Goal: Task Accomplishment & Management: Complete application form

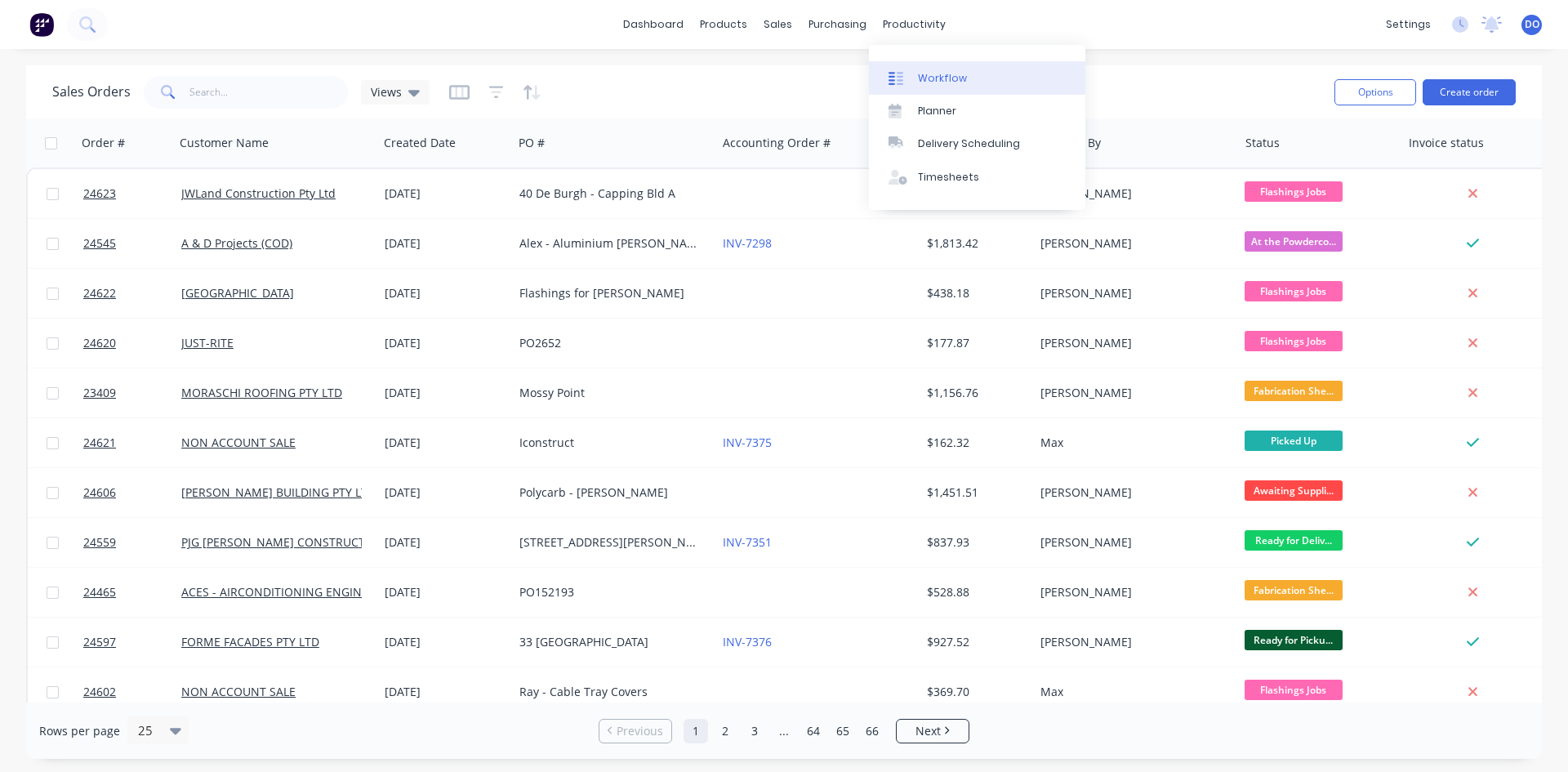
click at [953, 74] on div "Workflow" at bounding box center [942, 78] width 49 height 15
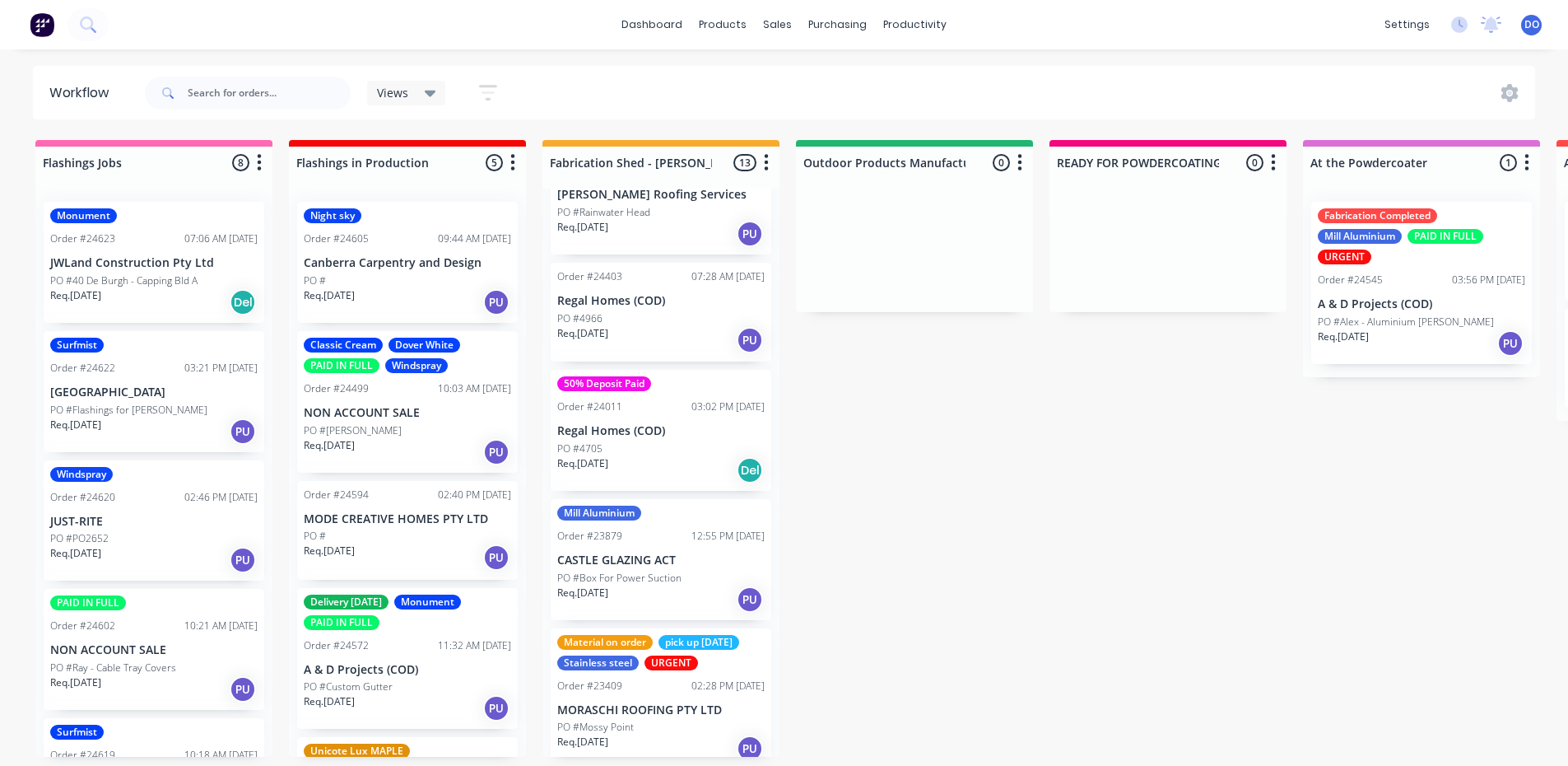
scroll to position [3, 0]
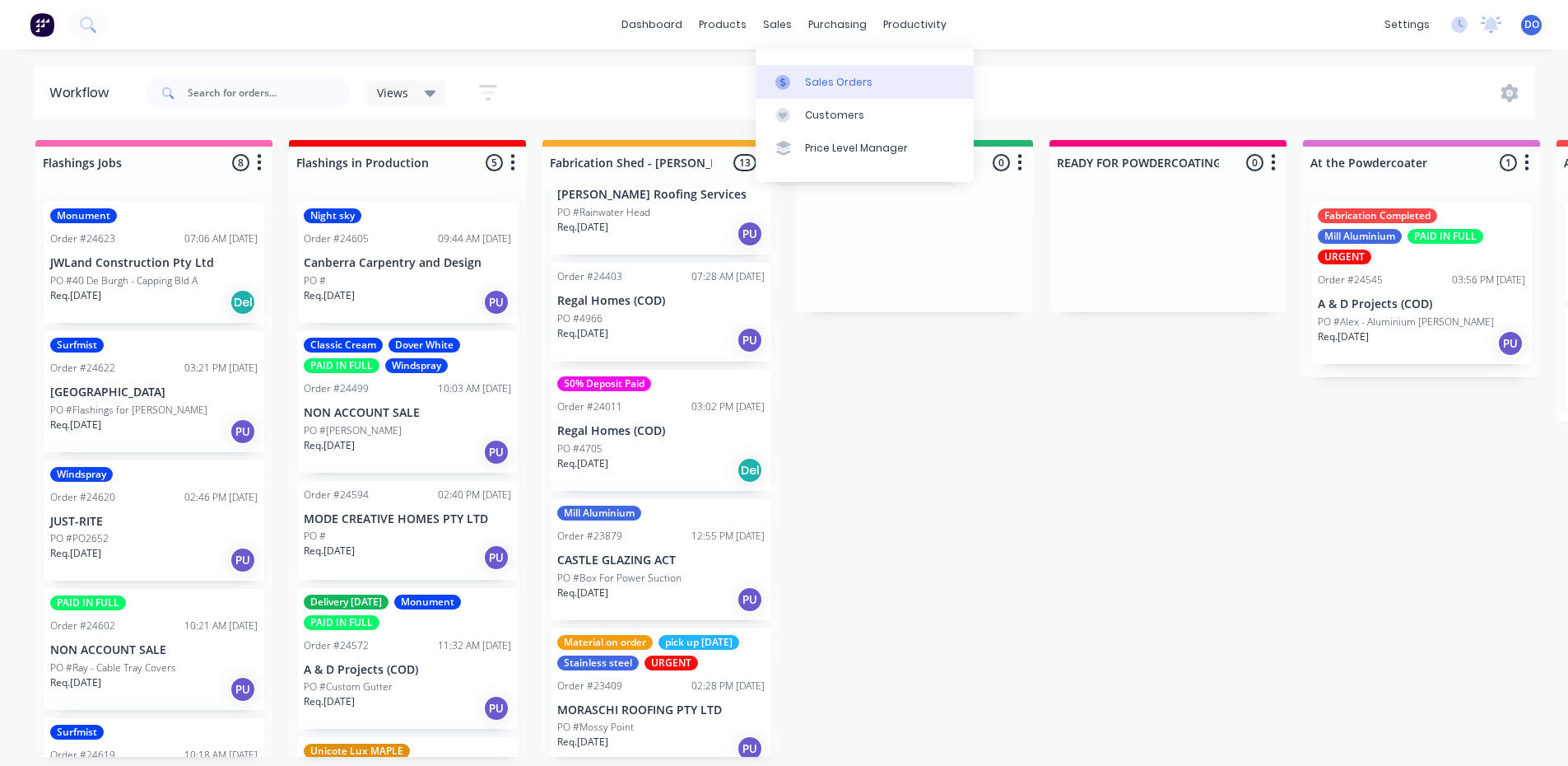
click at [816, 87] on link "Sales Orders" at bounding box center [865, 81] width 218 height 33
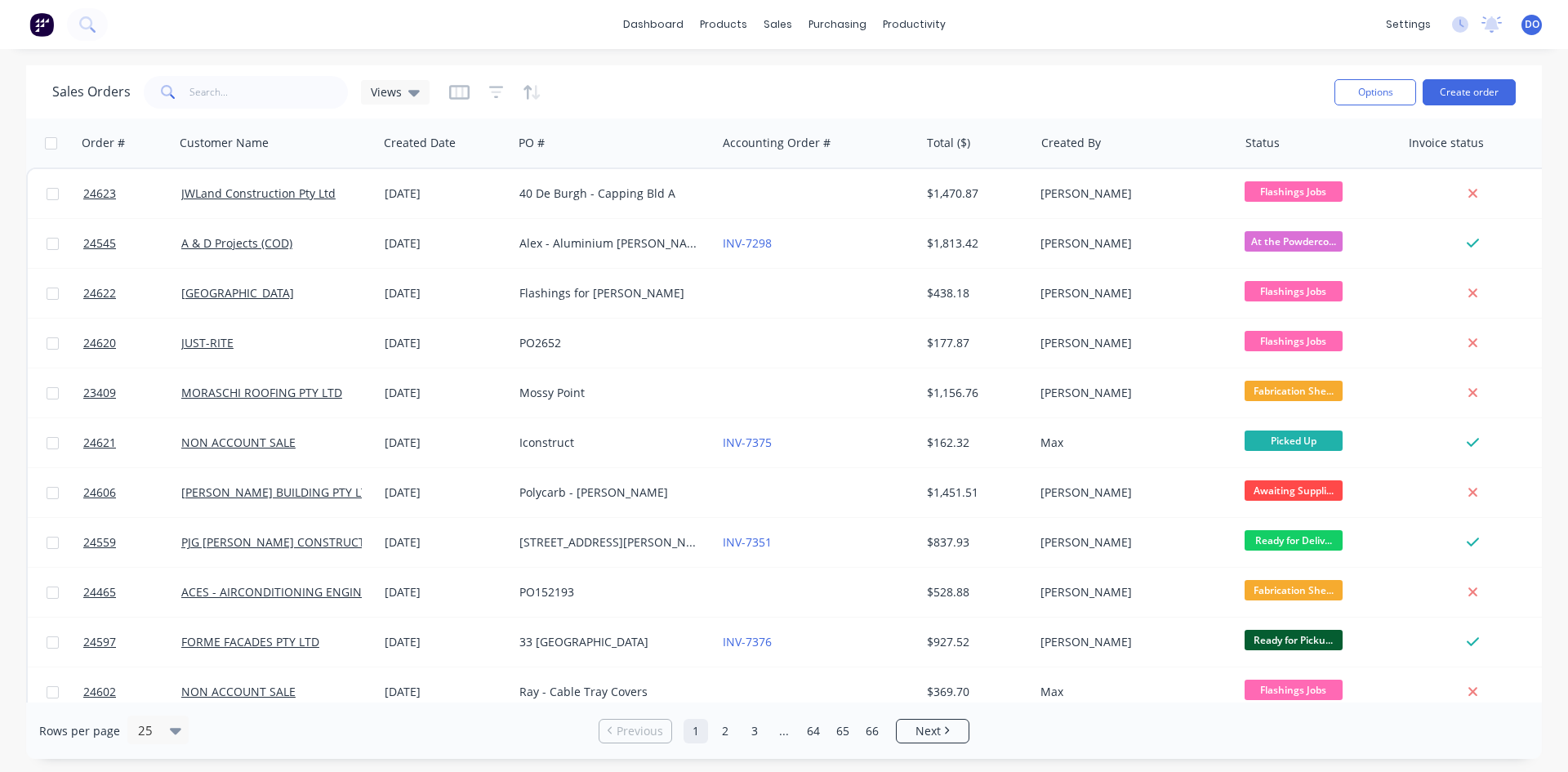
click at [1102, 34] on div "dashboard products sales purchasing productivity dashboard products Product Cat…" at bounding box center [784, 24] width 1568 height 49
click at [818, 79] on div "Sales Orders" at bounding box center [838, 78] width 67 height 15
click at [957, 83] on div "Workflow" at bounding box center [942, 78] width 49 height 15
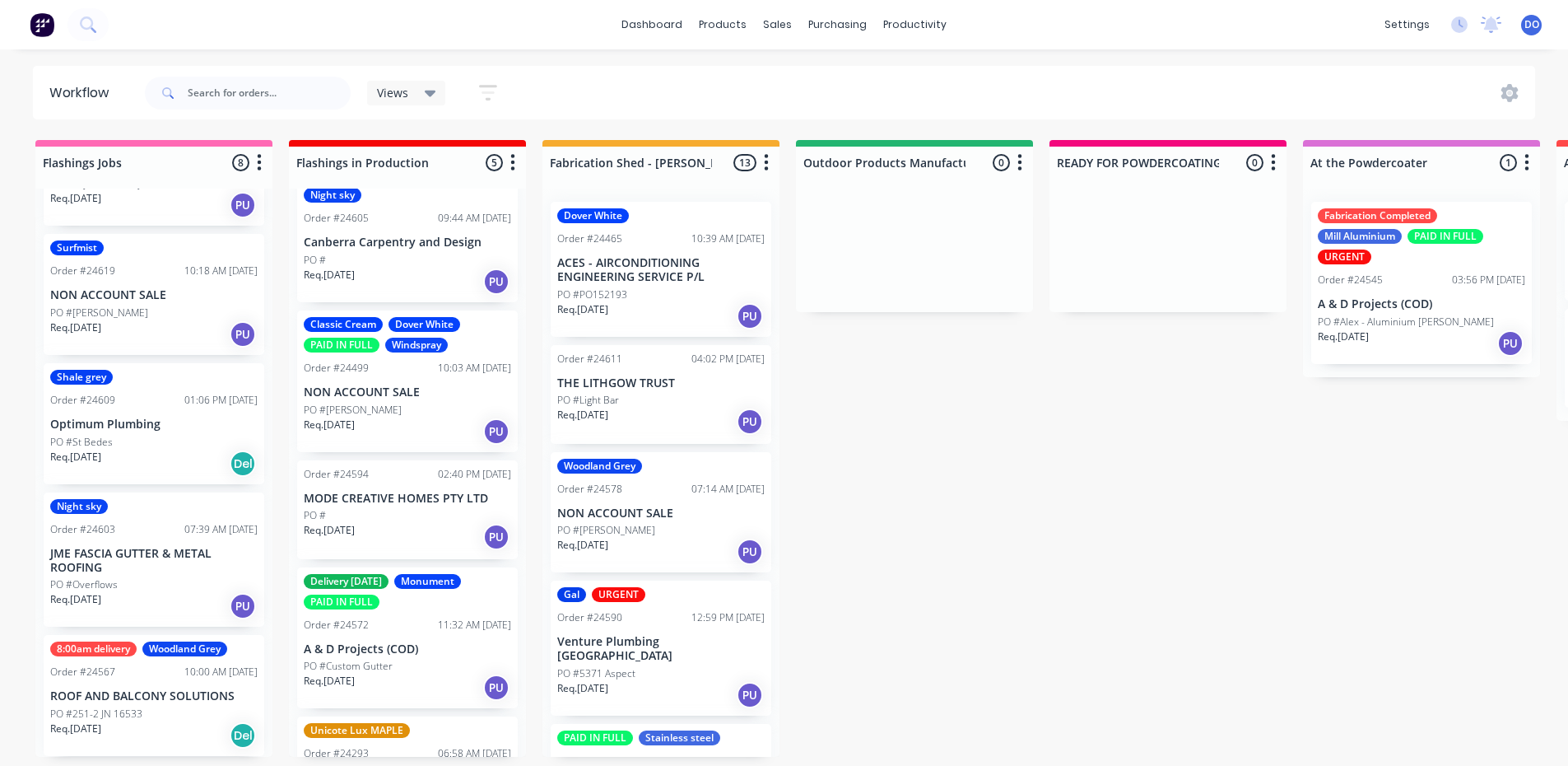
scroll to position [20, 0]
click at [935, 140] on div "Delivery Scheduling" at bounding box center [970, 147] width 103 height 15
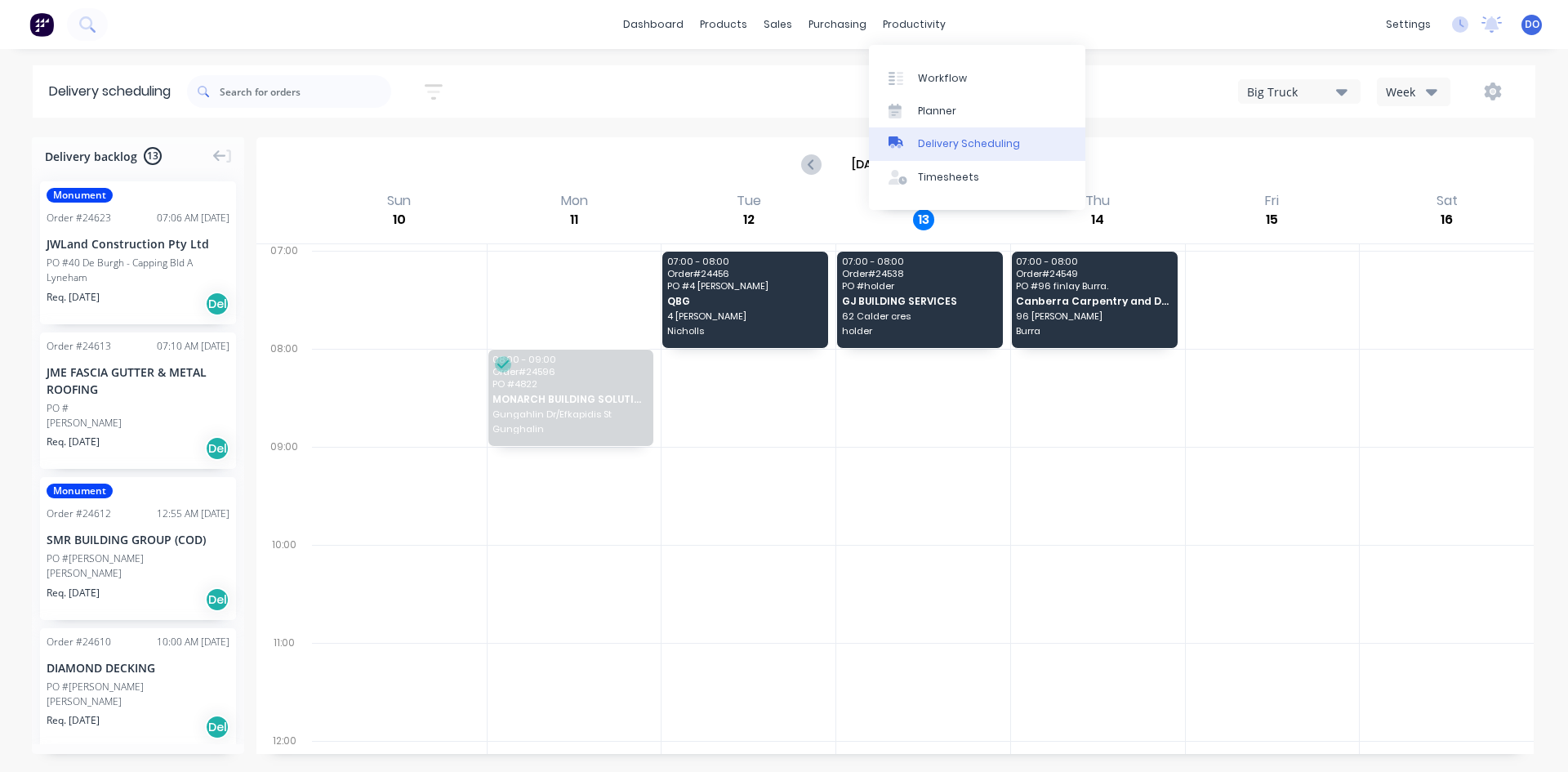
click at [952, 150] on div "Delivery Scheduling" at bounding box center [969, 144] width 102 height 15
click at [993, 138] on div "Delivery Scheduling" at bounding box center [969, 144] width 102 height 15
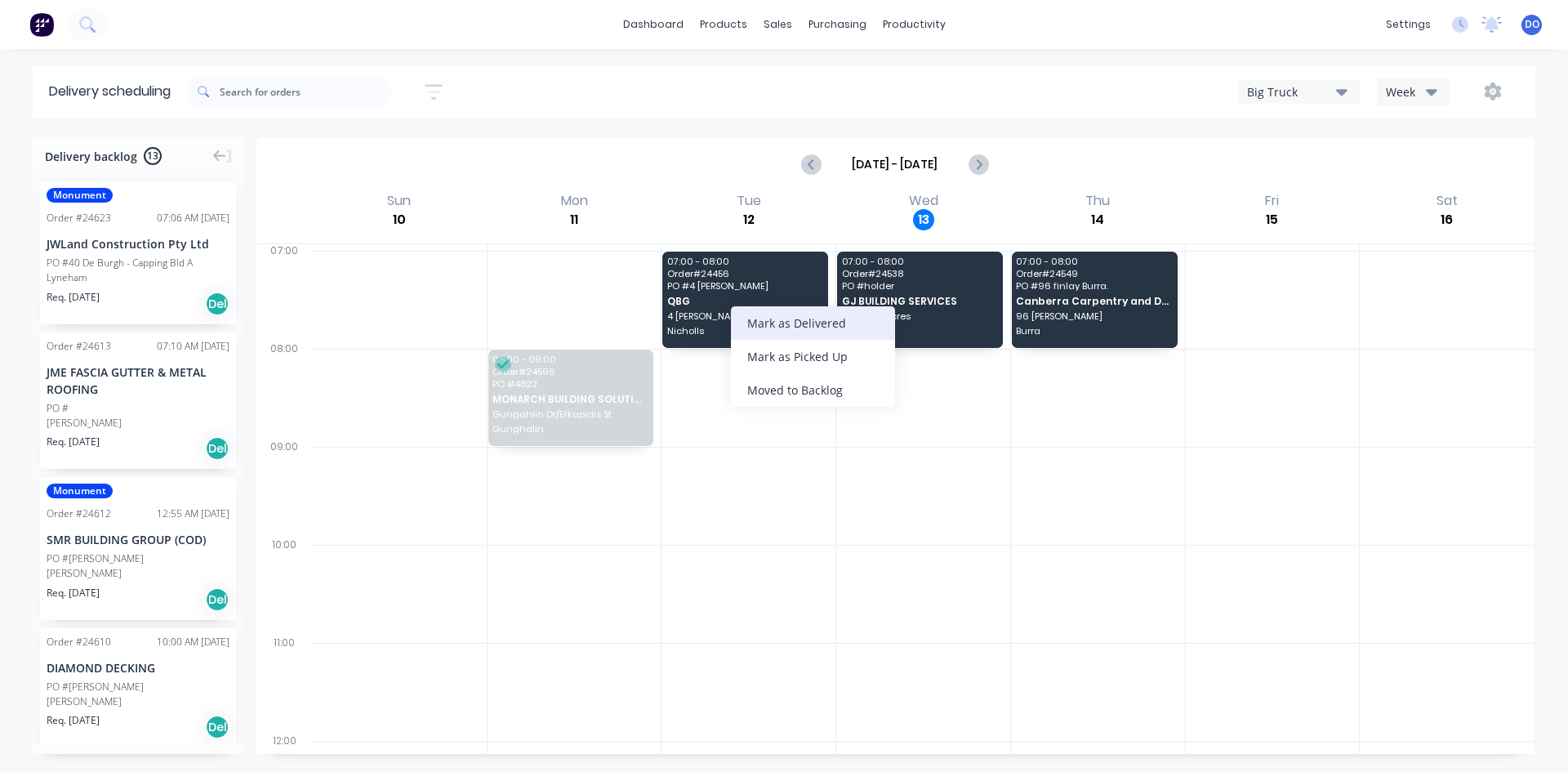
click at [842, 319] on div "Mark as Delivered" at bounding box center [812, 322] width 164 height 34
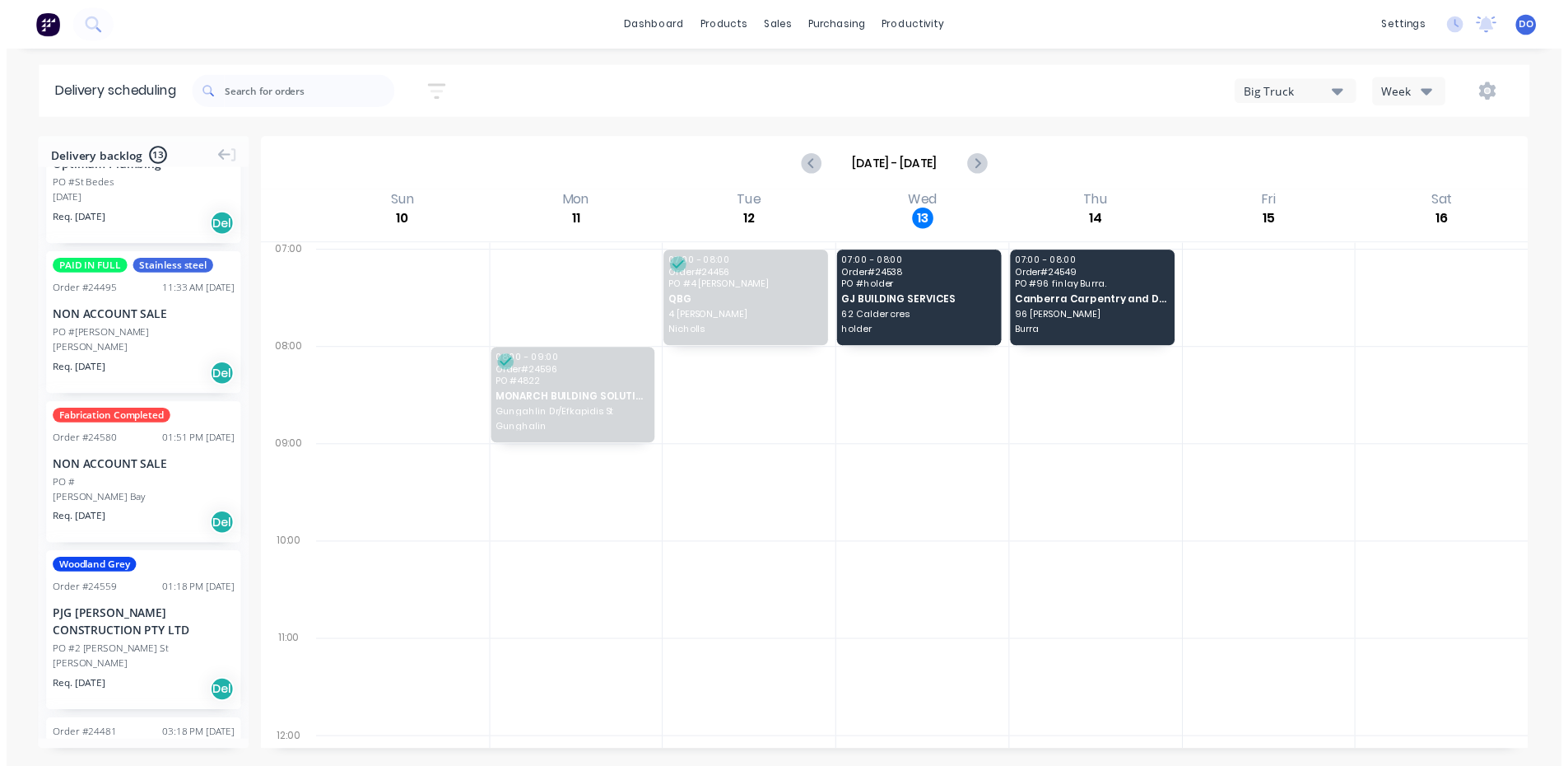
scroll to position [741, 0]
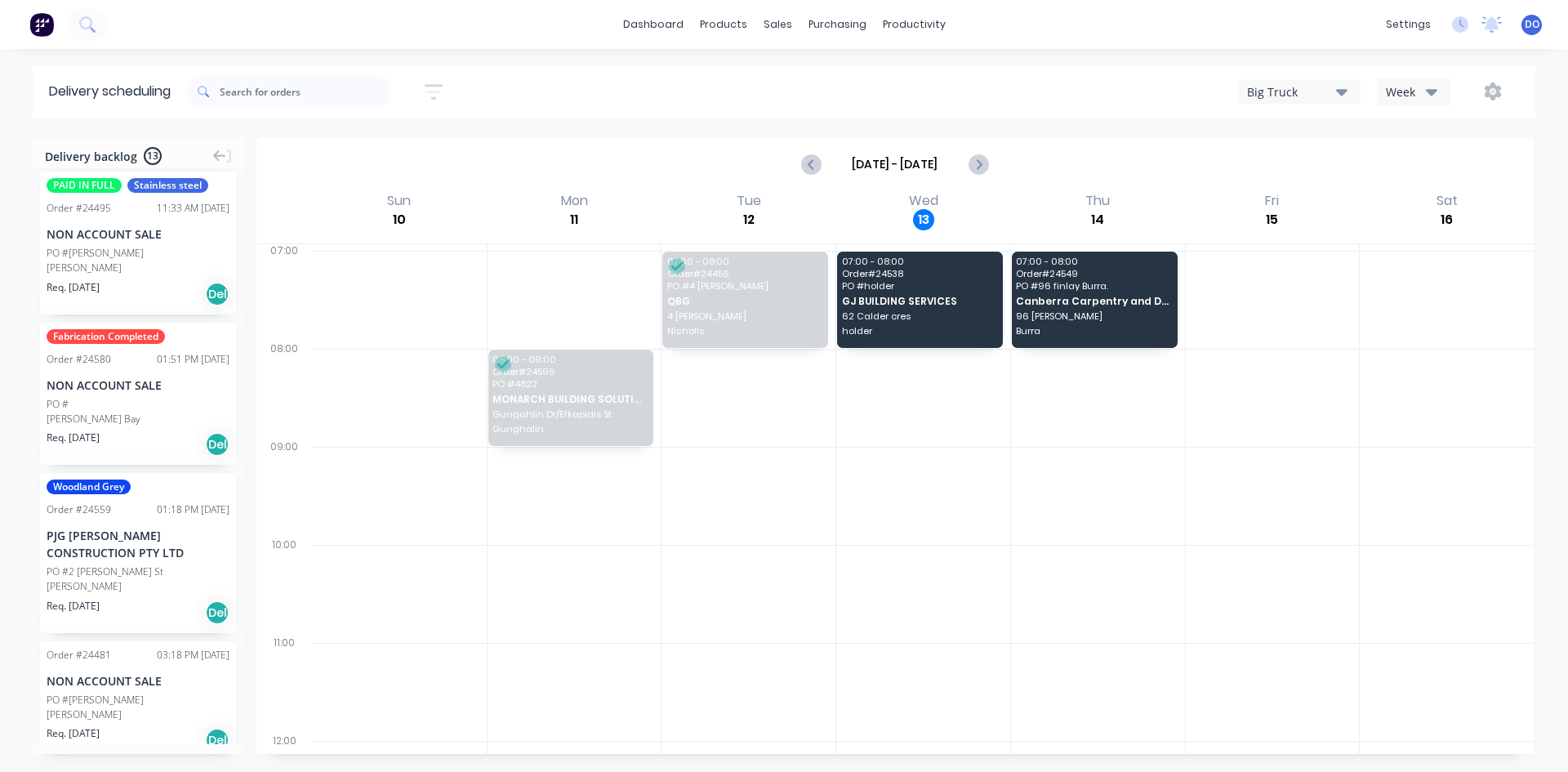
click at [132, 225] on div "NON ACCOUNT SALE" at bounding box center [138, 234] width 183 height 17
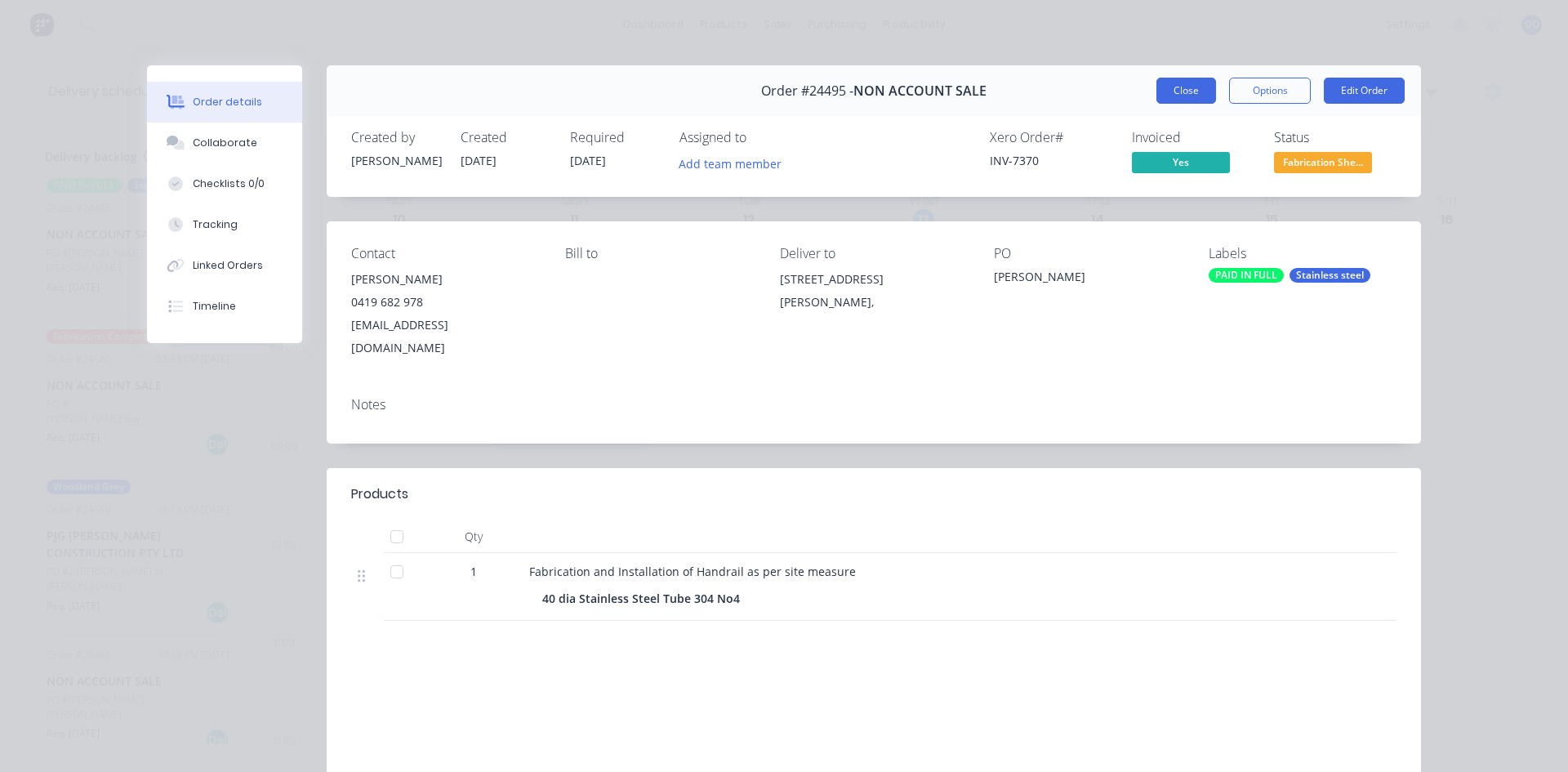
click at [1173, 88] on button "Close" at bounding box center [1185, 90] width 59 height 26
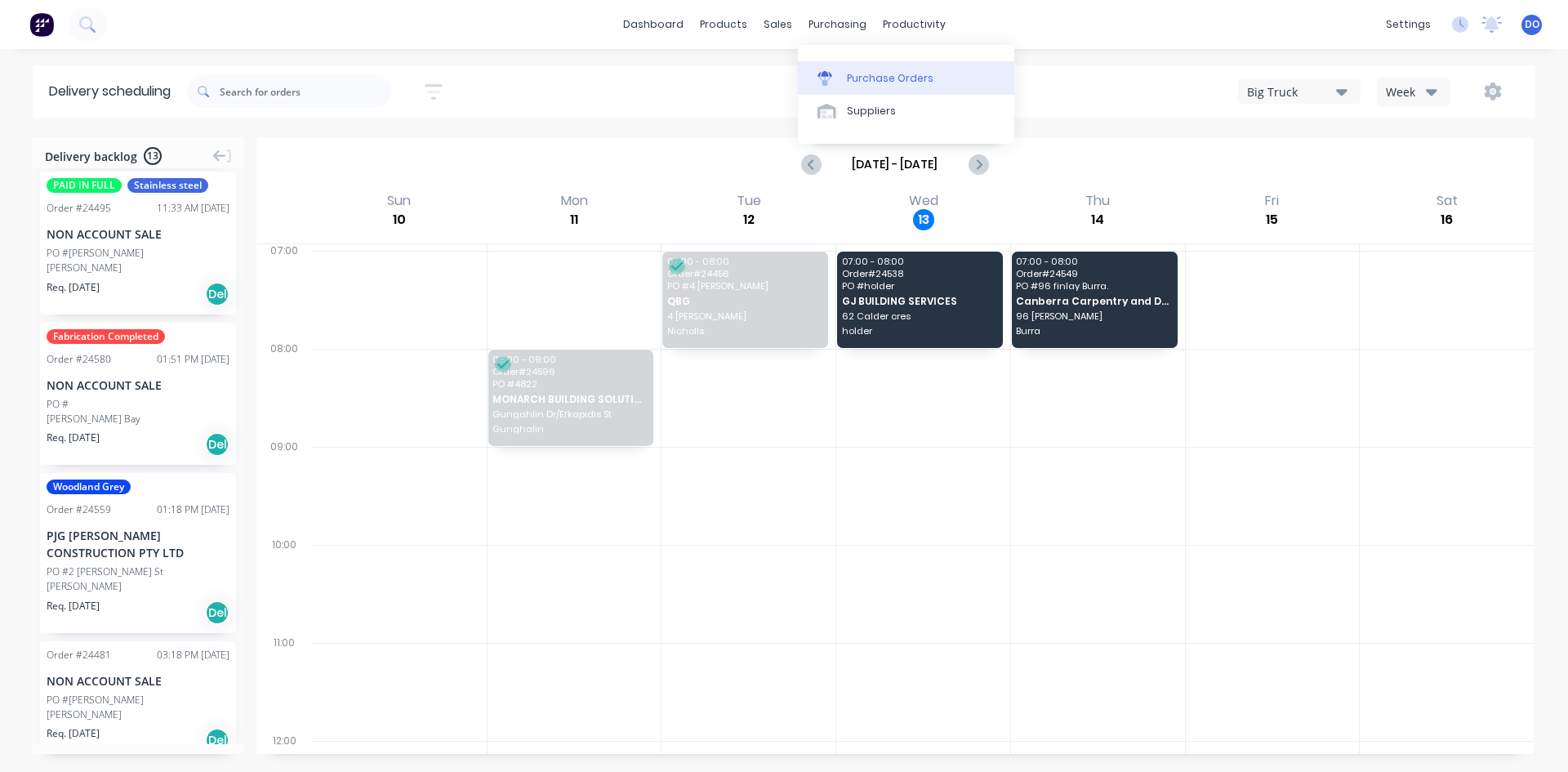
click at [854, 78] on div "Purchase Orders" at bounding box center [890, 78] width 87 height 15
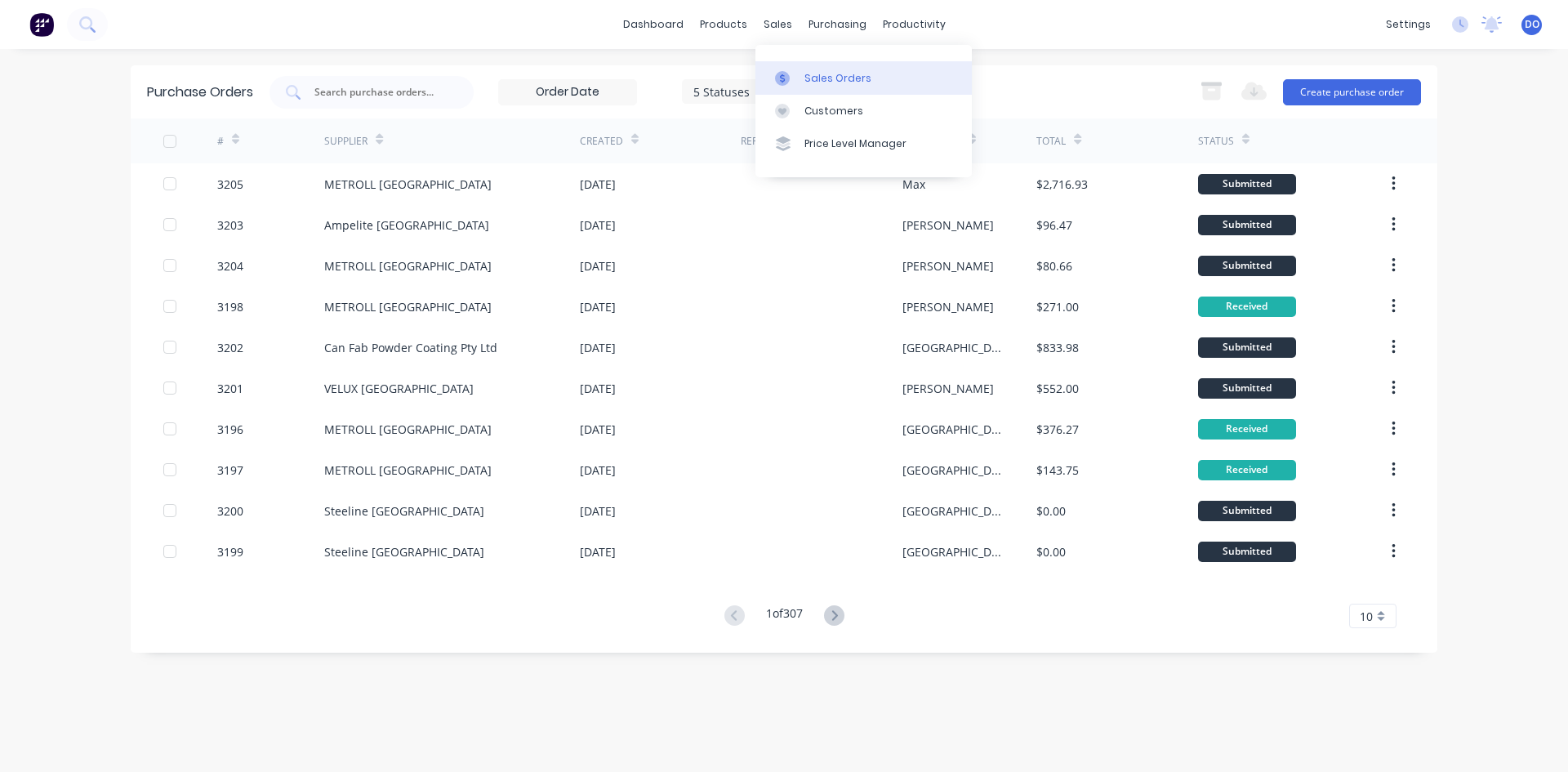
click at [794, 88] on link "Sales Orders" at bounding box center [864, 77] width 217 height 33
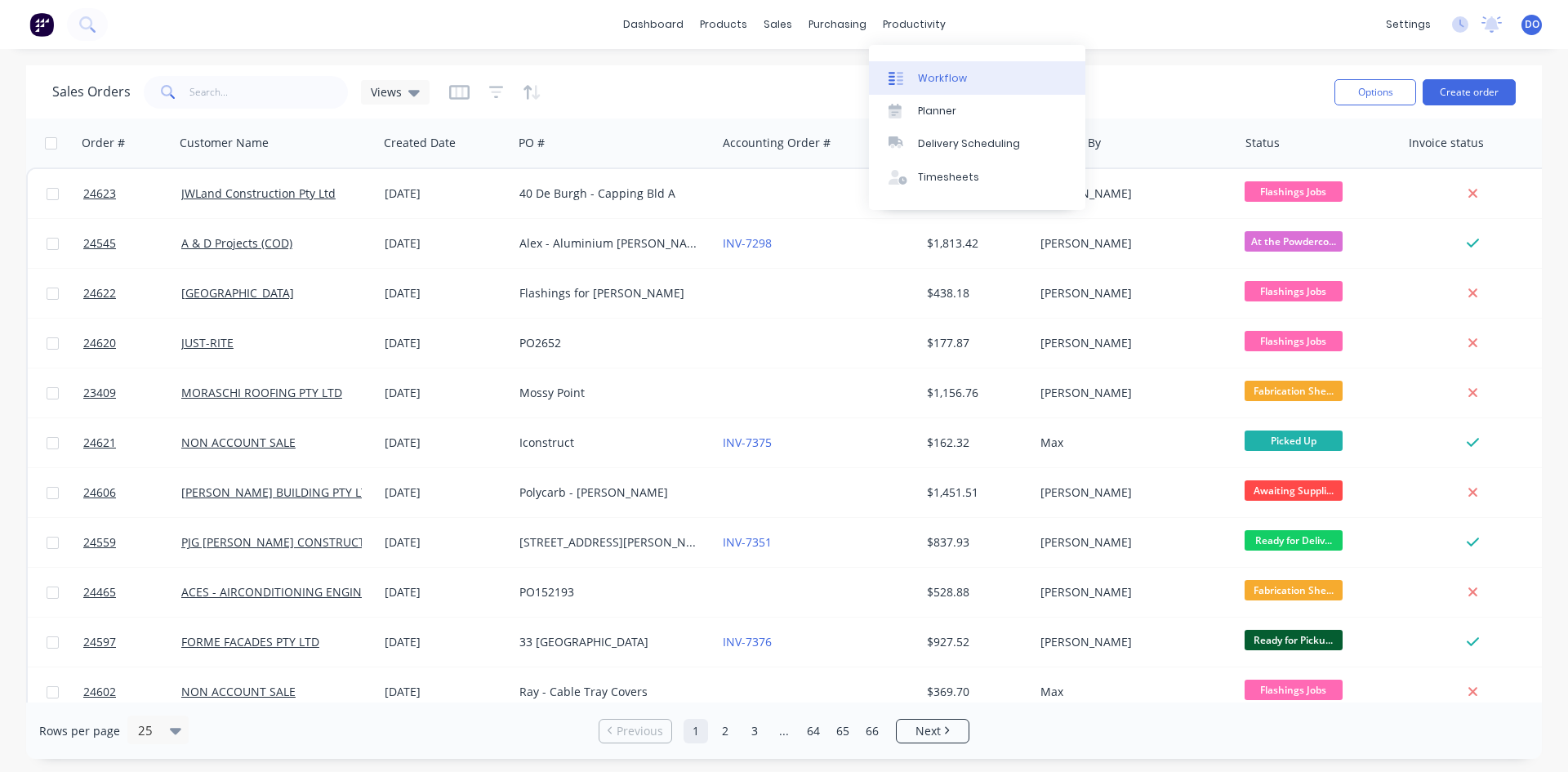
click at [947, 82] on div "Workflow" at bounding box center [942, 78] width 49 height 15
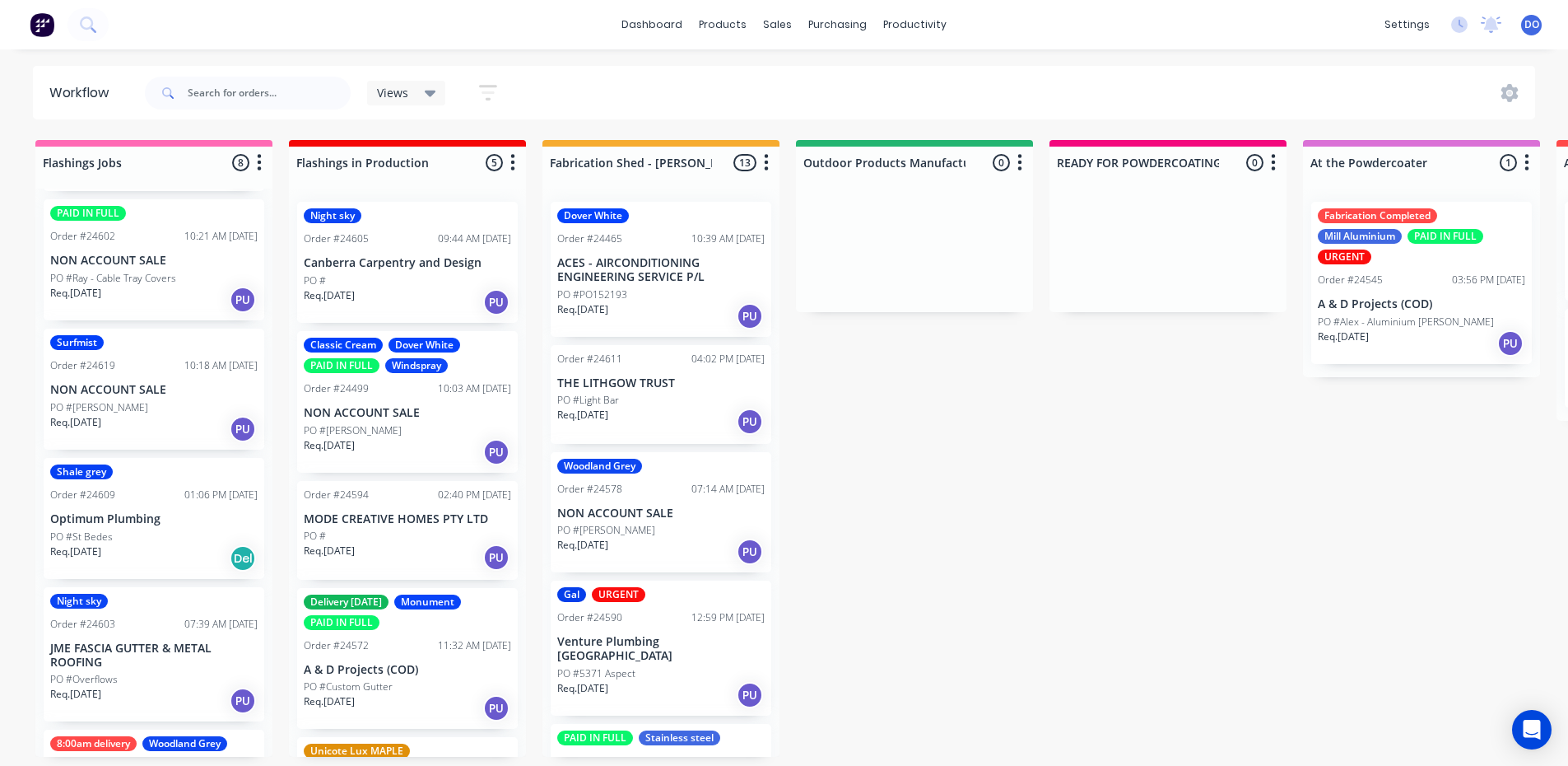
scroll to position [237, 0]
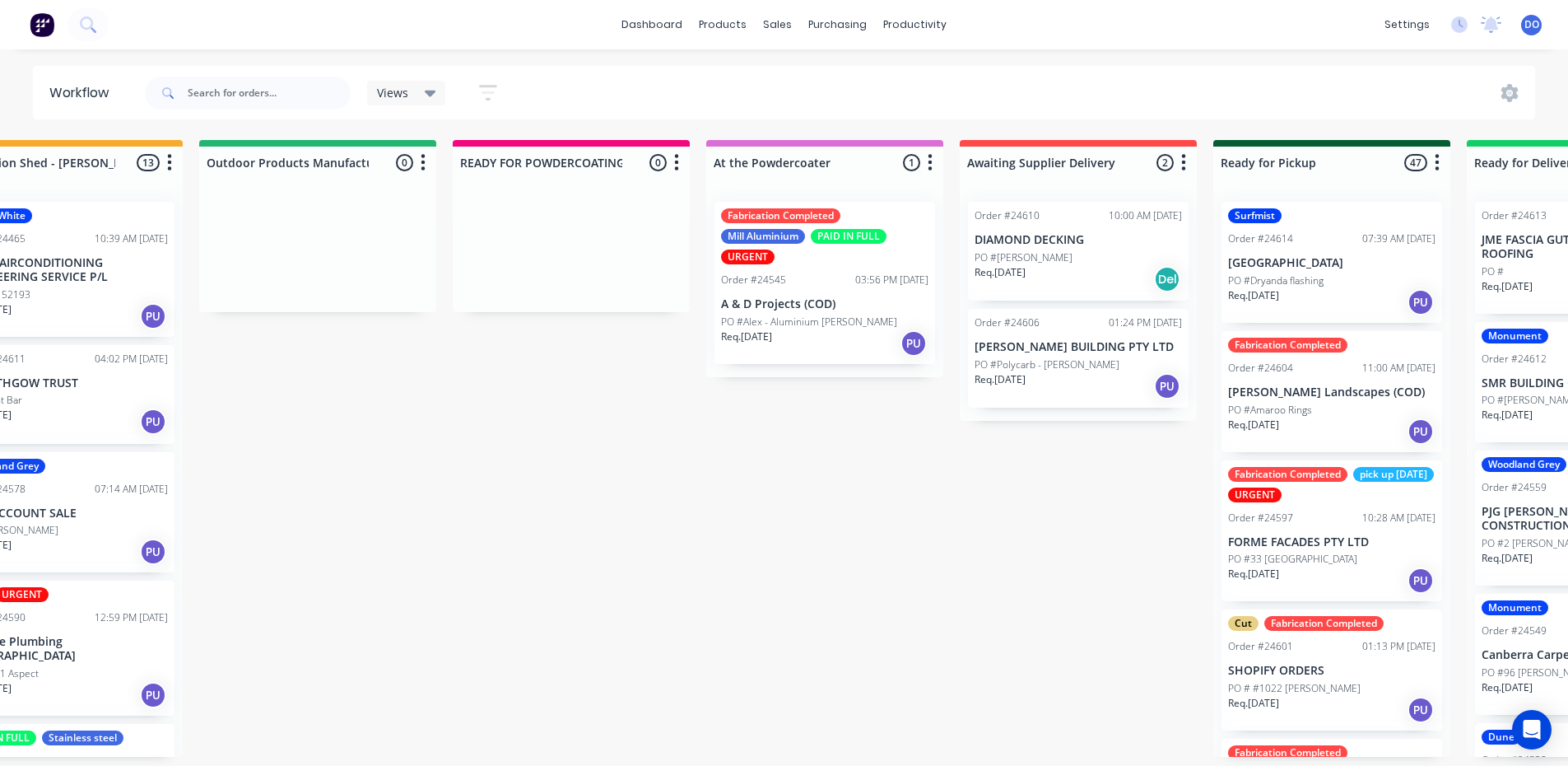
scroll to position [3, 737]
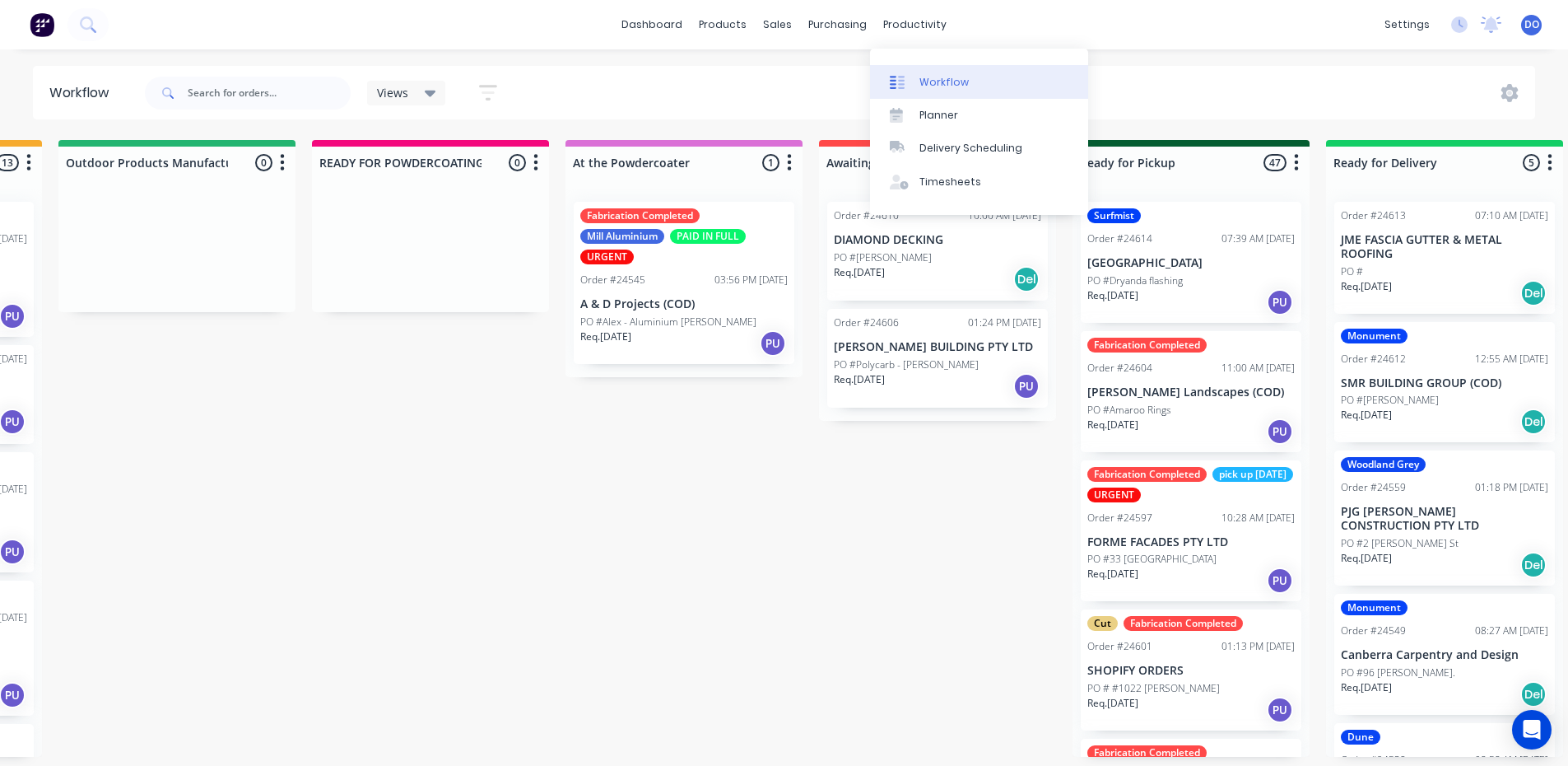
click at [949, 82] on div "Workflow" at bounding box center [943, 81] width 49 height 15
click at [991, 79] on link "Workflow" at bounding box center [979, 81] width 218 height 33
click at [984, 148] on div "Delivery Scheduling" at bounding box center [970, 147] width 103 height 15
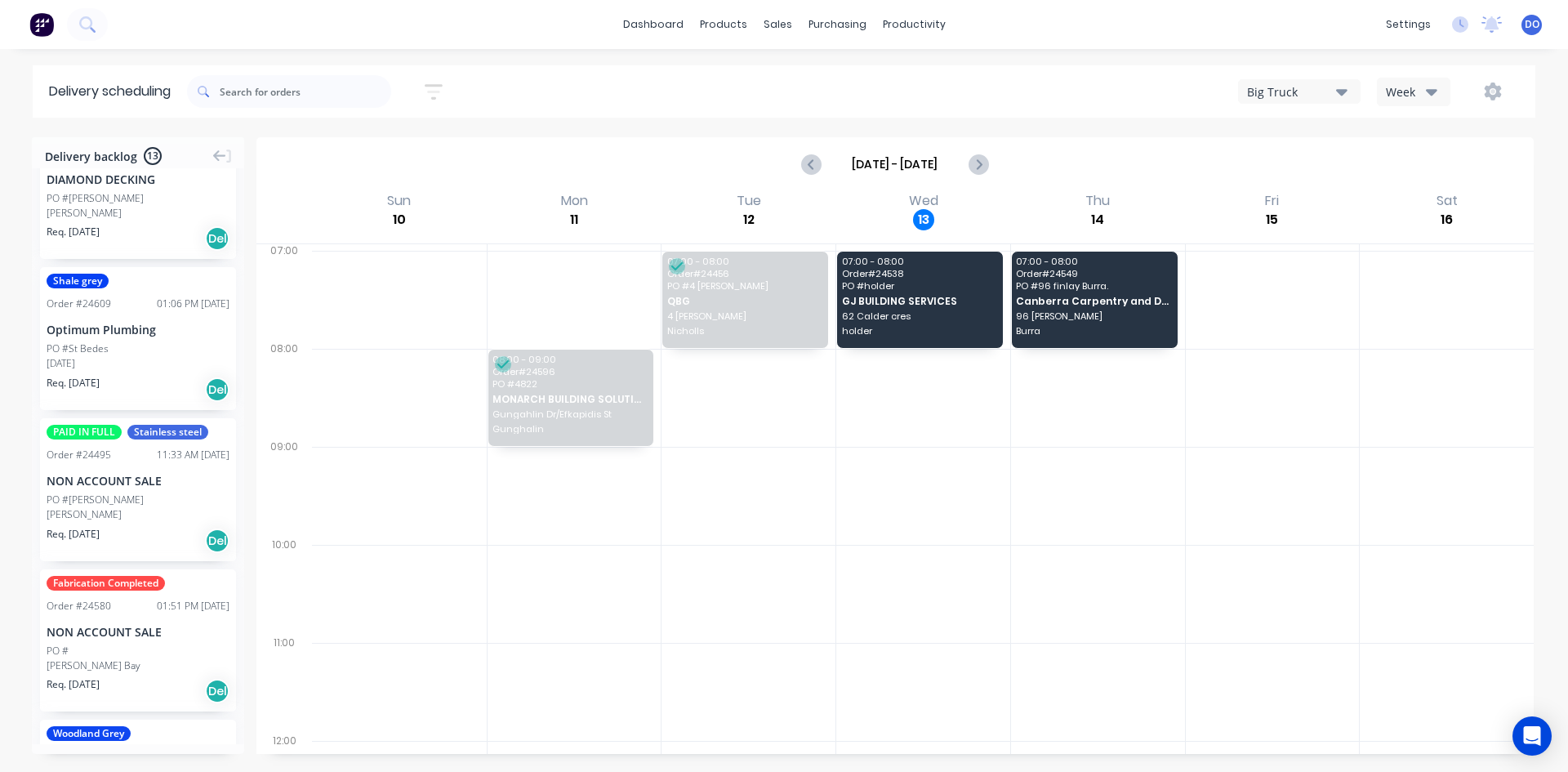
scroll to position [490, 0]
click at [120, 331] on div "Optimum Plumbing" at bounding box center [138, 328] width 183 height 17
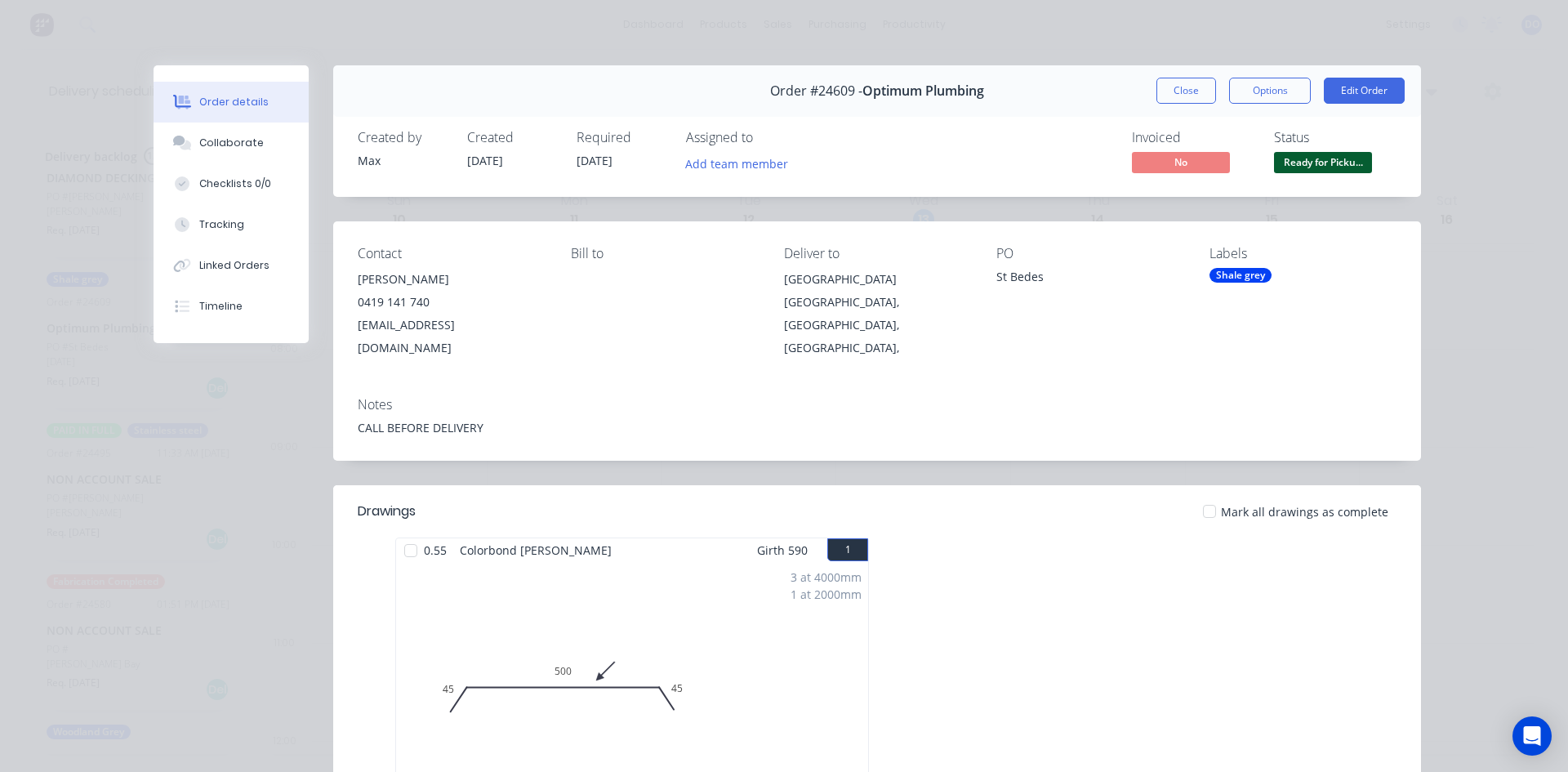
click at [1240, 259] on div "Labels" at bounding box center [1303, 254] width 187 height 15
click at [1235, 274] on div "Shale grey" at bounding box center [1240, 275] width 62 height 15
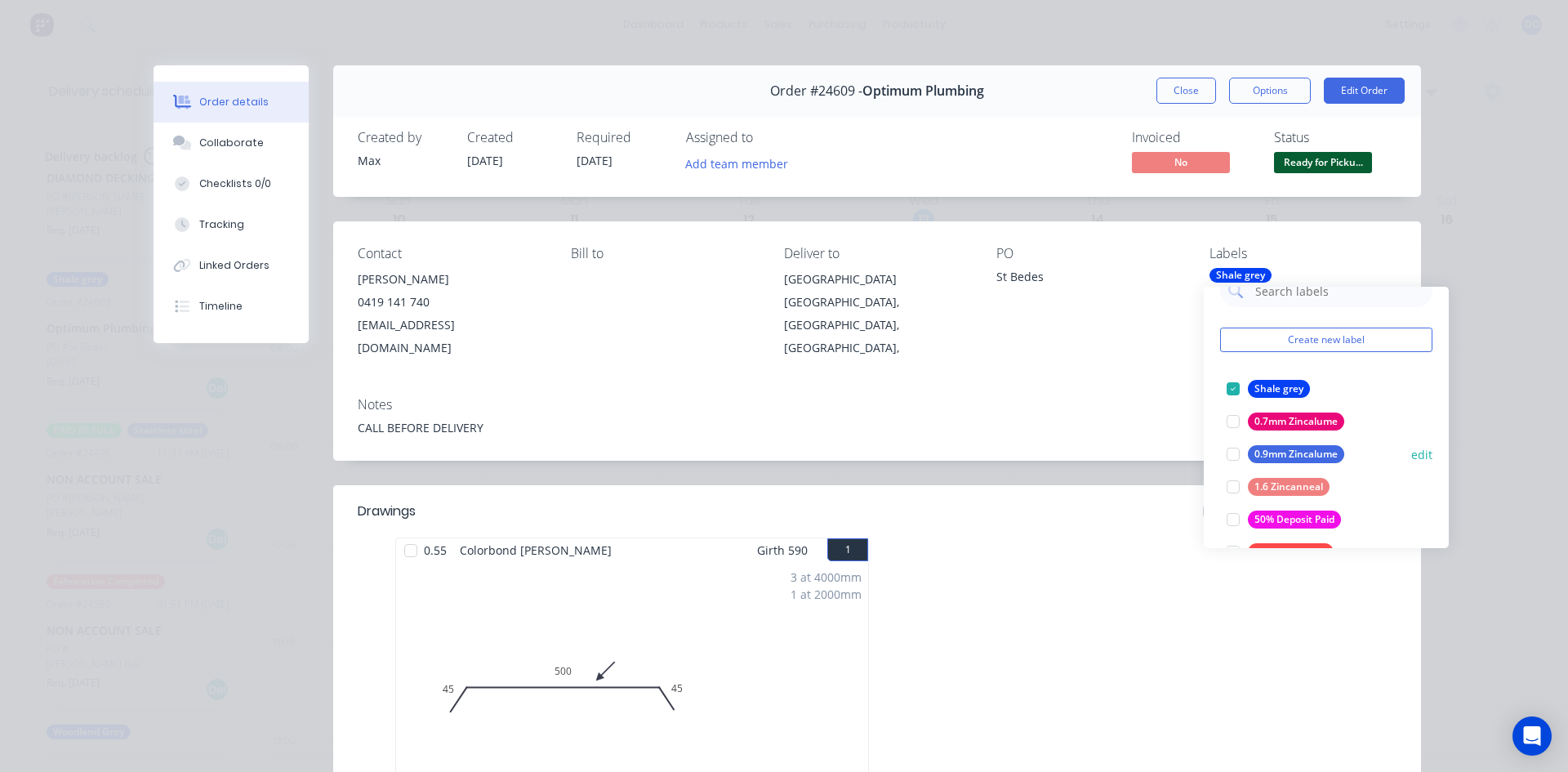
scroll to position [0, 0]
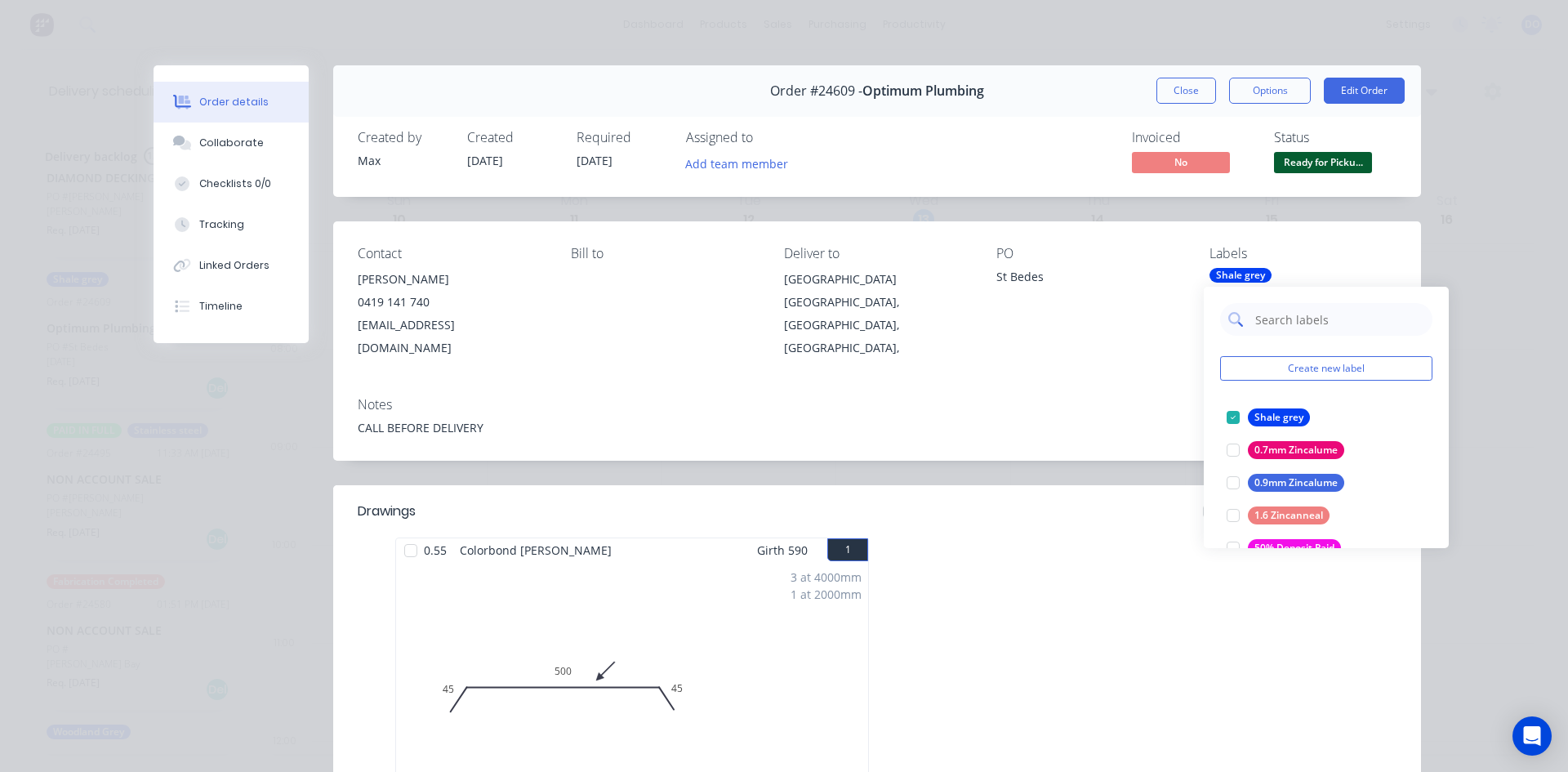
click at [1302, 313] on input "text" at bounding box center [1339, 320] width 171 height 33
type input "DELIVERY"
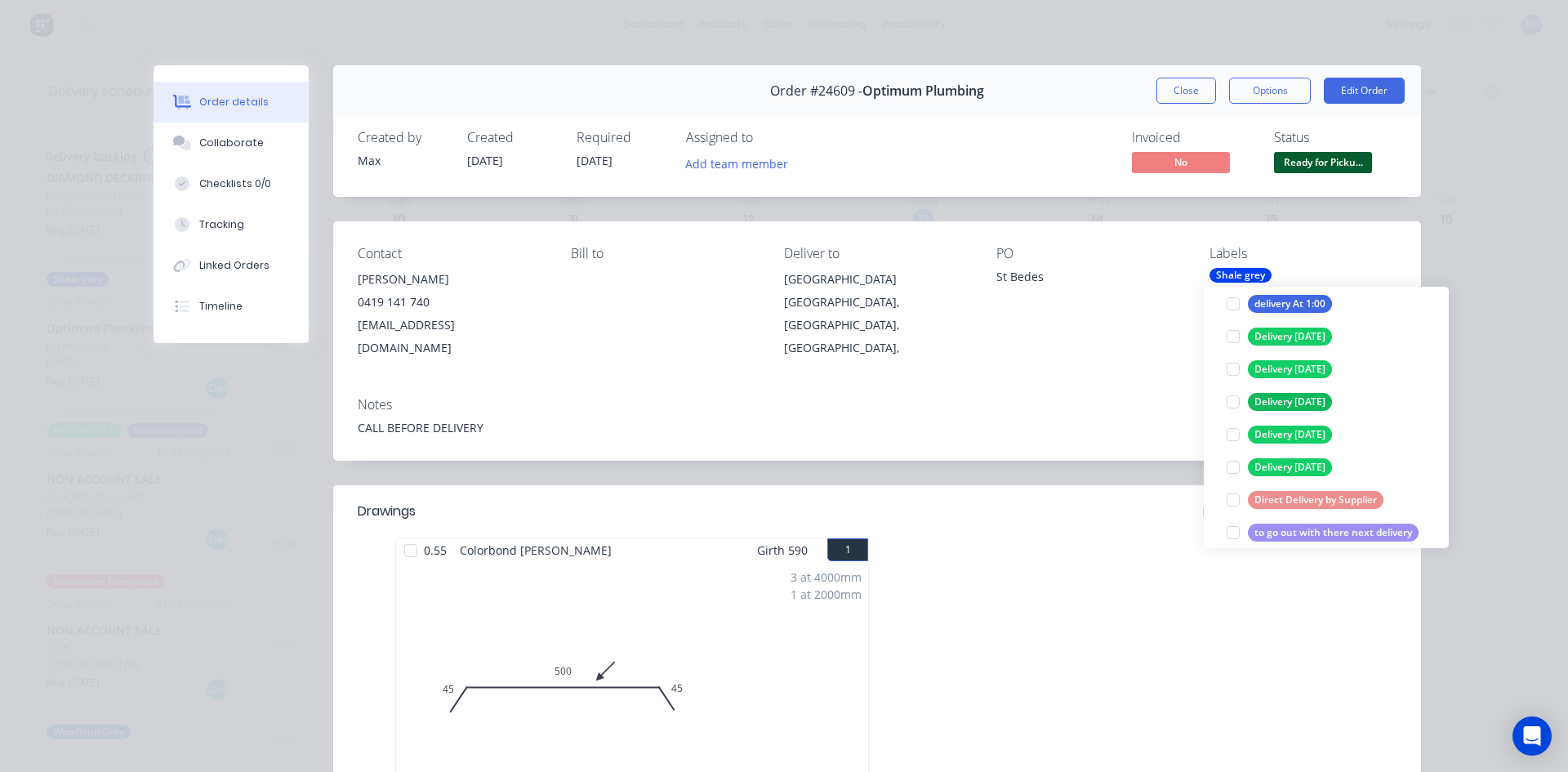
scroll to position [294, 0]
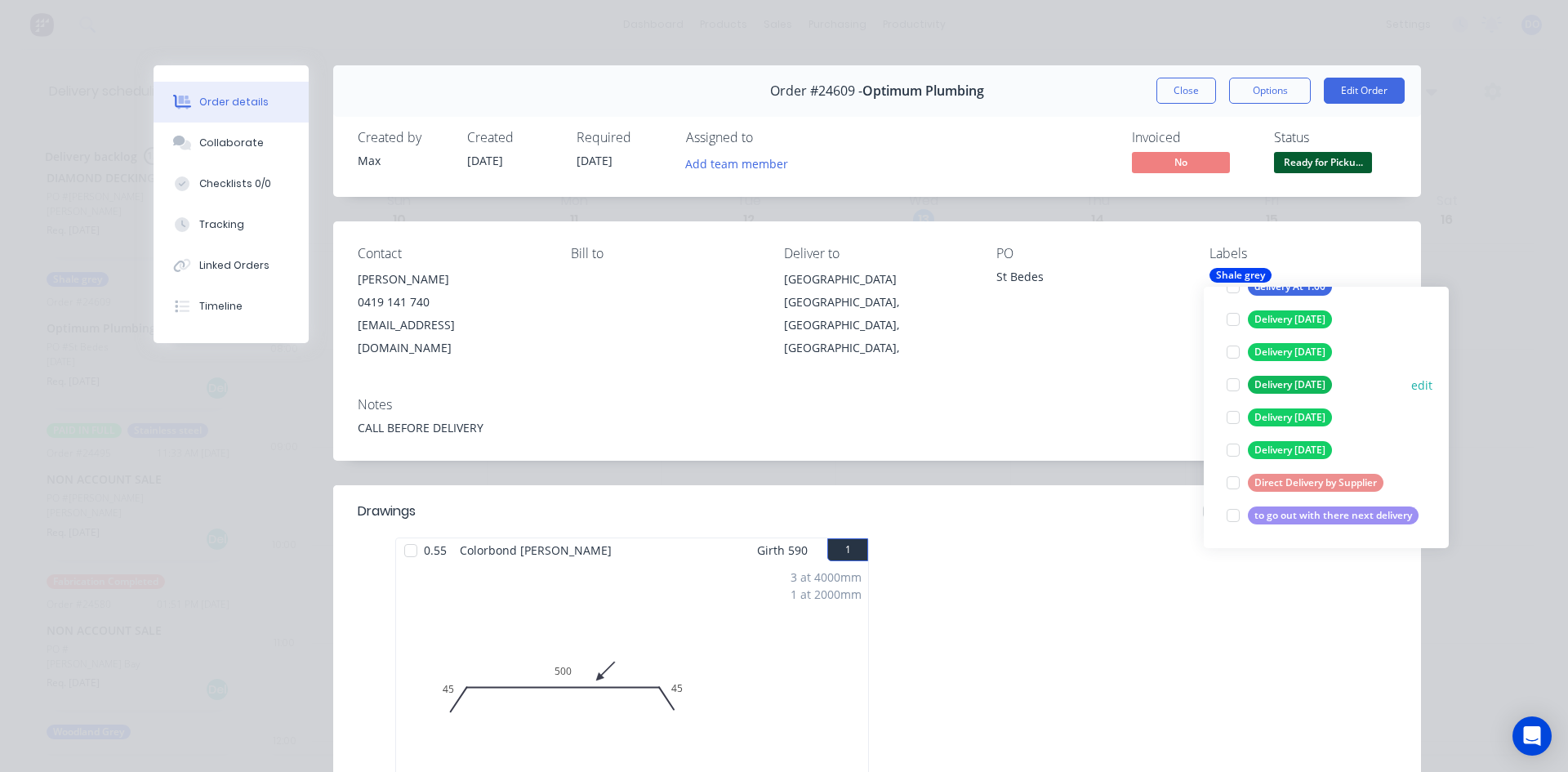
click at [1230, 381] on div at bounding box center [1234, 385] width 33 height 33
click at [1059, 397] on div "Notes" at bounding box center [877, 405] width 1039 height 15
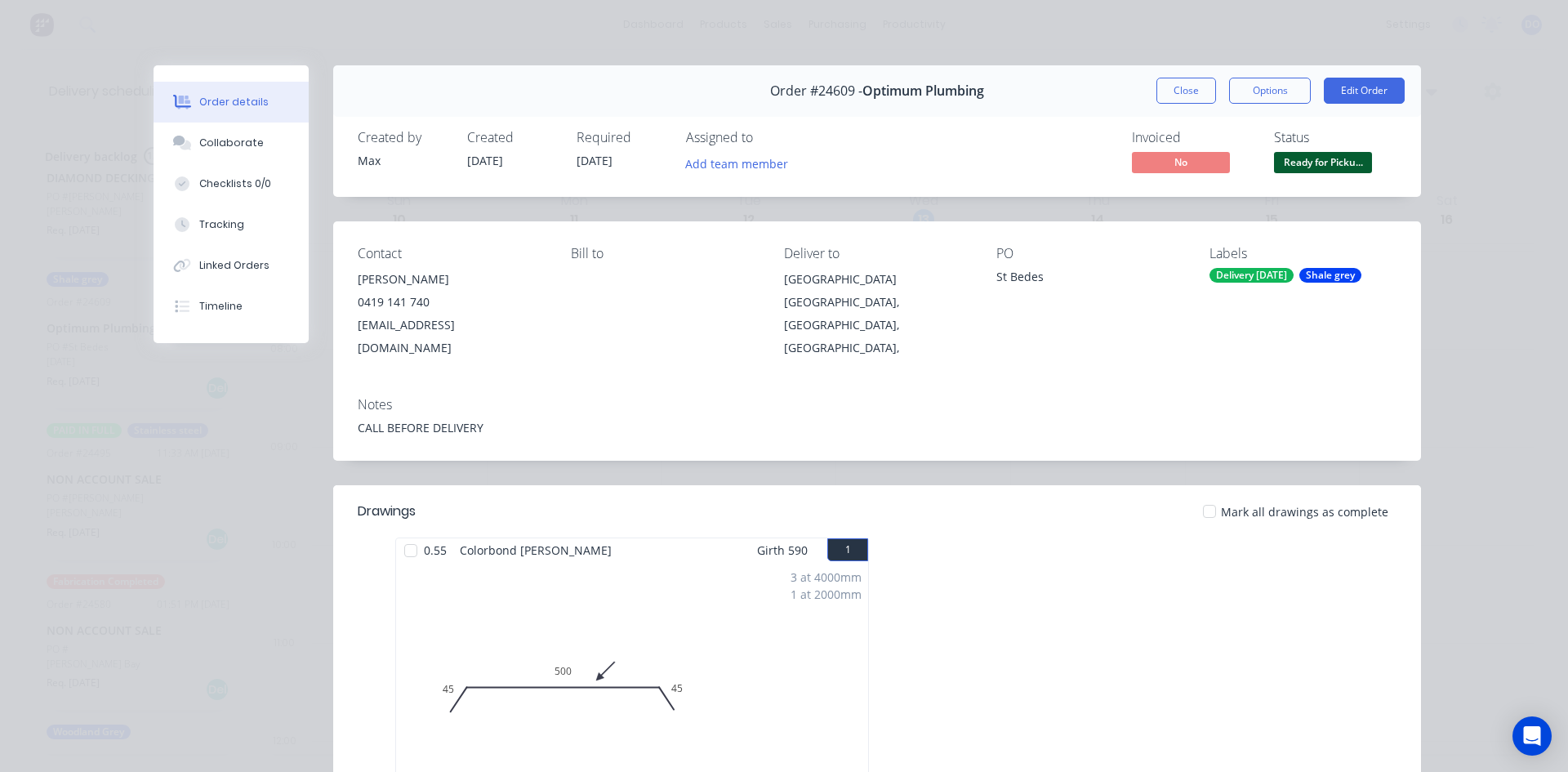
click at [1023, 419] on div "CALL BEFORE DELIVERY" at bounding box center [877, 427] width 1039 height 17
click at [469, 419] on div "CALL BEFORE DELIVERY" at bounding box center [877, 427] width 1039 height 17
click at [499, 419] on div "CALL BEFORE DELIVERY" at bounding box center [877, 427] width 1039 height 17
click at [1187, 83] on button "Close" at bounding box center [1185, 90] width 59 height 26
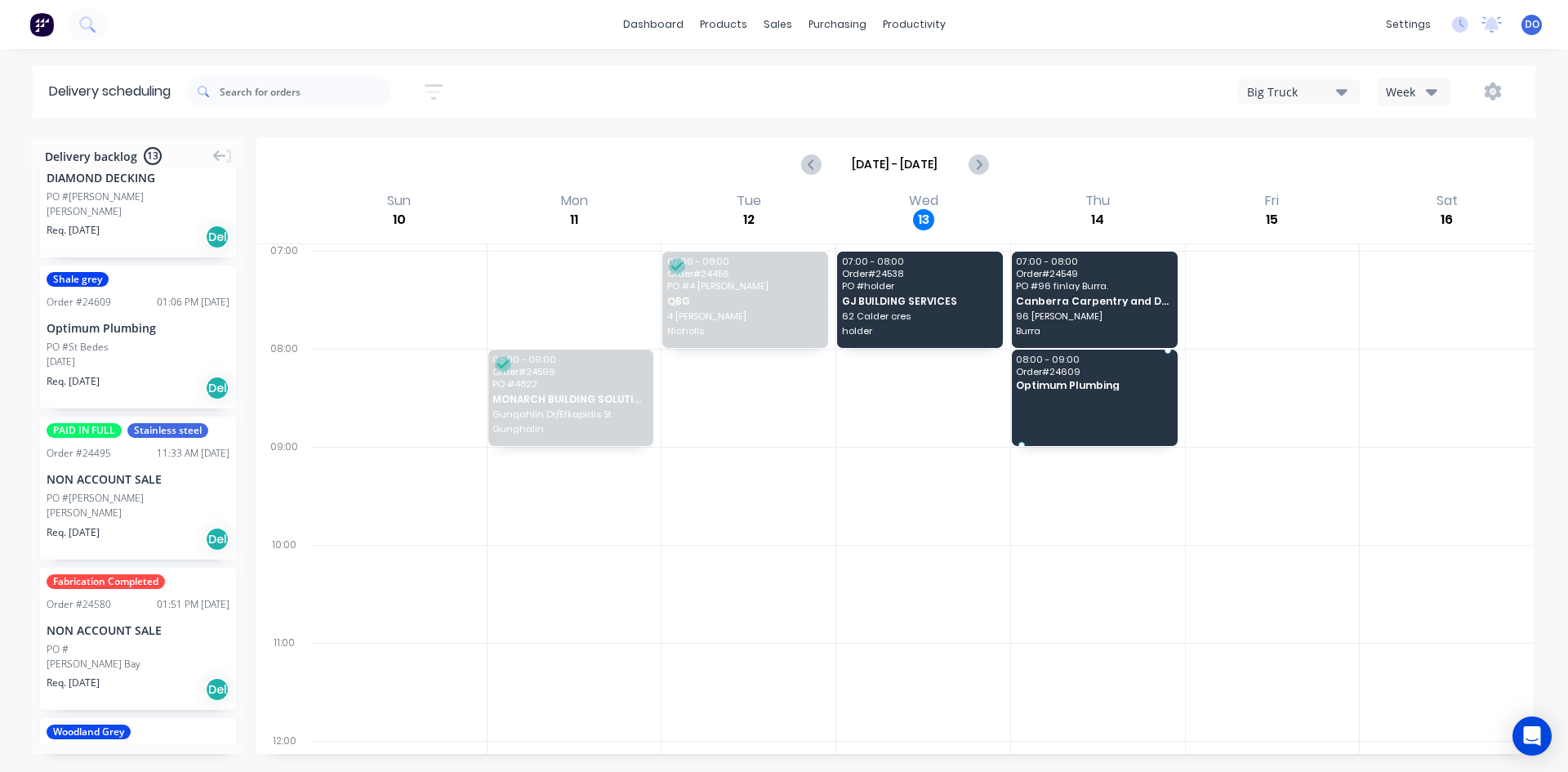
drag, startPoint x: 115, startPoint y: 328, endPoint x: 1052, endPoint y: 377, distance: 938.3
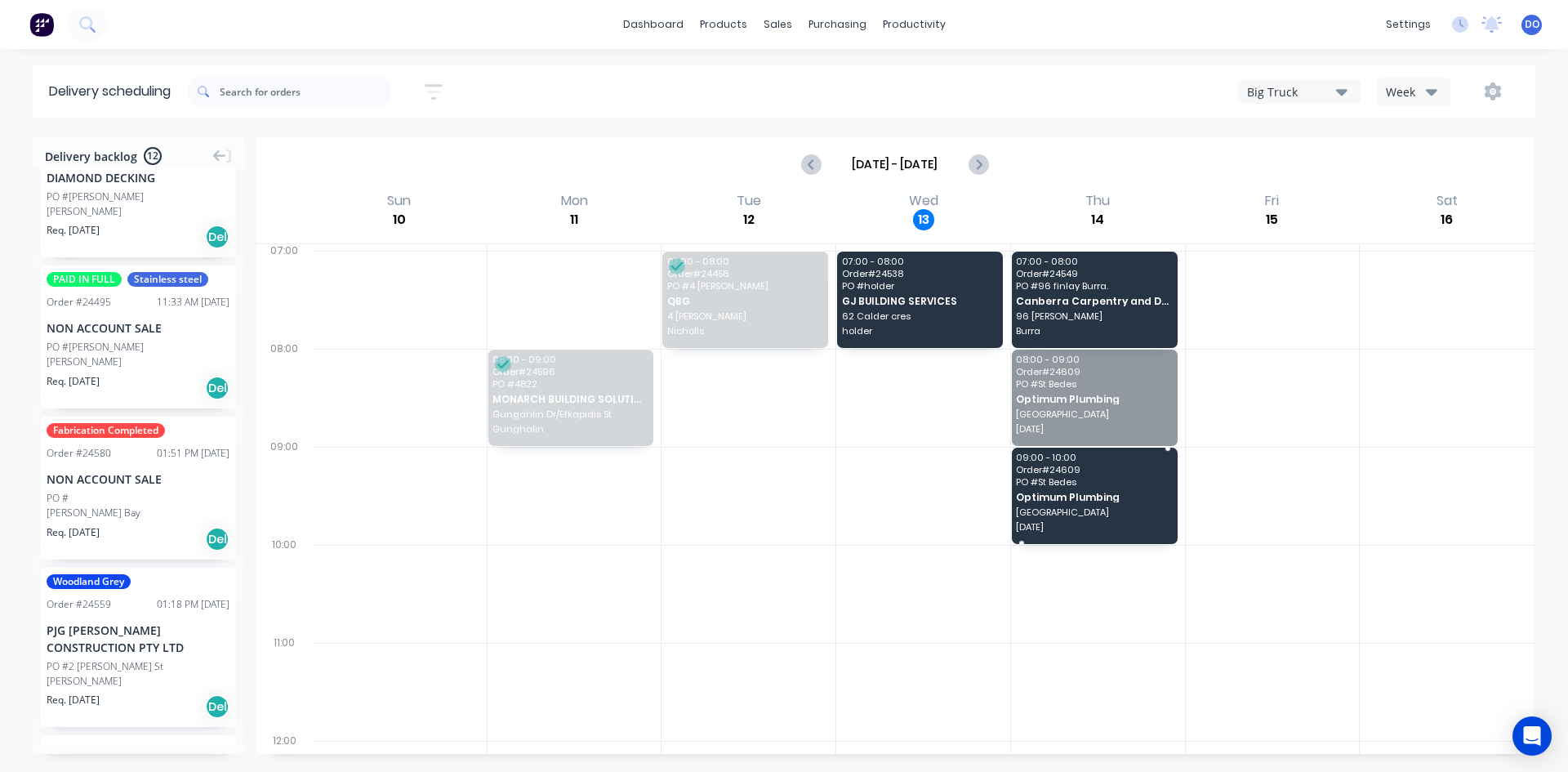
drag, startPoint x: 1052, startPoint y: 377, endPoint x: 1041, endPoint y: 484, distance: 107.6
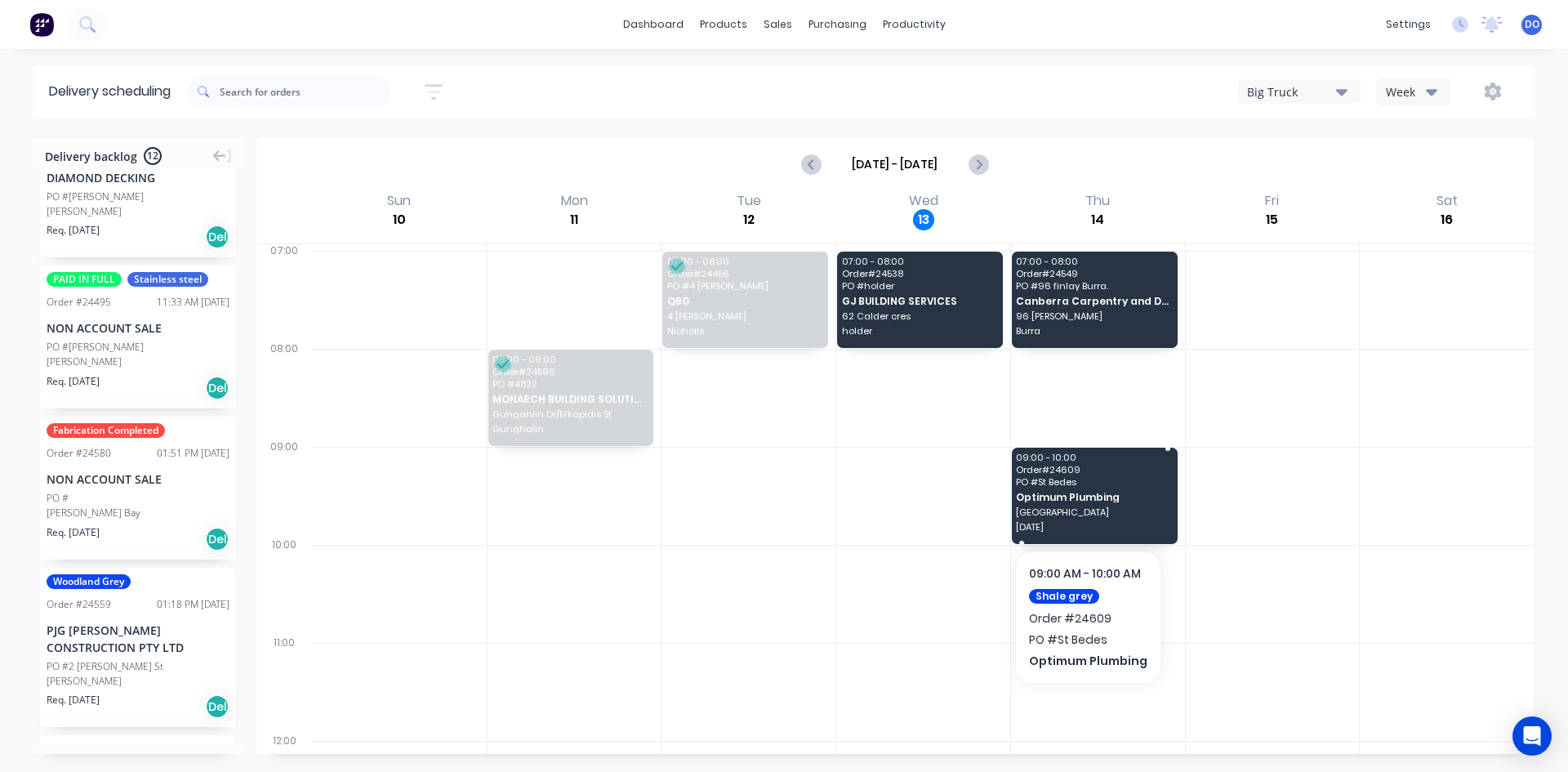
click at [1041, 484] on span "PO # St Bedes" at bounding box center [1093, 481] width 156 height 9
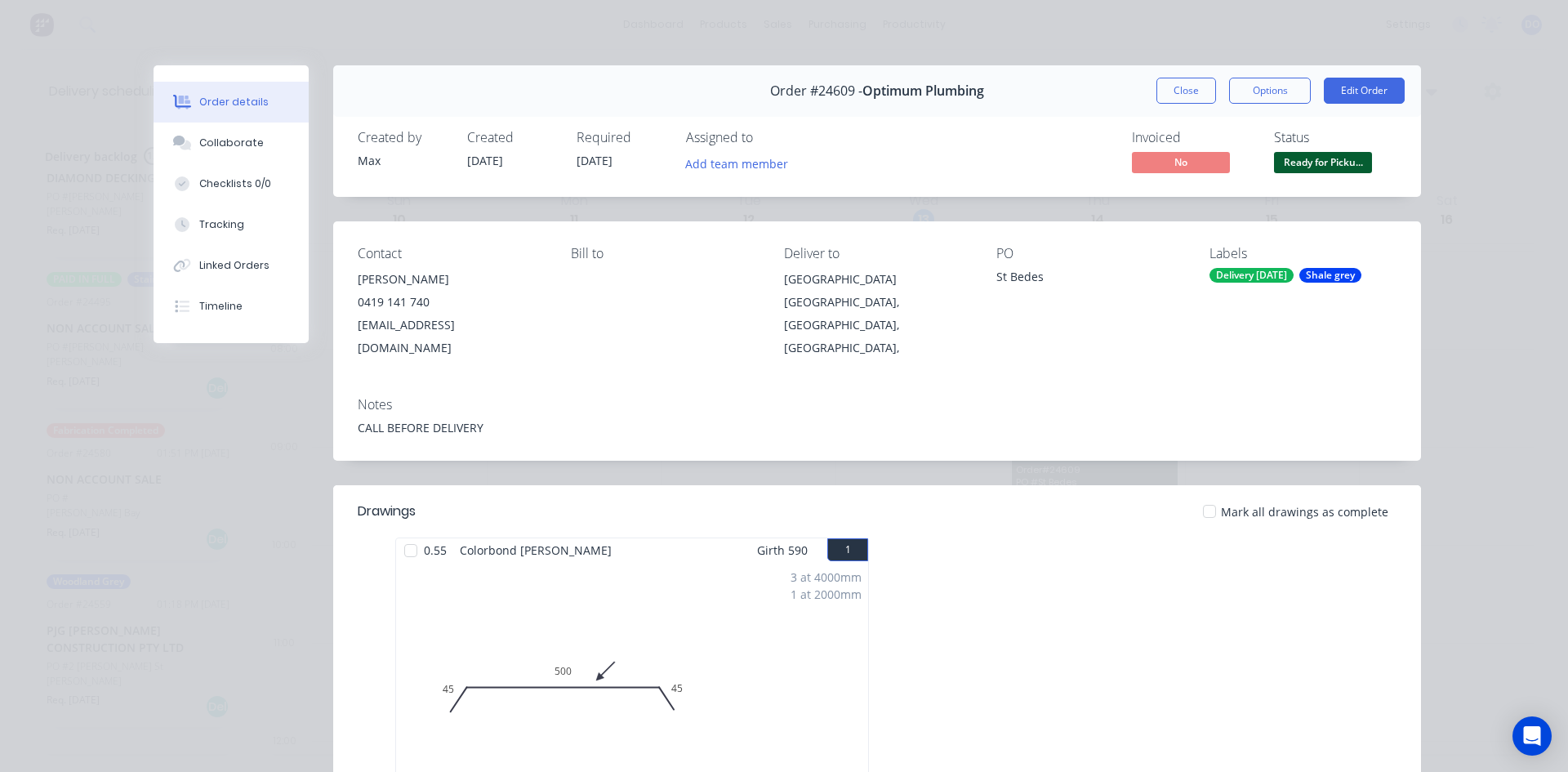
click at [1295, 285] on div "Labels Delivery Thursday Shale grey" at bounding box center [1303, 303] width 187 height 113
click at [1294, 277] on div "Delivery Thursday" at bounding box center [1252, 275] width 84 height 15
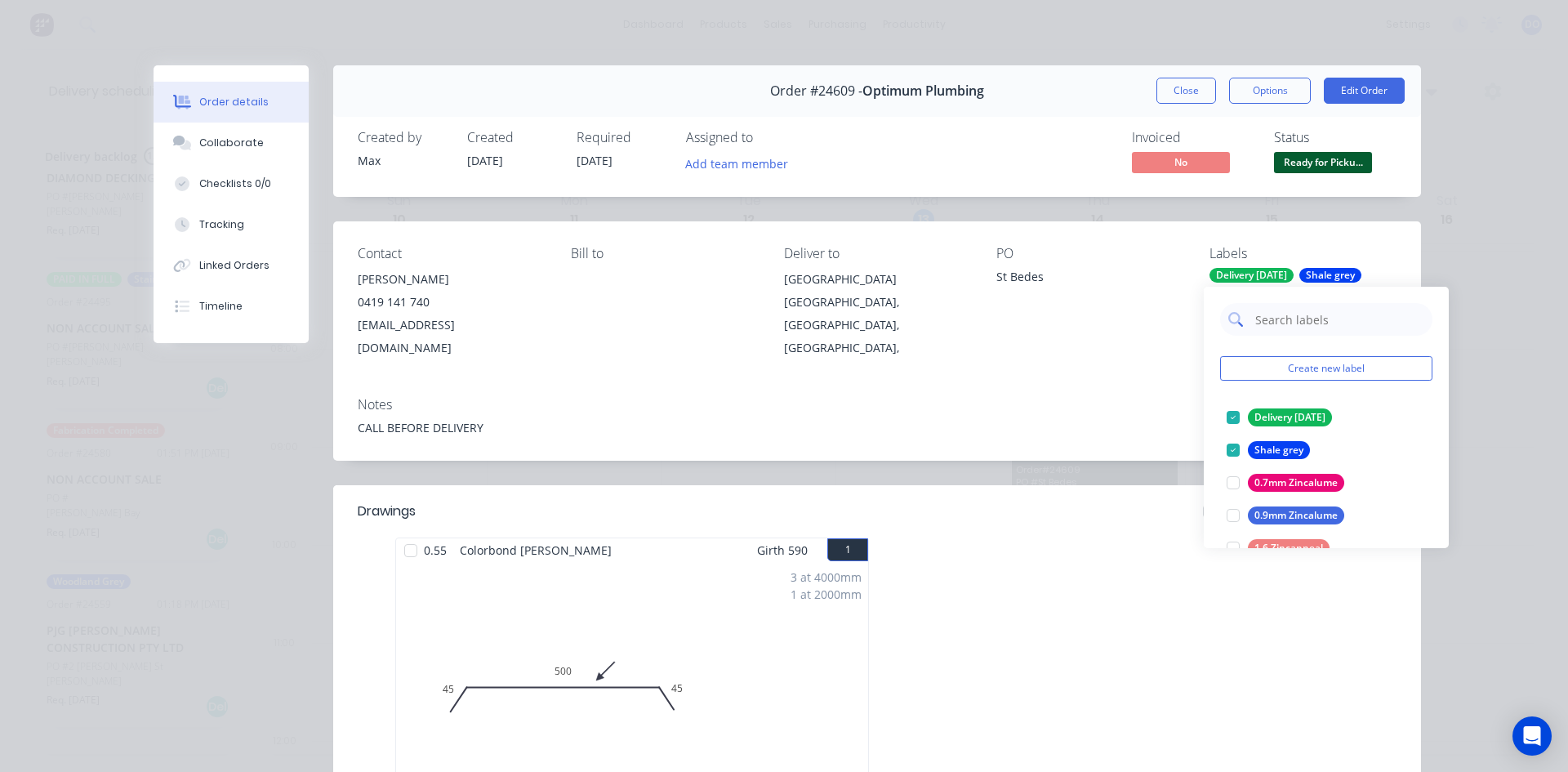
click at [1298, 310] on input "text" at bounding box center [1339, 320] width 171 height 33
type input "DELIVERY"
click at [1418, 481] on button "edit" at bounding box center [1422, 483] width 21 height 17
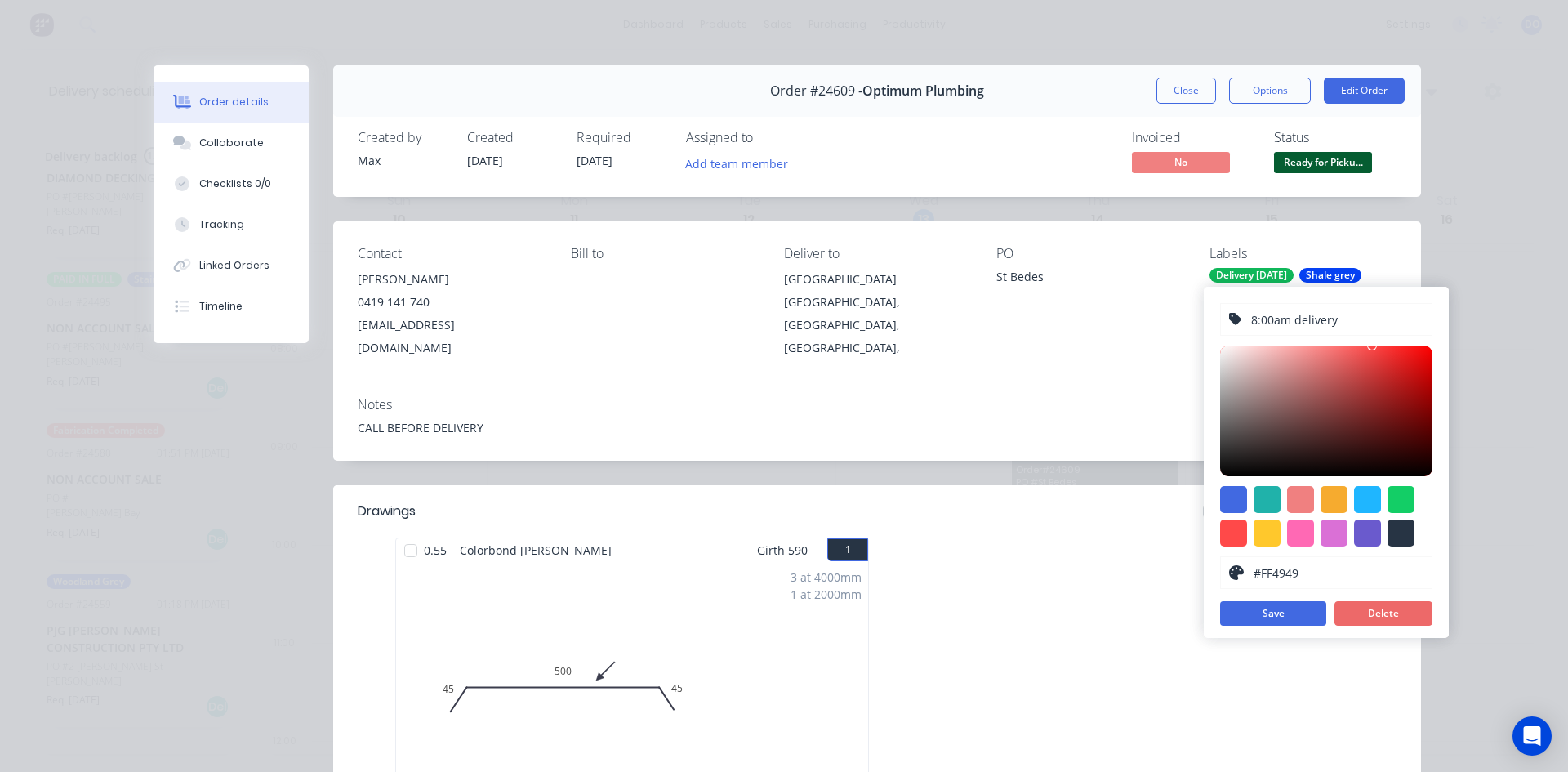
click at [1378, 621] on button "Delete" at bounding box center [1384, 613] width 98 height 25
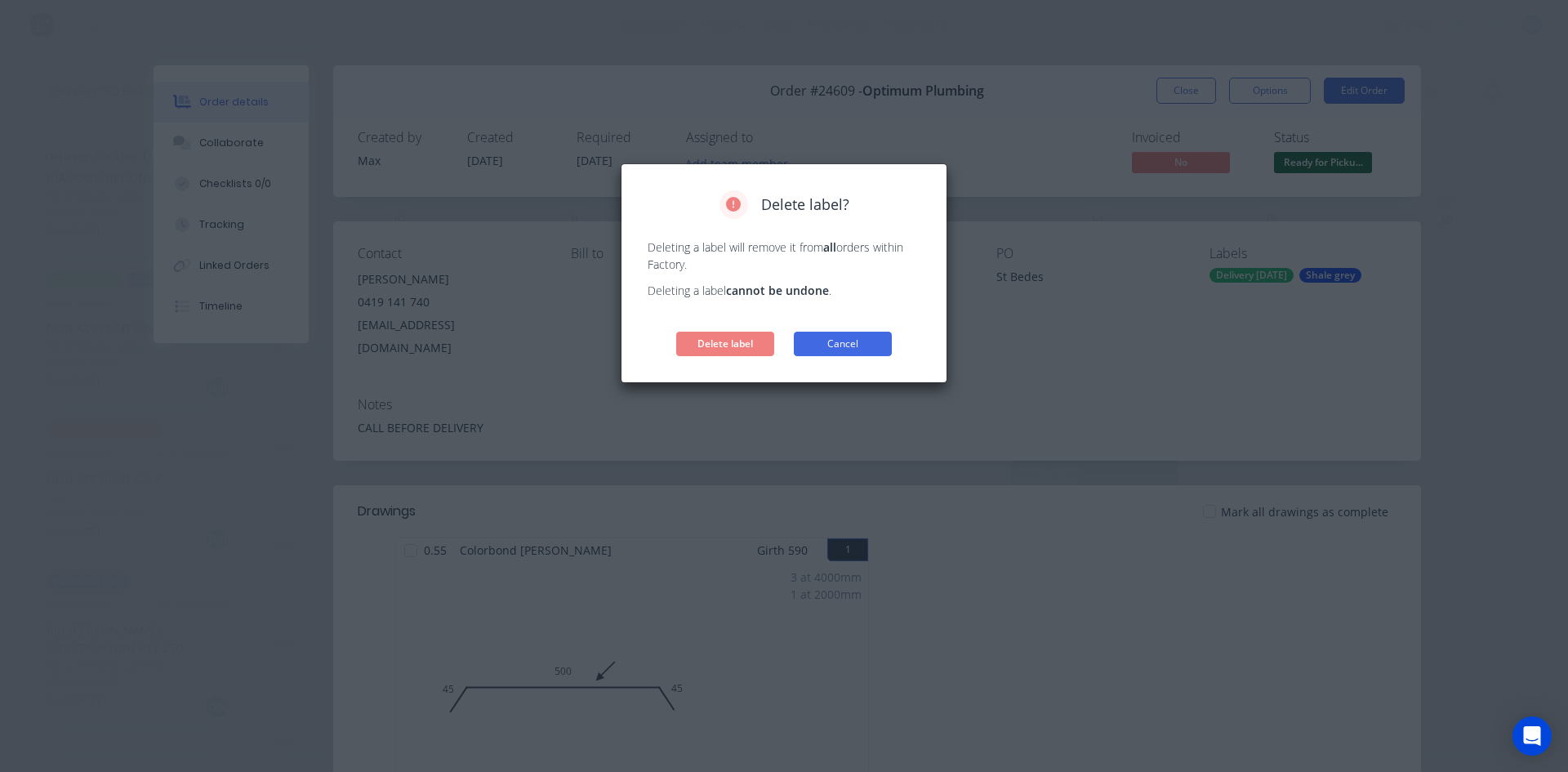
click at [856, 334] on button "Cancel" at bounding box center [843, 344] width 98 height 25
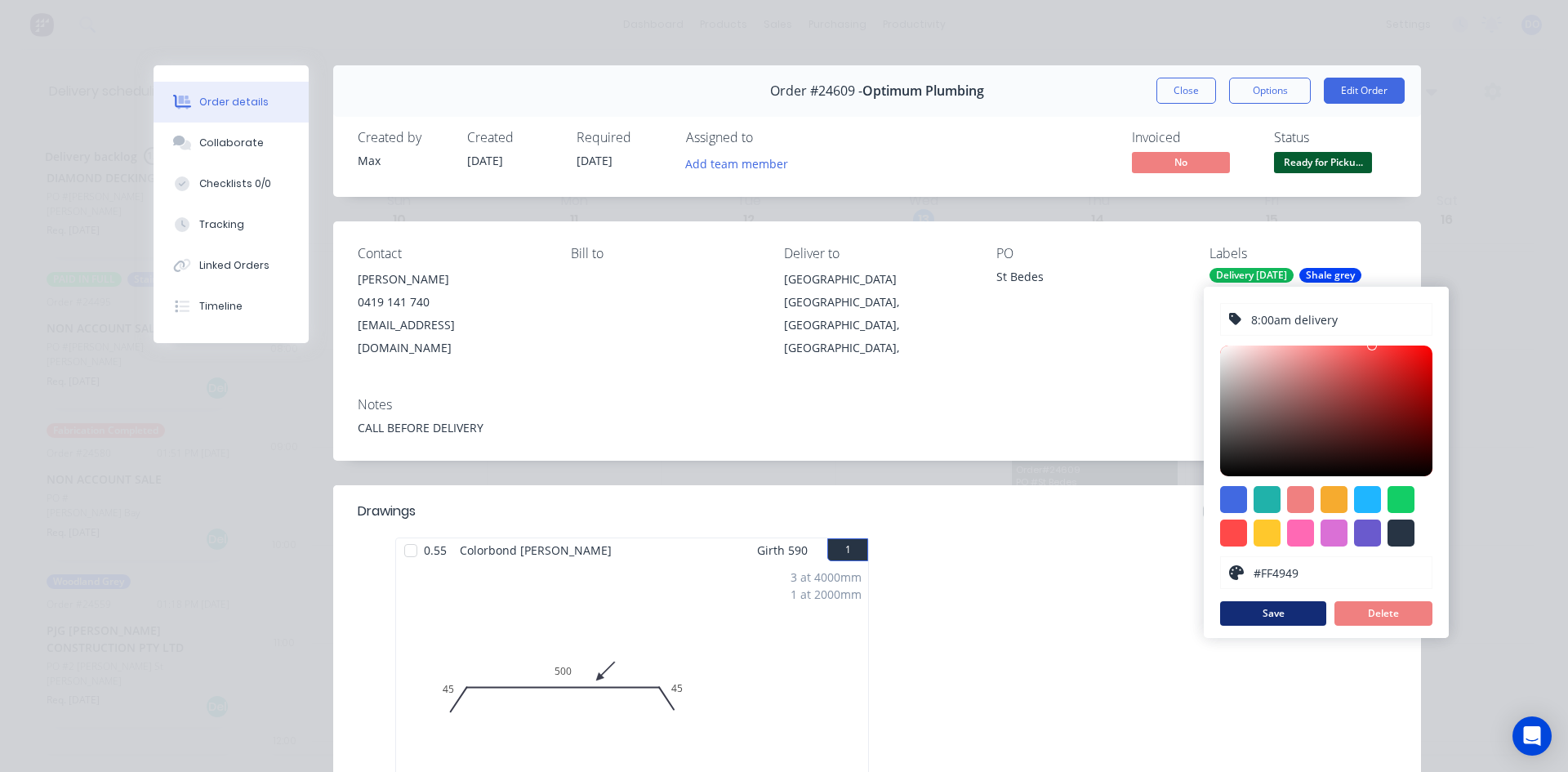
click at [1283, 623] on button "Save" at bounding box center [1274, 613] width 107 height 25
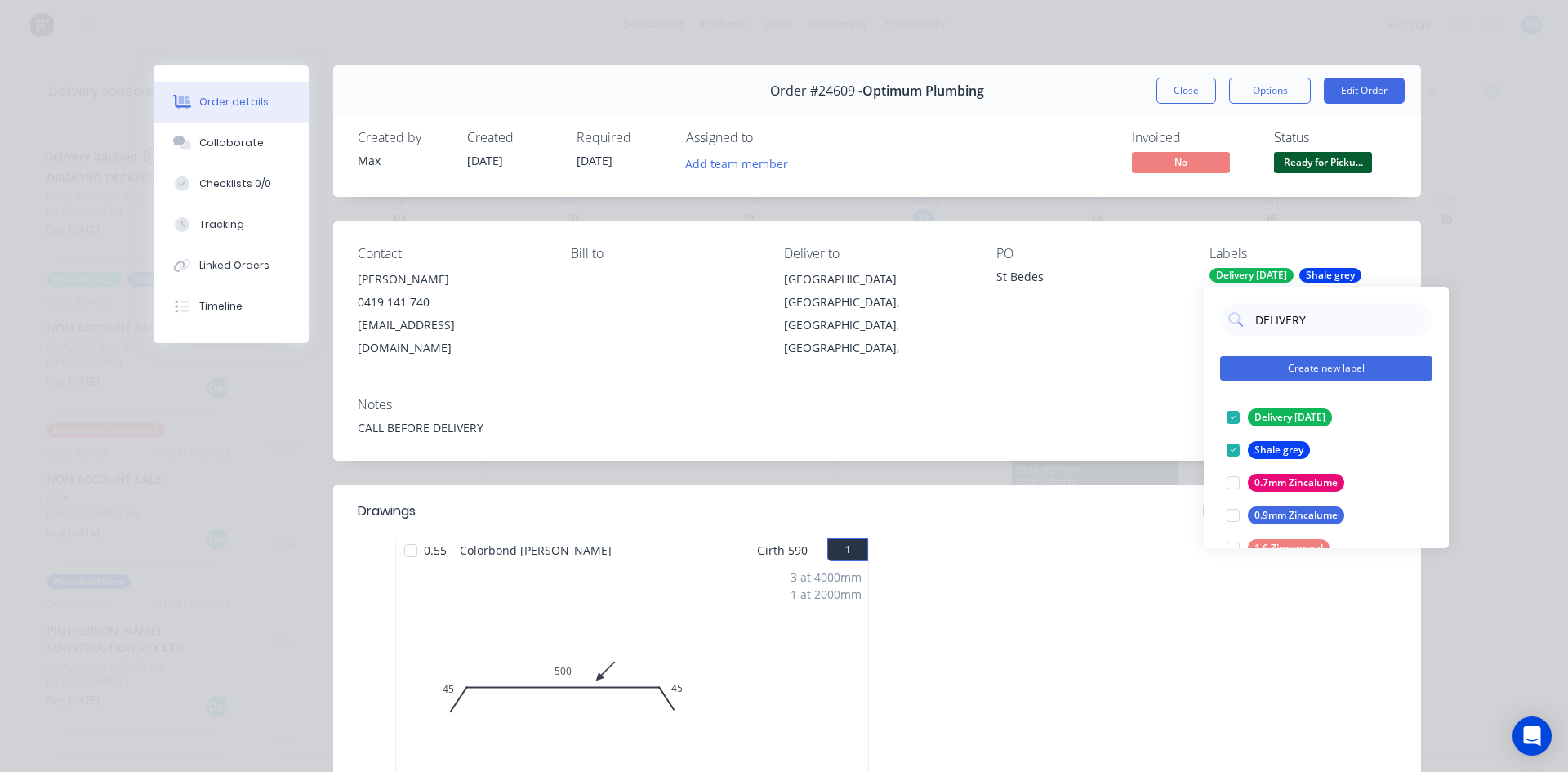
click at [1332, 369] on button "Create new label" at bounding box center [1326, 368] width 212 height 25
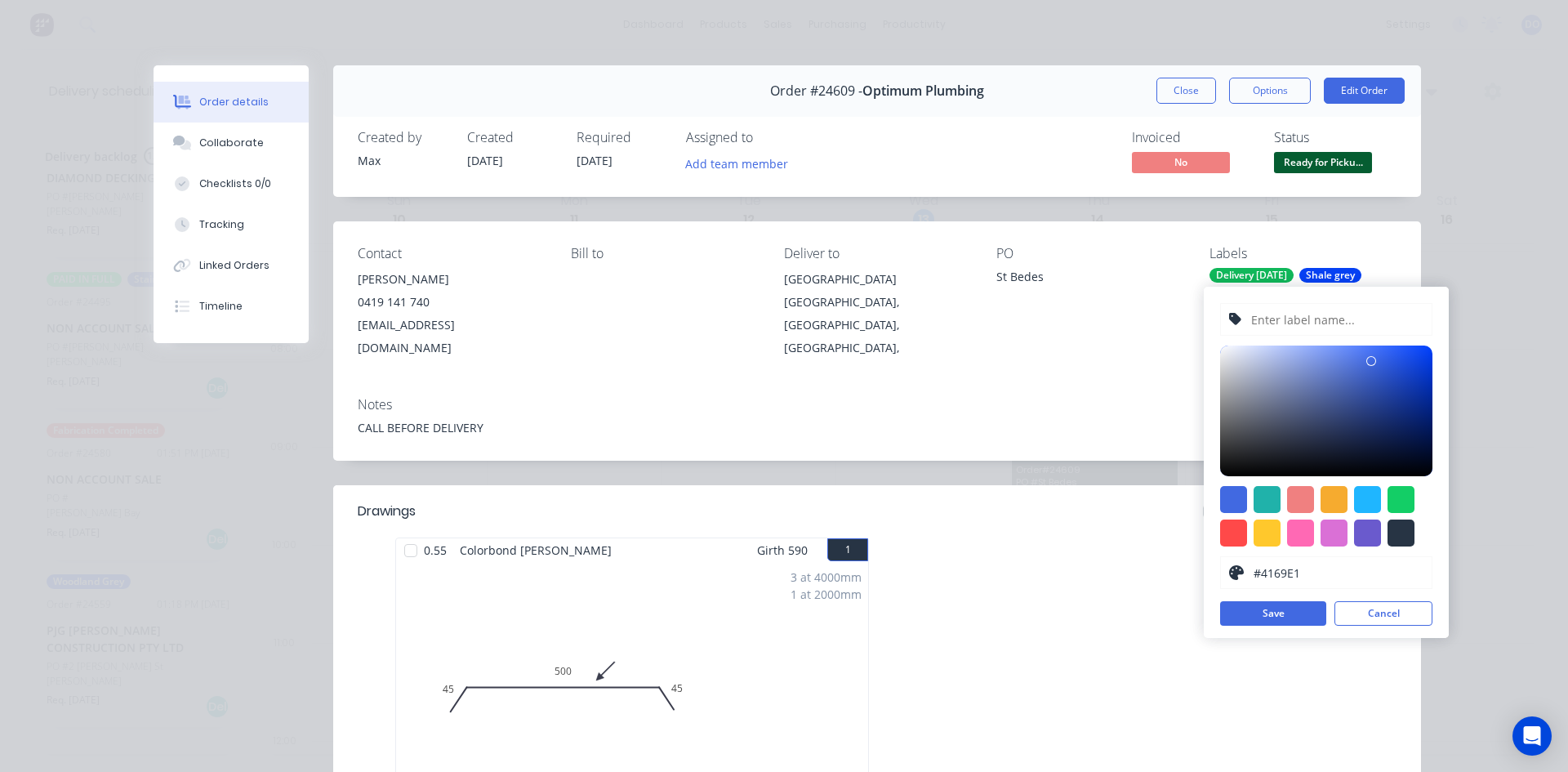
click at [1331, 320] on input "text" at bounding box center [1337, 319] width 174 height 31
click at [1266, 310] on input "8:00am delivery" at bounding box center [1337, 319] width 174 height 31
click at [1259, 321] on input "8:00am delivery" at bounding box center [1337, 319] width 174 height 31
type input "10:00am delivery"
click at [1259, 619] on button "Save" at bounding box center [1274, 613] width 107 height 25
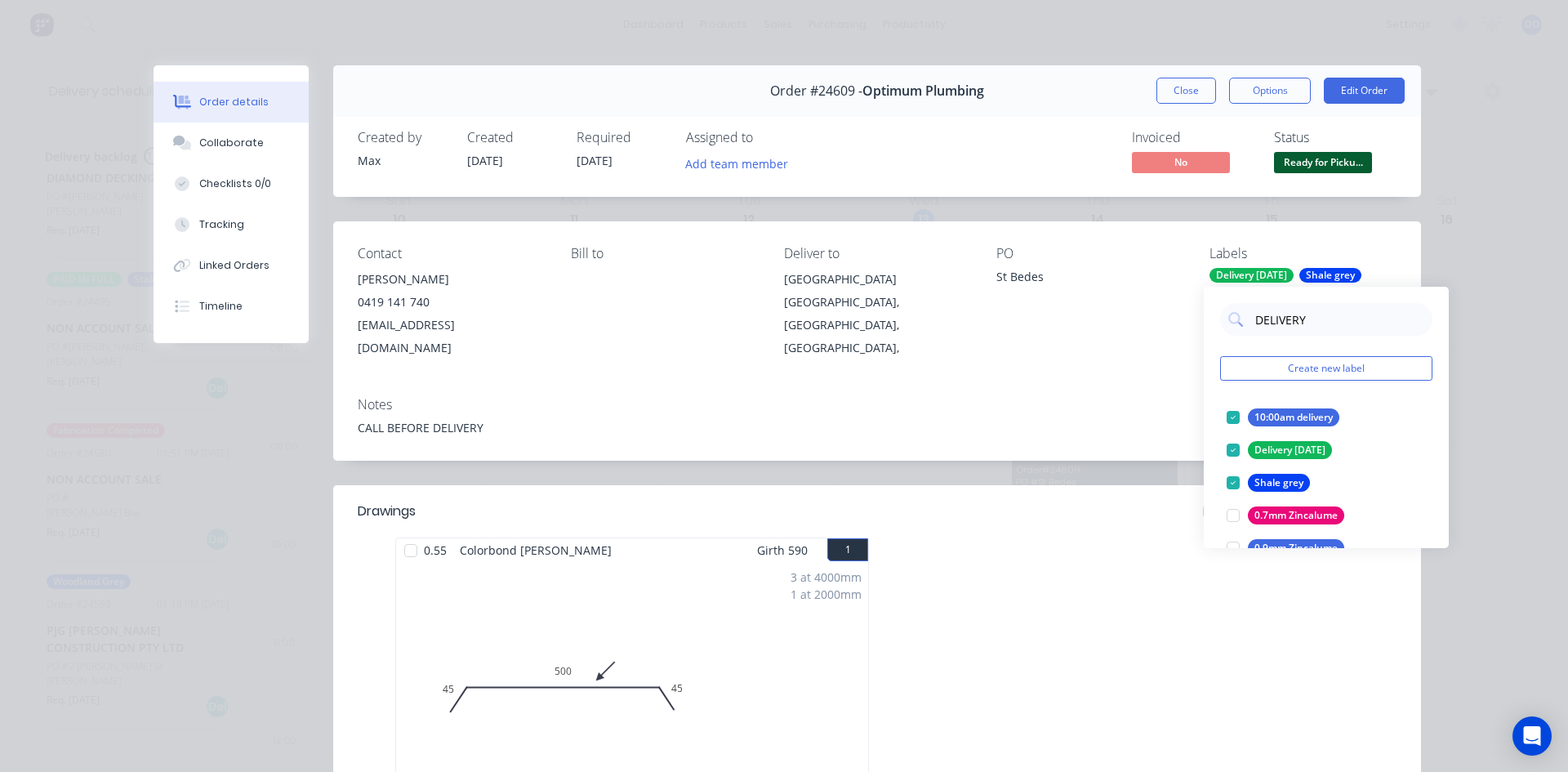
click at [1117, 640] on div at bounding box center [1122, 683] width 490 height 291
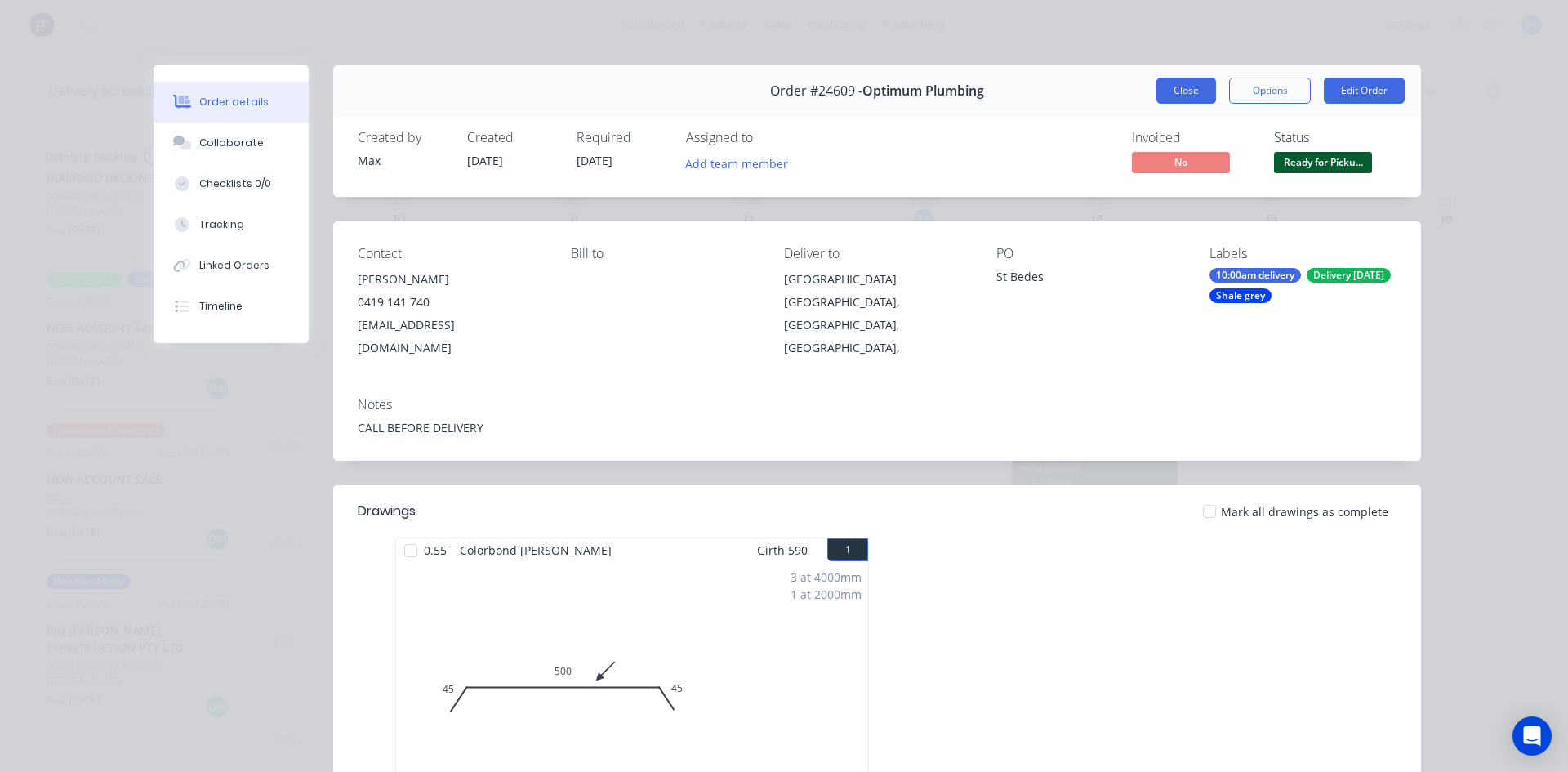
click at [1205, 84] on button "Close" at bounding box center [1185, 90] width 59 height 26
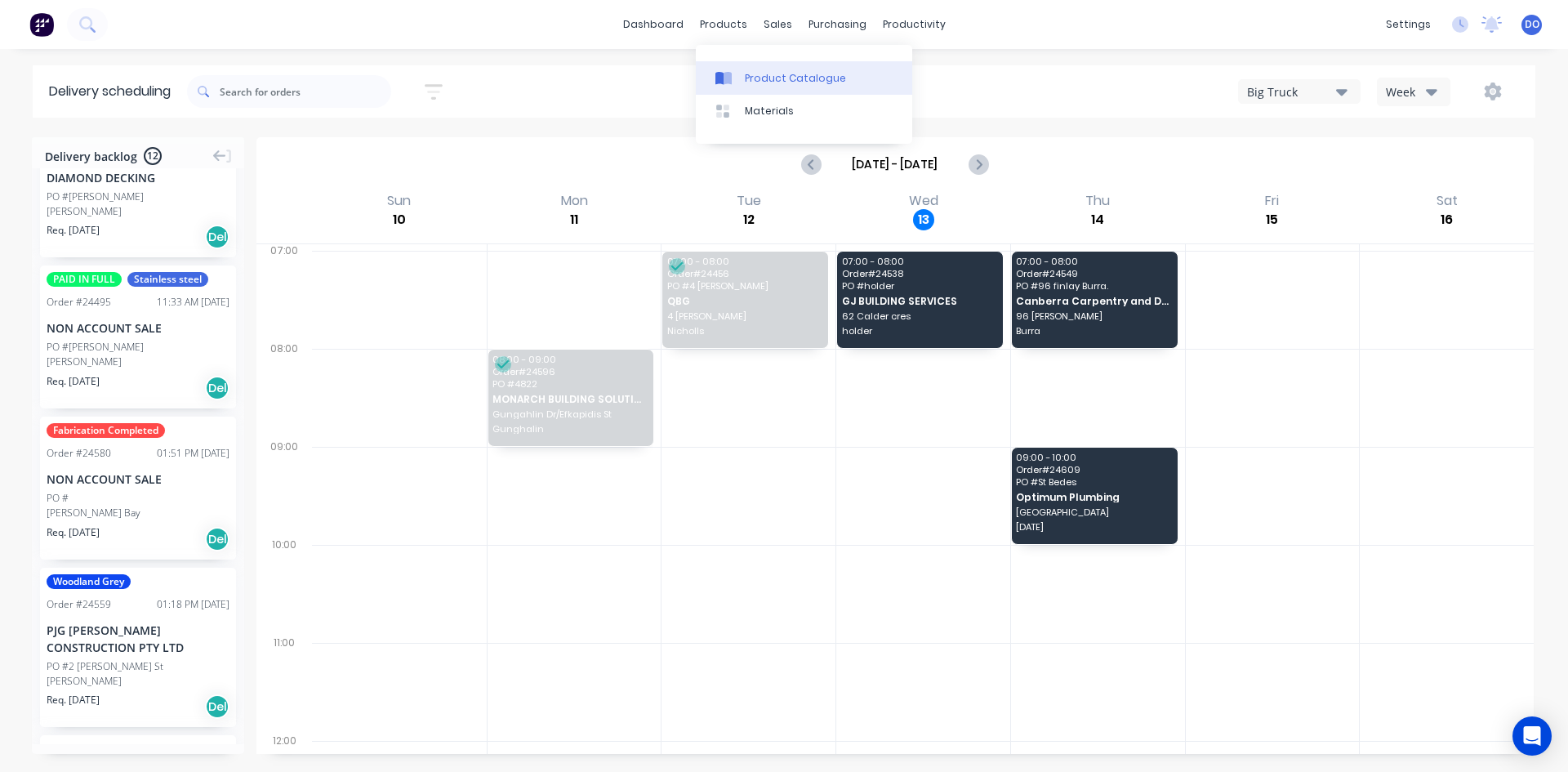
click at [736, 84] on div at bounding box center [727, 78] width 25 height 15
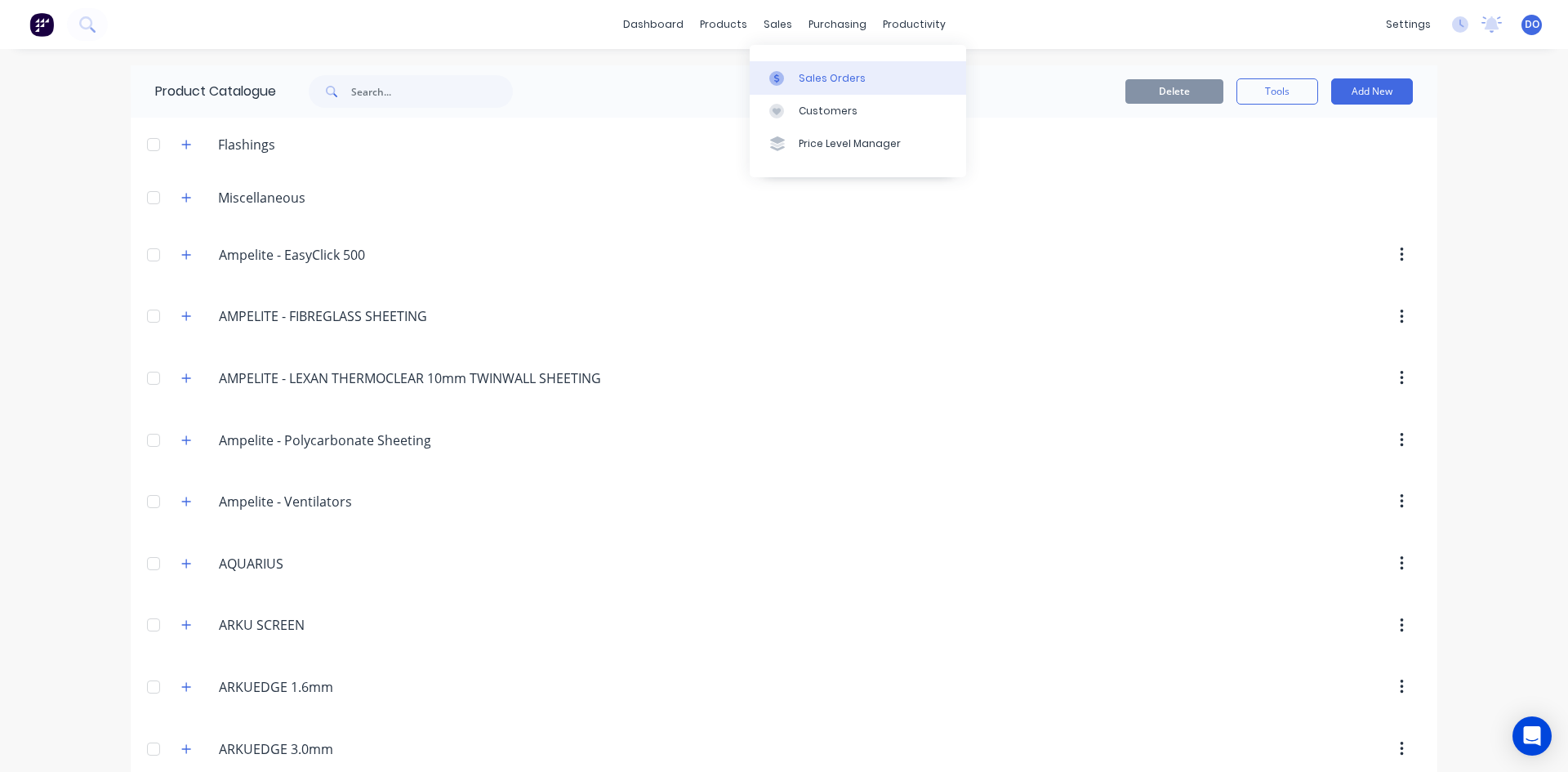
click at [786, 78] on div at bounding box center [781, 78] width 25 height 15
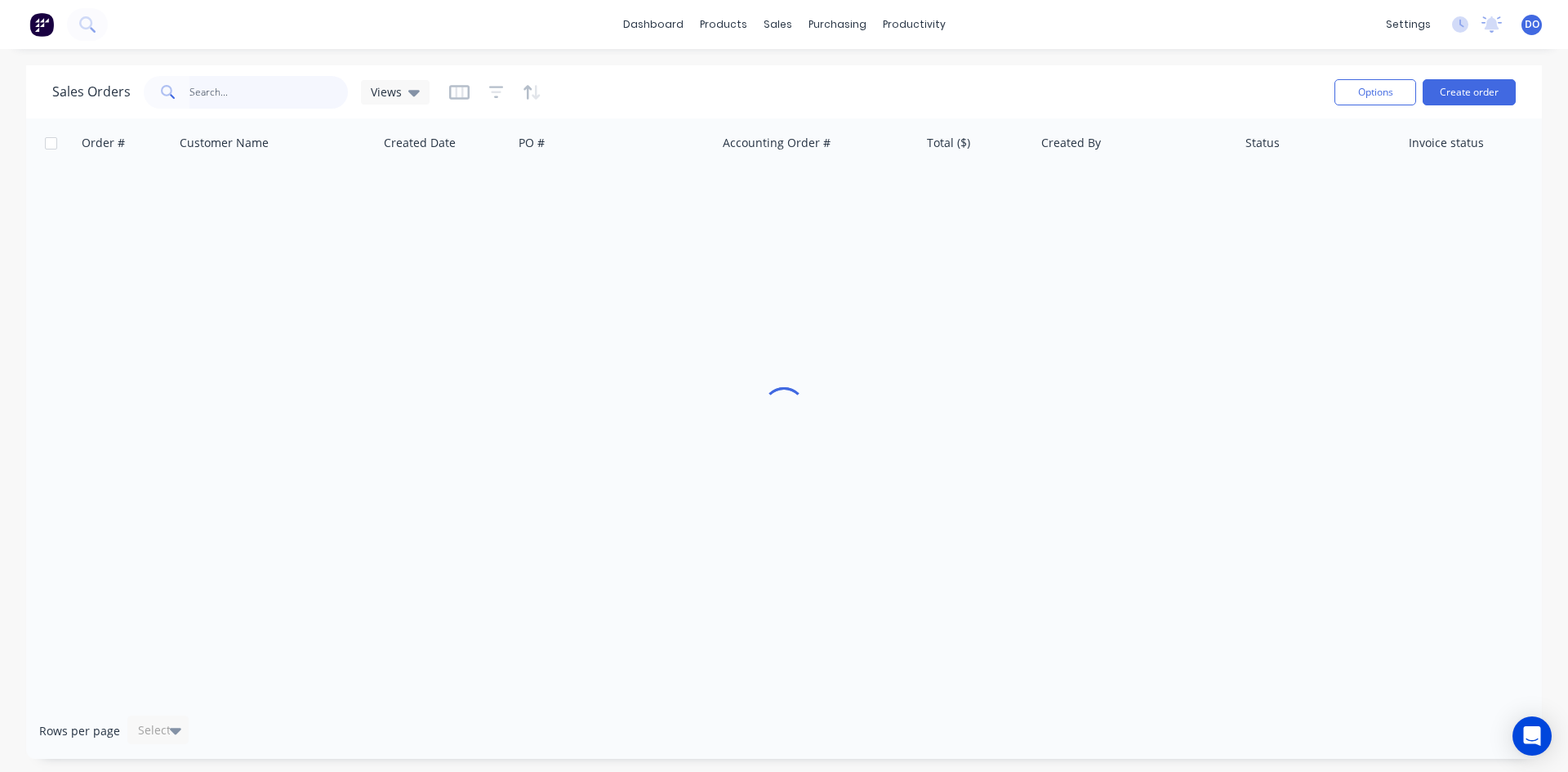
click at [260, 100] on input "text" at bounding box center [268, 92] width 159 height 33
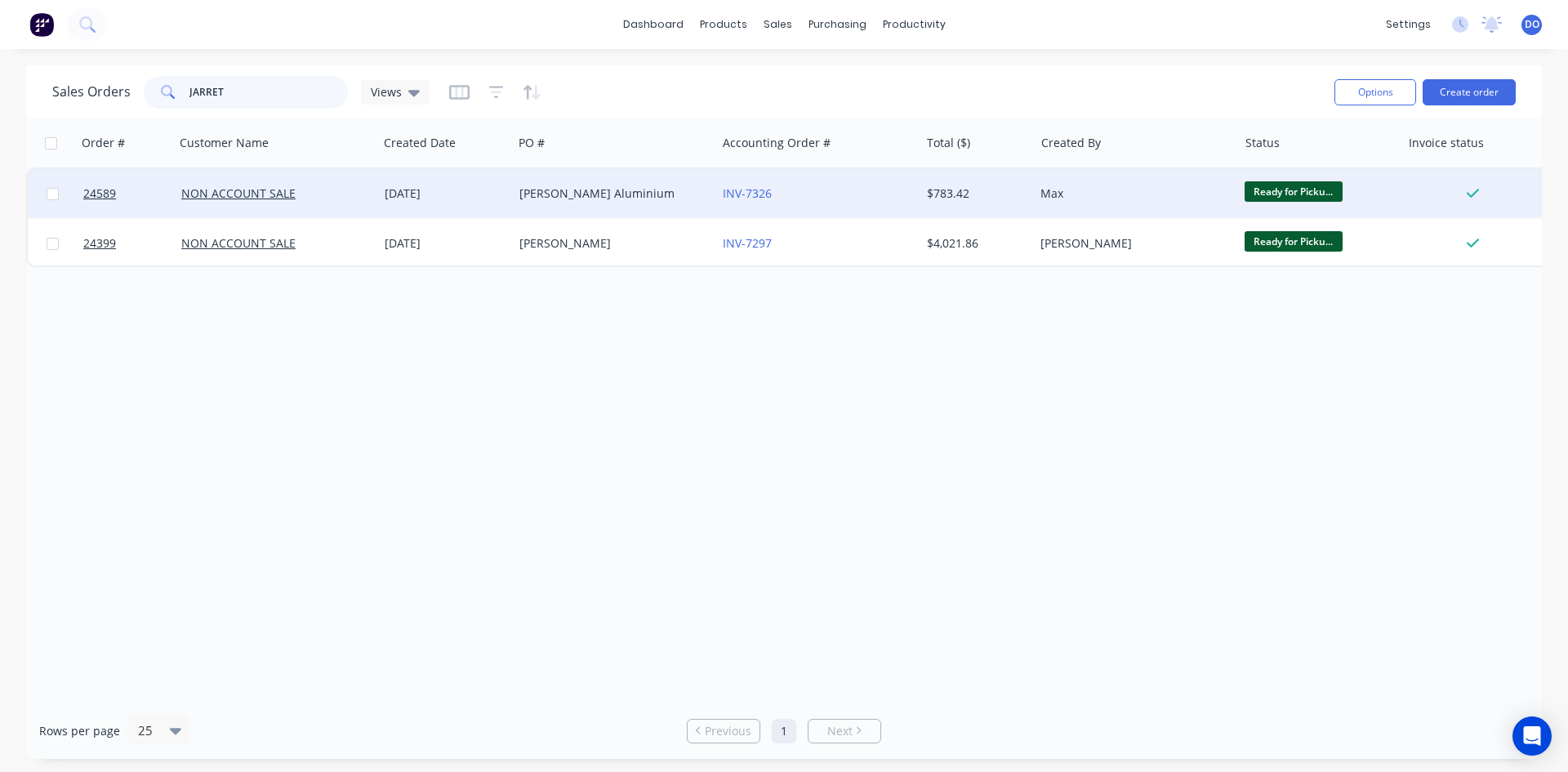
type input "JARRET"
click at [683, 195] on div "Jarrett Aluminium" at bounding box center [609, 193] width 181 height 16
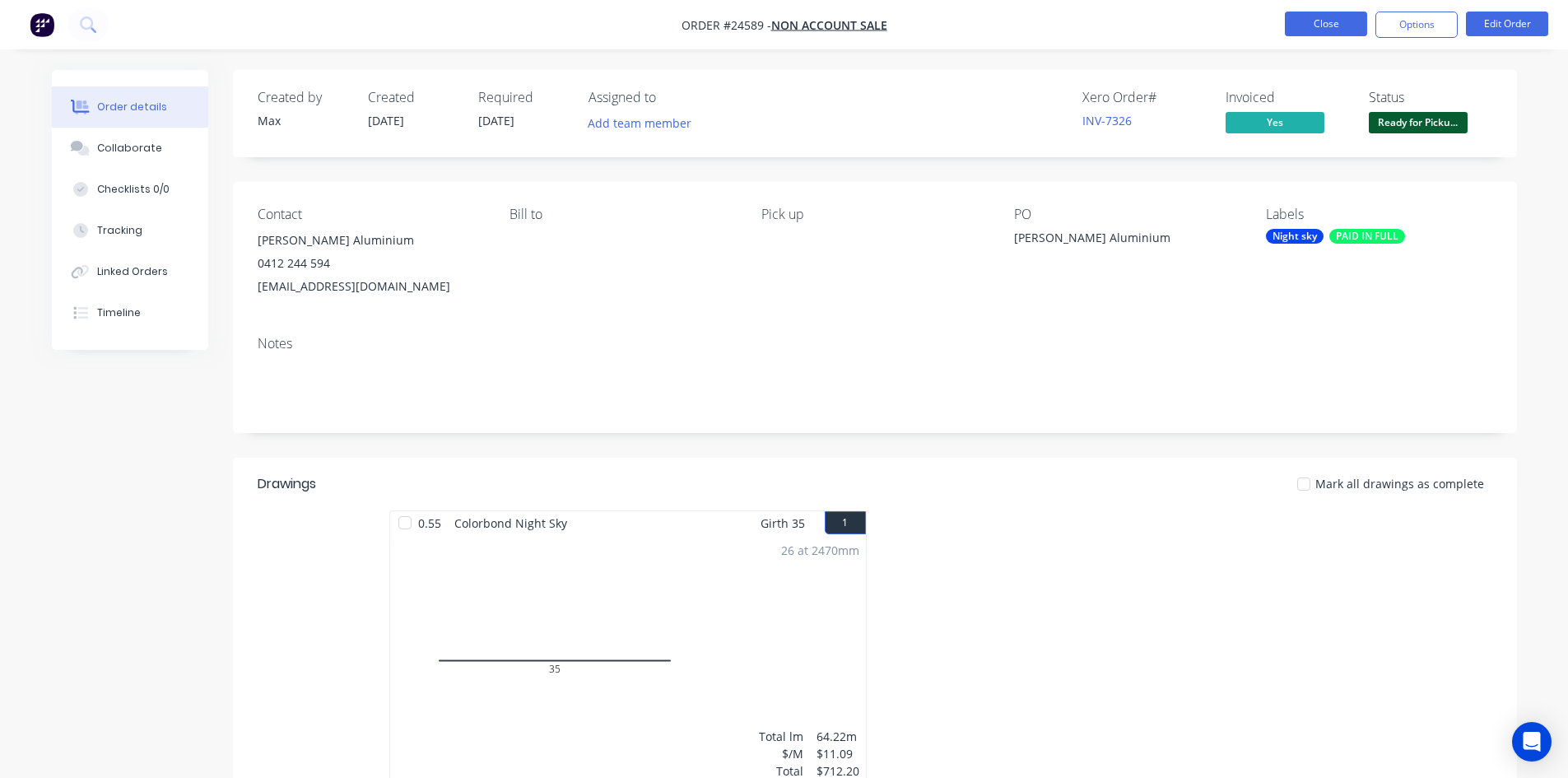
click at [1352, 33] on button "Close" at bounding box center [1325, 23] width 82 height 25
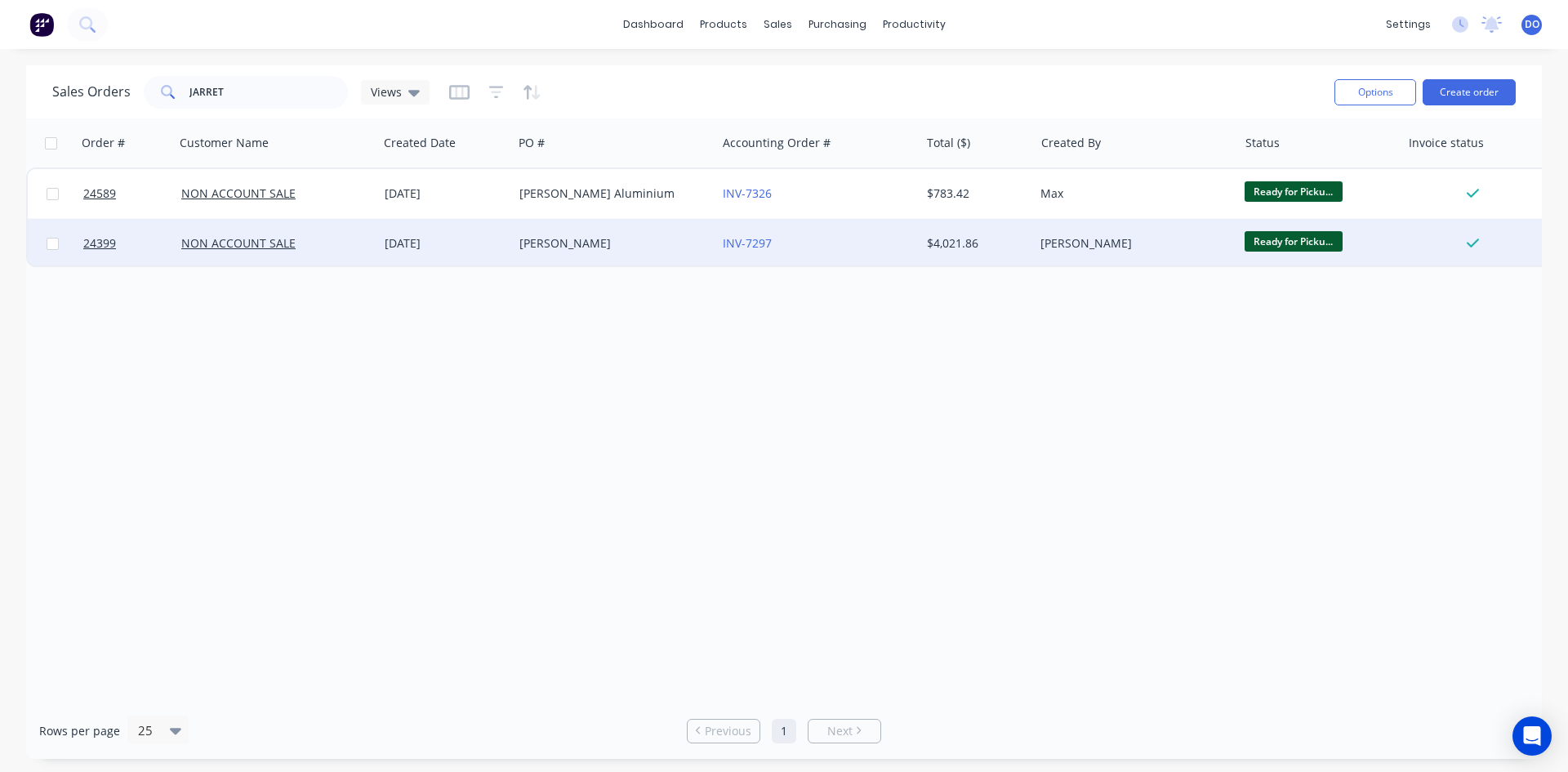
click at [812, 242] on div "INV-7297" at bounding box center [813, 243] width 181 height 16
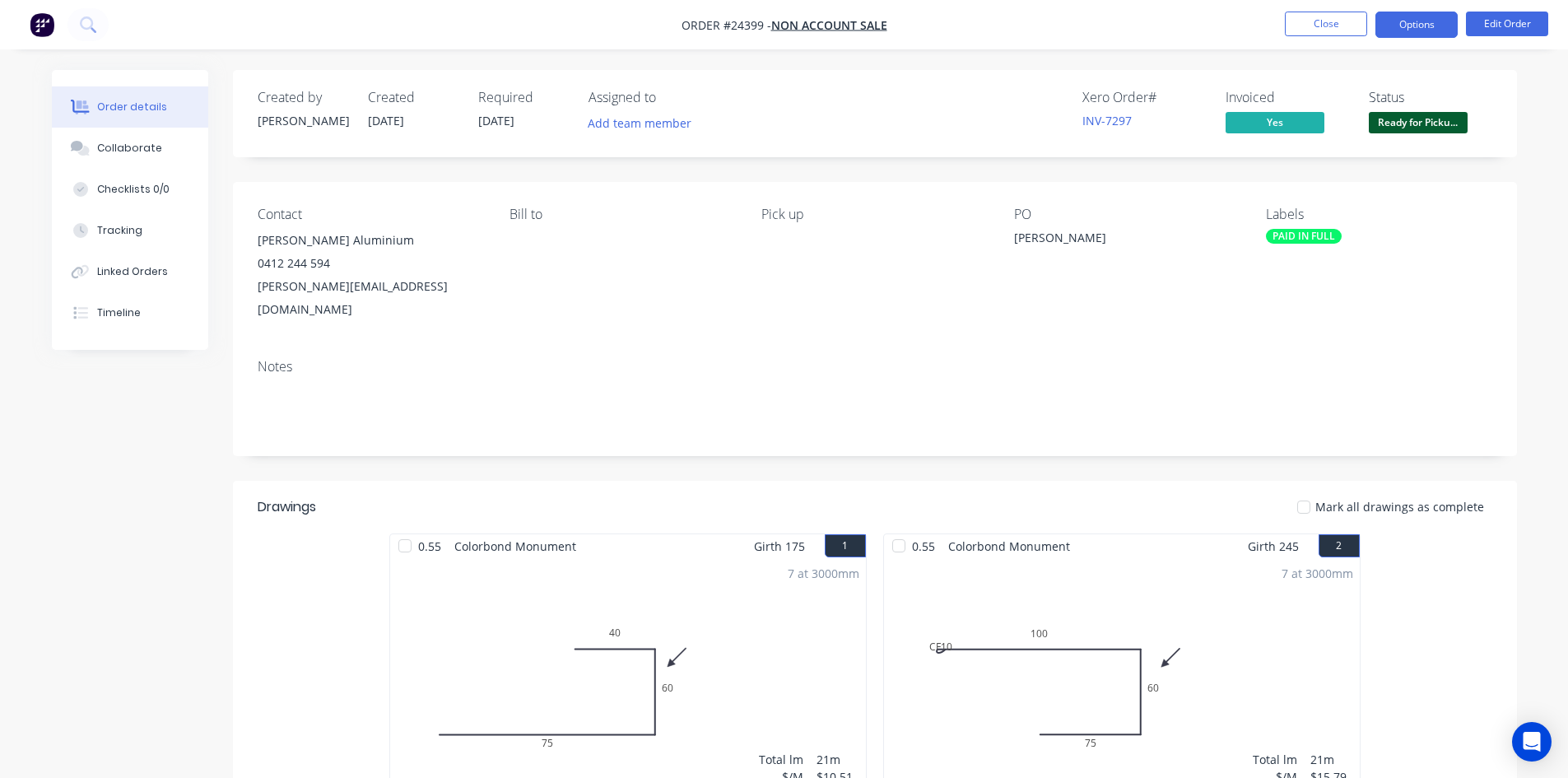
click at [1427, 20] on button "Options" at bounding box center [1416, 24] width 82 height 26
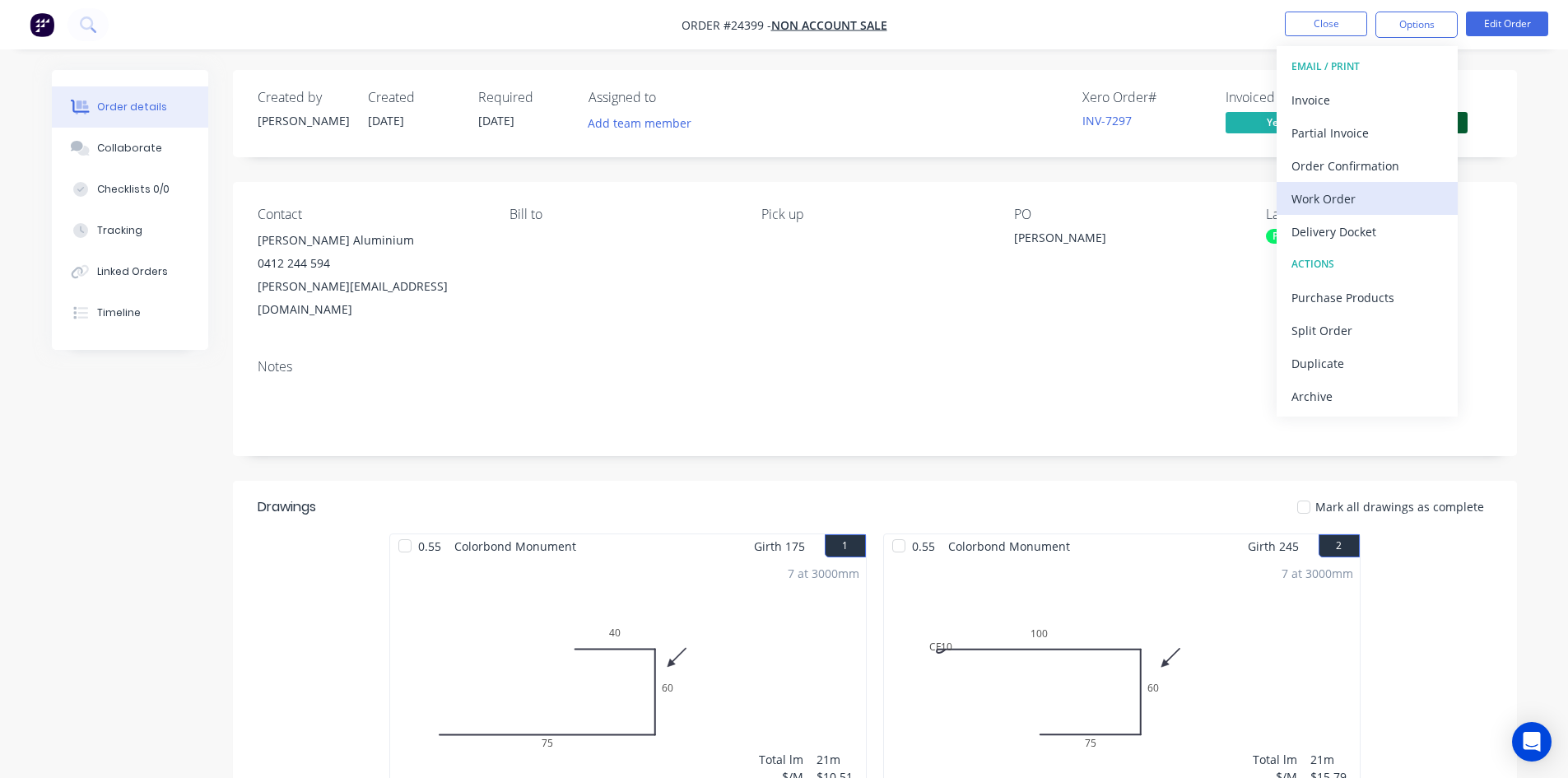
click at [1404, 204] on div "Work Order" at bounding box center [1367, 199] width 152 height 24
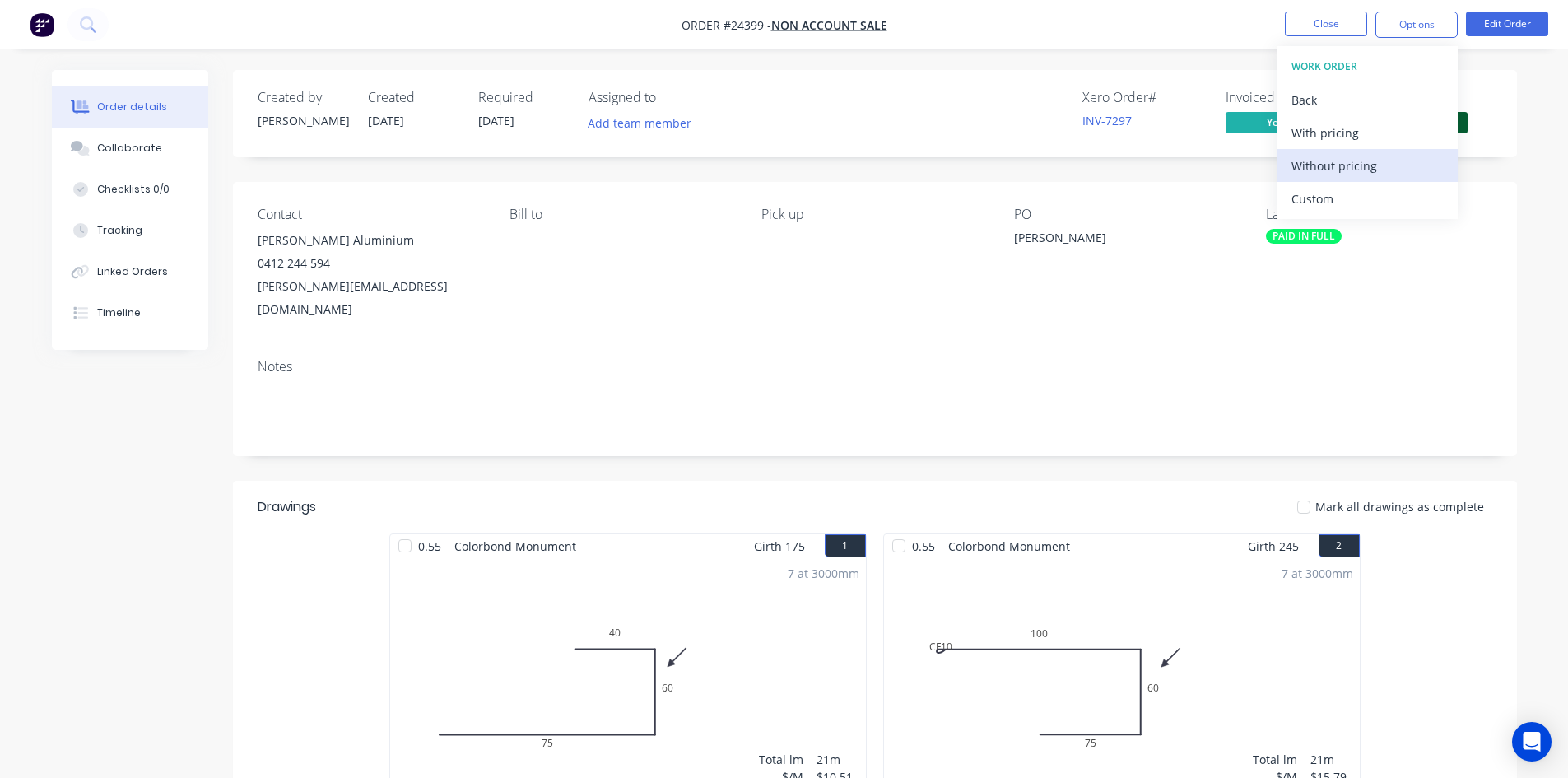
click at [1404, 172] on div "Without pricing" at bounding box center [1367, 166] width 152 height 24
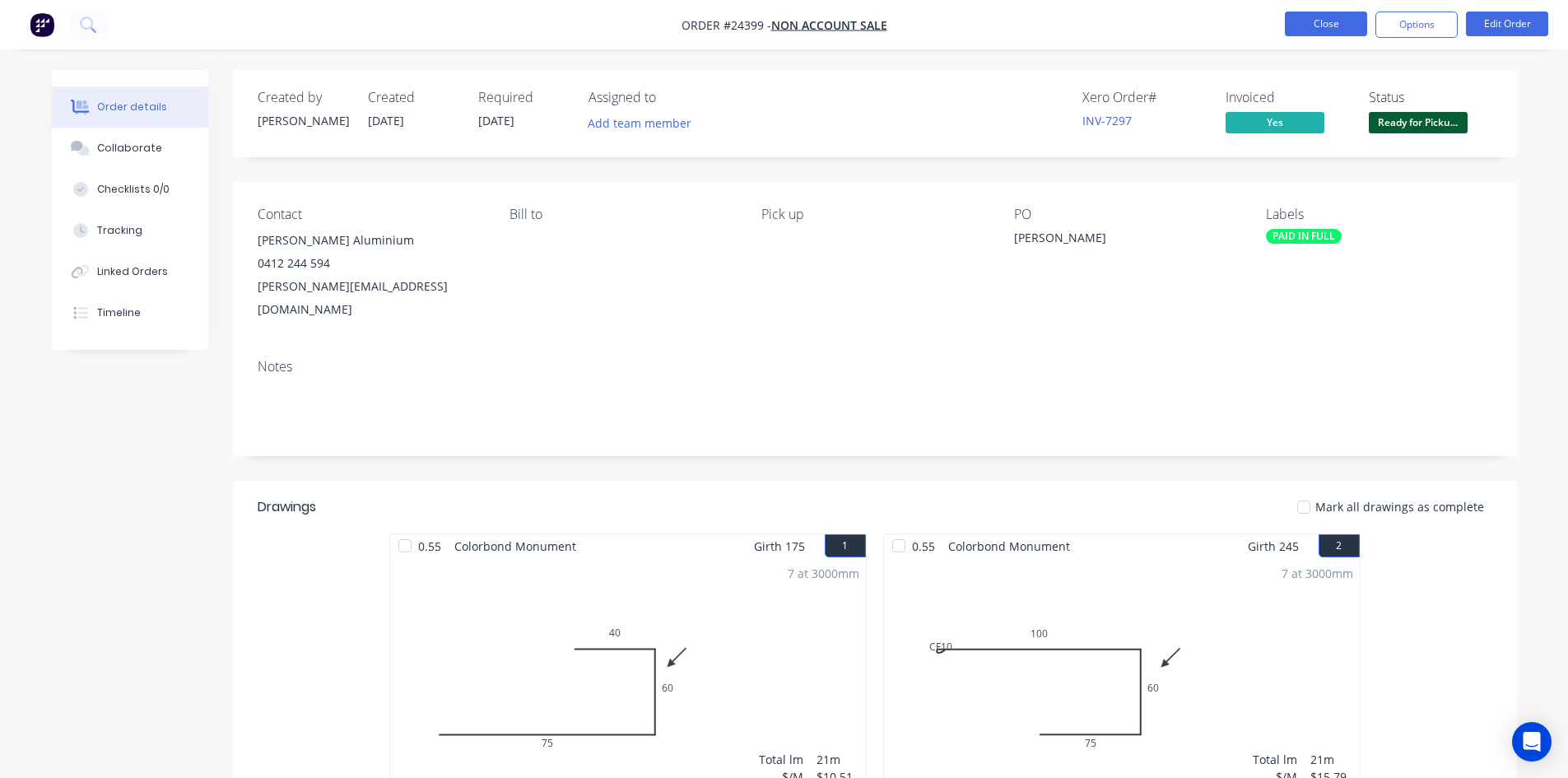
click at [1306, 11] on button "Close" at bounding box center [1325, 23] width 82 height 25
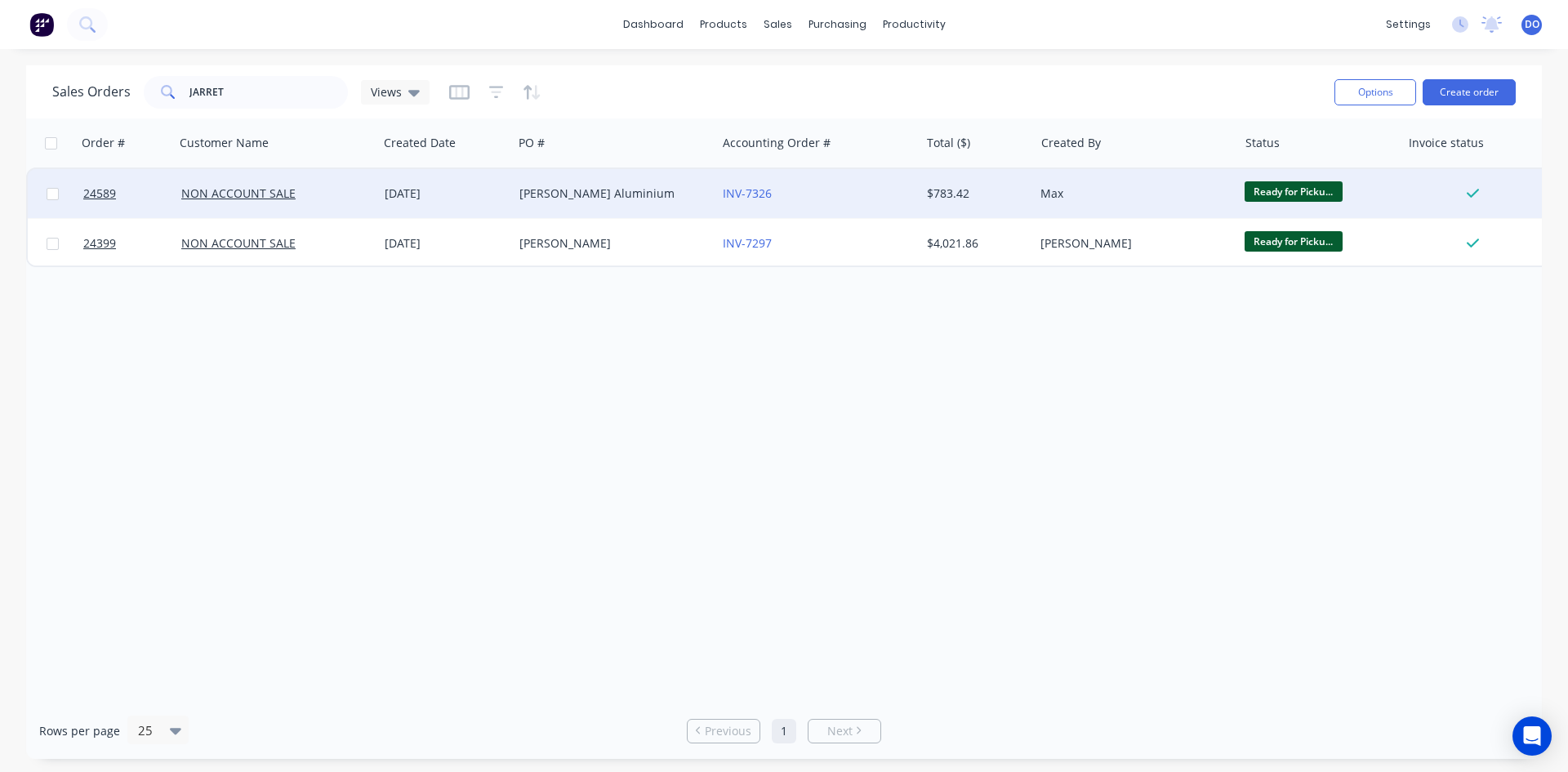
click at [469, 199] on div "07 Aug 2025" at bounding box center [446, 193] width 122 height 16
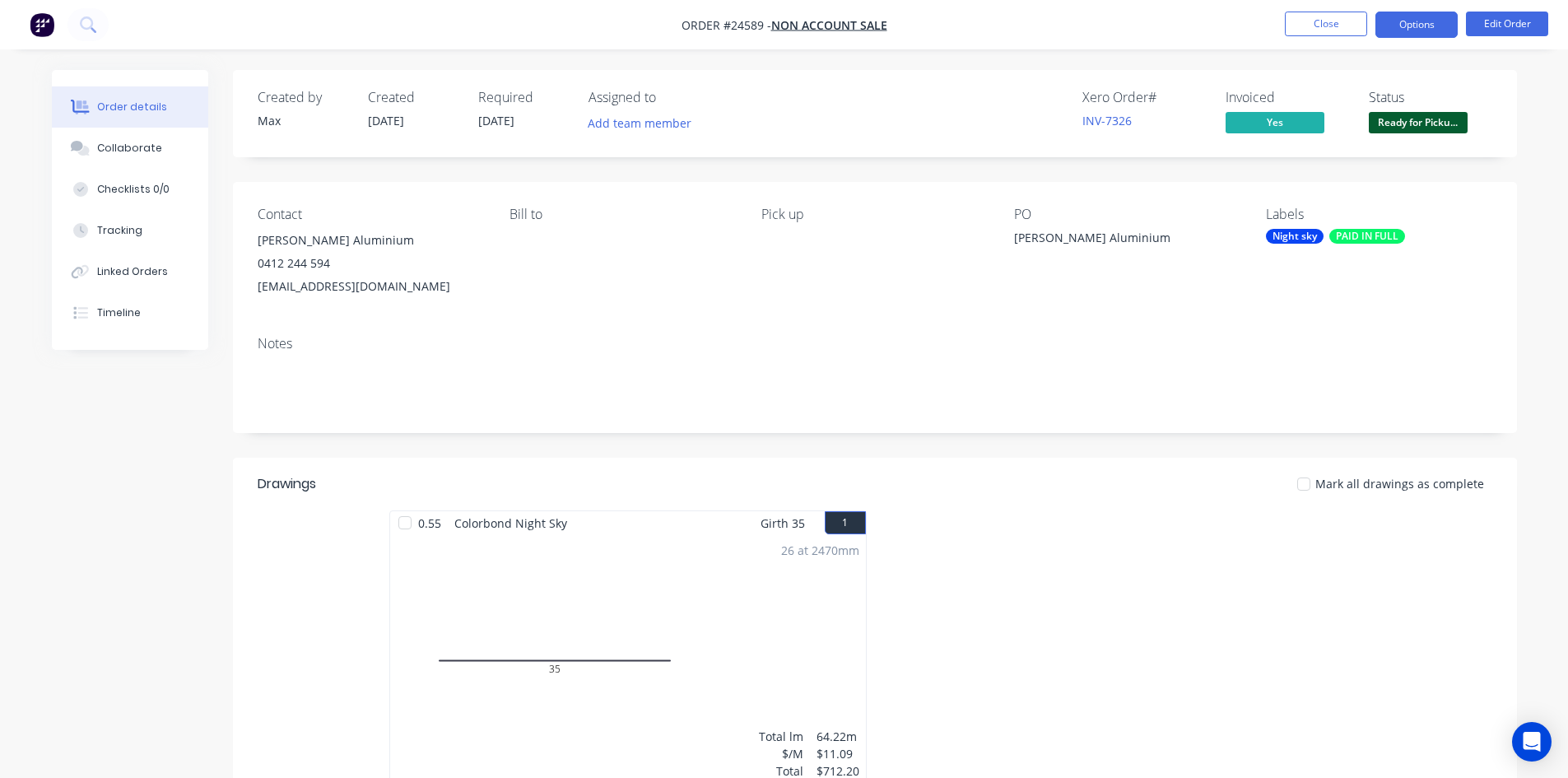
click at [1388, 27] on button "Options" at bounding box center [1416, 24] width 82 height 26
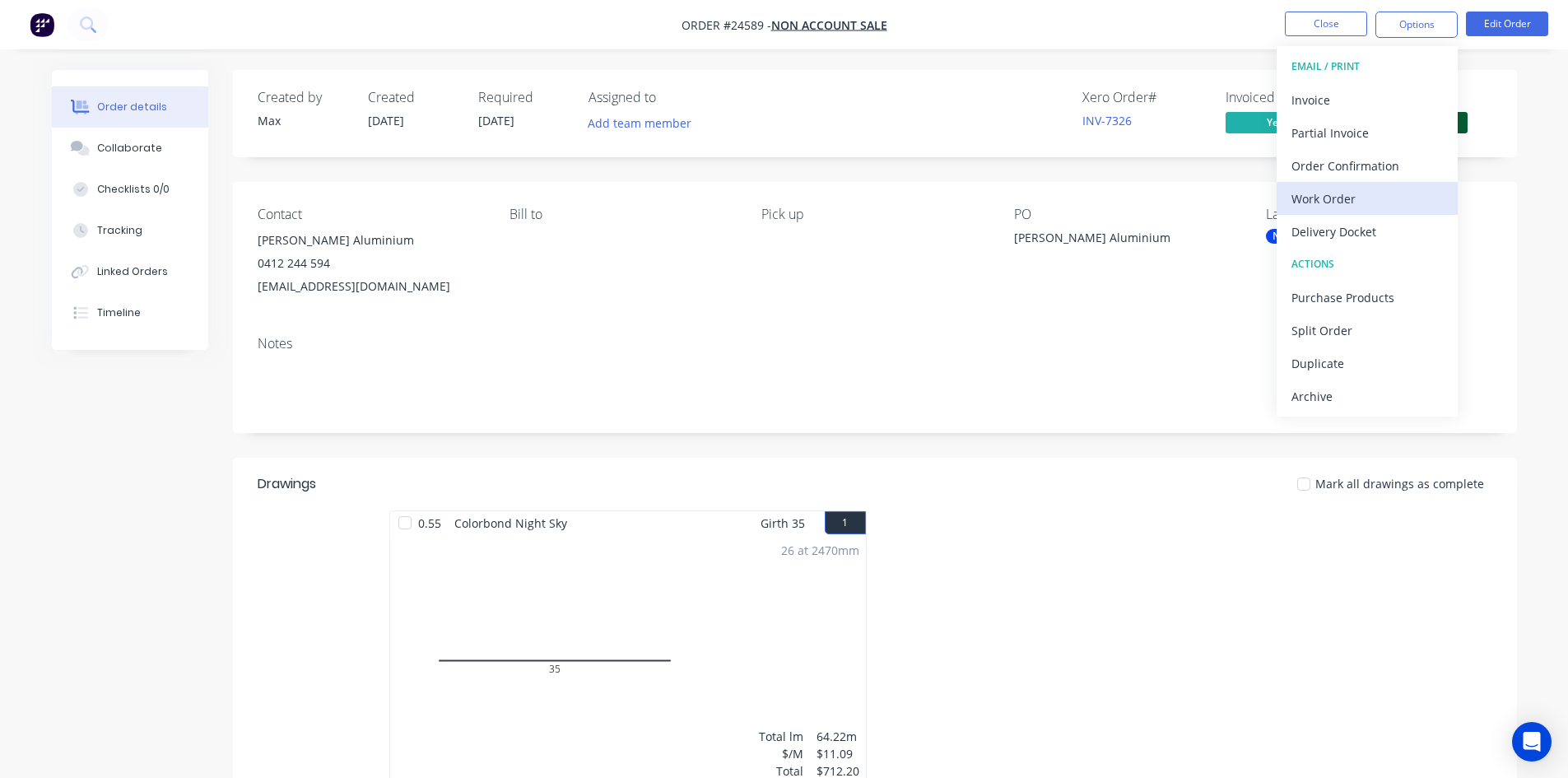
click at [1338, 191] on div "Work Order" at bounding box center [1367, 199] width 152 height 24
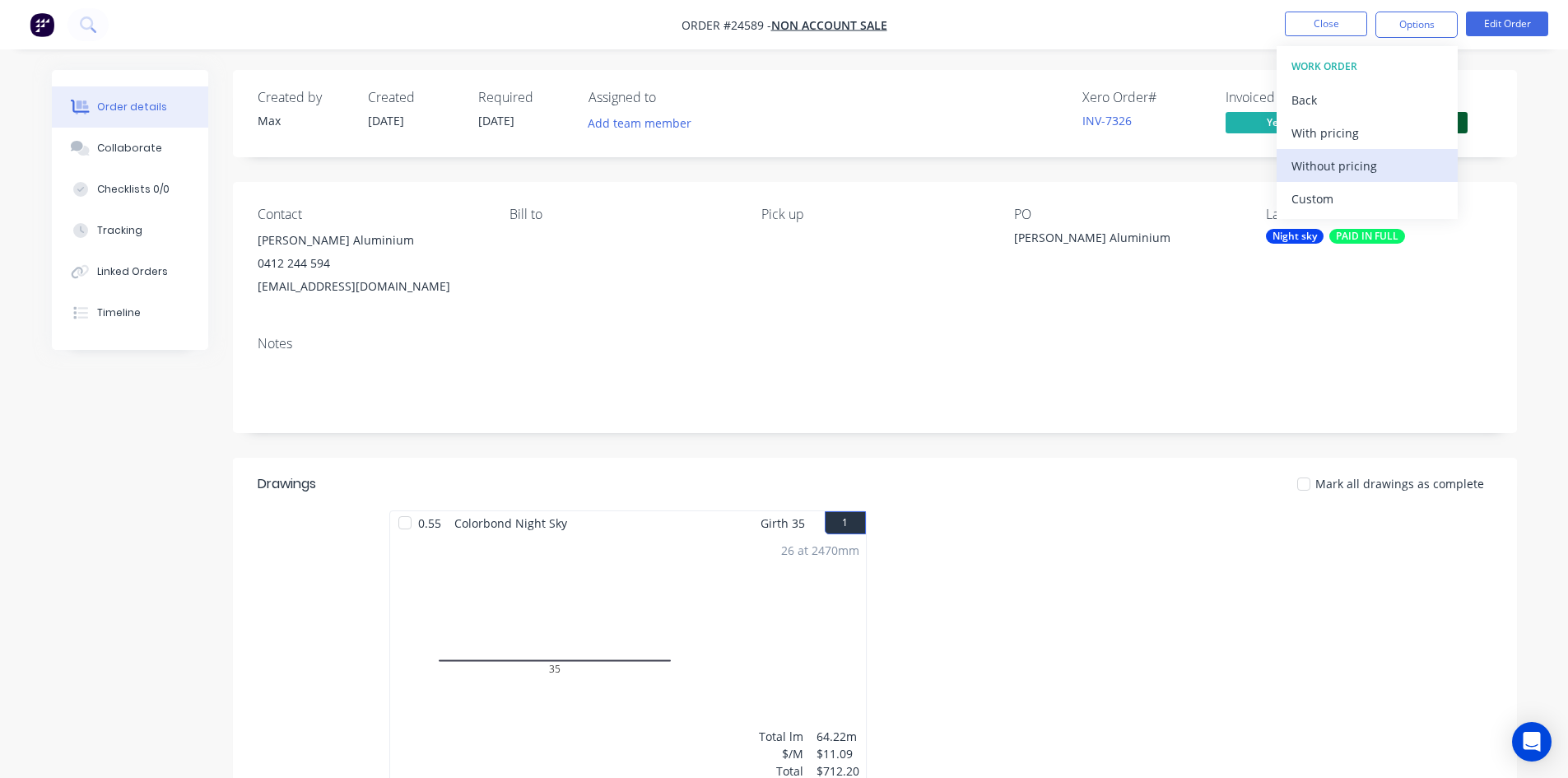
click at [1348, 164] on div "Without pricing" at bounding box center [1367, 166] width 152 height 24
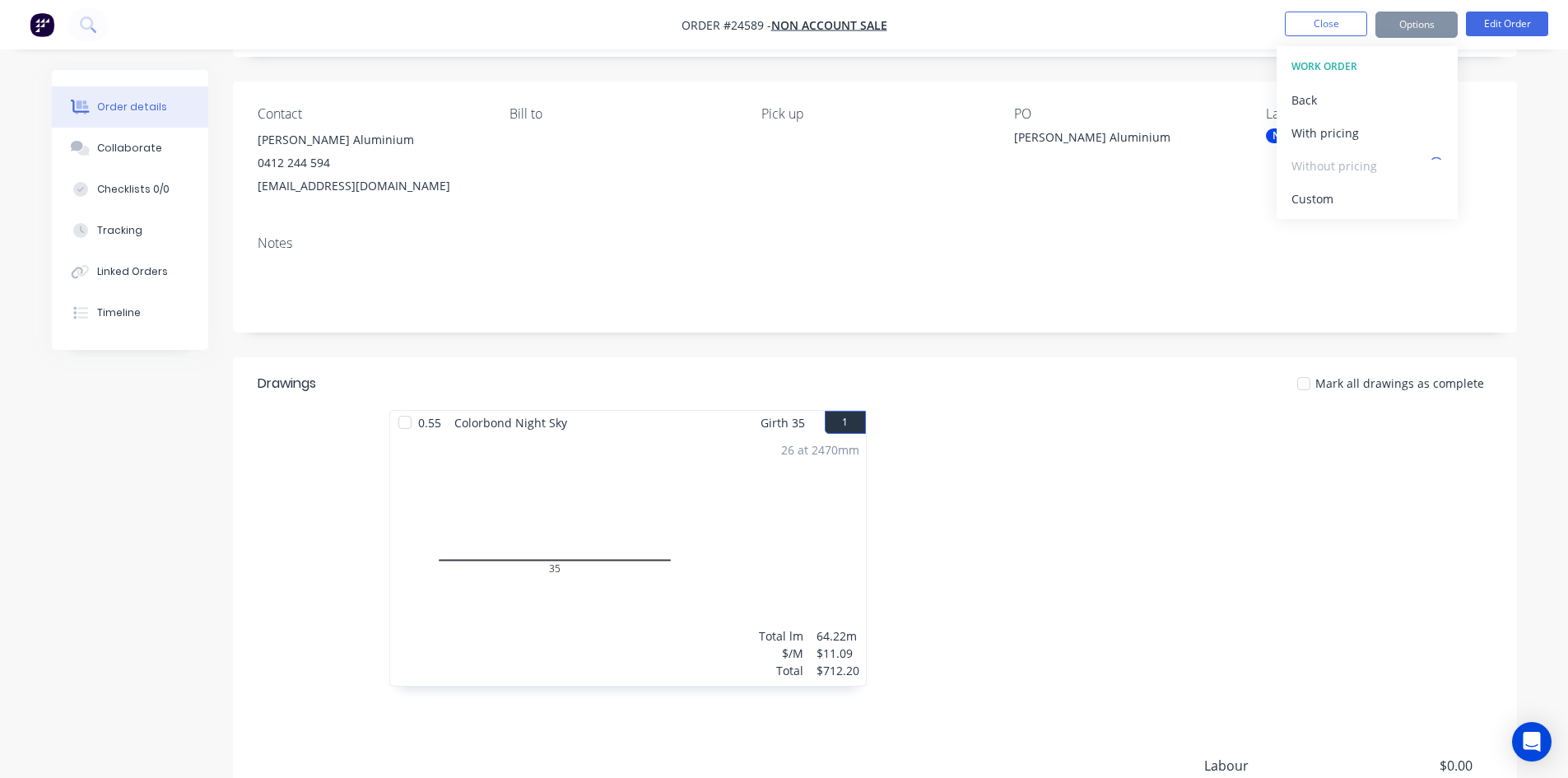
scroll to position [319, 0]
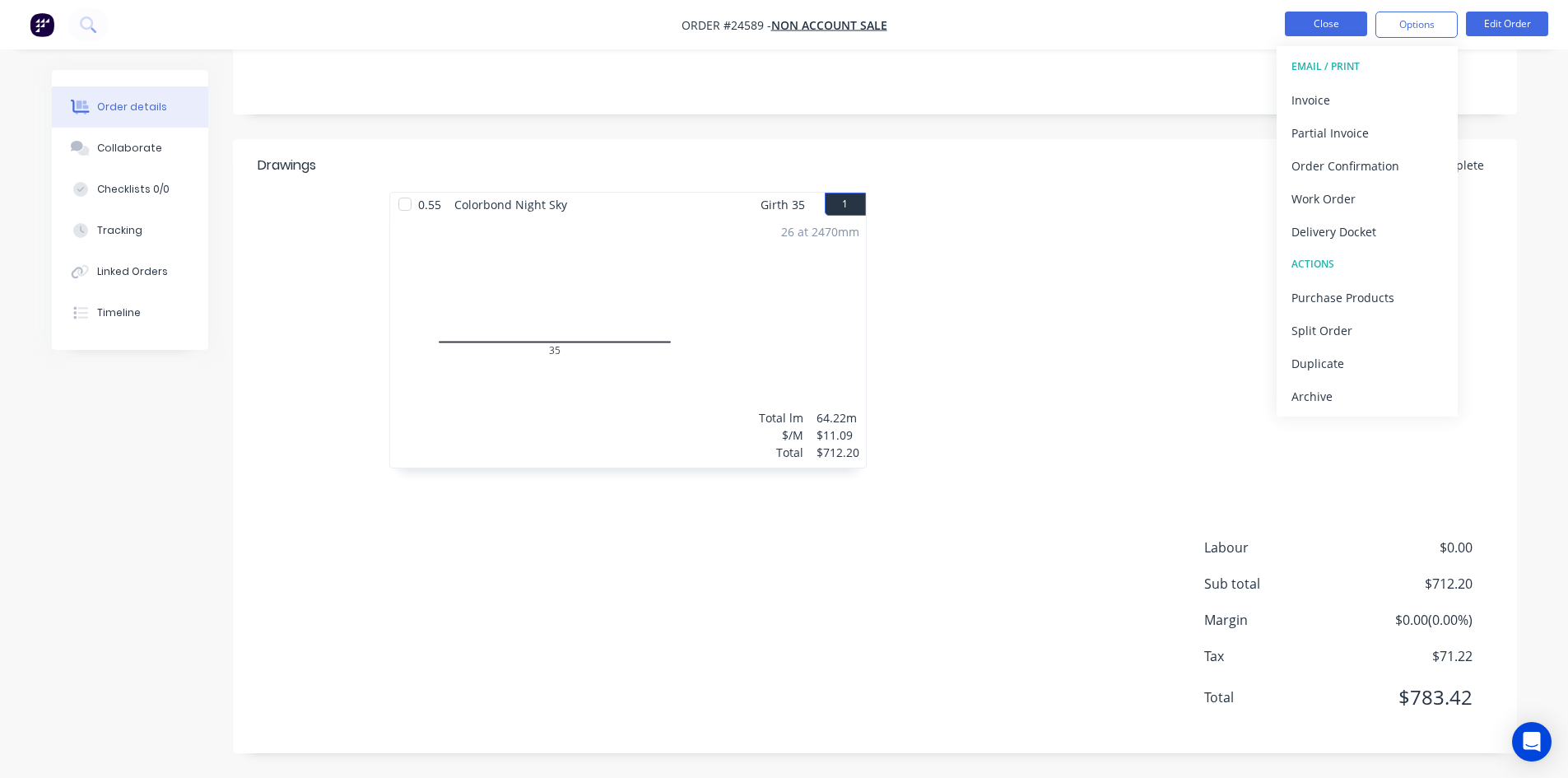
click at [1334, 24] on button "Close" at bounding box center [1325, 23] width 82 height 25
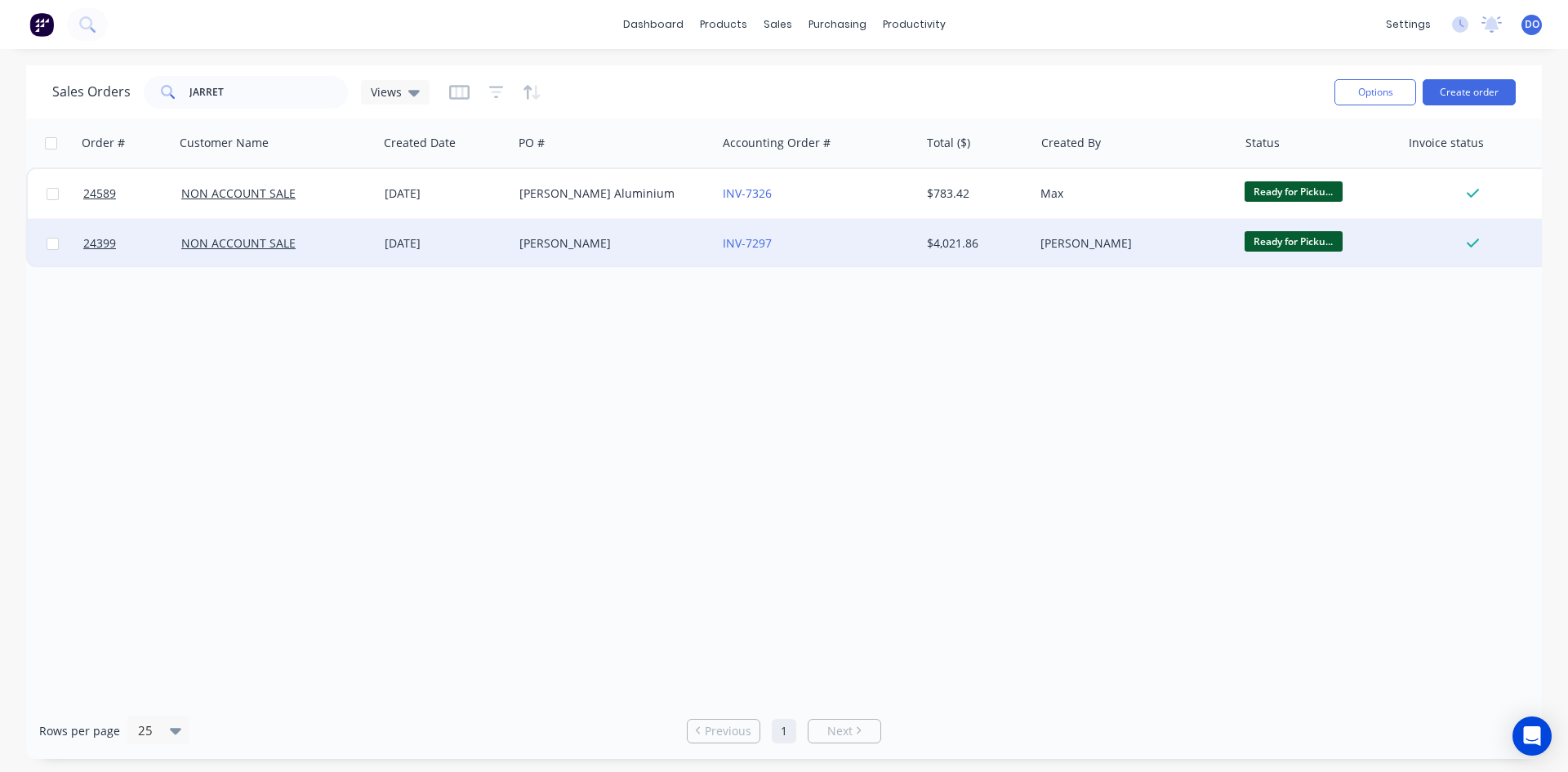
click at [821, 235] on div "INV-7297" at bounding box center [818, 243] width 204 height 49
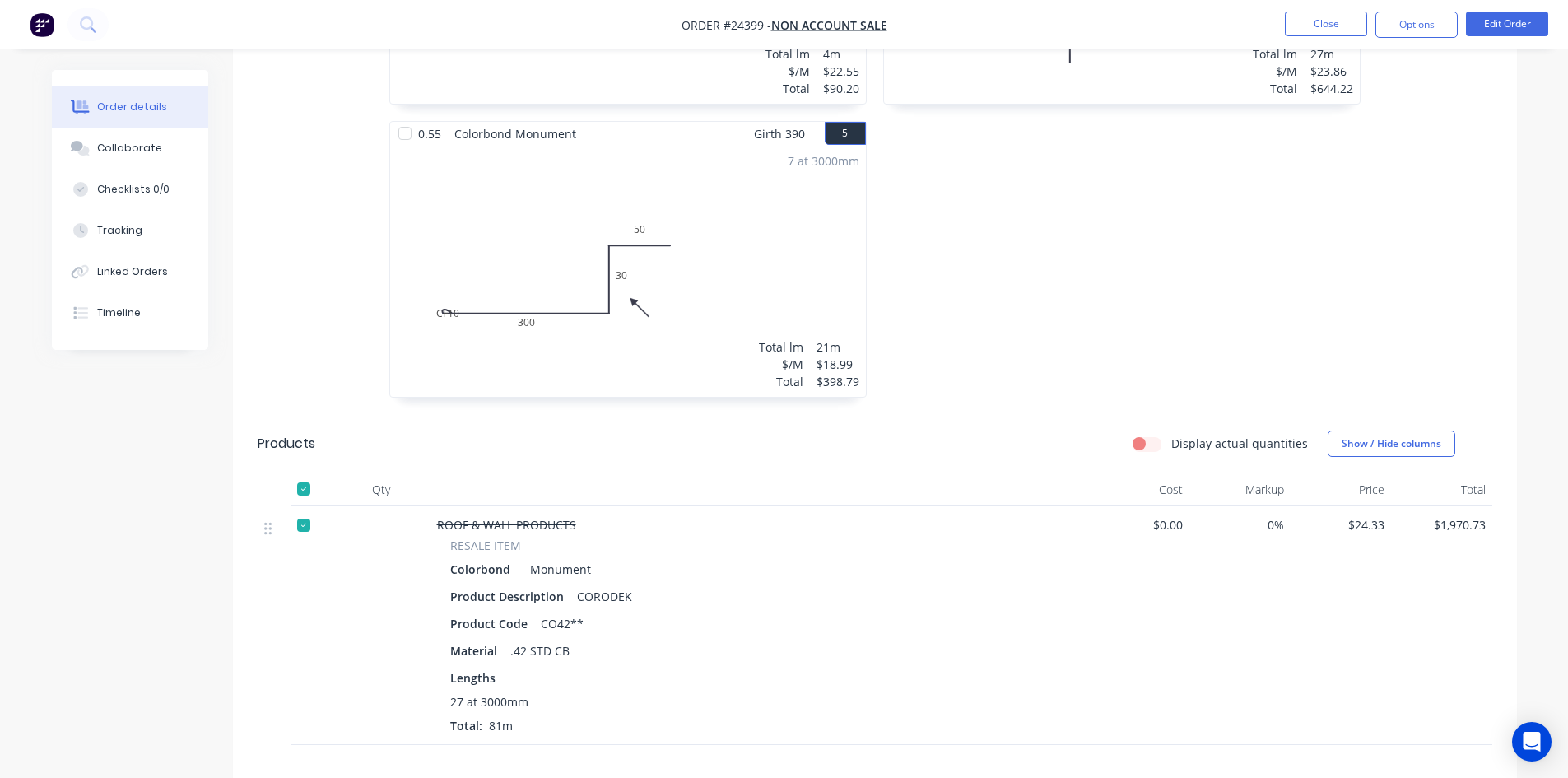
scroll to position [1235, 0]
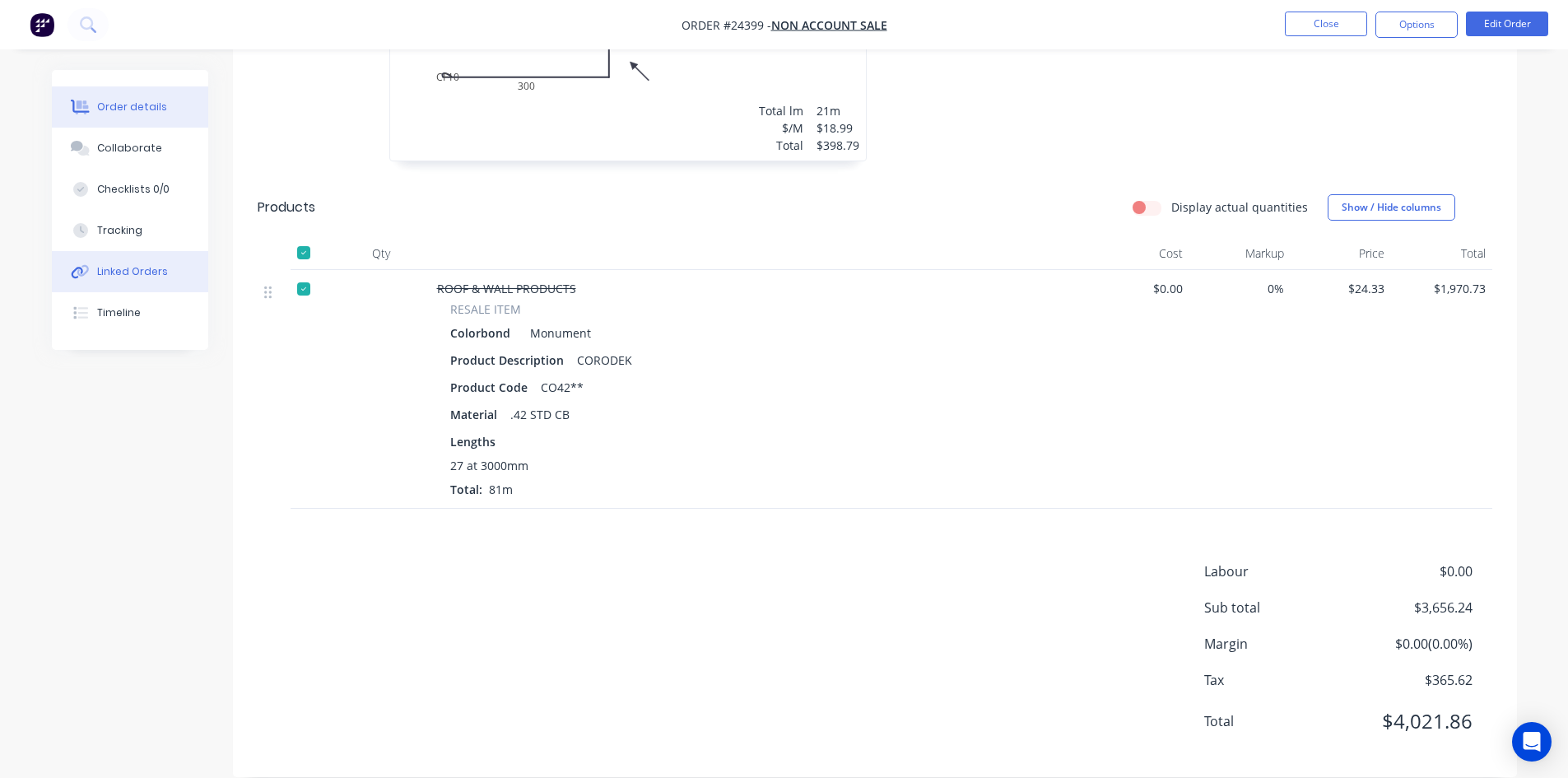
click at [117, 270] on div "Linked Orders" at bounding box center [133, 271] width 71 height 15
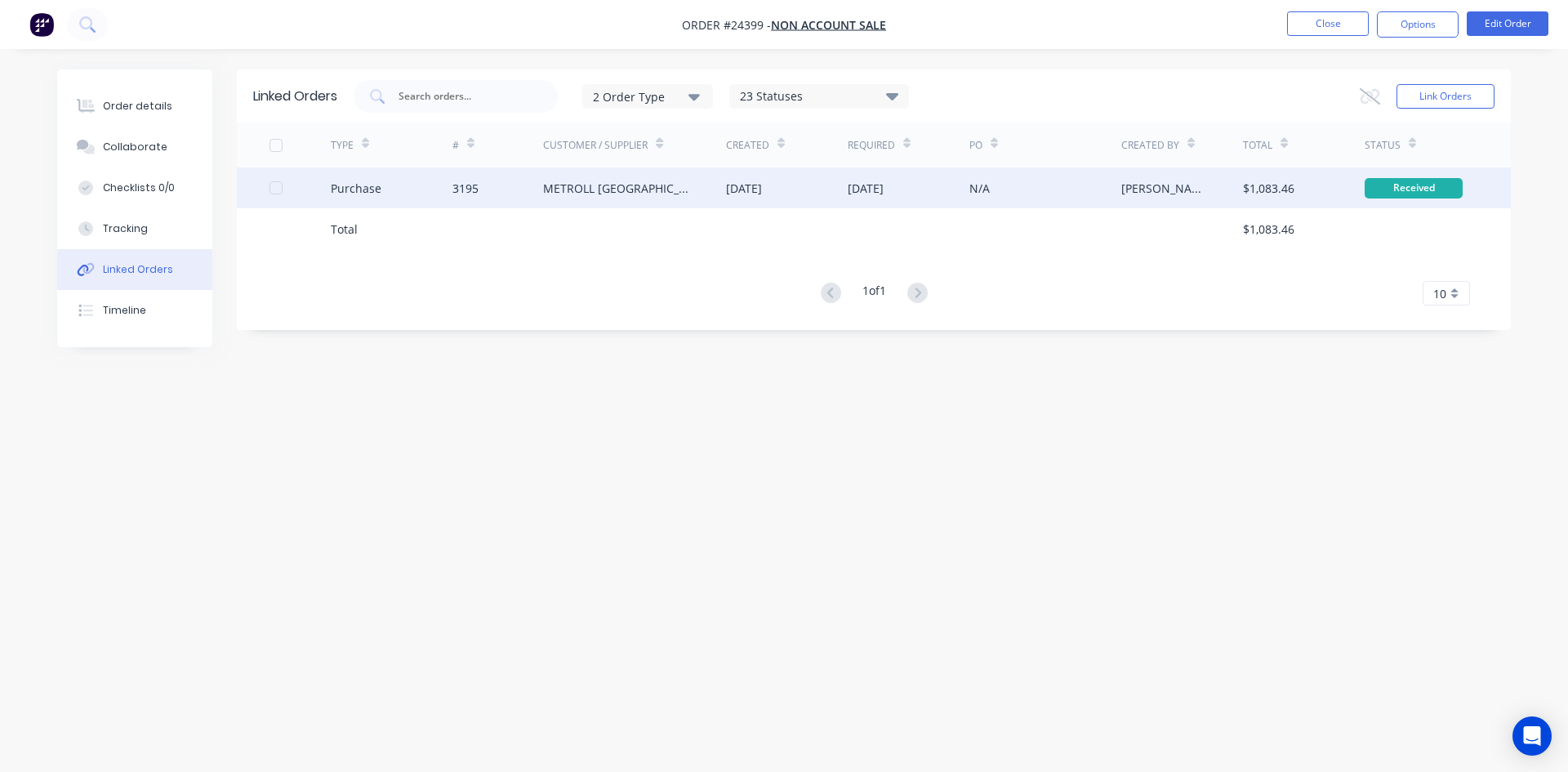
click at [446, 199] on div "Purchase" at bounding box center [392, 188] width 122 height 41
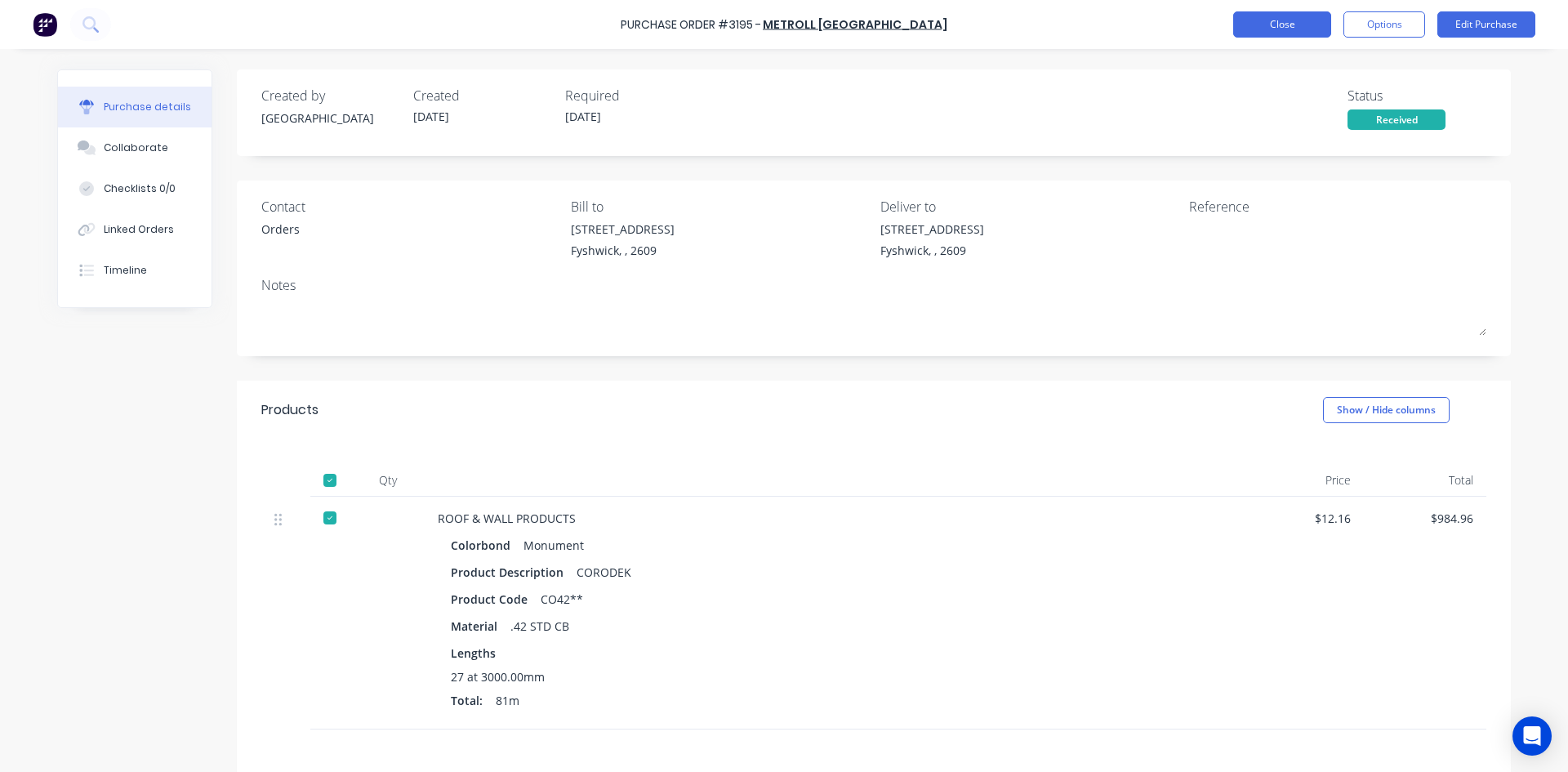
click at [1274, 16] on button "Close" at bounding box center [1283, 24] width 98 height 26
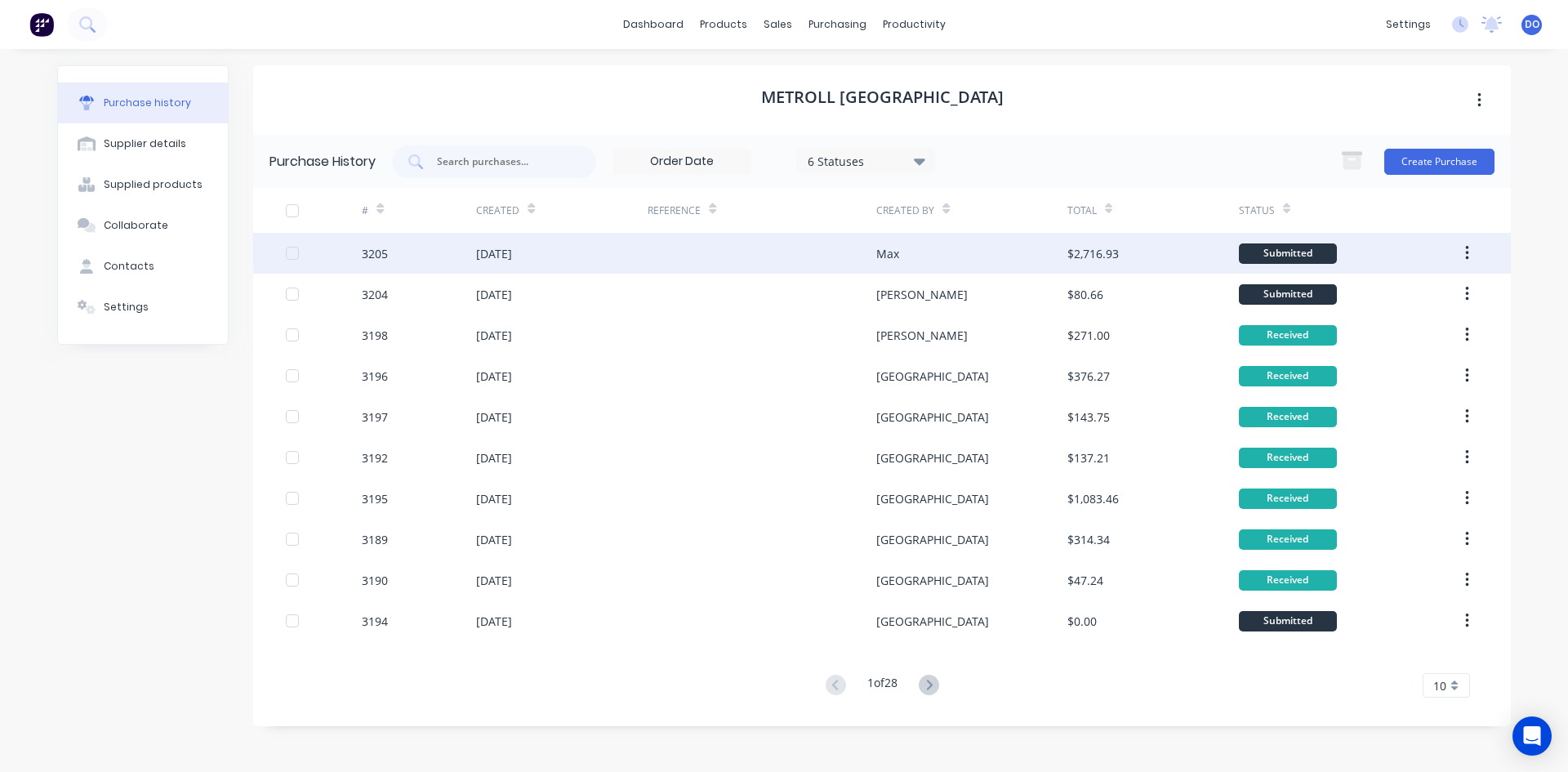
click at [649, 256] on div at bounding box center [762, 254] width 229 height 41
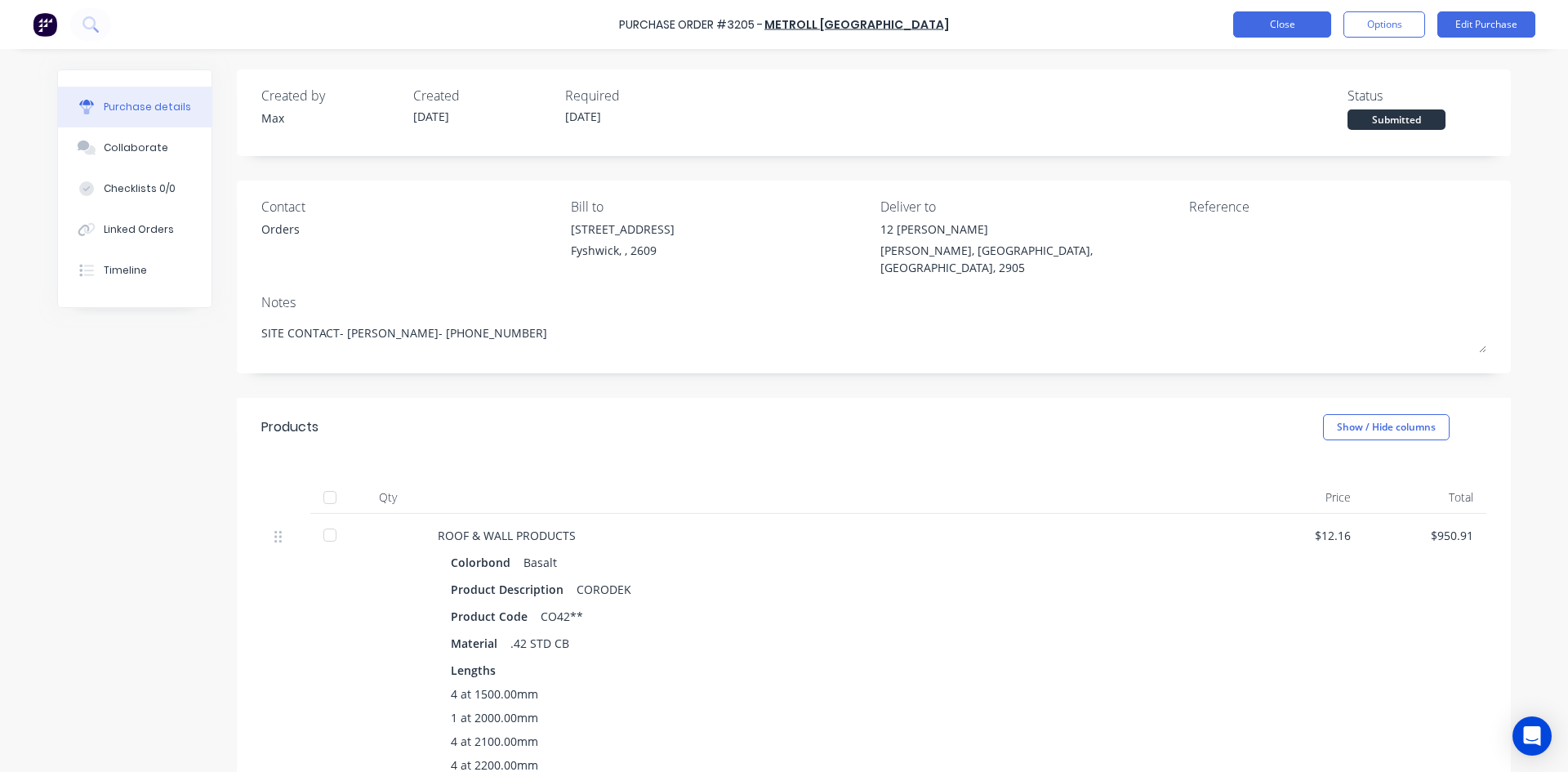
click at [1241, 28] on button "Close" at bounding box center [1283, 24] width 98 height 26
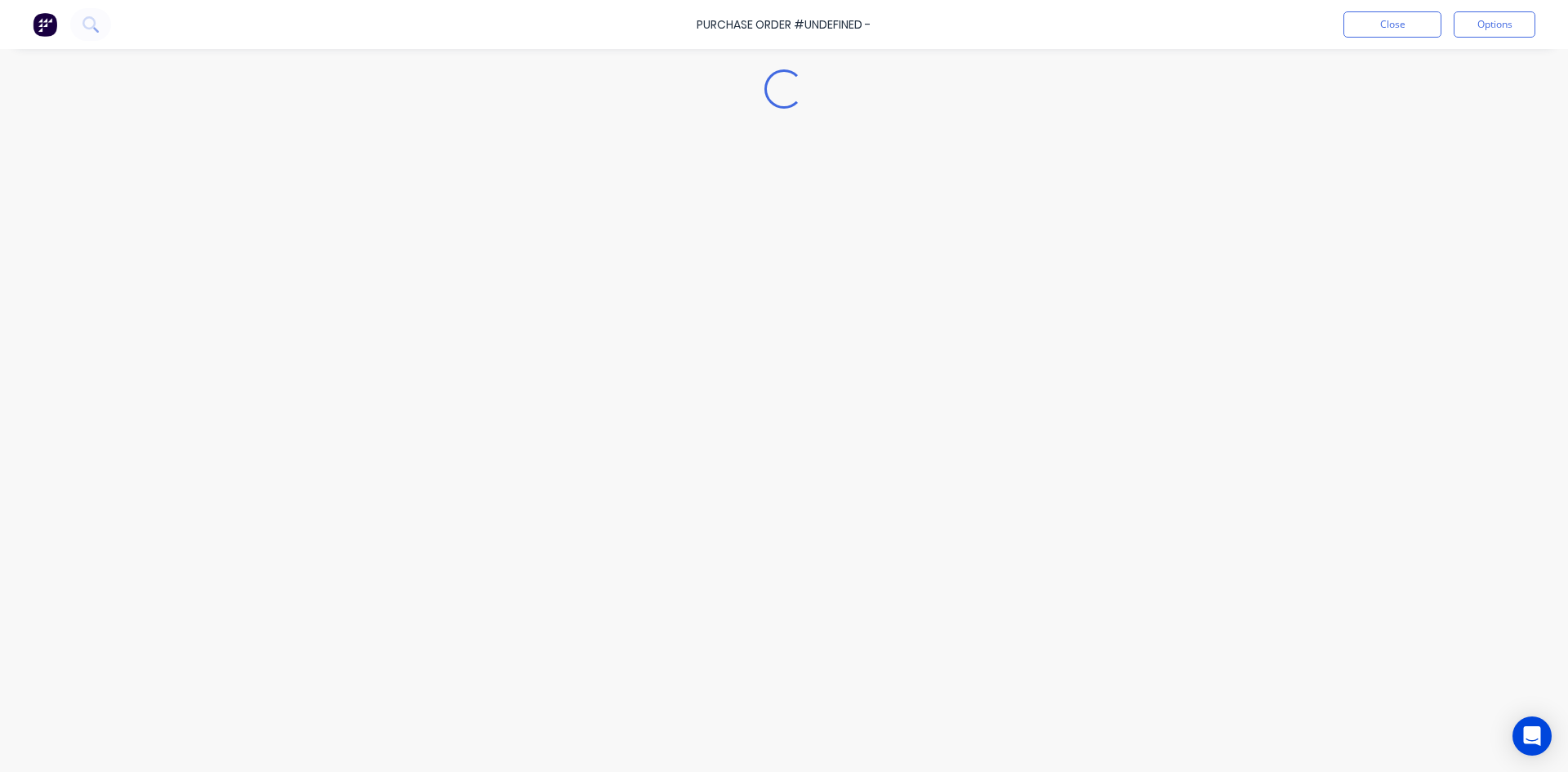
type textarea "x"
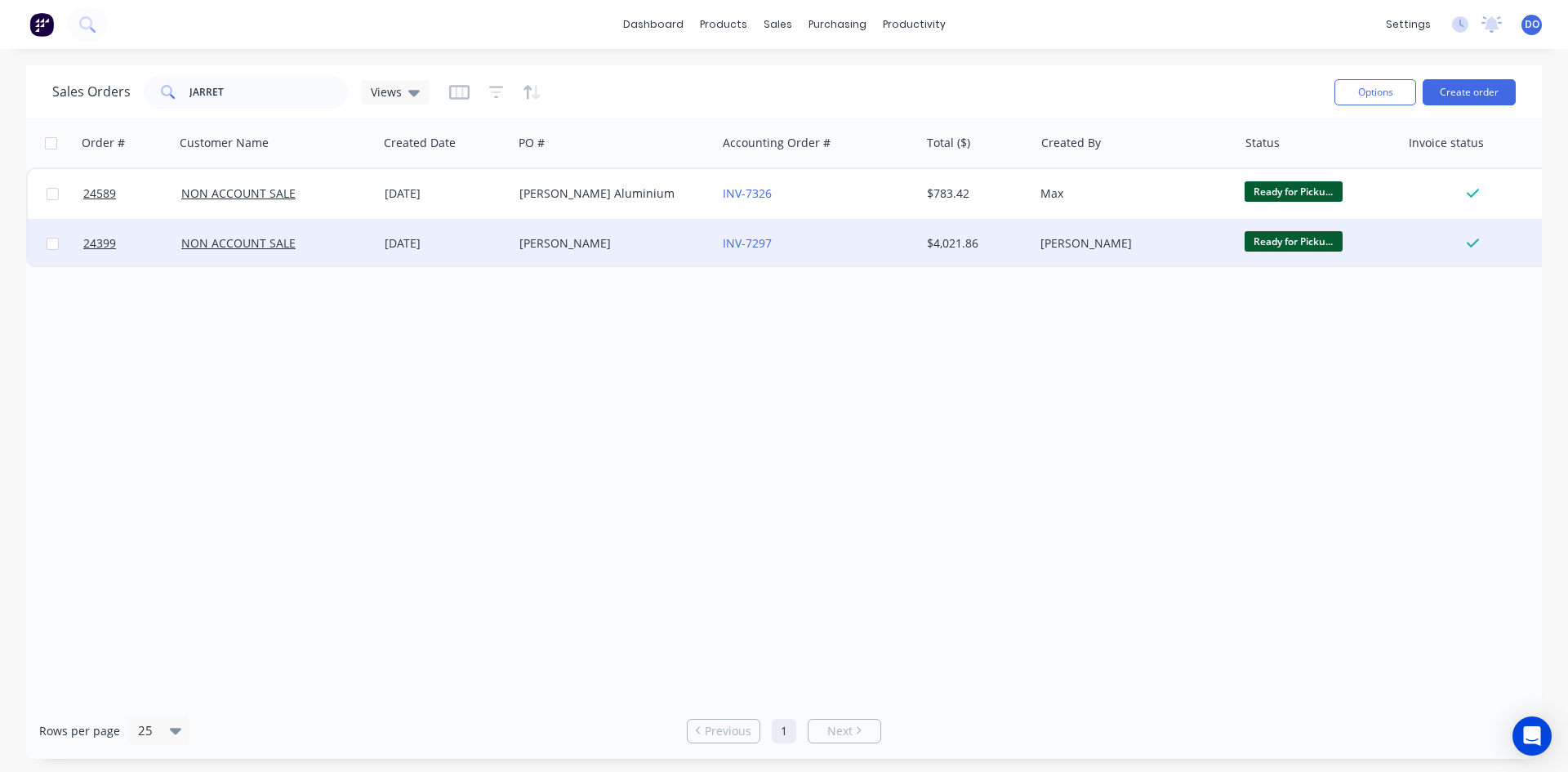
click at [487, 244] on div "[DATE]" at bounding box center [446, 243] width 122 height 16
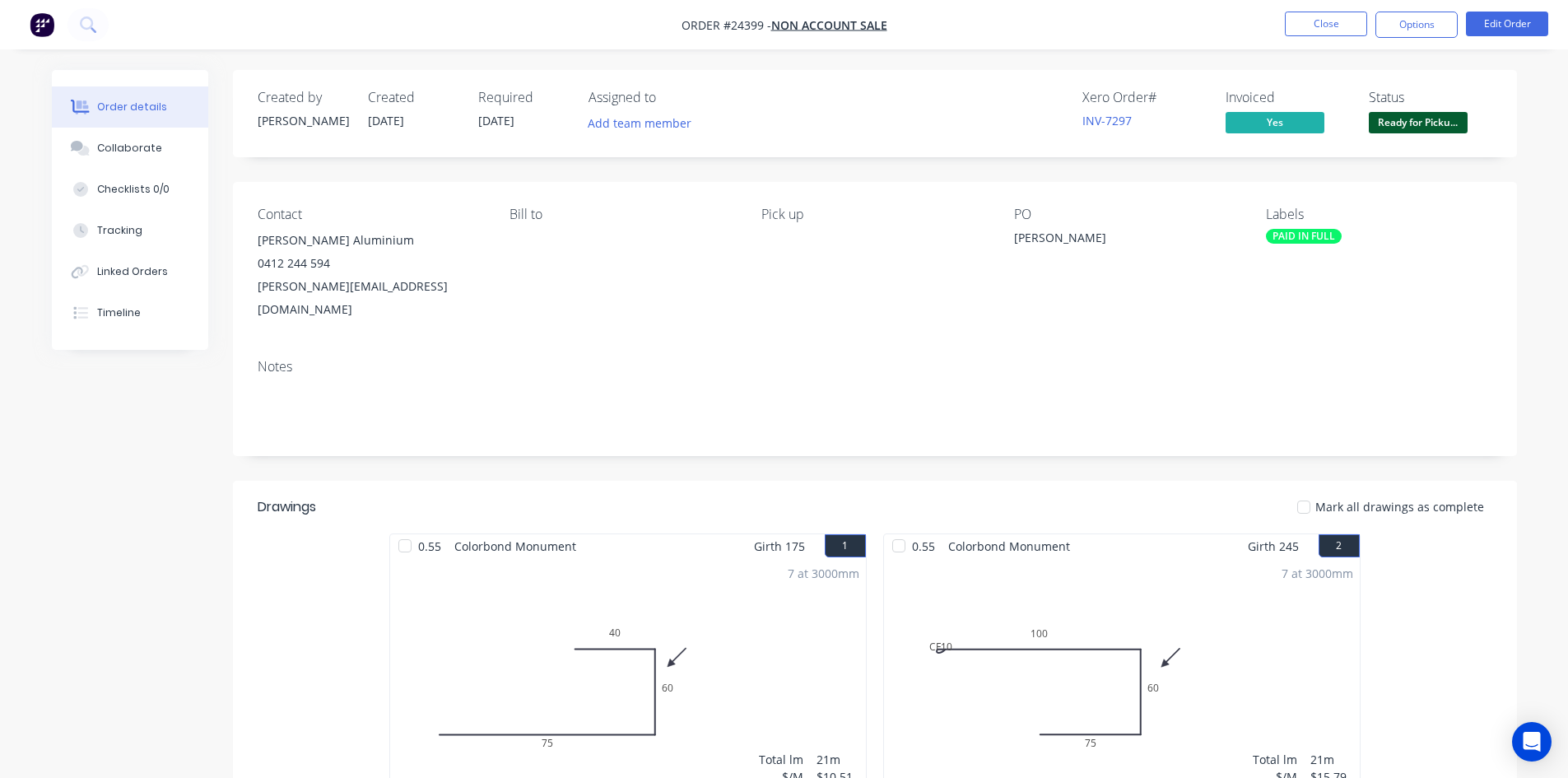
click at [1405, 136] on button "Ready for Picku..." at bounding box center [1418, 124] width 99 height 25
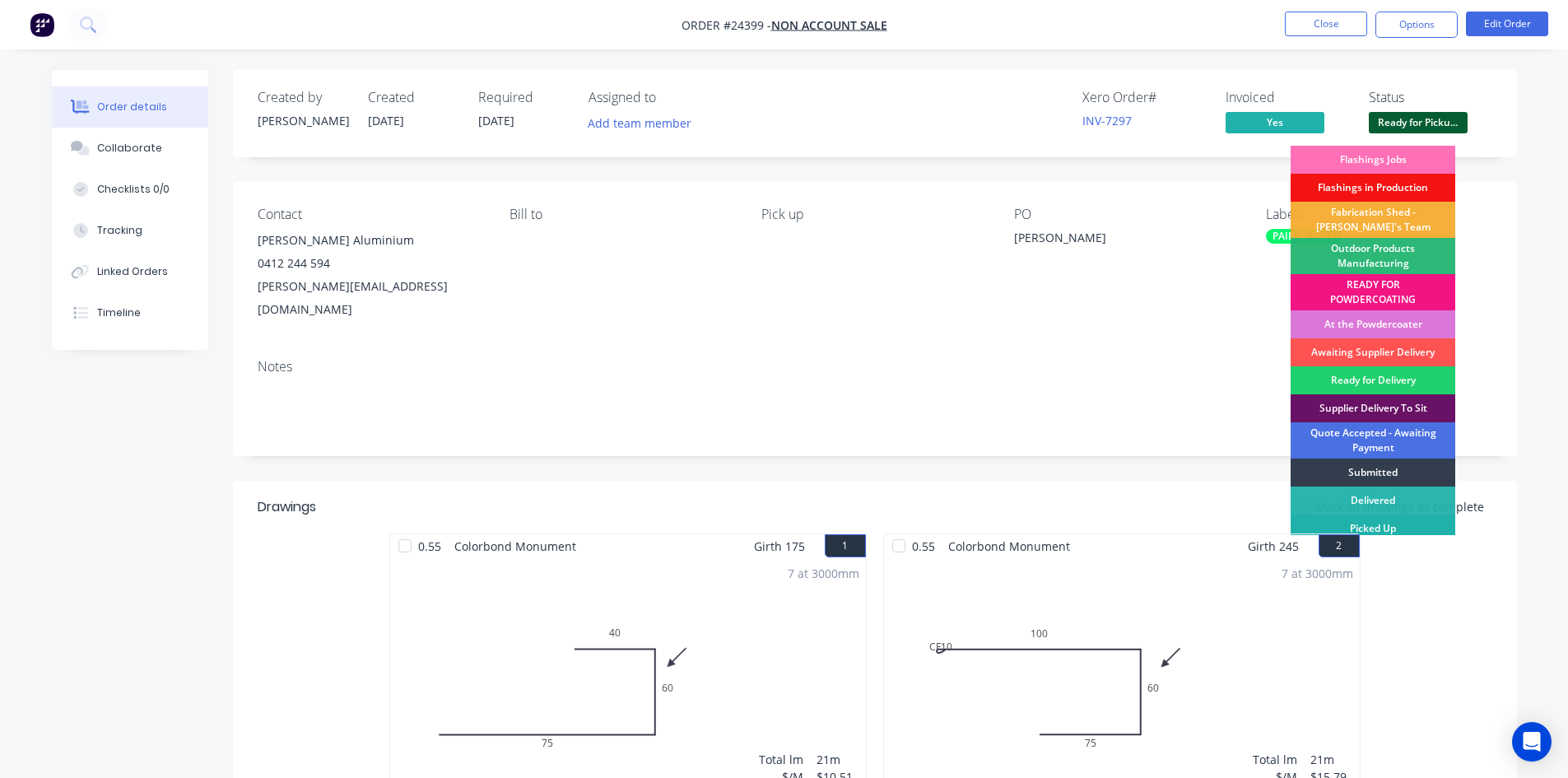
click at [1381, 528] on div "Picked Up" at bounding box center [1373, 528] width 165 height 28
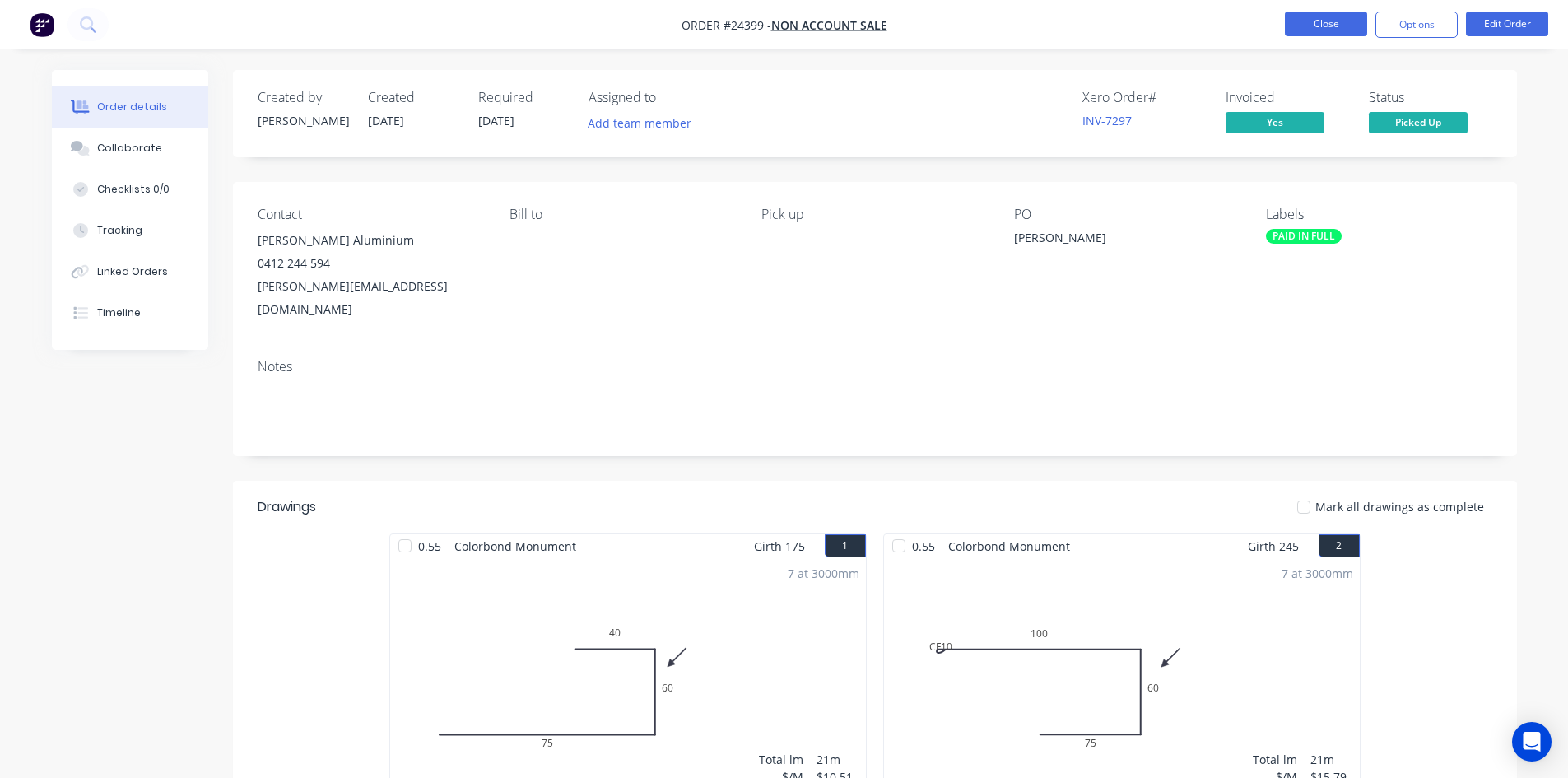
click at [1308, 29] on button "Close" at bounding box center [1325, 23] width 82 height 25
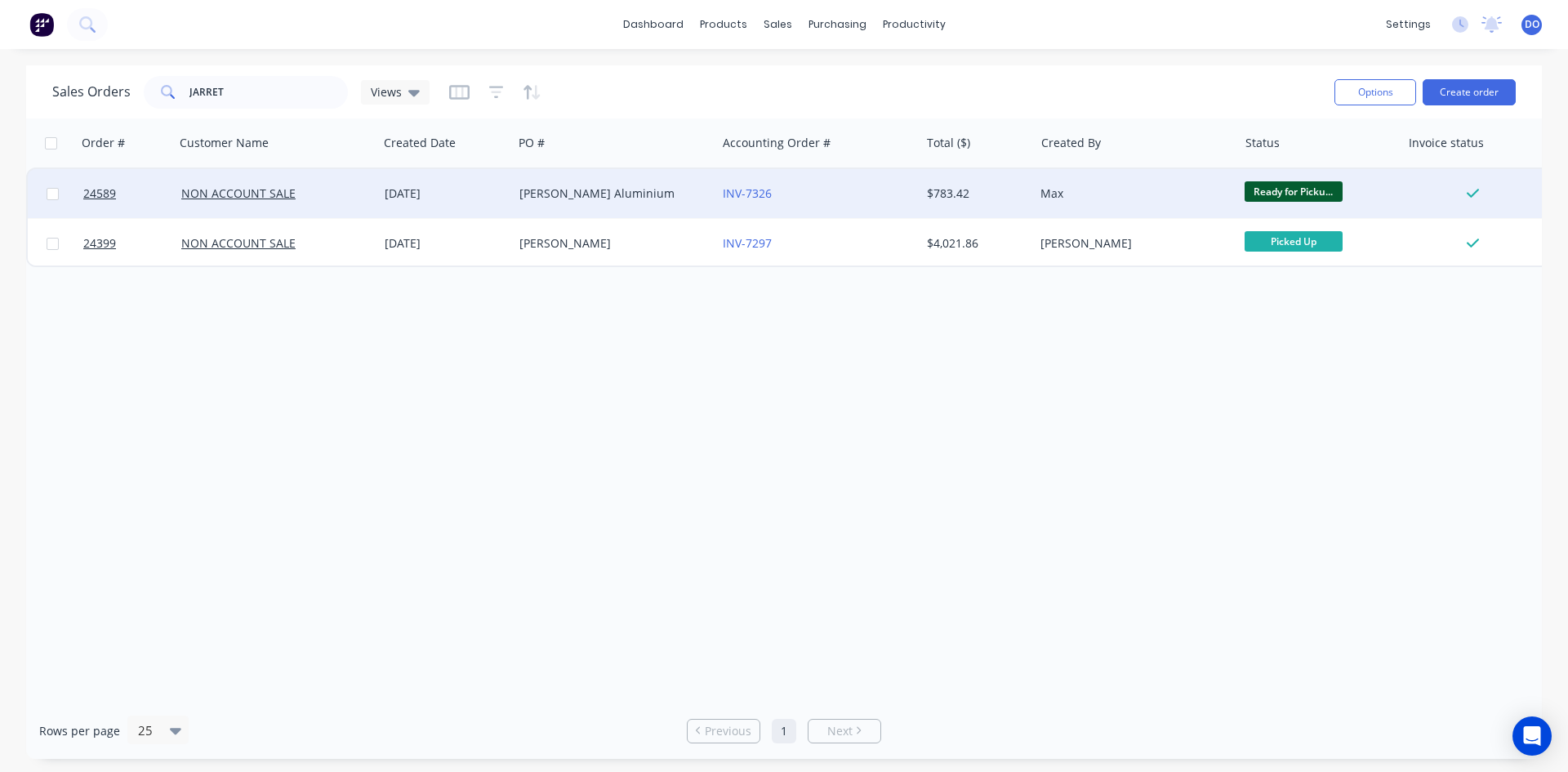
click at [861, 204] on div "INV-7326" at bounding box center [818, 193] width 204 height 49
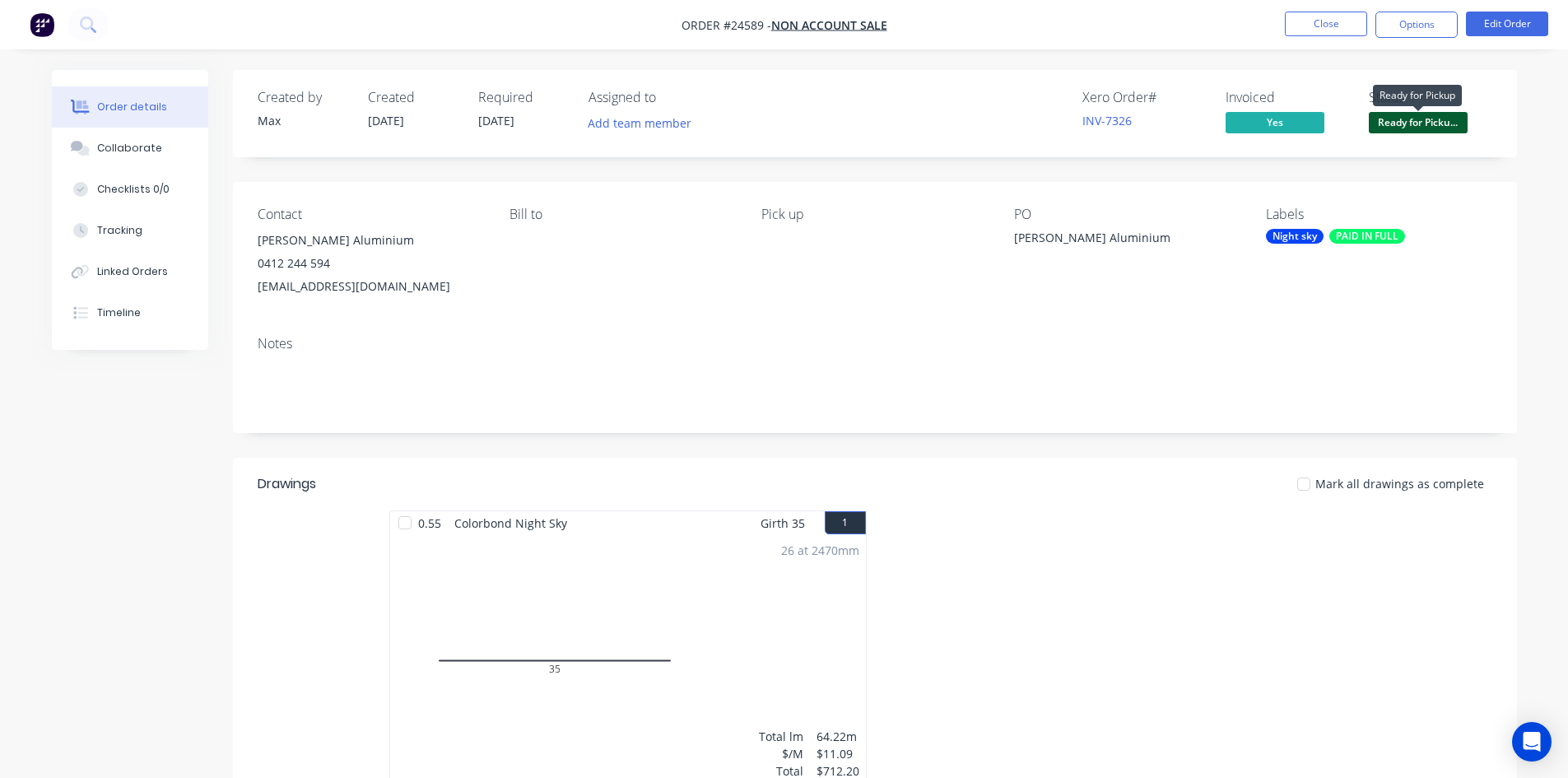
drag, startPoint x: 1439, startPoint y: 124, endPoint x: 1440, endPoint y: 138, distance: 14.0
click at [1440, 124] on span "Ready for Picku..." at bounding box center [1418, 122] width 99 height 21
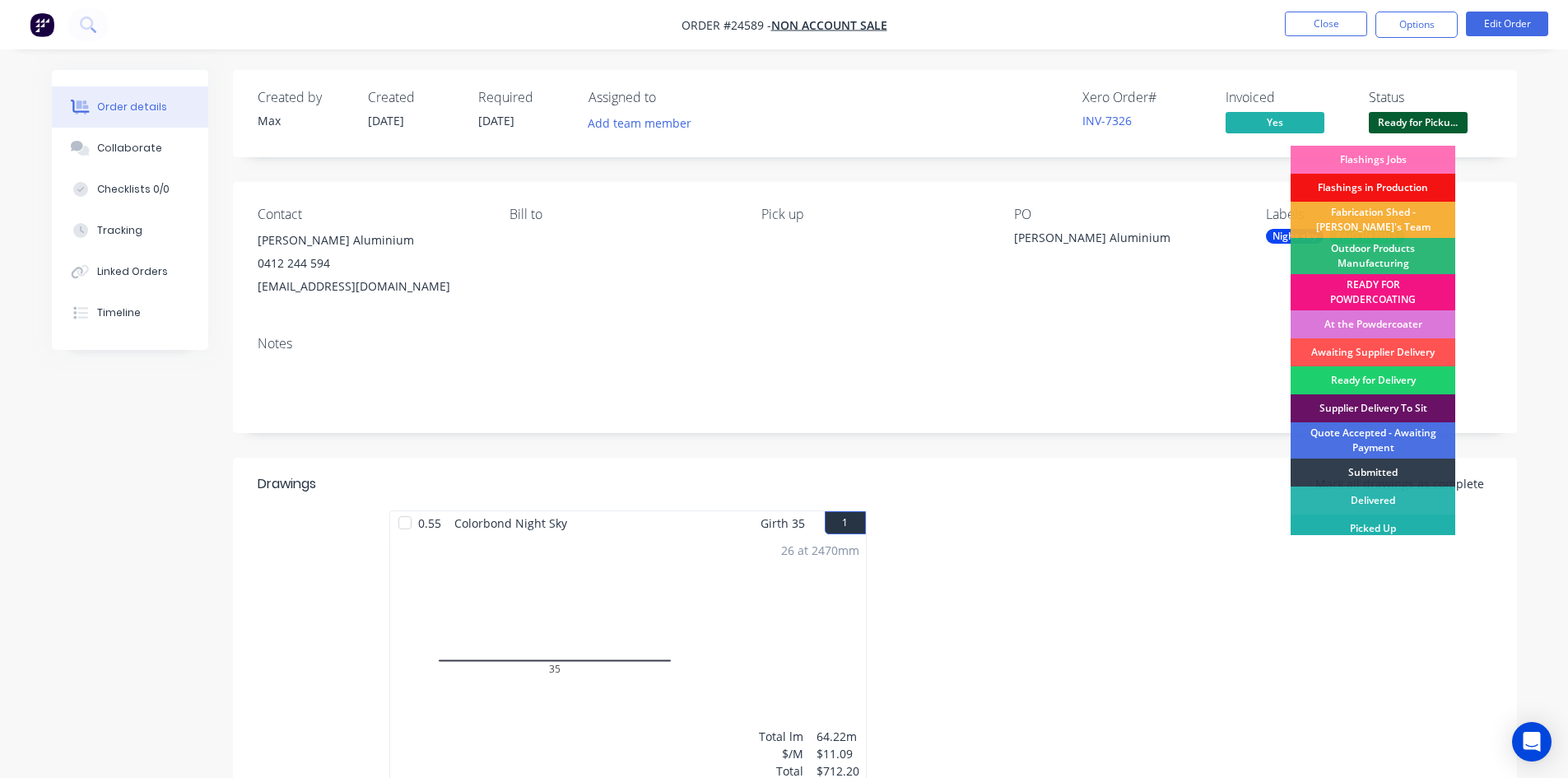
click at [1384, 533] on div "Picked Up" at bounding box center [1373, 528] width 165 height 28
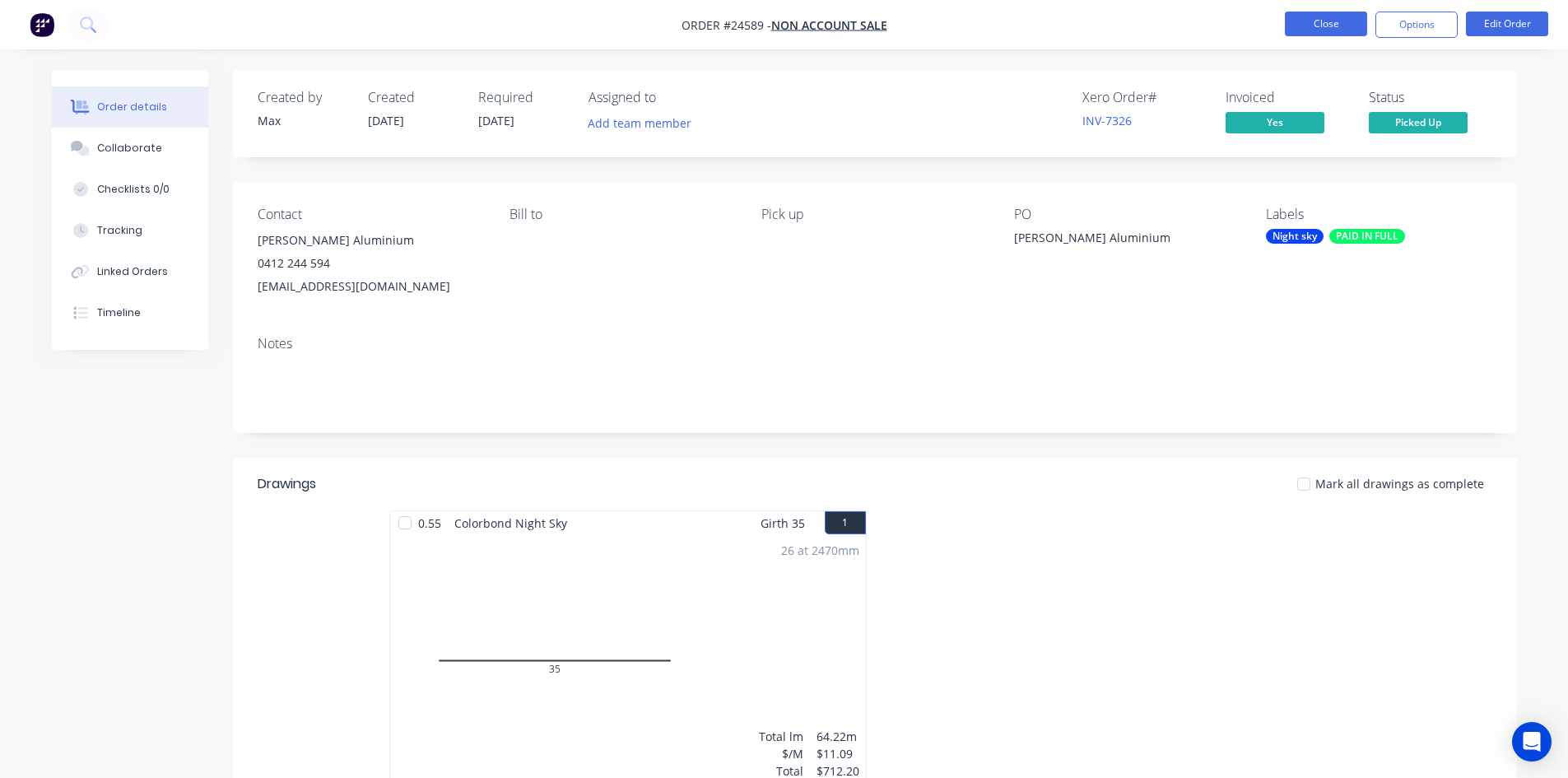
click at [1353, 23] on button "Close" at bounding box center [1325, 23] width 82 height 25
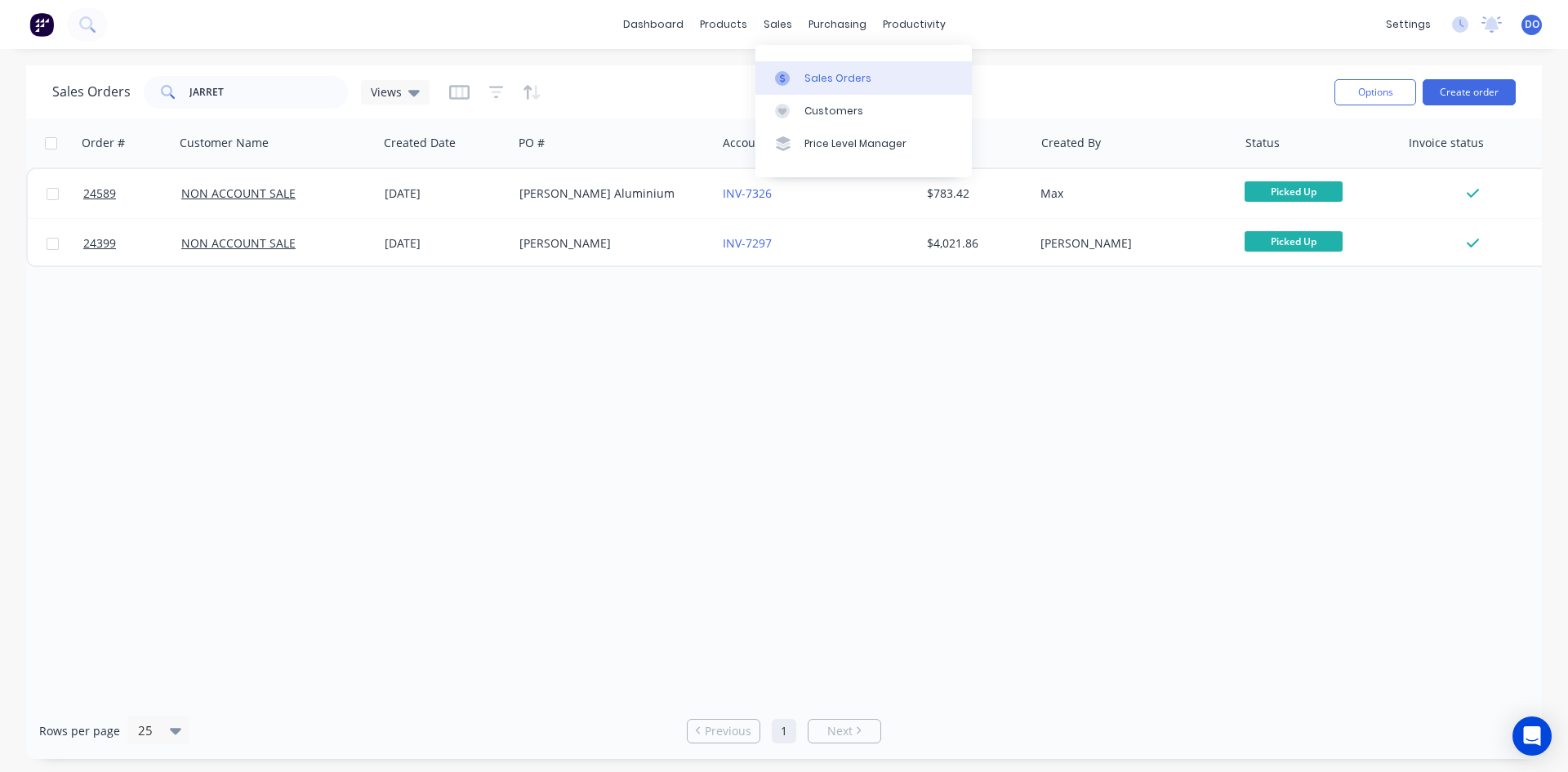
click at [818, 73] on div "Sales Orders" at bounding box center [838, 78] width 67 height 15
click at [805, 76] on div "Sales Orders" at bounding box center [838, 78] width 67 height 15
drag, startPoint x: 269, startPoint y: 89, endPoint x: 93, endPoint y: 85, distance: 176.0
click at [93, 85] on div "Sales Orders JARRET Views" at bounding box center [241, 92] width 377 height 33
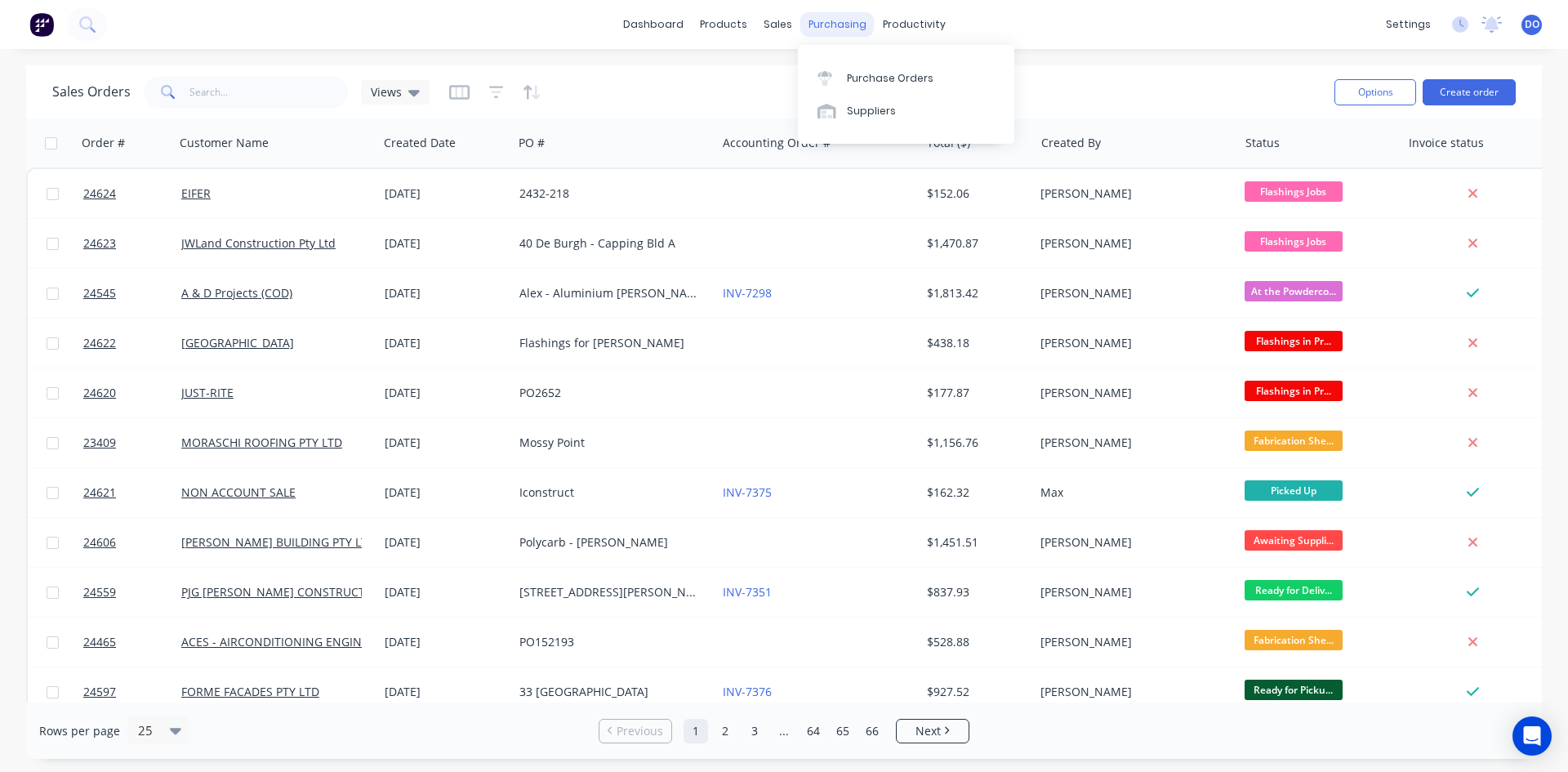
click at [855, 29] on div "purchasing" at bounding box center [837, 24] width 74 height 25
click at [864, 78] on div "Purchase Orders" at bounding box center [890, 78] width 87 height 15
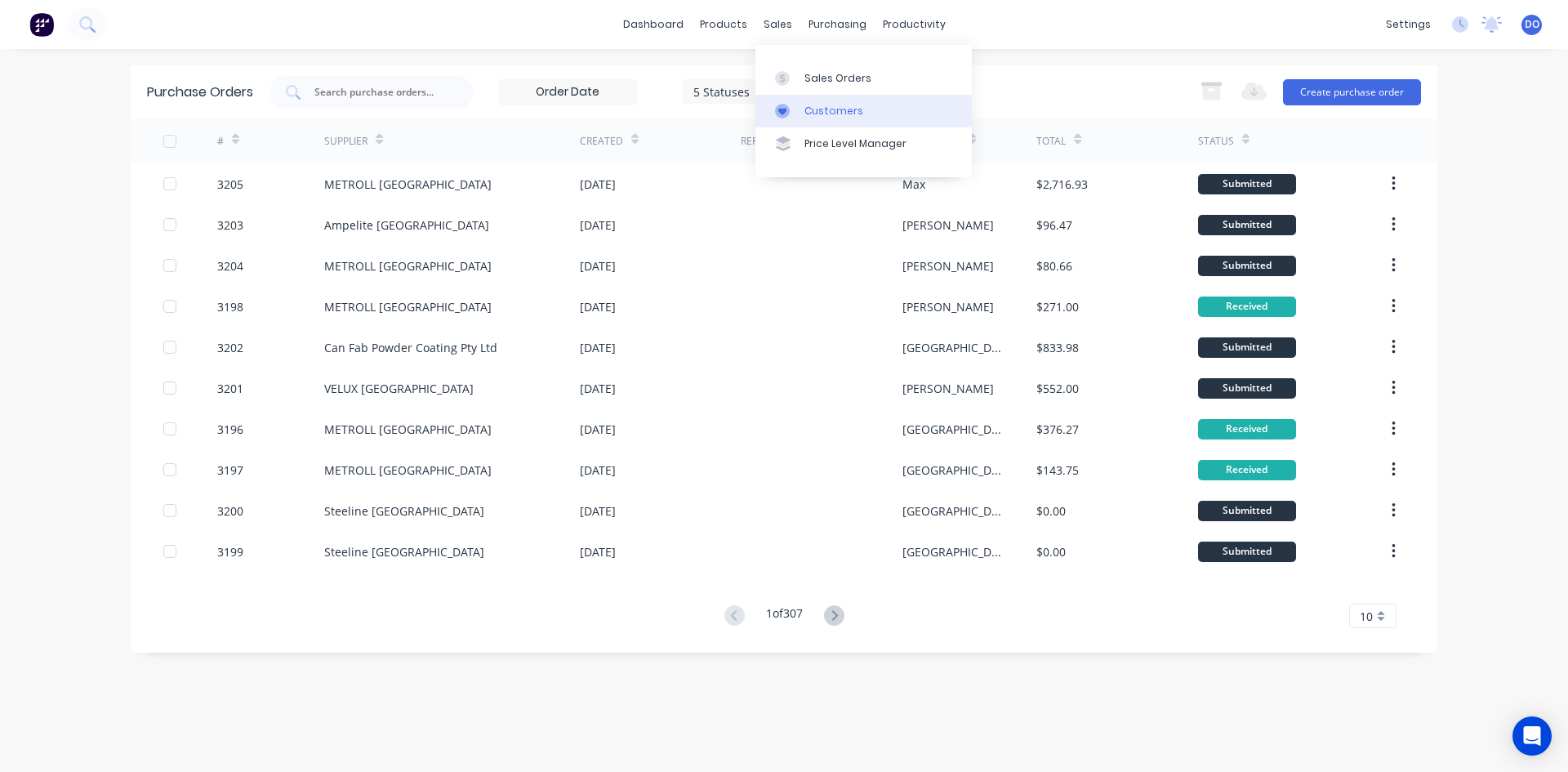
click at [814, 95] on link "Customers" at bounding box center [864, 111] width 217 height 33
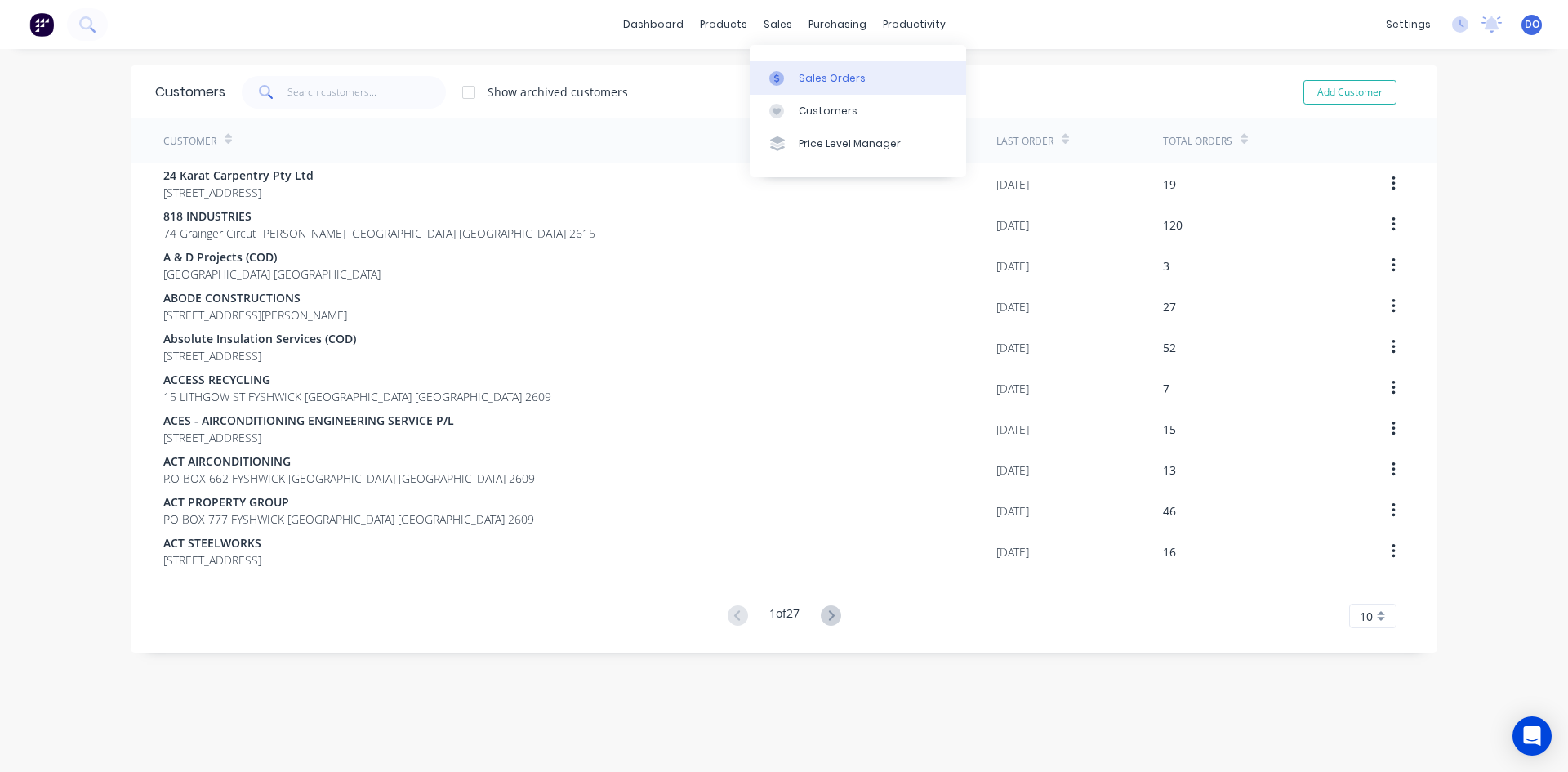
click at [805, 82] on div "Sales Orders" at bounding box center [832, 78] width 67 height 15
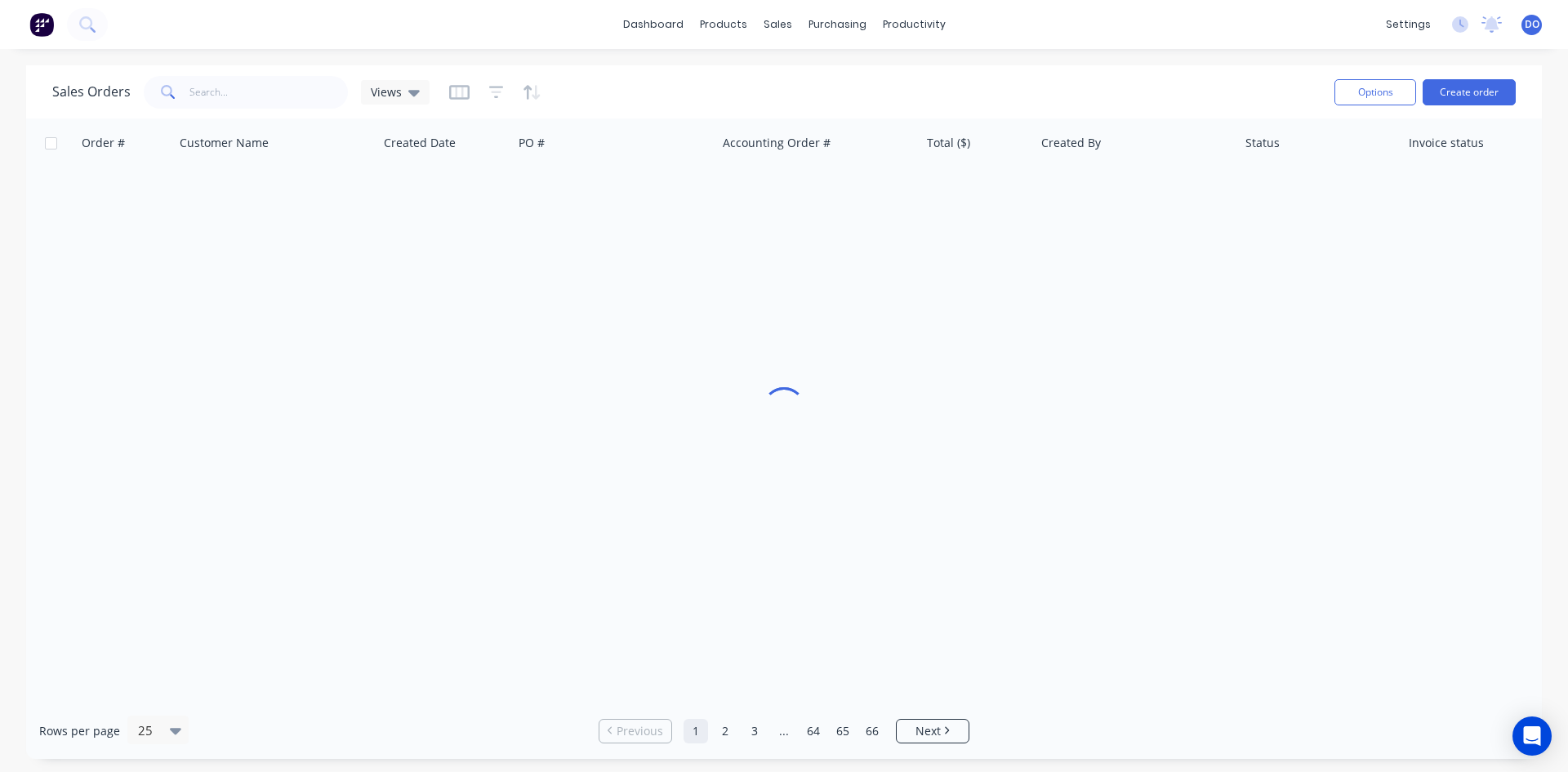
drag, startPoint x: 295, startPoint y: 108, endPoint x: 293, endPoint y: 97, distance: 11.2
click at [293, 108] on div "Sales Orders Views" at bounding box center [687, 92] width 1270 height 40
click at [292, 96] on input "text" at bounding box center [268, 92] width 159 height 33
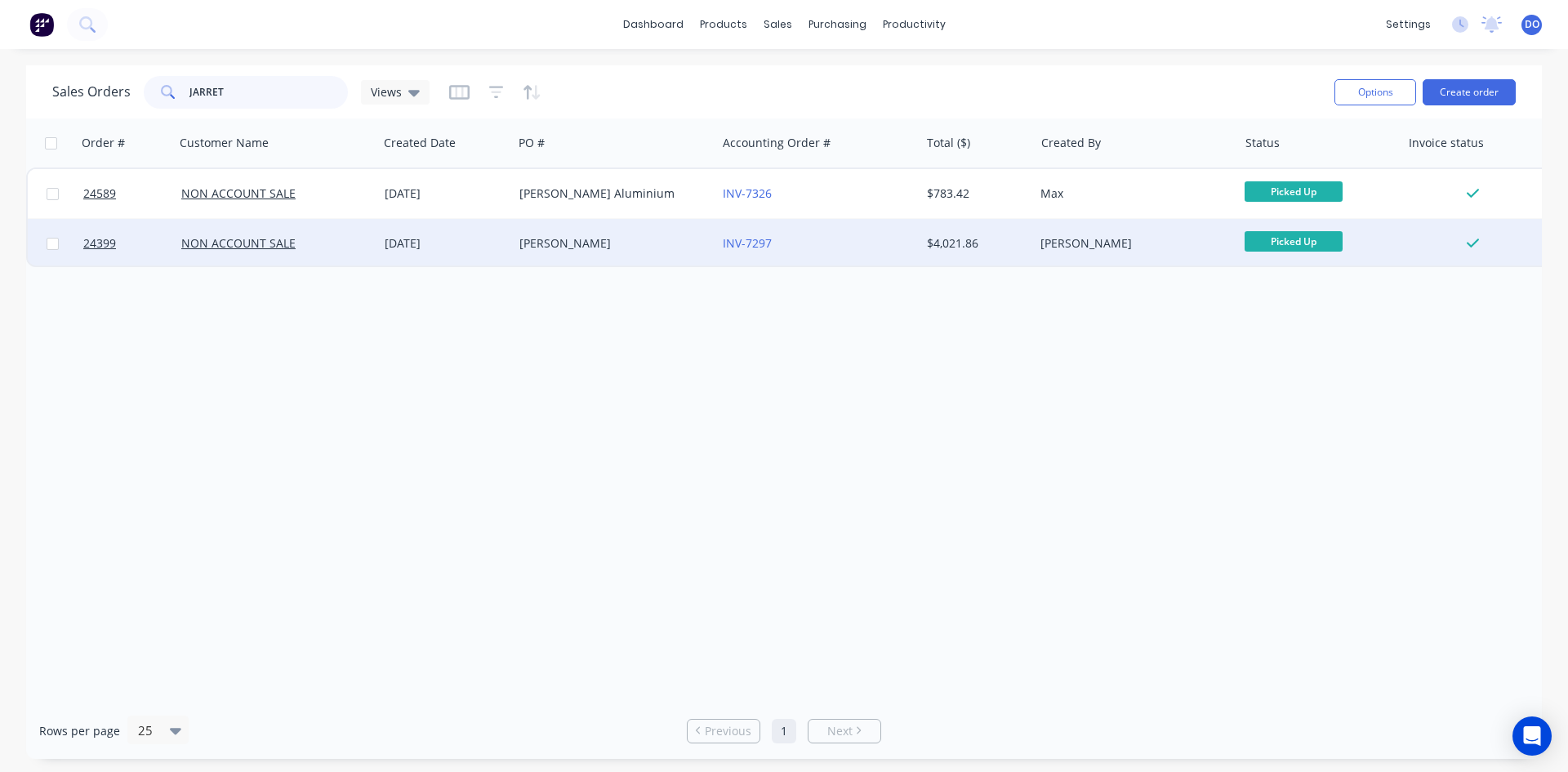
type input "JARRET"
click at [465, 236] on div "[DATE]" at bounding box center [446, 243] width 122 height 16
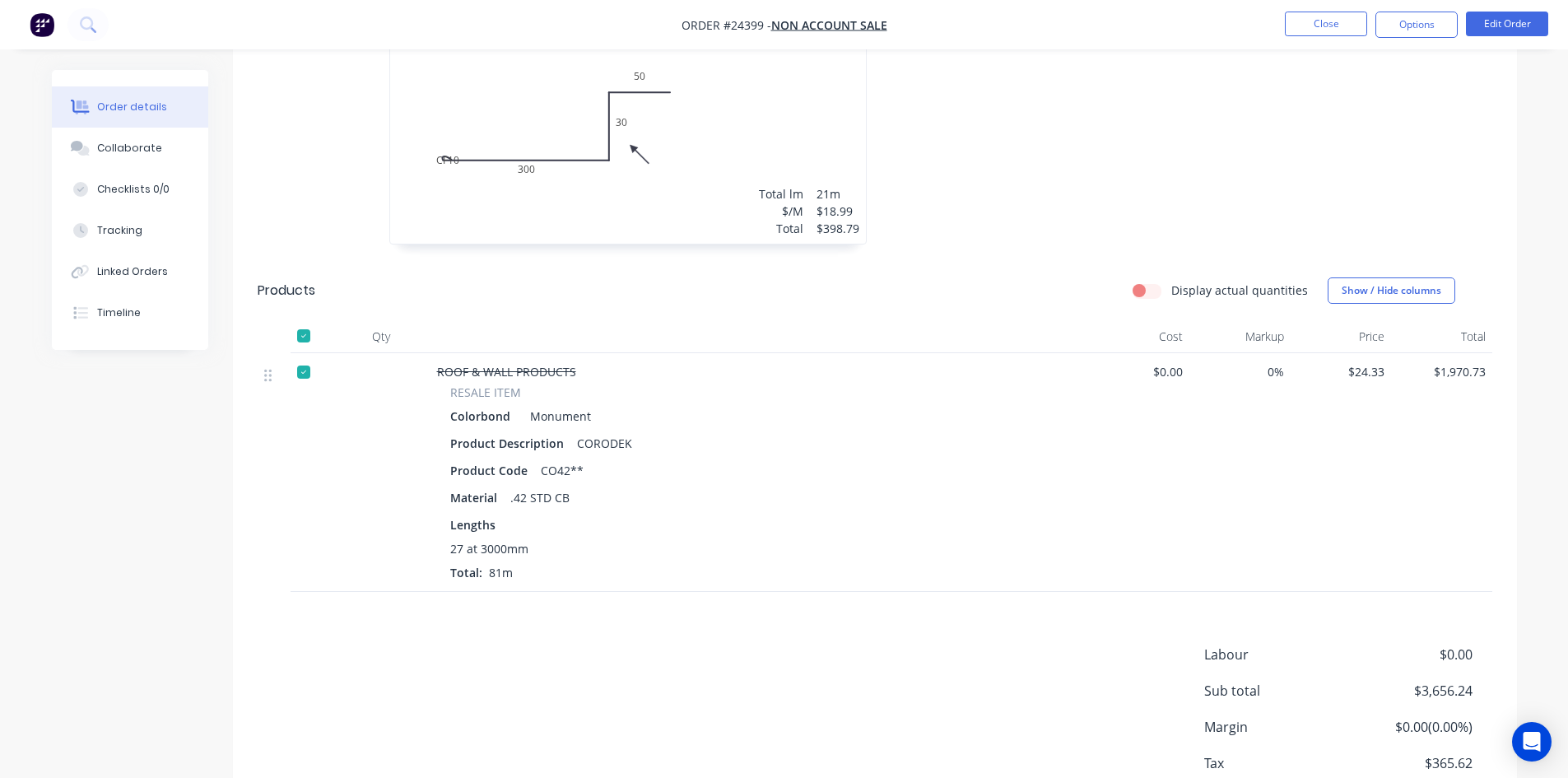
scroll to position [1152, 0]
click at [173, 272] on button "Linked Orders" at bounding box center [130, 272] width 157 height 42
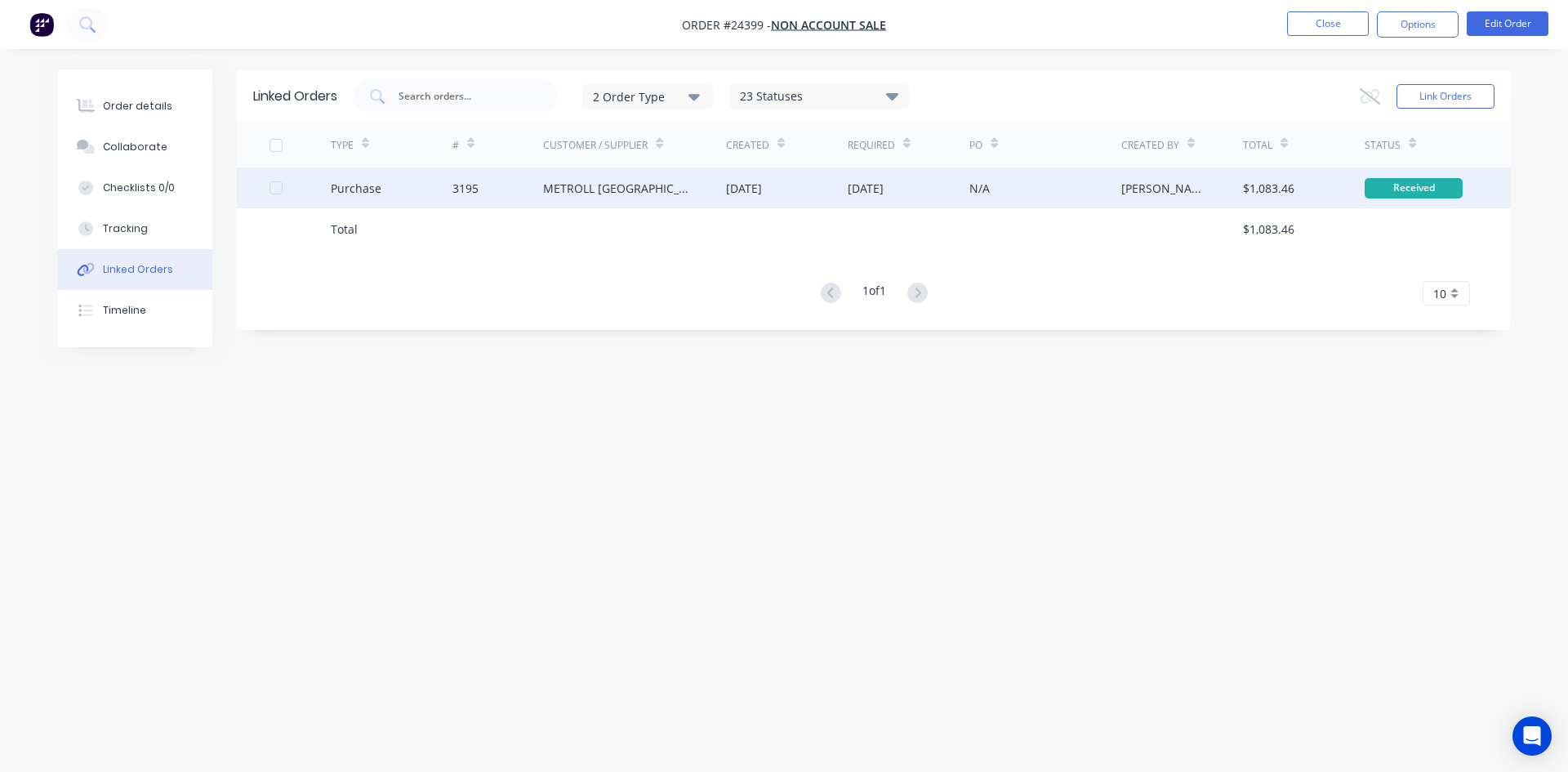
click at [464, 172] on div "3195" at bounding box center [498, 188] width 91 height 41
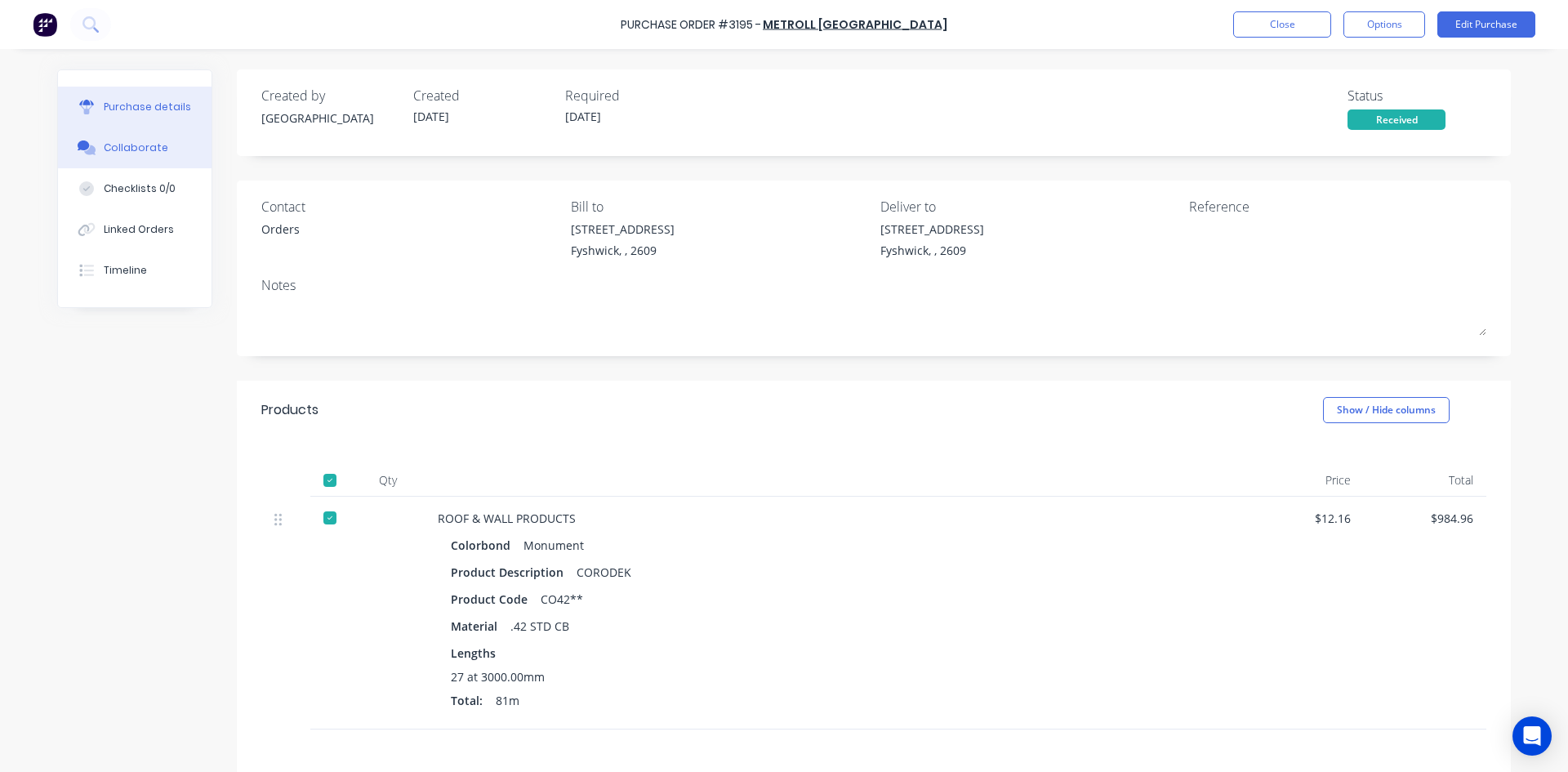
click at [91, 155] on div at bounding box center [86, 147] width 25 height 15
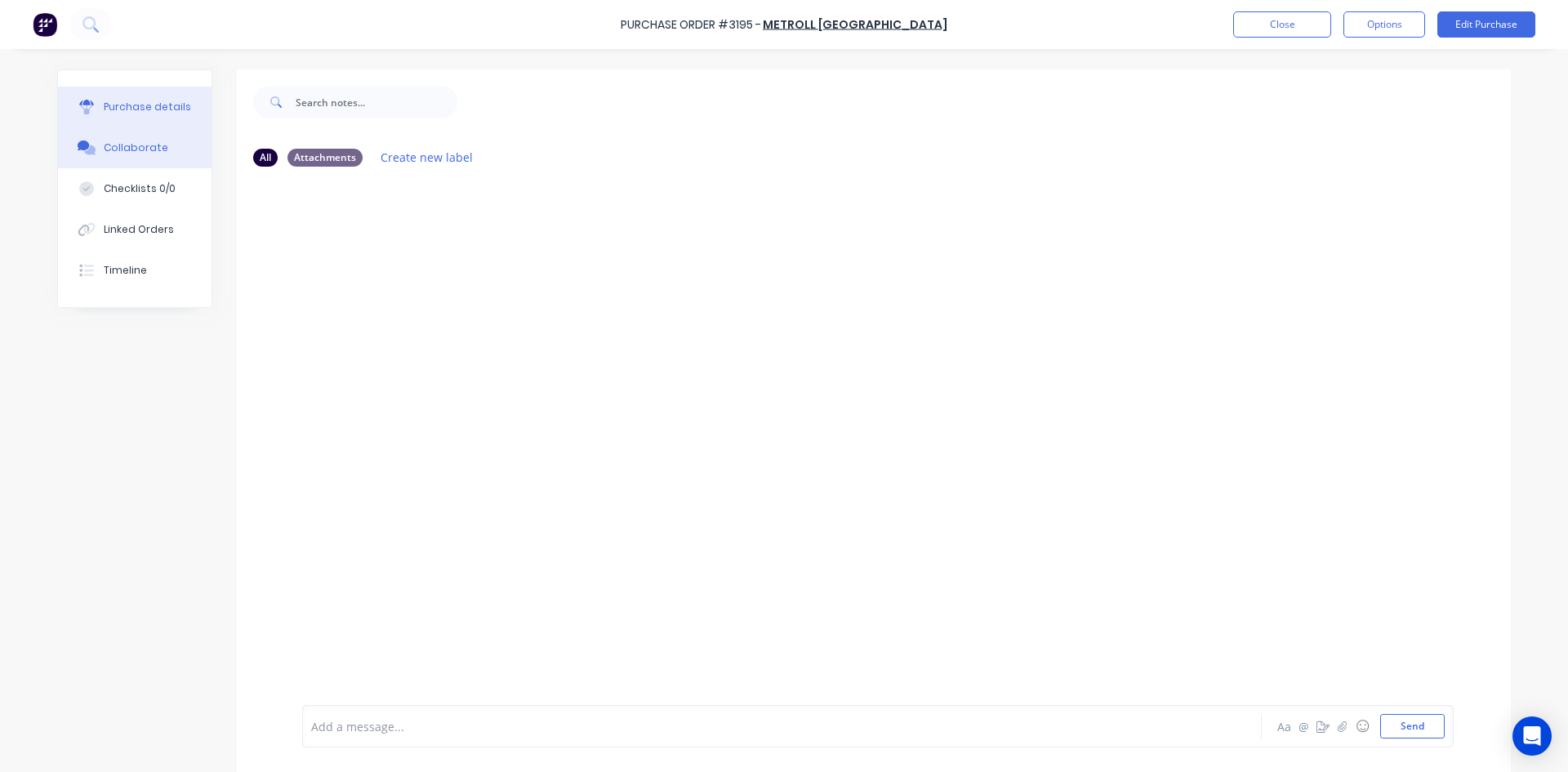
click at [127, 111] on div "Purchase details" at bounding box center [148, 107] width 88 height 15
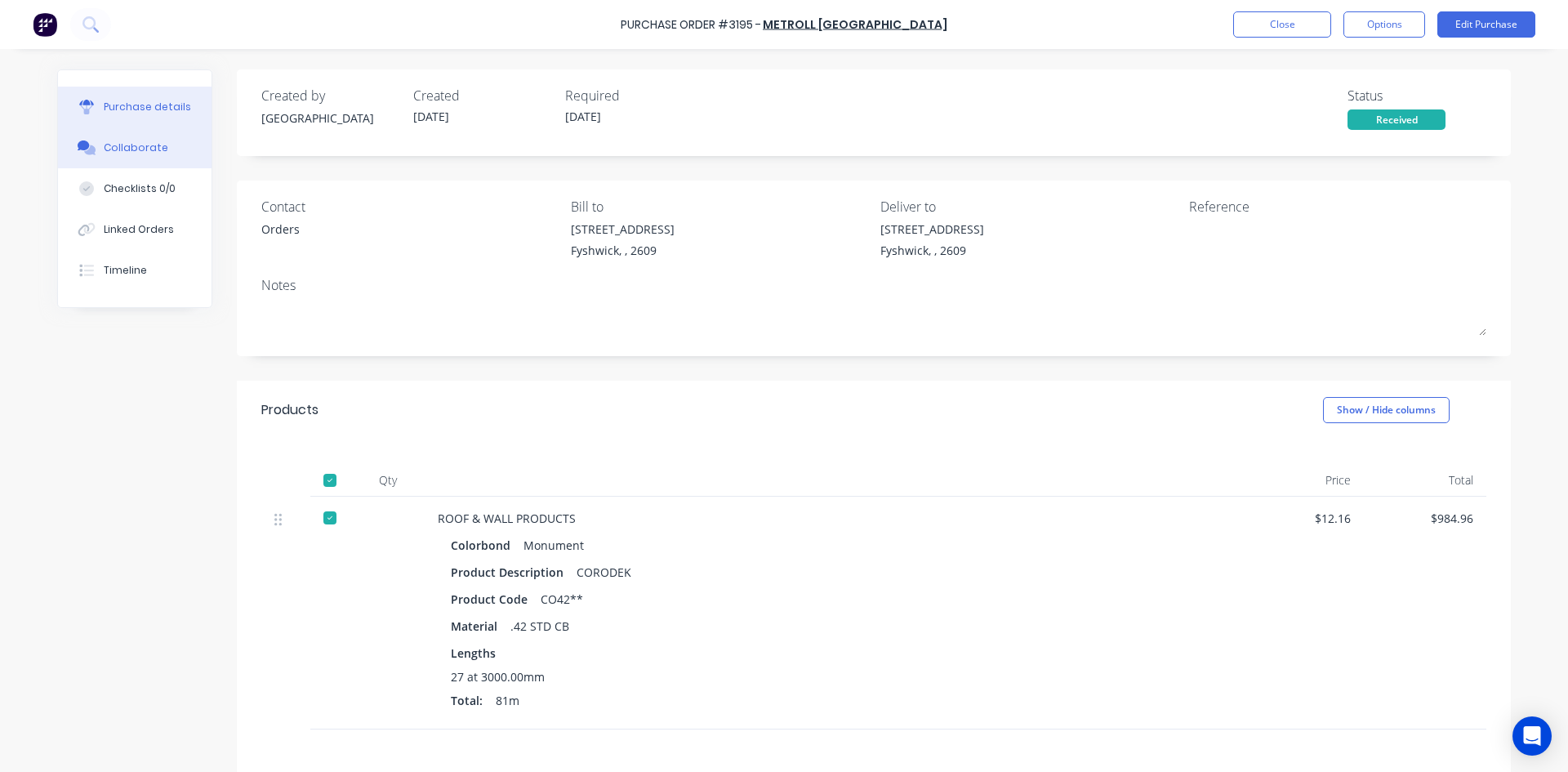
click at [150, 157] on button "Collaborate" at bounding box center [134, 148] width 154 height 41
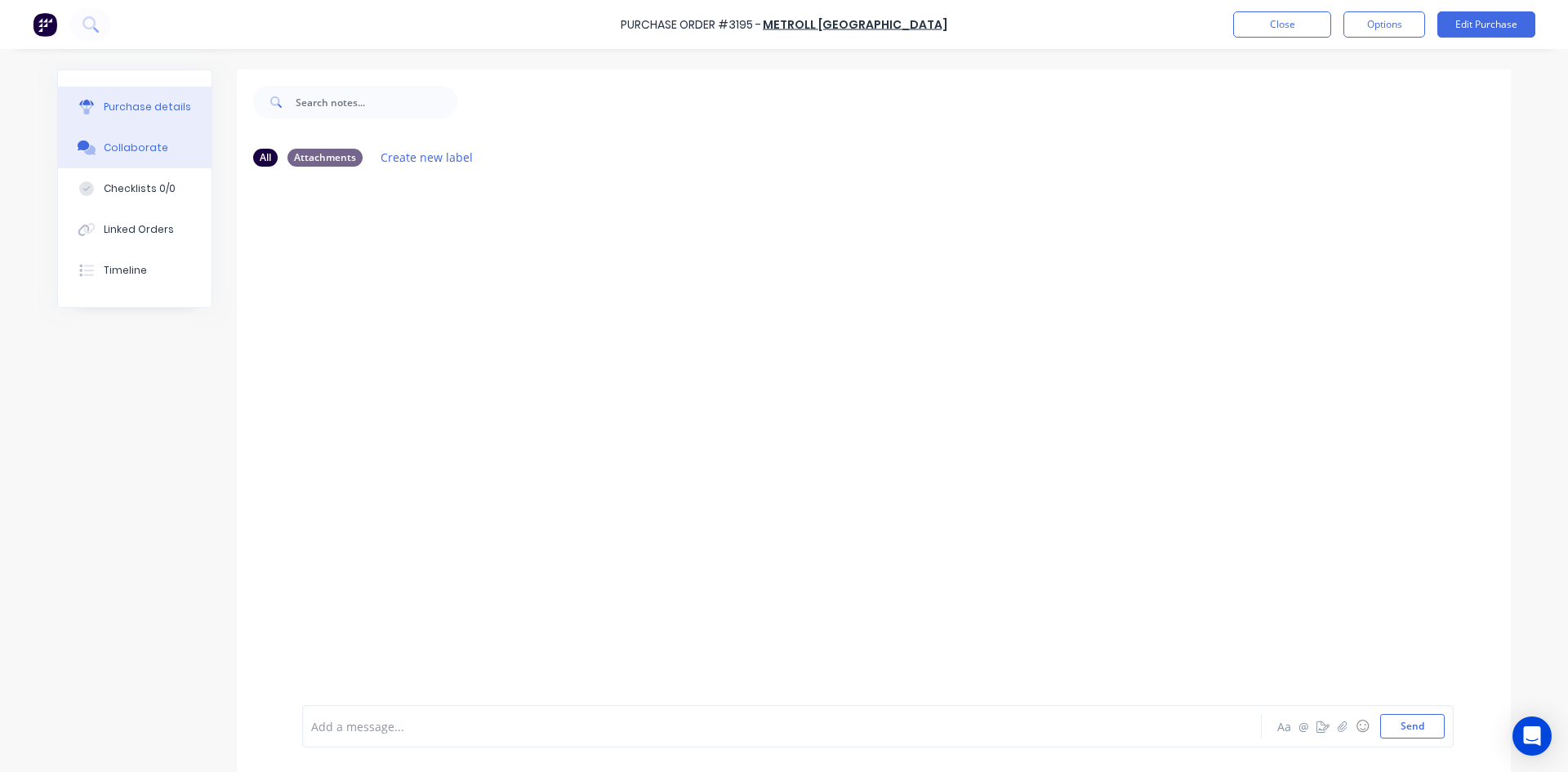
click at [135, 109] on div "Purchase details" at bounding box center [148, 107] width 88 height 15
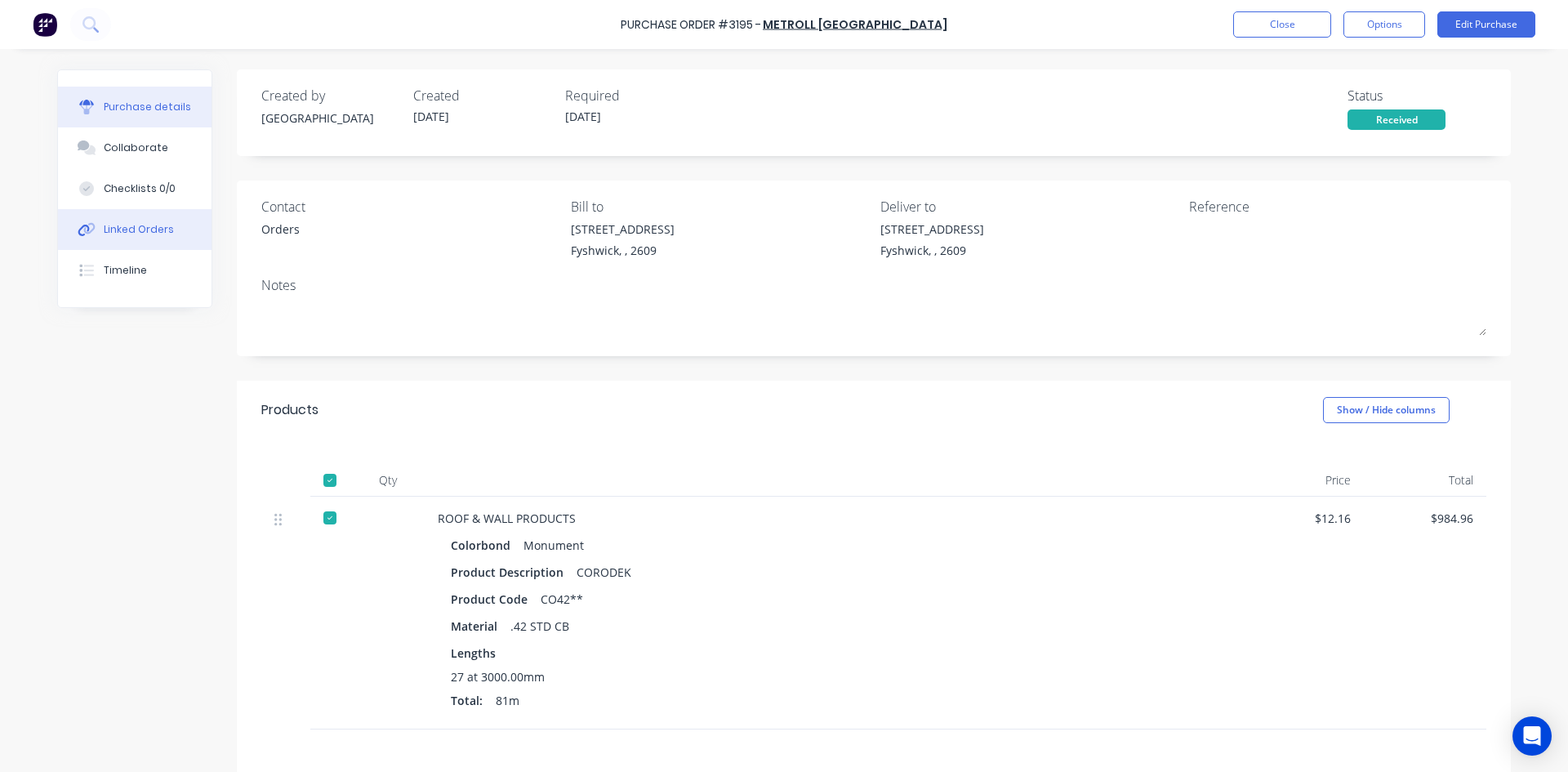
click at [95, 221] on button "Linked Orders" at bounding box center [134, 230] width 154 height 41
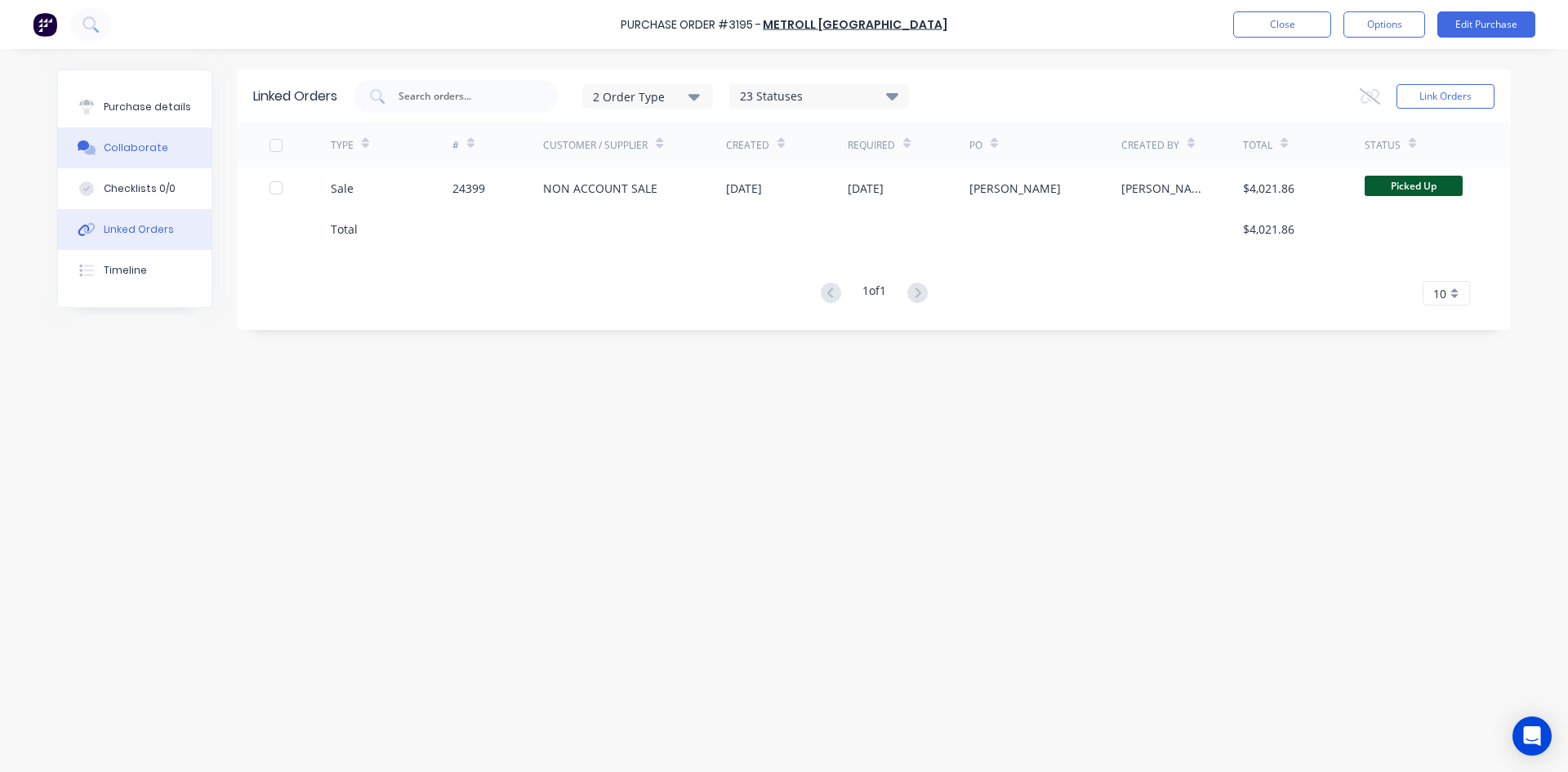
click at [121, 147] on div "Collaborate" at bounding box center [136, 147] width 64 height 15
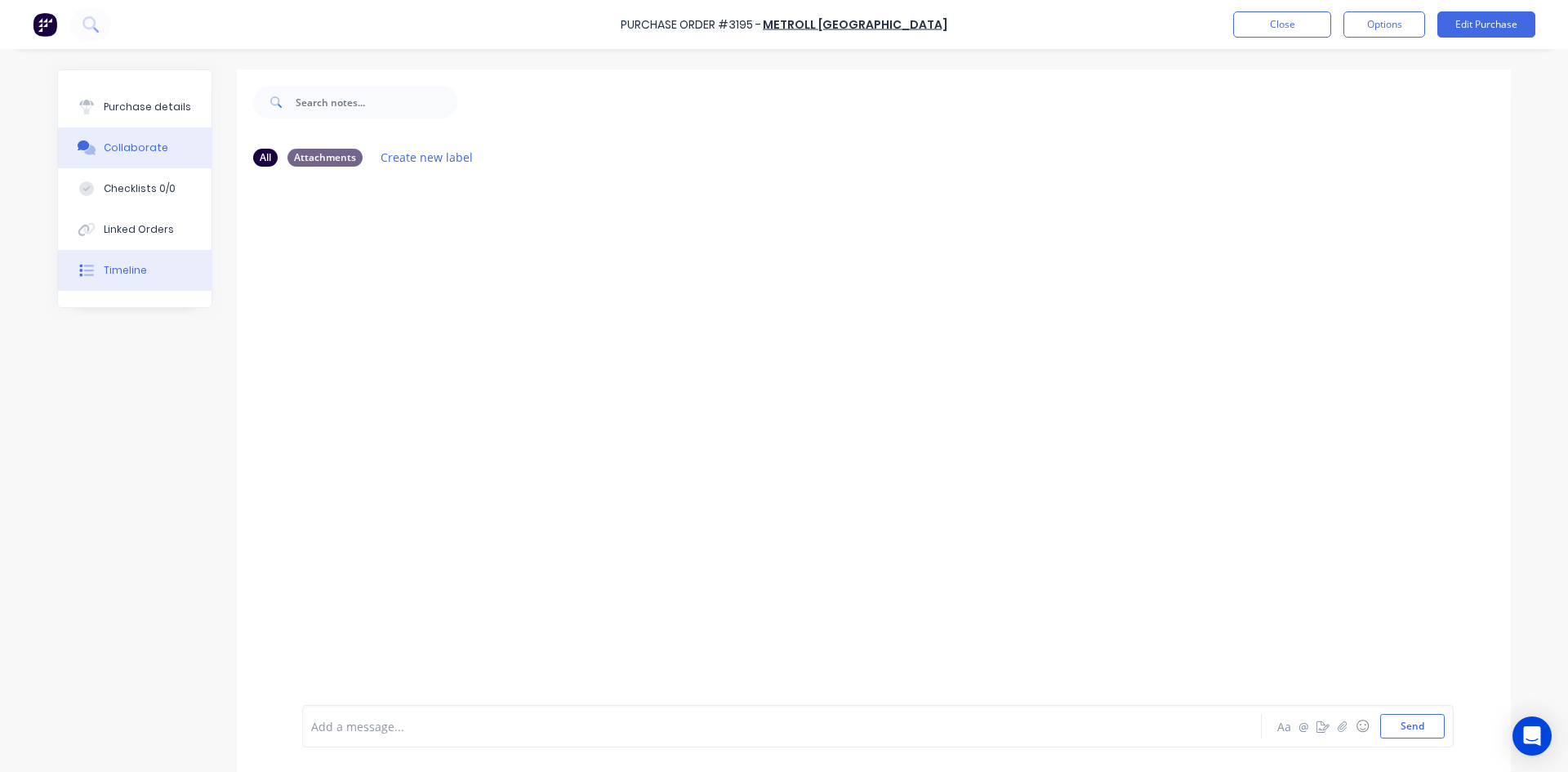
click at [131, 264] on div "Timeline" at bounding box center [126, 270] width 43 height 15
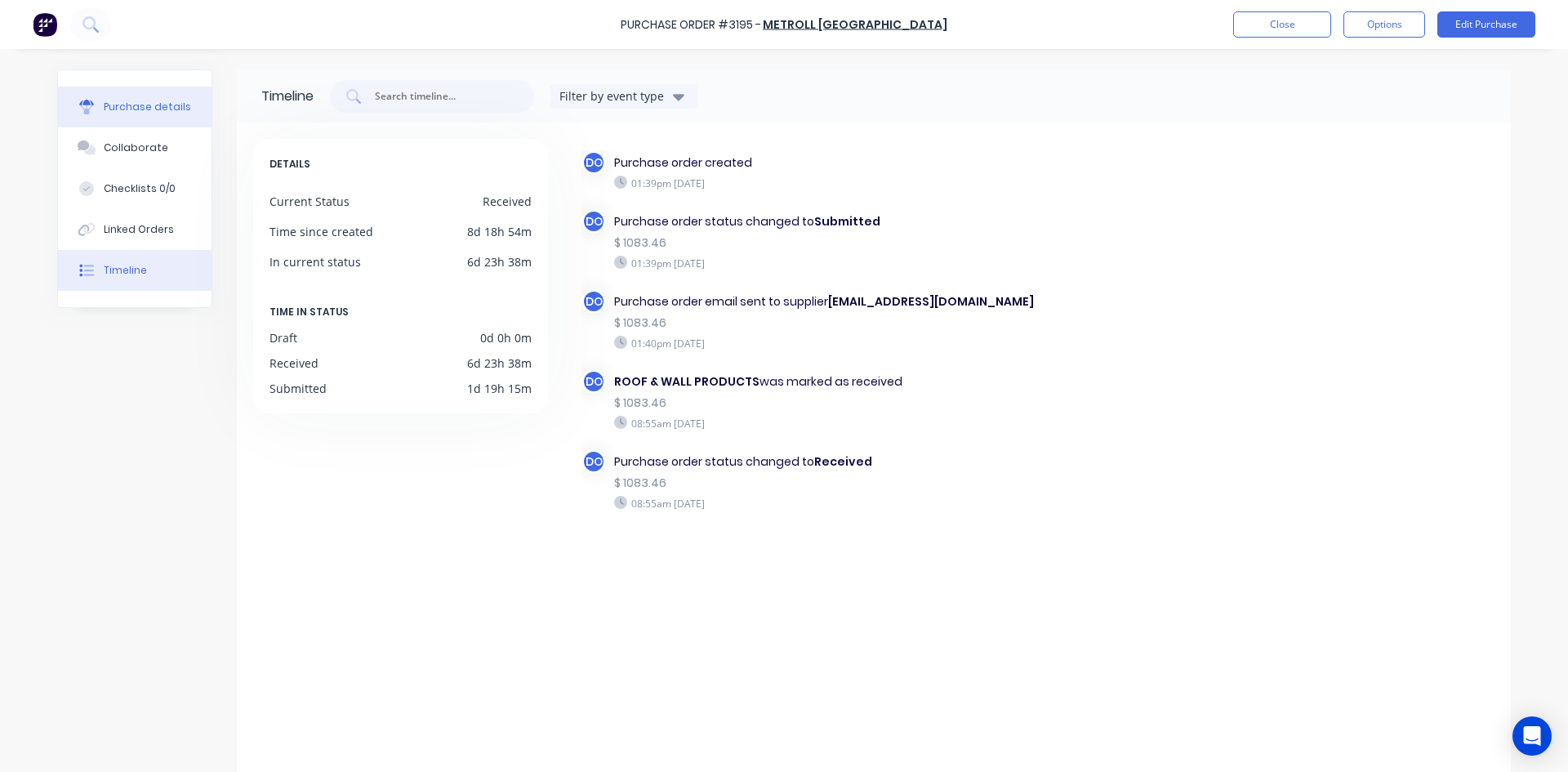
click at [138, 92] on button "Purchase details" at bounding box center [134, 107] width 154 height 41
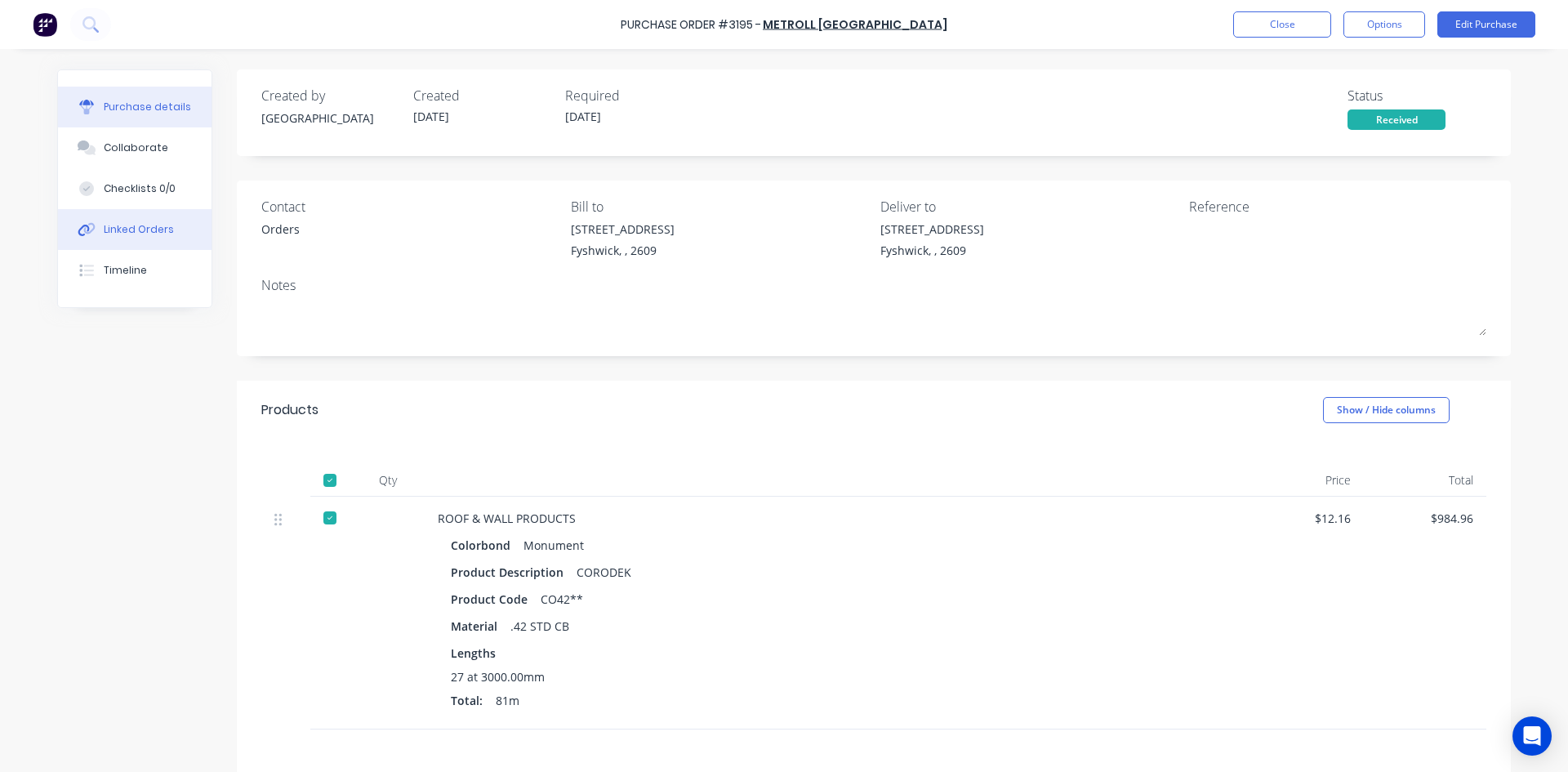
click at [189, 227] on button "Linked Orders" at bounding box center [134, 230] width 154 height 41
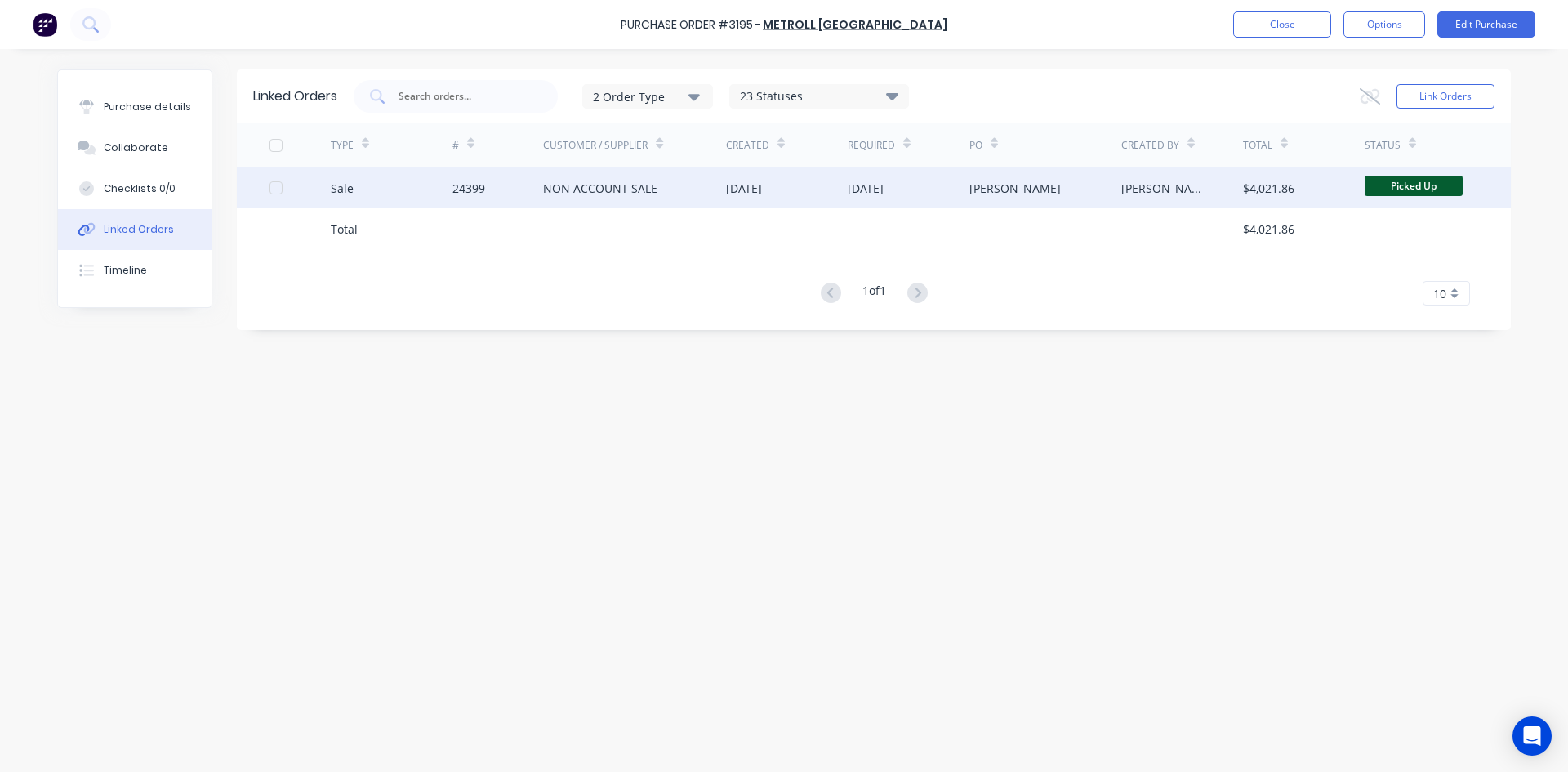
click at [407, 185] on div "Sale" at bounding box center [392, 188] width 122 height 41
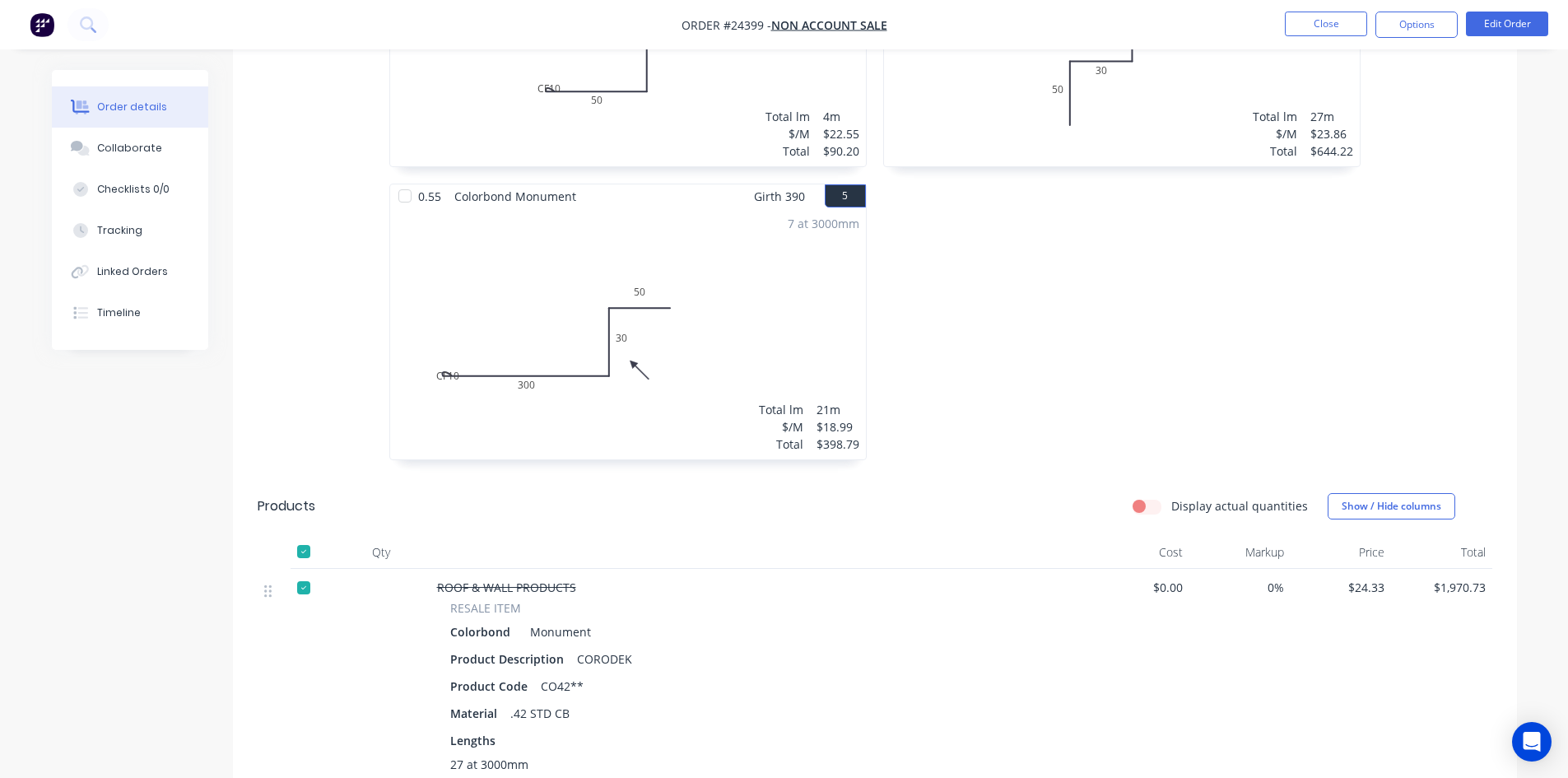
scroll to position [988, 0]
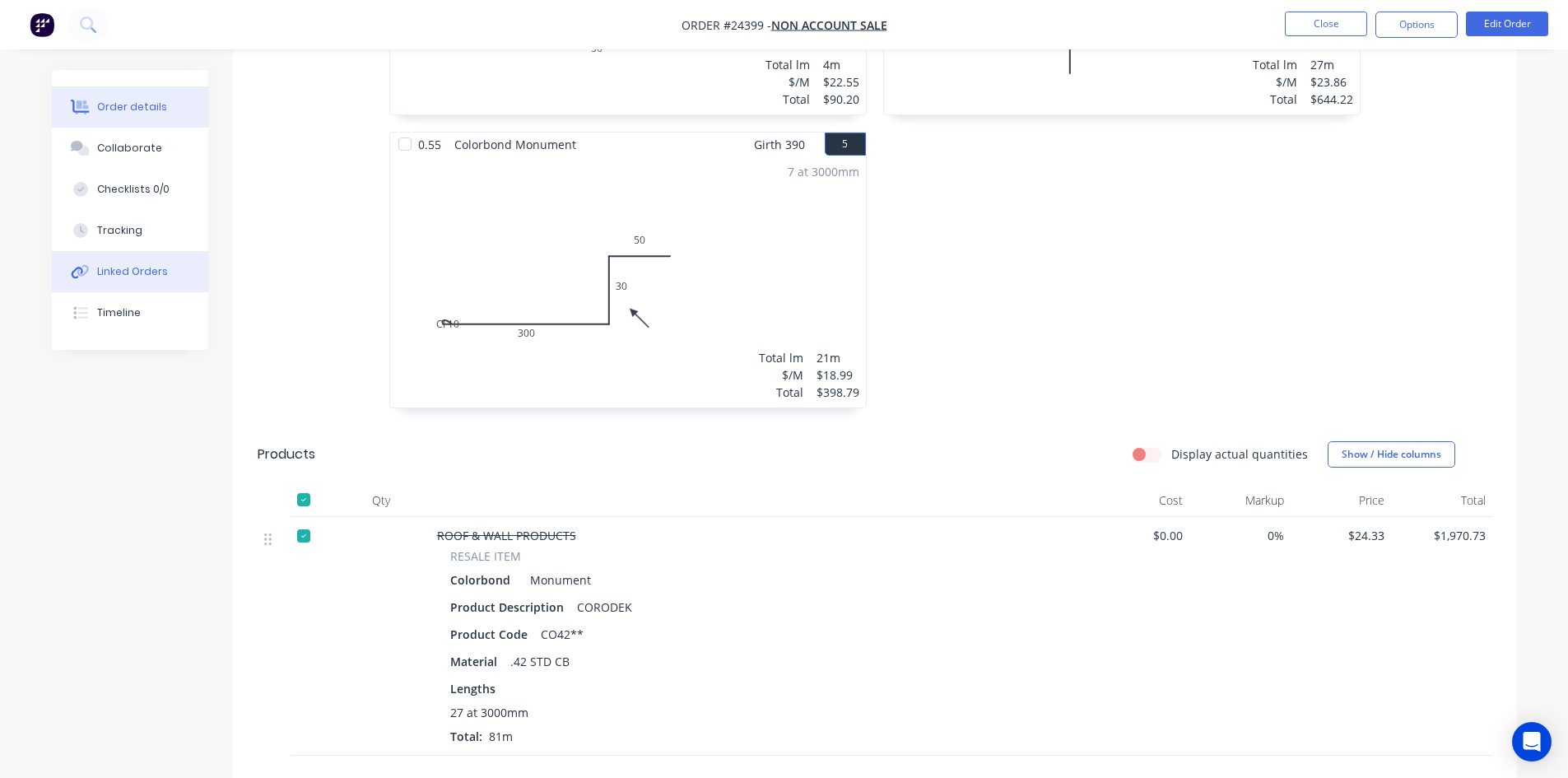
click at [154, 287] on button "Linked Orders" at bounding box center [130, 272] width 157 height 42
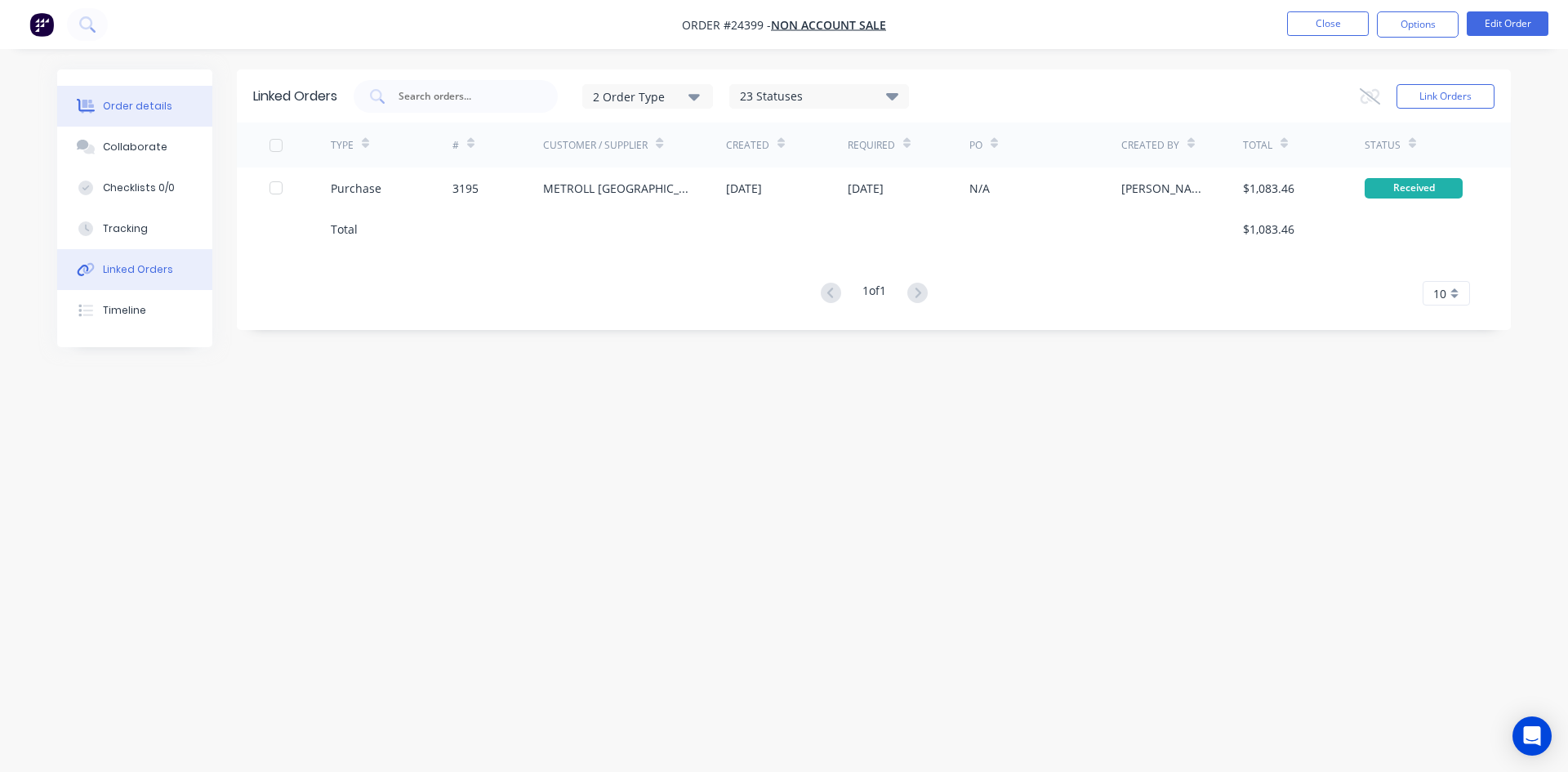
click at [121, 106] on div "Order details" at bounding box center [138, 106] width 70 height 15
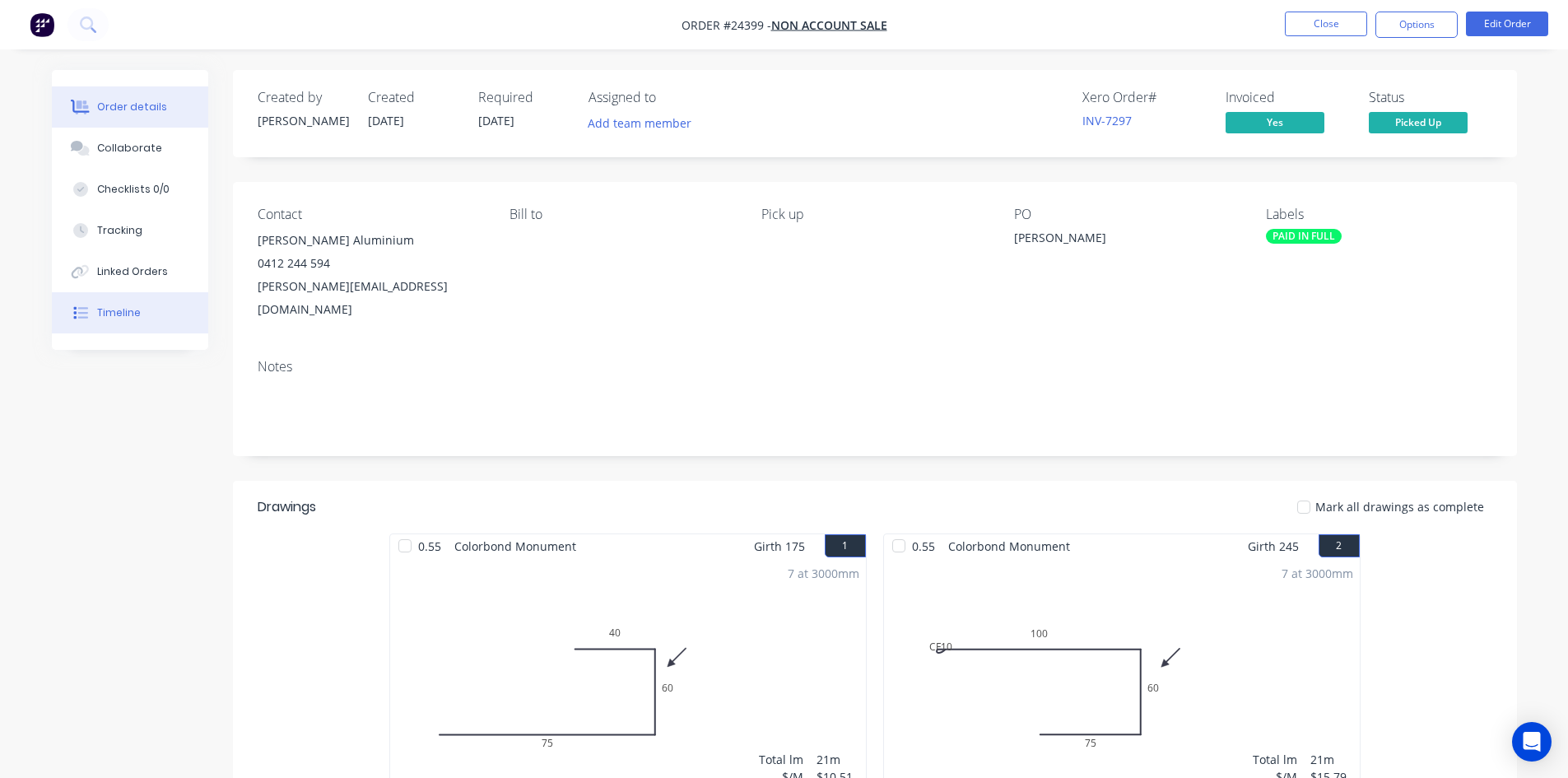
click at [108, 333] on button "Timeline" at bounding box center [130, 313] width 157 height 42
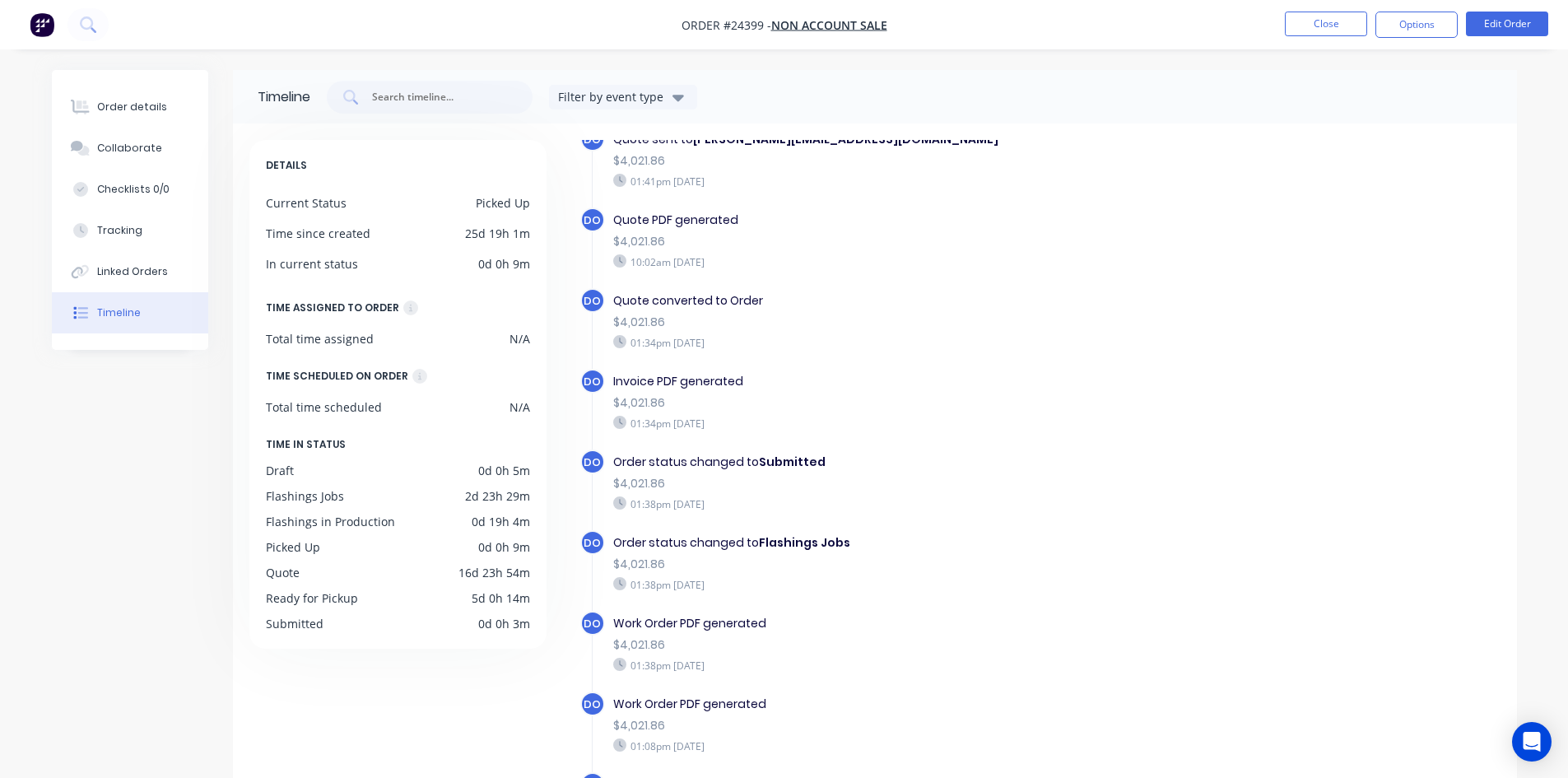
scroll to position [82, 0]
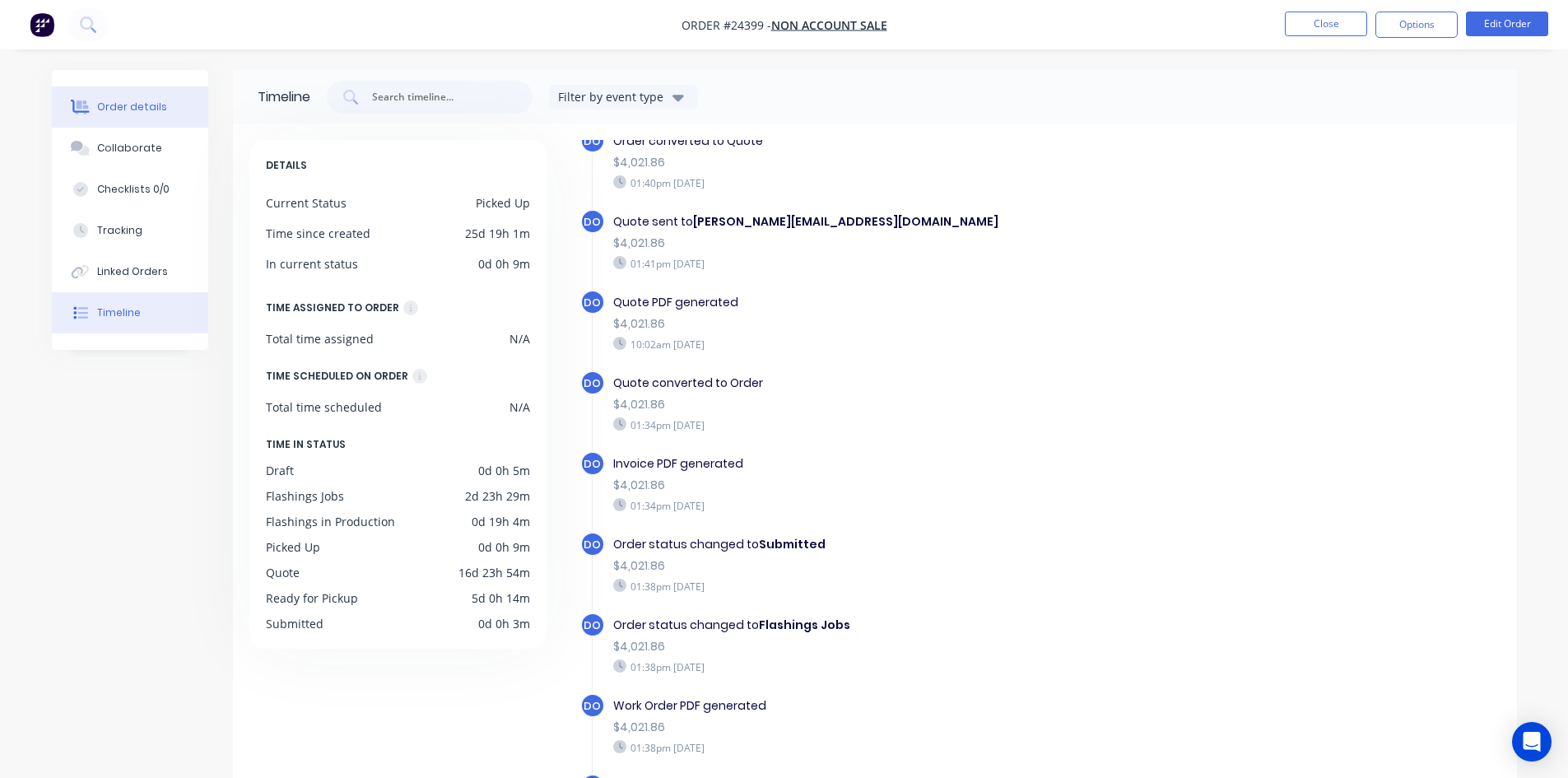
click at [121, 107] on div "Order details" at bounding box center [132, 107] width 70 height 15
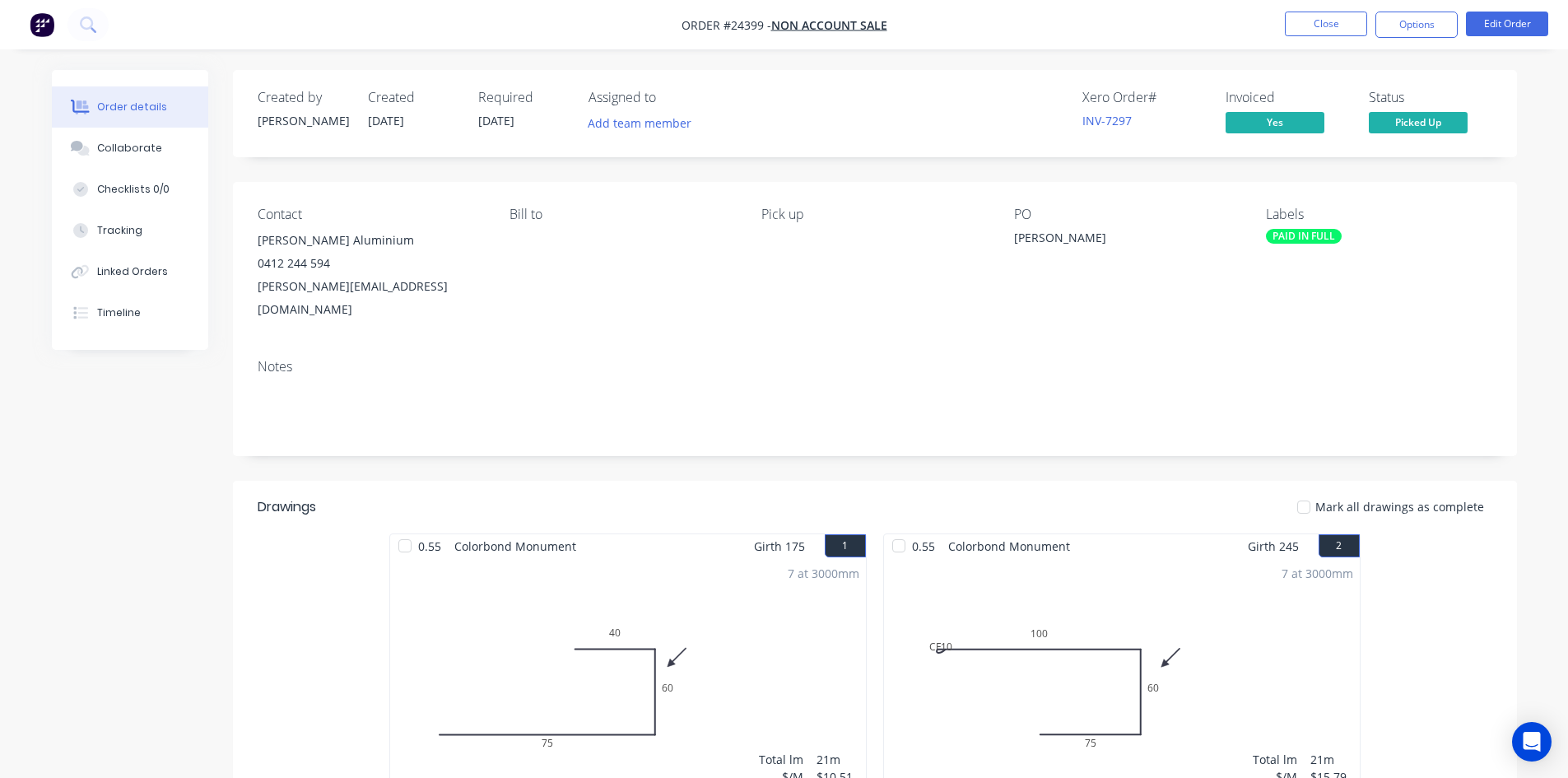
click at [1356, 9] on nav "Order #24399 - NON ACCOUNT SALE Close Options Edit Order" at bounding box center [784, 24] width 1568 height 49
click at [1346, 8] on nav "Order #24399 - NON ACCOUNT SALE Close Options Edit Order" at bounding box center [784, 24] width 1568 height 49
click at [1332, 39] on nav "Order #24399 - NON ACCOUNT SALE Close Options Edit Order" at bounding box center [784, 24] width 1568 height 49
click at [1332, 25] on button "Close" at bounding box center [1325, 23] width 82 height 25
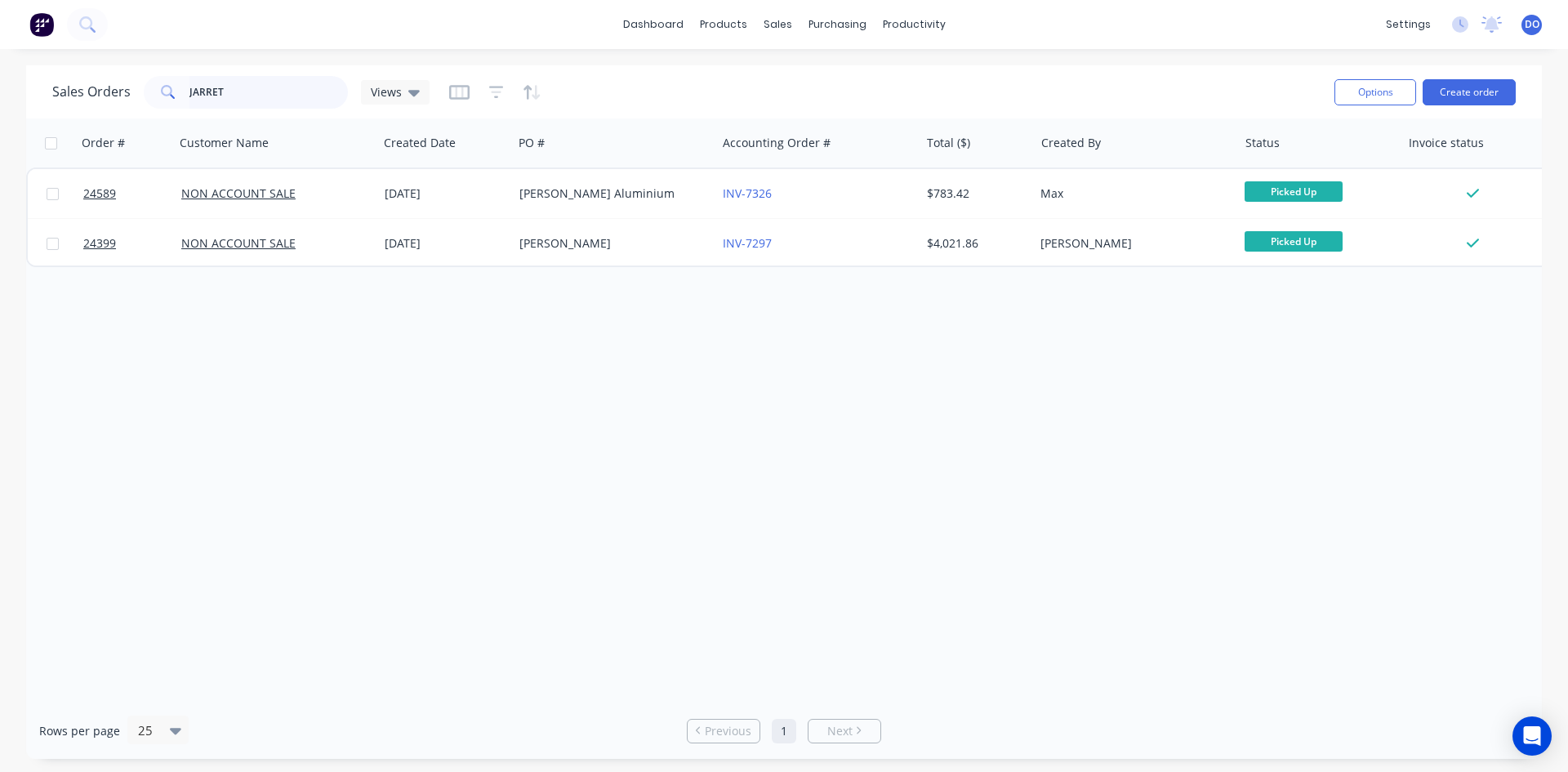
click at [247, 87] on input "JARRET" at bounding box center [268, 92] width 159 height 33
type input "J"
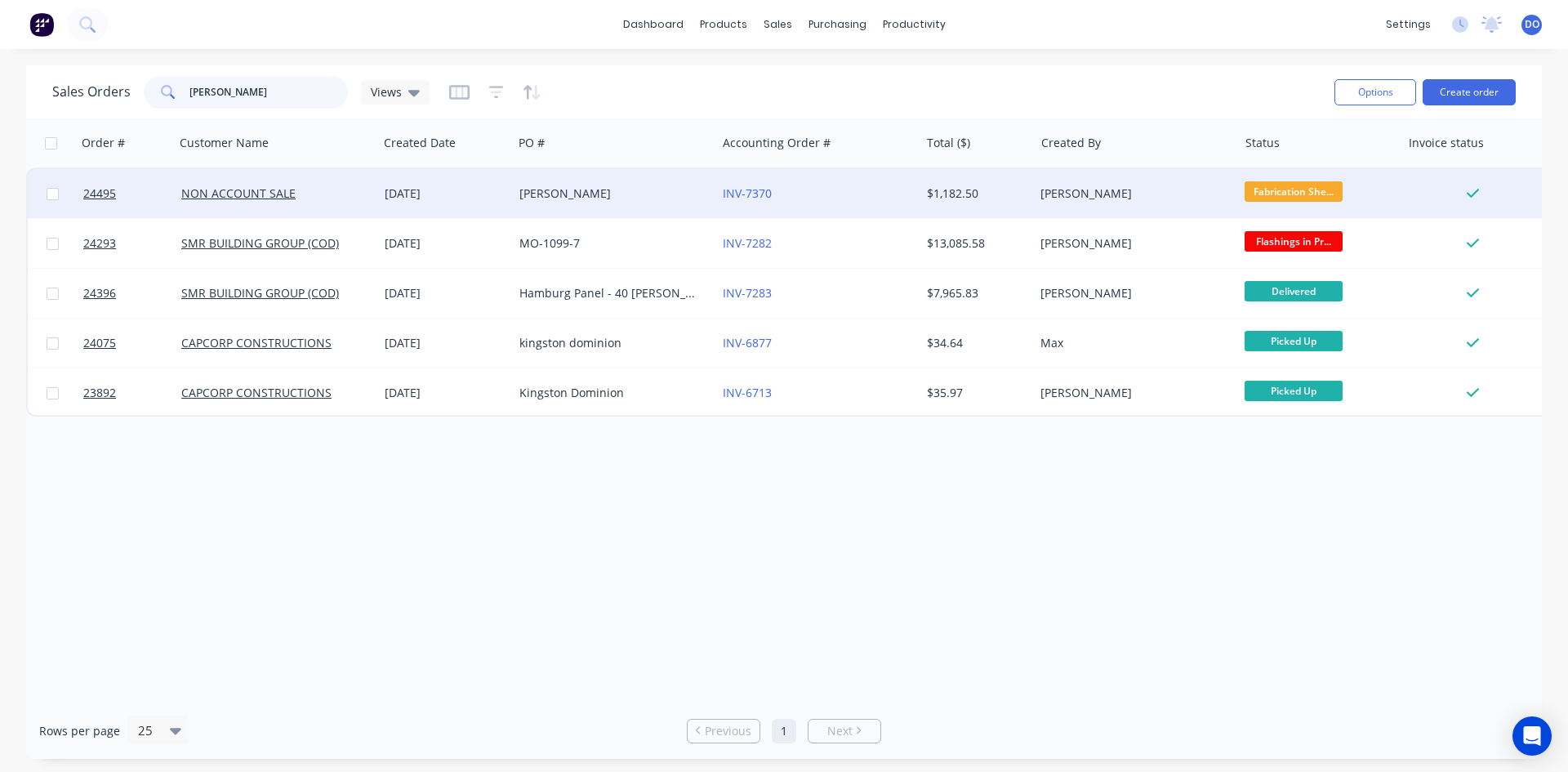
type input "DOMIN"
click at [490, 193] on div "07 Aug 2025" at bounding box center [446, 193] width 122 height 16
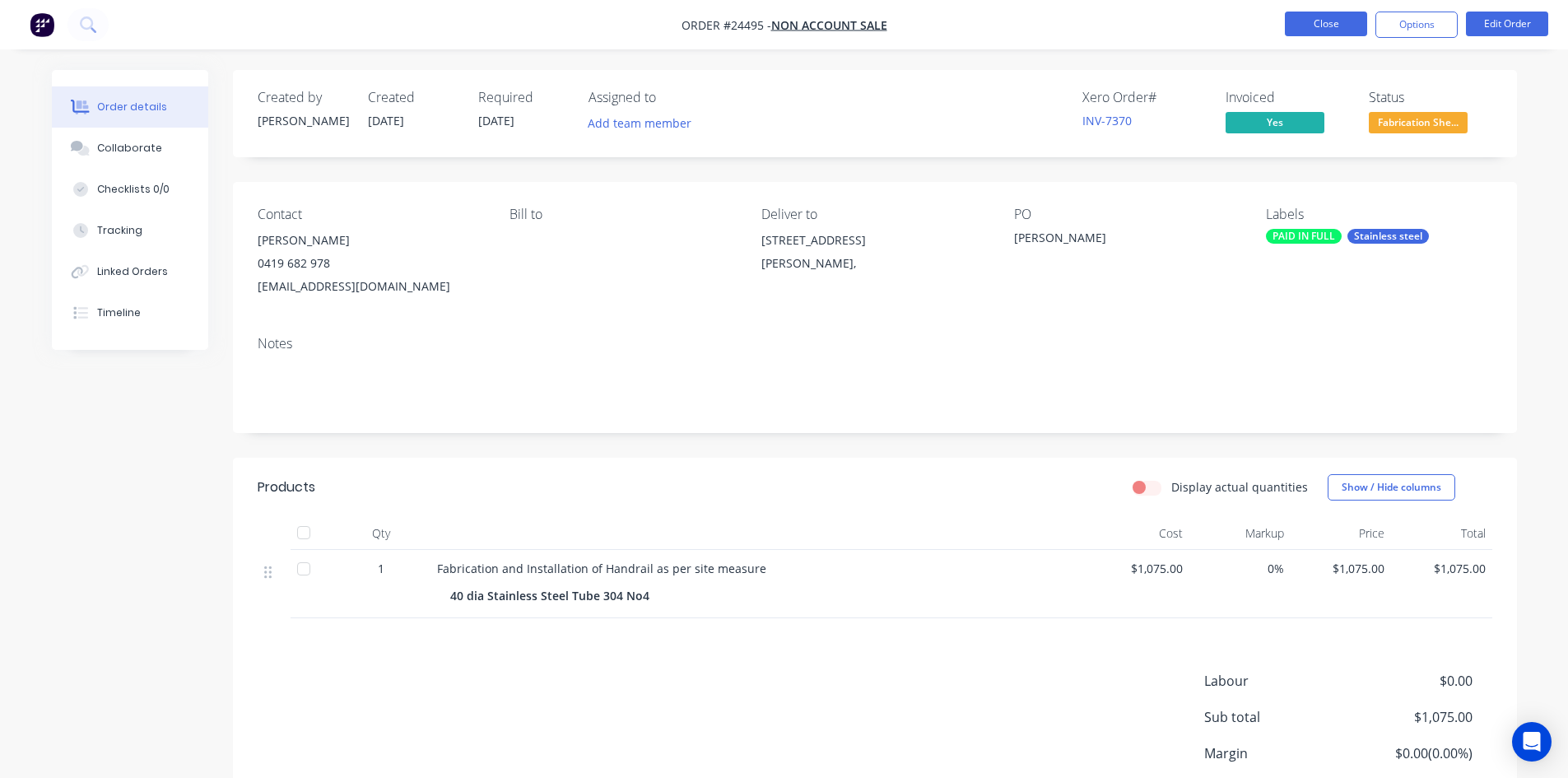
click at [1323, 29] on button "Close" at bounding box center [1325, 23] width 82 height 25
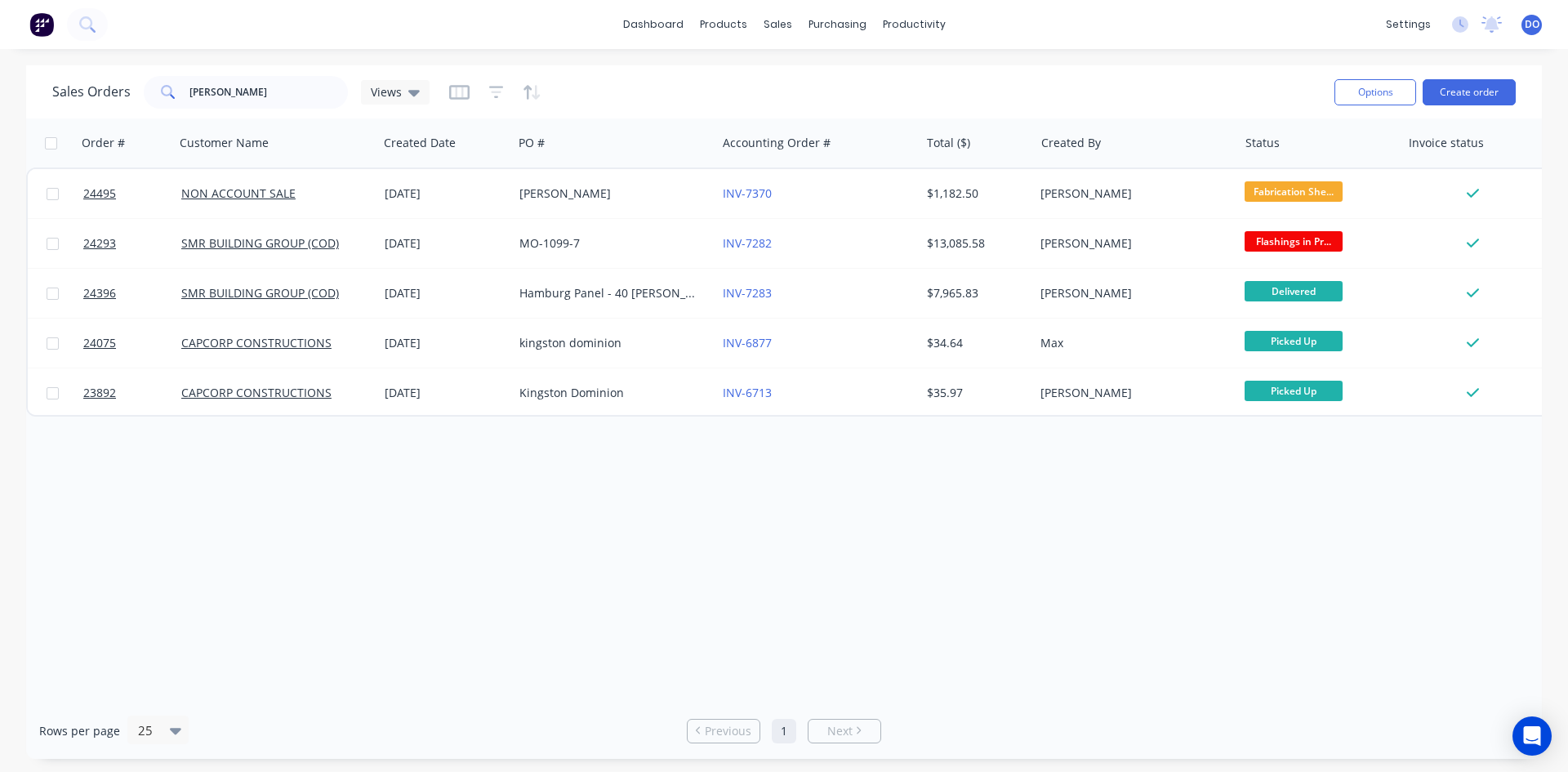
click at [1073, 751] on div "Rows per page 25 Previous 1 Next" at bounding box center [784, 731] width 1516 height 57
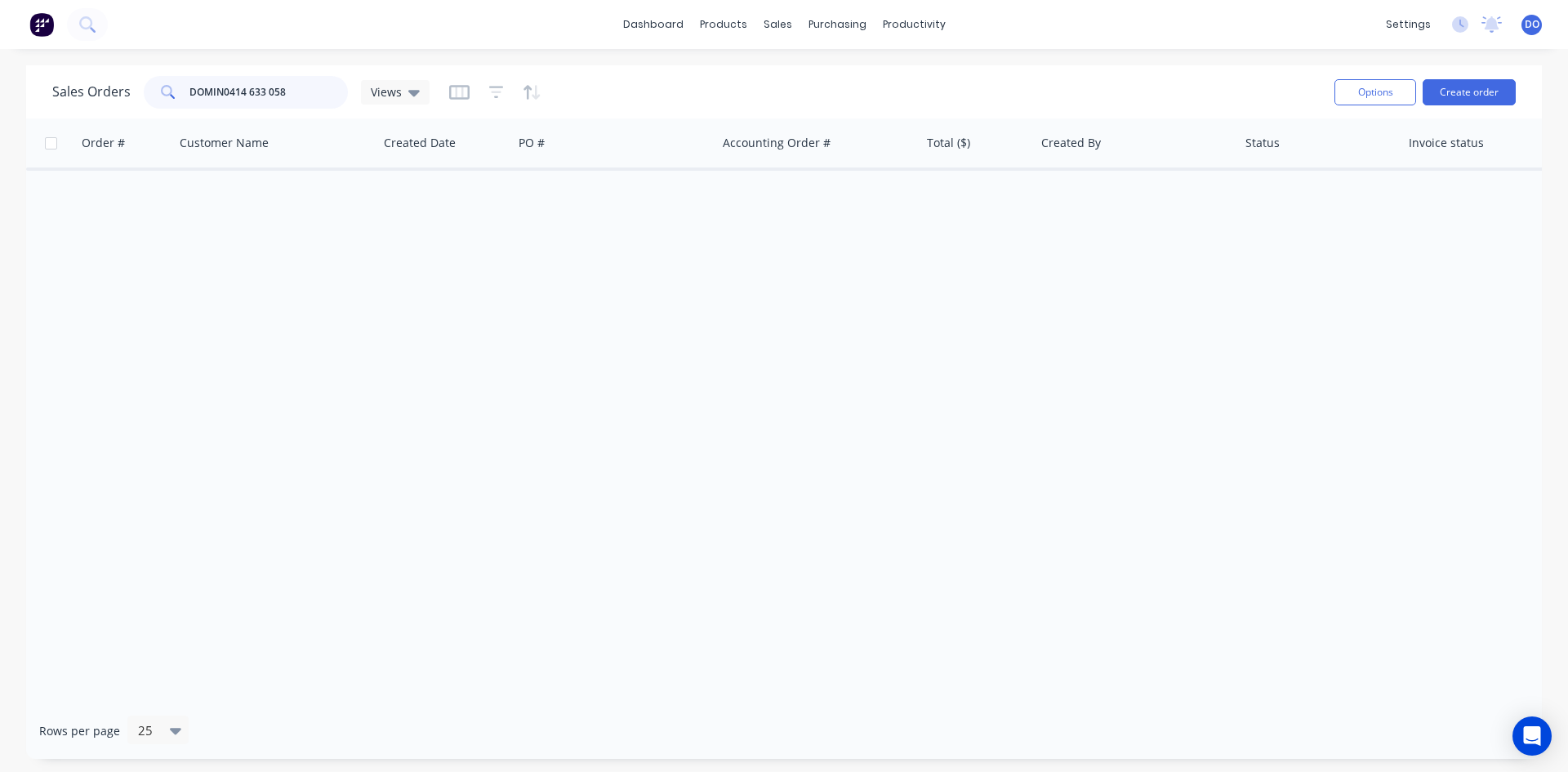
click at [220, 89] on input "DOMIN0414 633 058" at bounding box center [268, 92] width 159 height 33
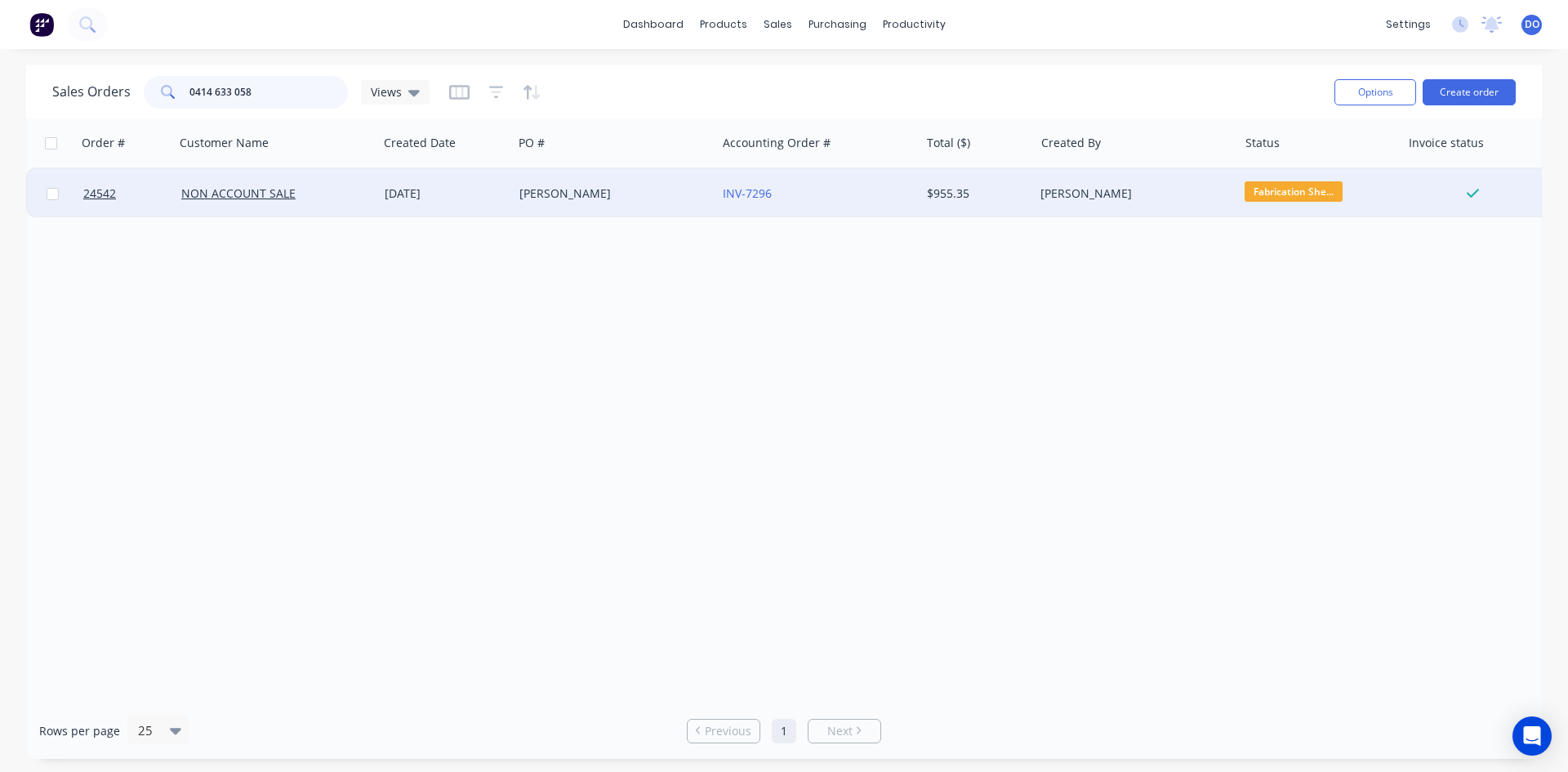
type input "0414 633 058"
click at [549, 205] on div "[PERSON_NAME]" at bounding box center [615, 193] width 204 height 49
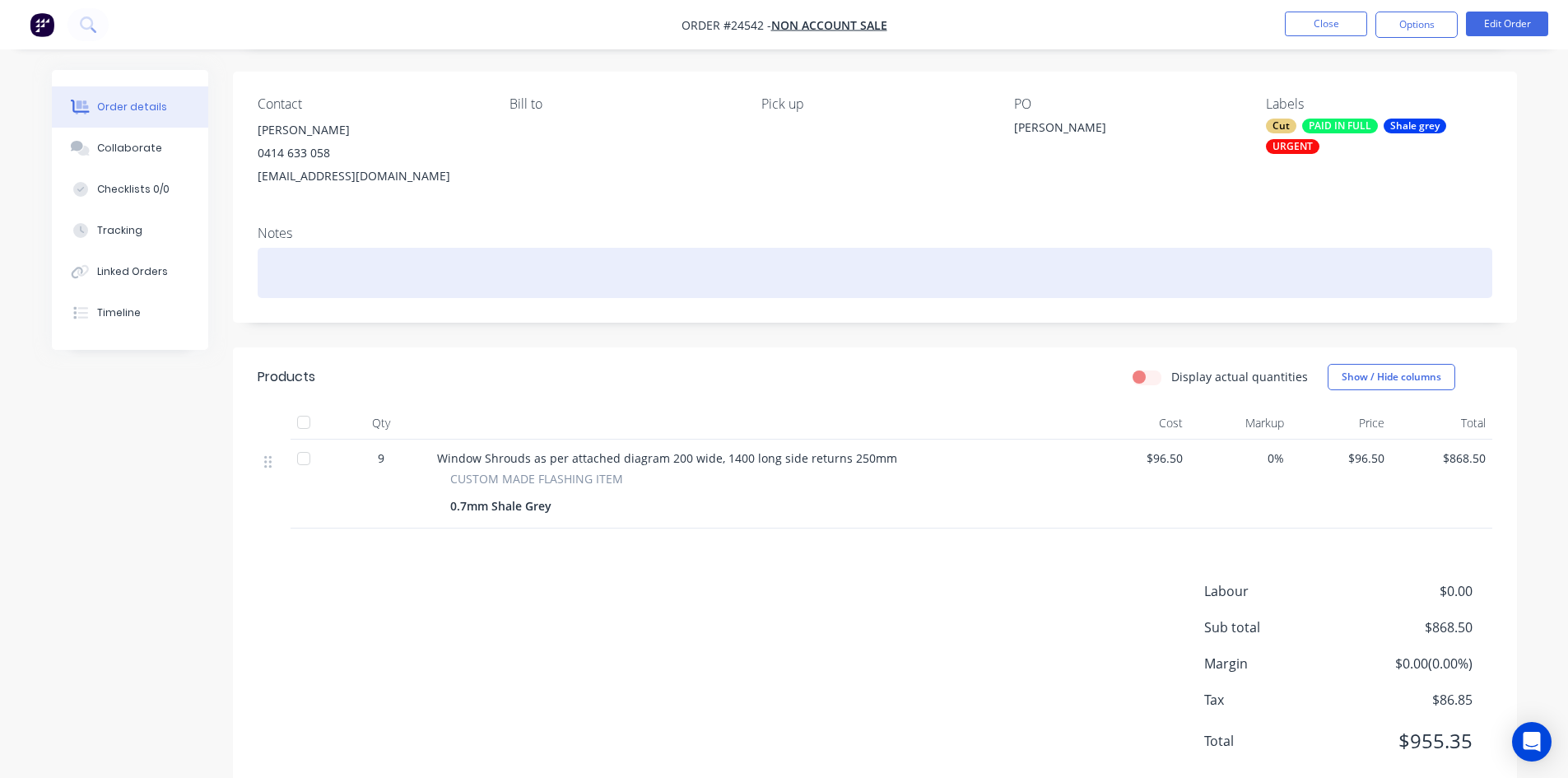
scroll to position [72, 0]
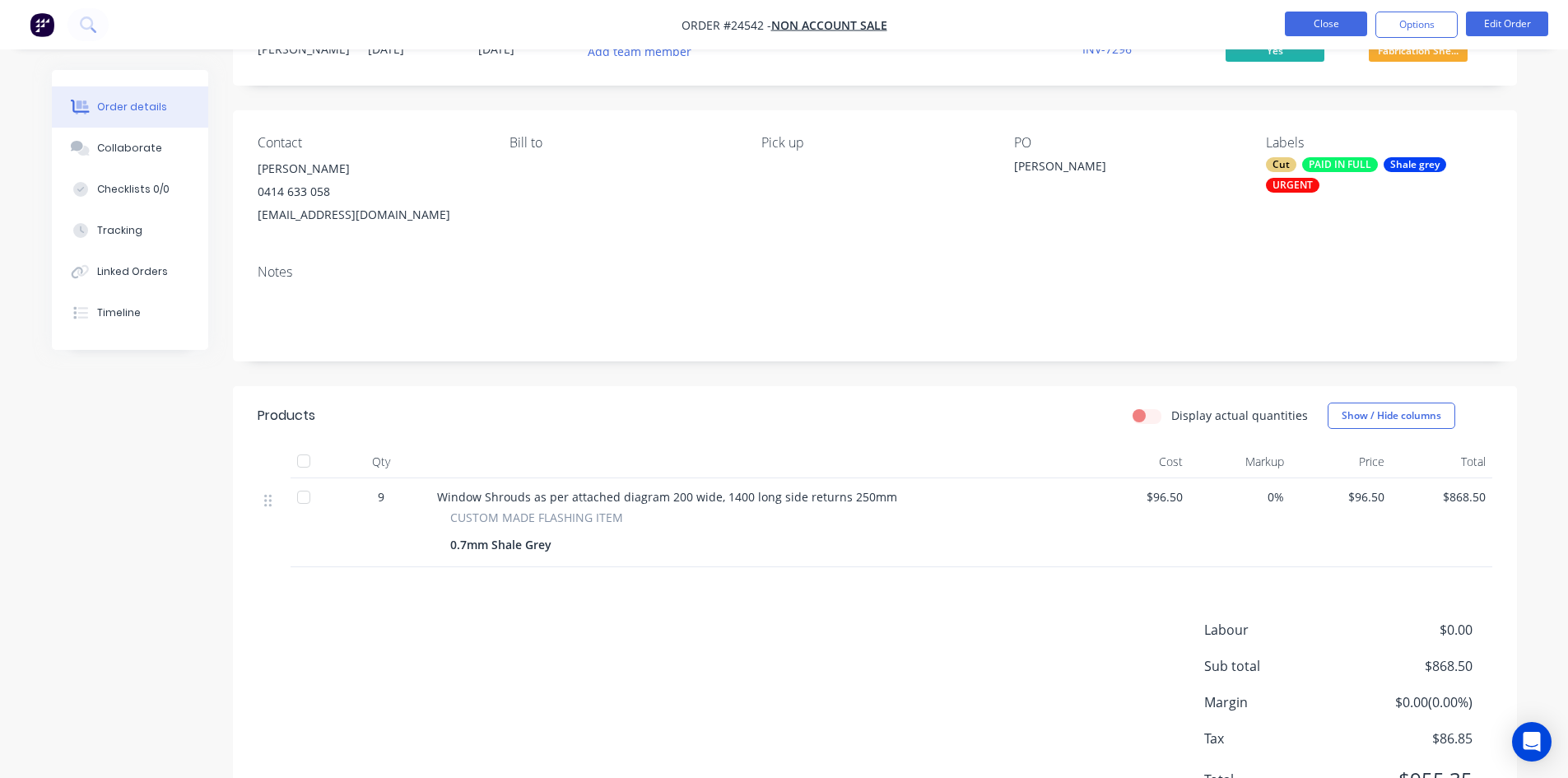
click at [1312, 16] on button "Close" at bounding box center [1325, 23] width 82 height 25
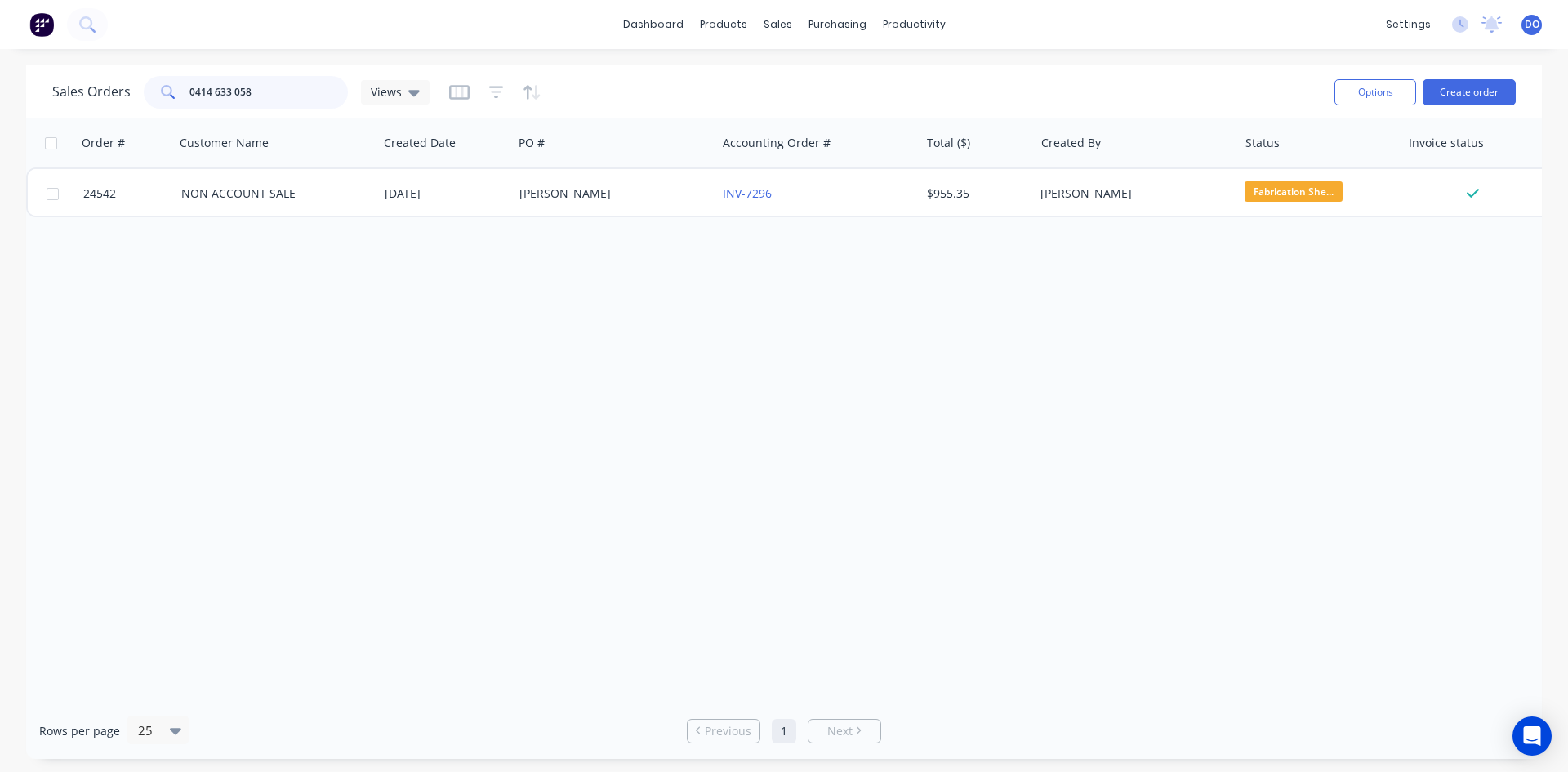
drag, startPoint x: 287, startPoint y: 79, endPoint x: 171, endPoint y: 77, distance: 116.0
click at [171, 77] on div "0414 633 058" at bounding box center [246, 92] width 205 height 33
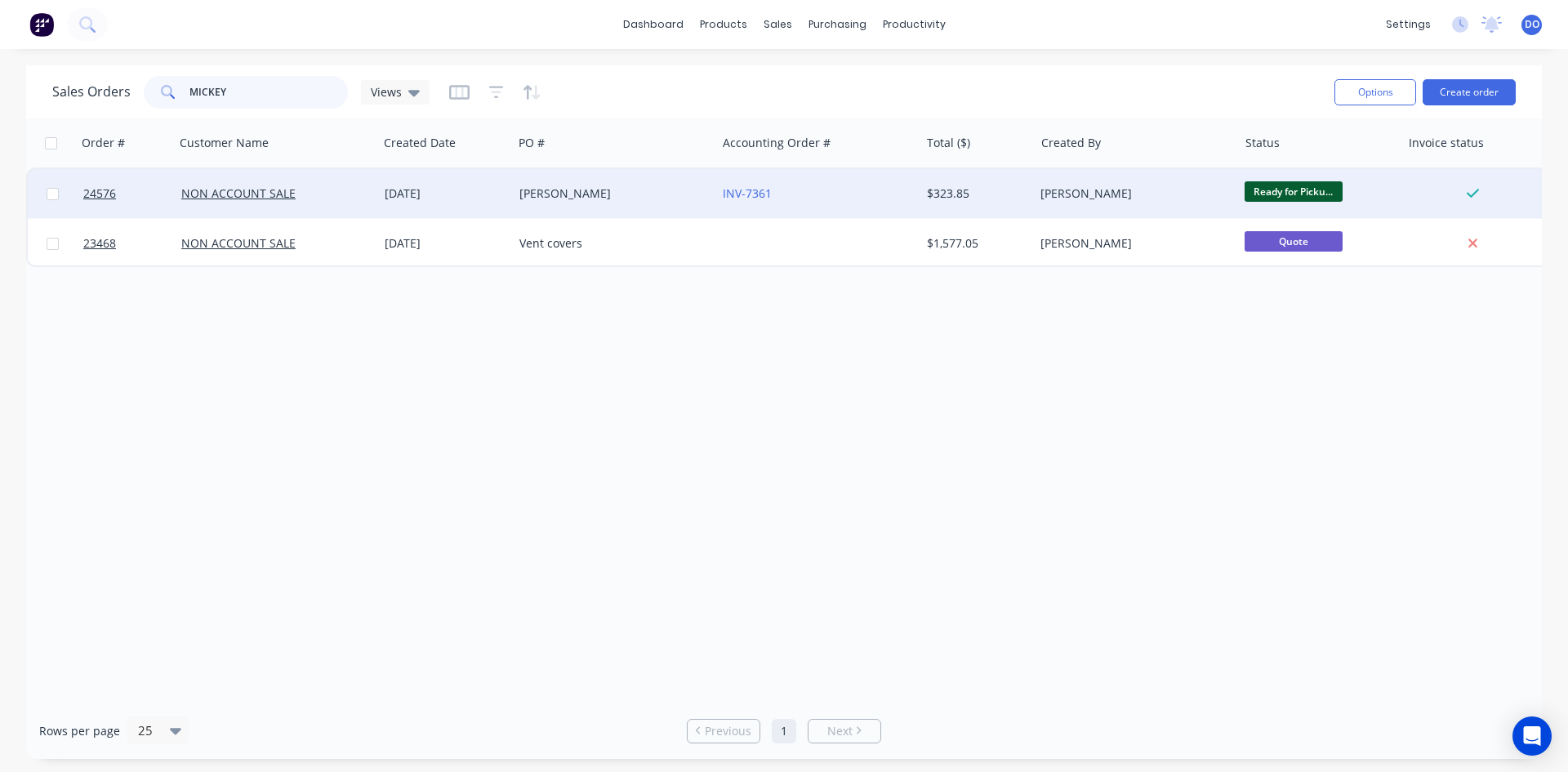
type input "MICKEY"
click at [438, 188] on div "06 Aug 2025" at bounding box center [446, 193] width 122 height 16
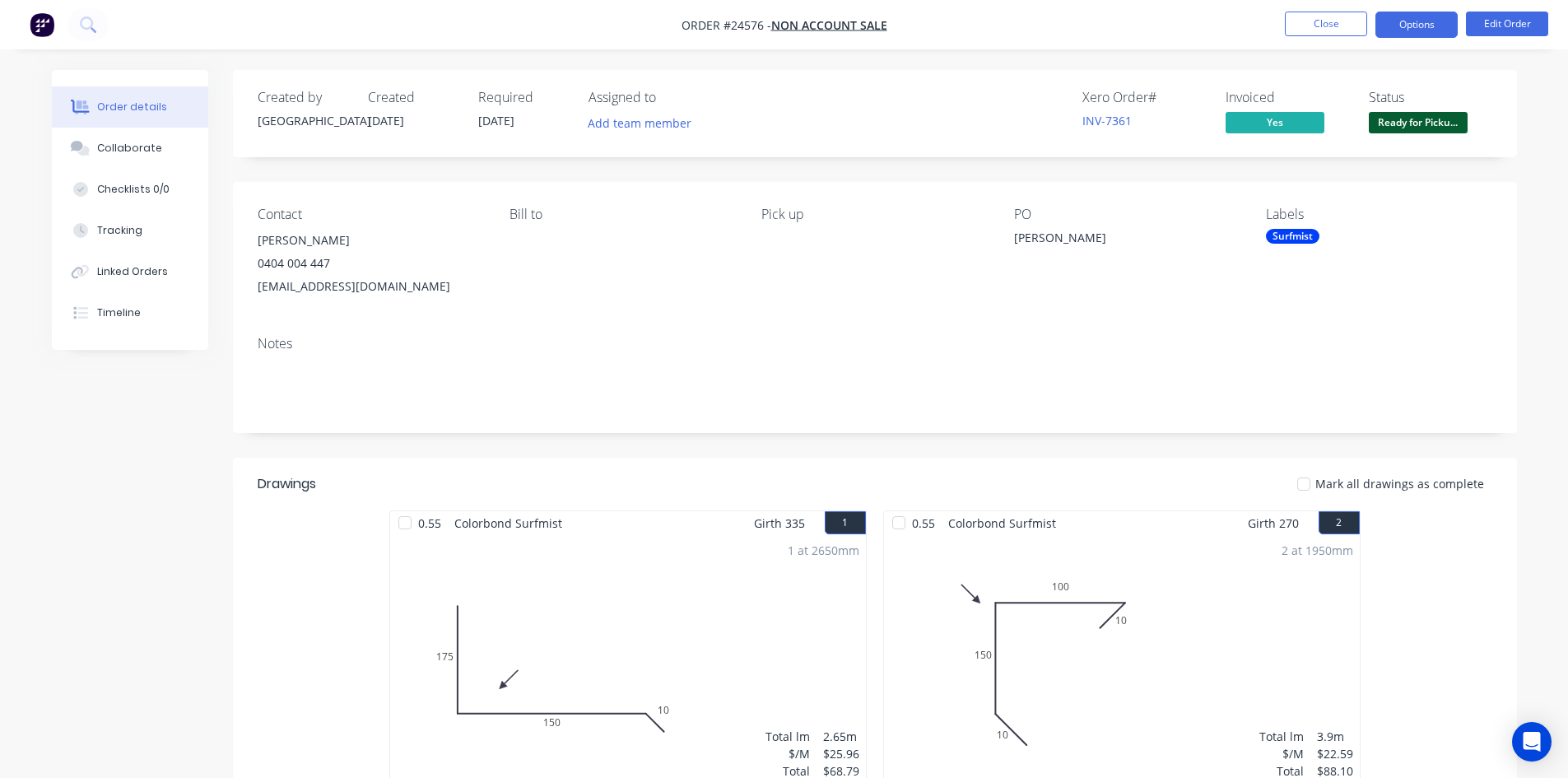
click at [1386, 23] on button "Options" at bounding box center [1416, 24] width 82 height 26
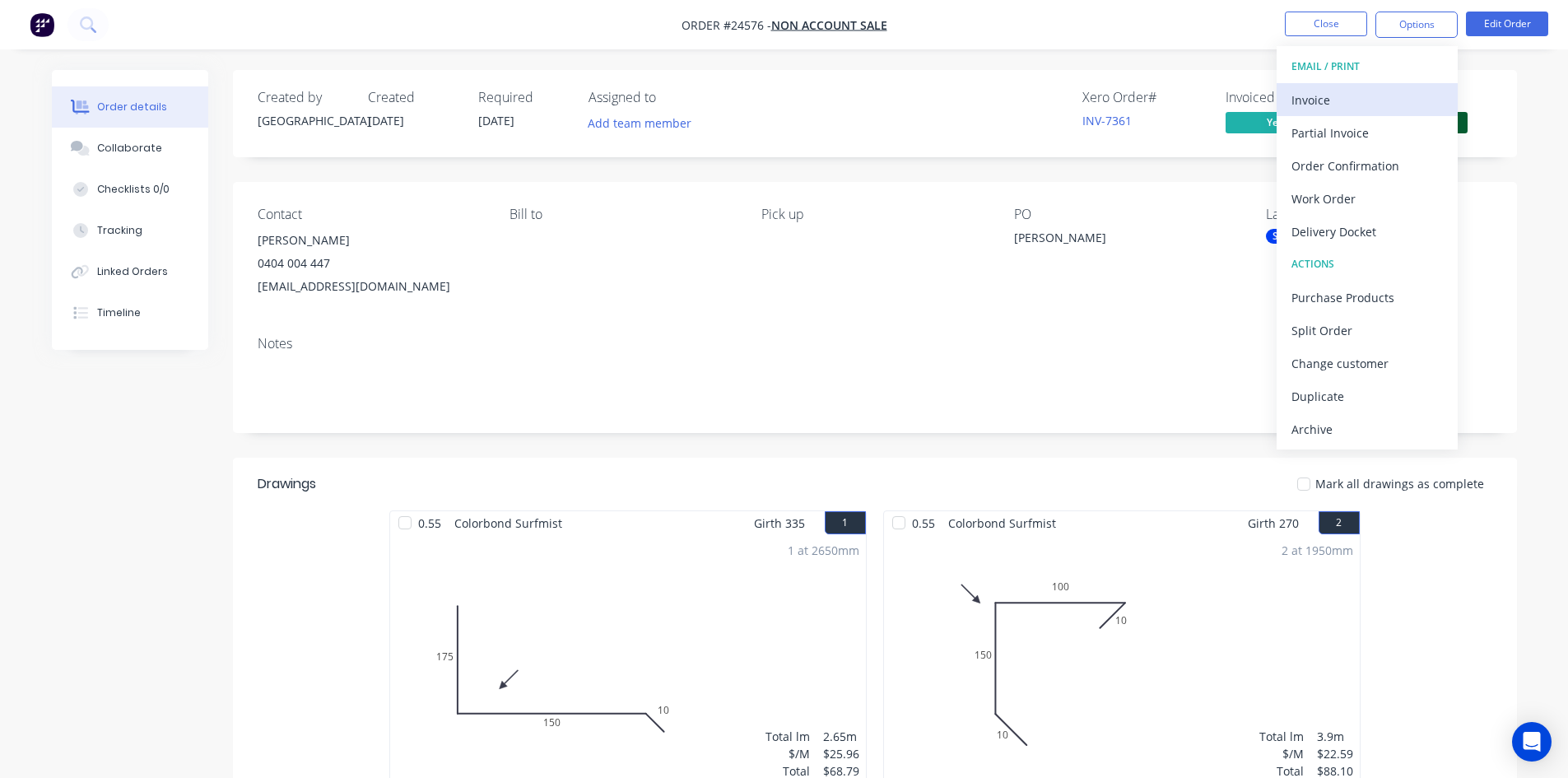
click at [1341, 90] on div "Invoice" at bounding box center [1367, 100] width 152 height 24
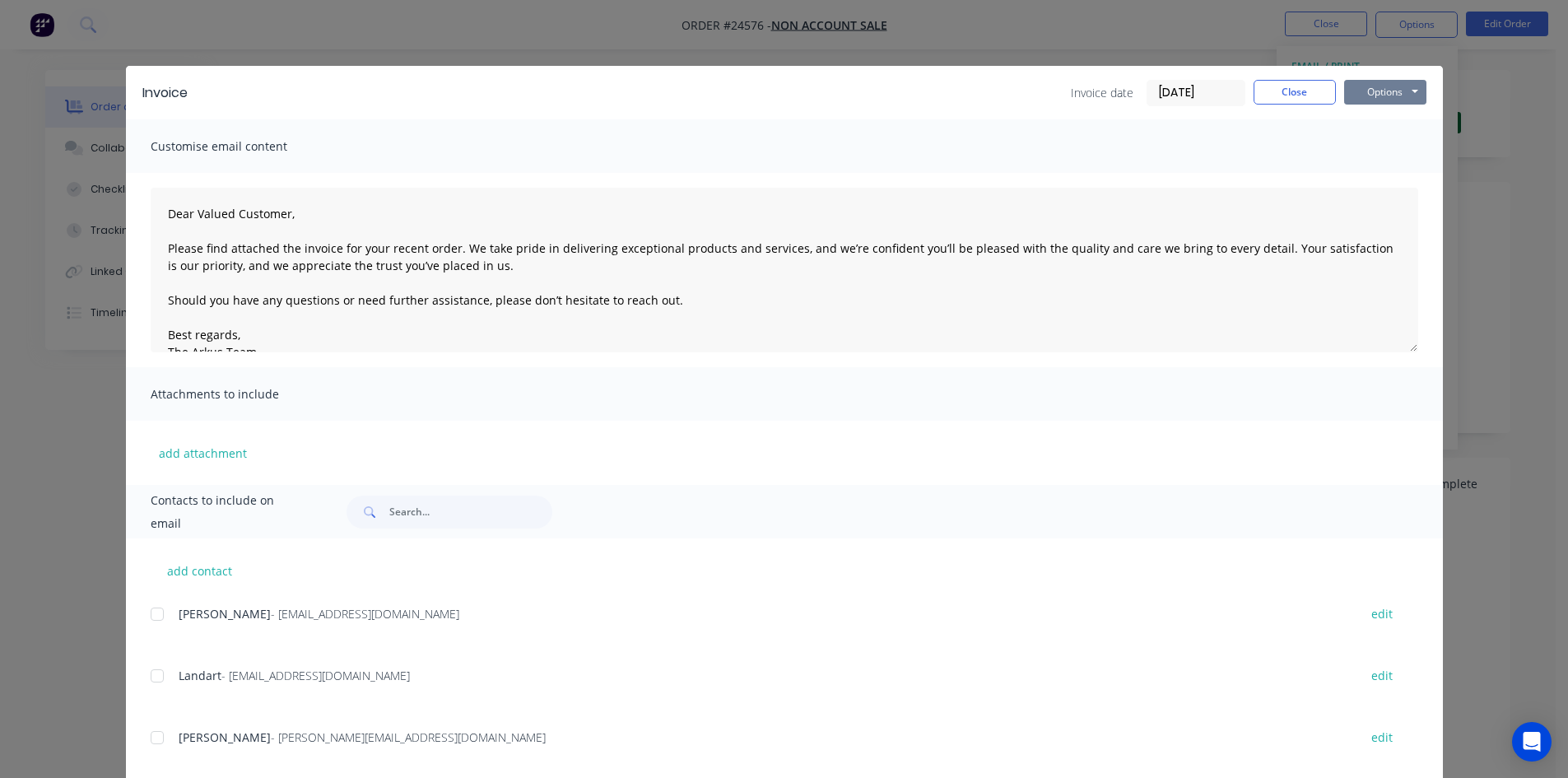
click at [1367, 87] on button "Options" at bounding box center [1385, 92] width 82 height 25
click at [1380, 146] on button "Print" at bounding box center [1397, 148] width 106 height 27
click at [1275, 90] on button "Close" at bounding box center [1294, 92] width 82 height 25
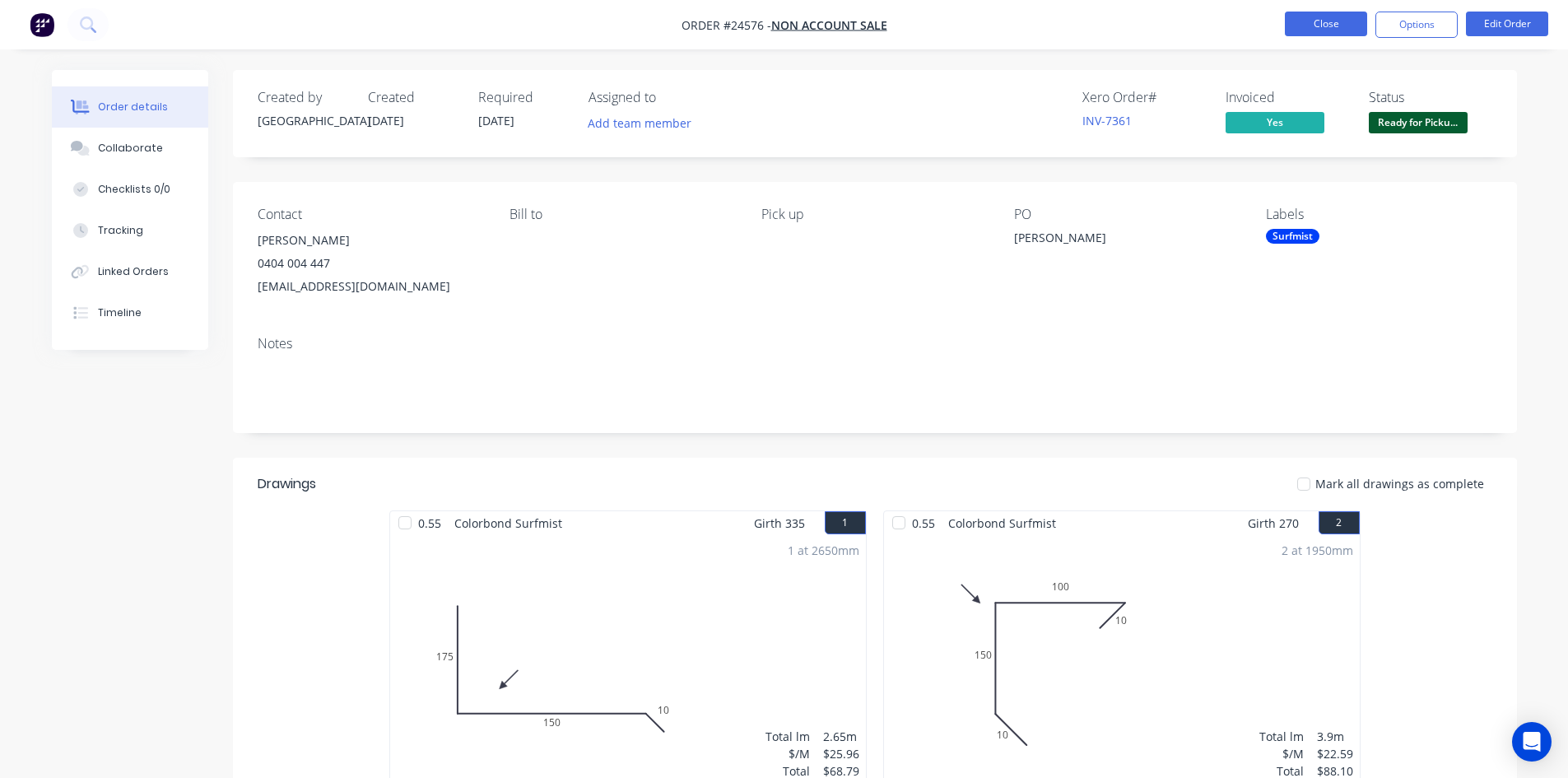
click at [1321, 21] on button "Close" at bounding box center [1325, 23] width 82 height 25
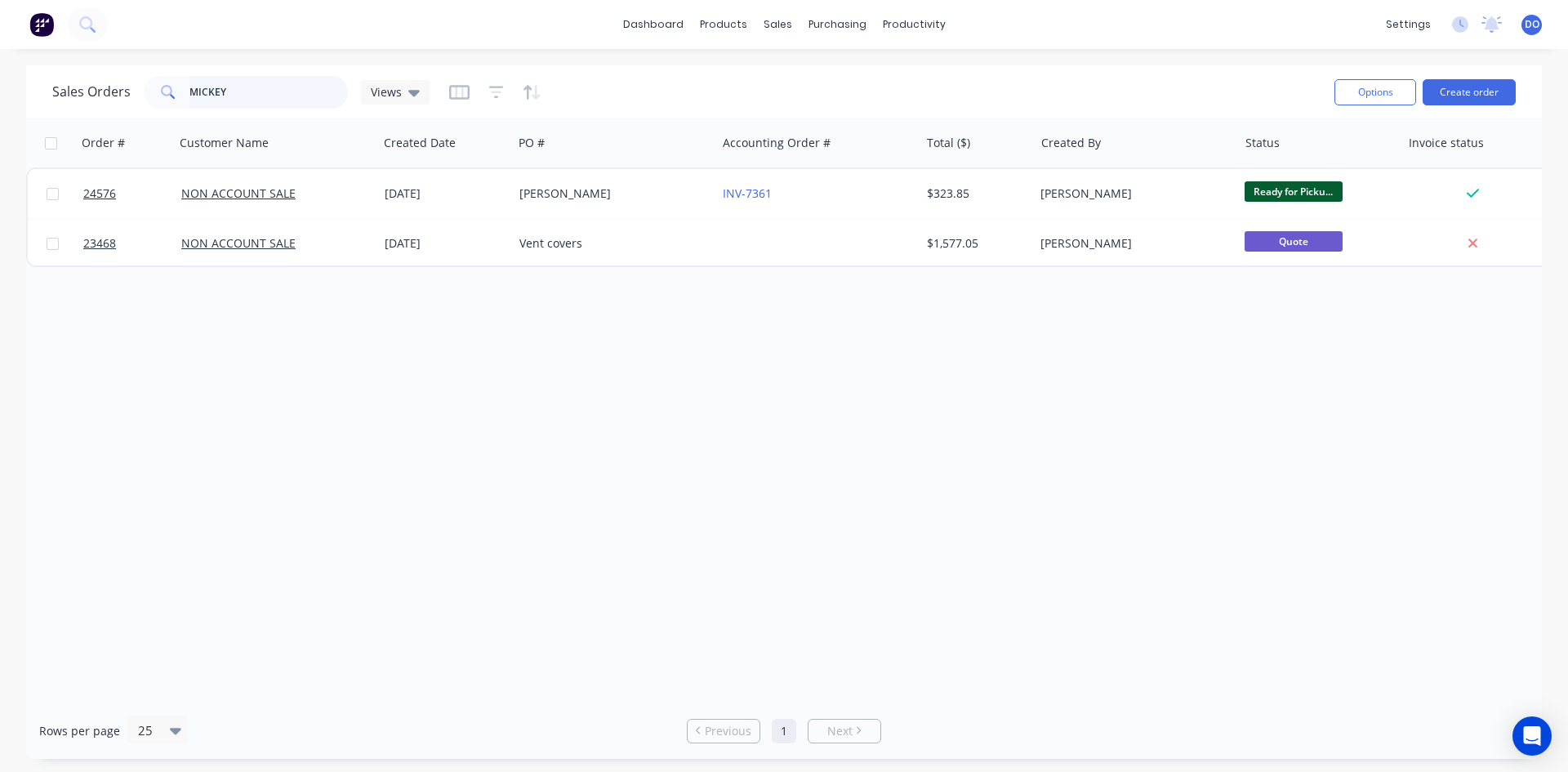
click at [231, 90] on input "MICKEY" at bounding box center [268, 92] width 159 height 33
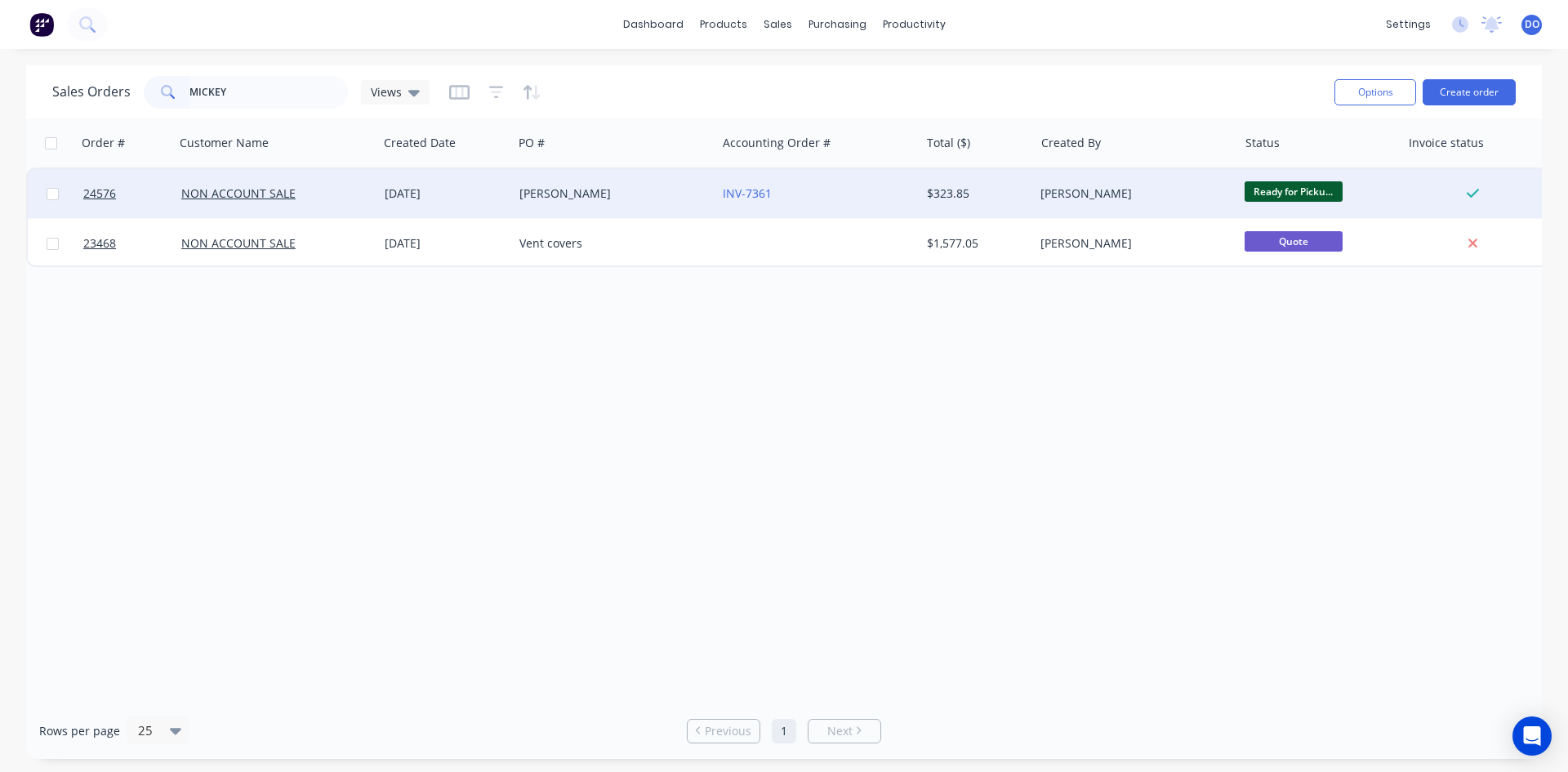
click at [861, 181] on div "INV-7361" at bounding box center [818, 193] width 204 height 49
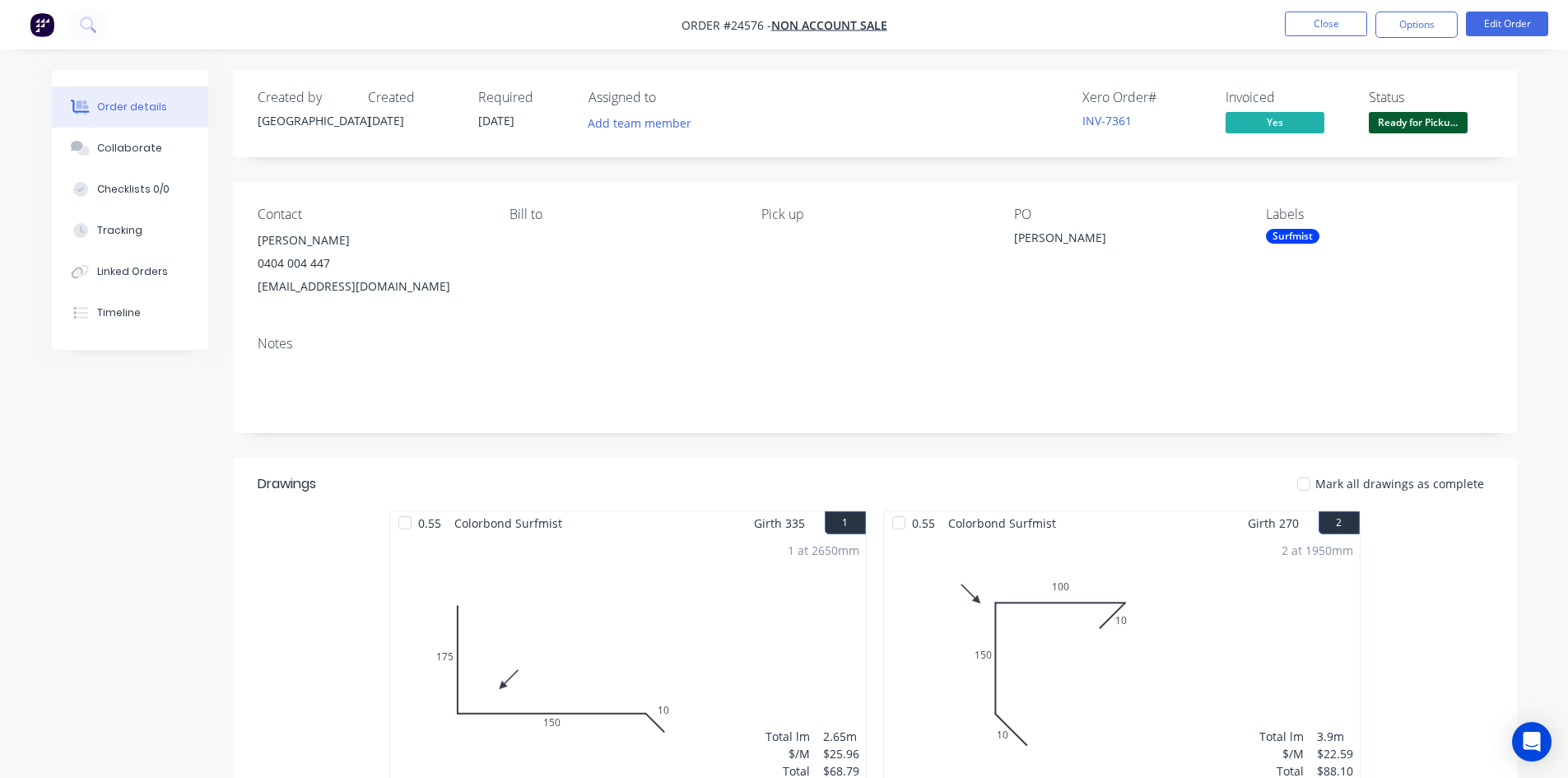
click at [1463, 124] on span "Ready for Picku..." at bounding box center [1418, 122] width 99 height 21
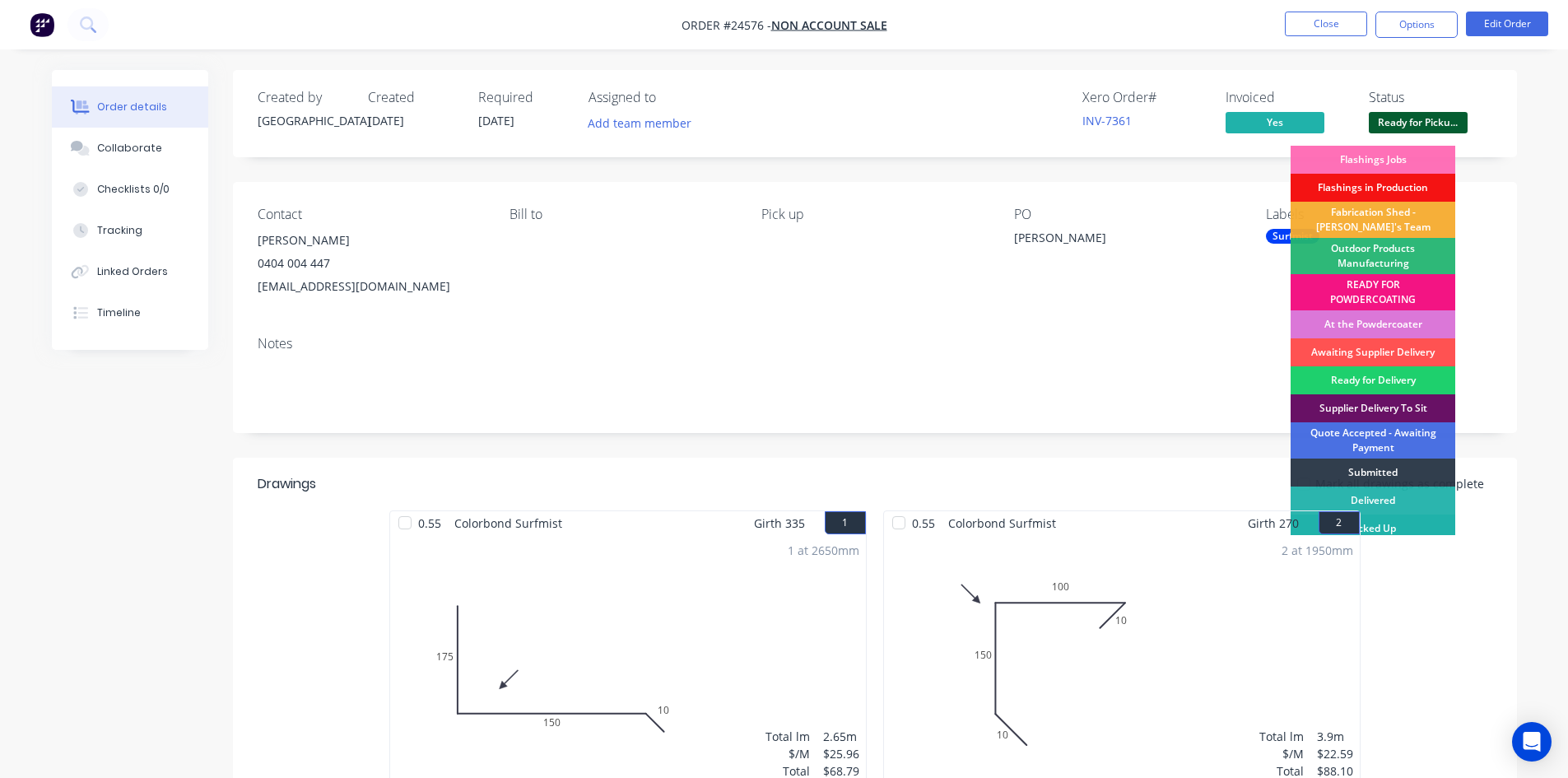
click at [1429, 532] on div "Picked Up" at bounding box center [1373, 528] width 165 height 28
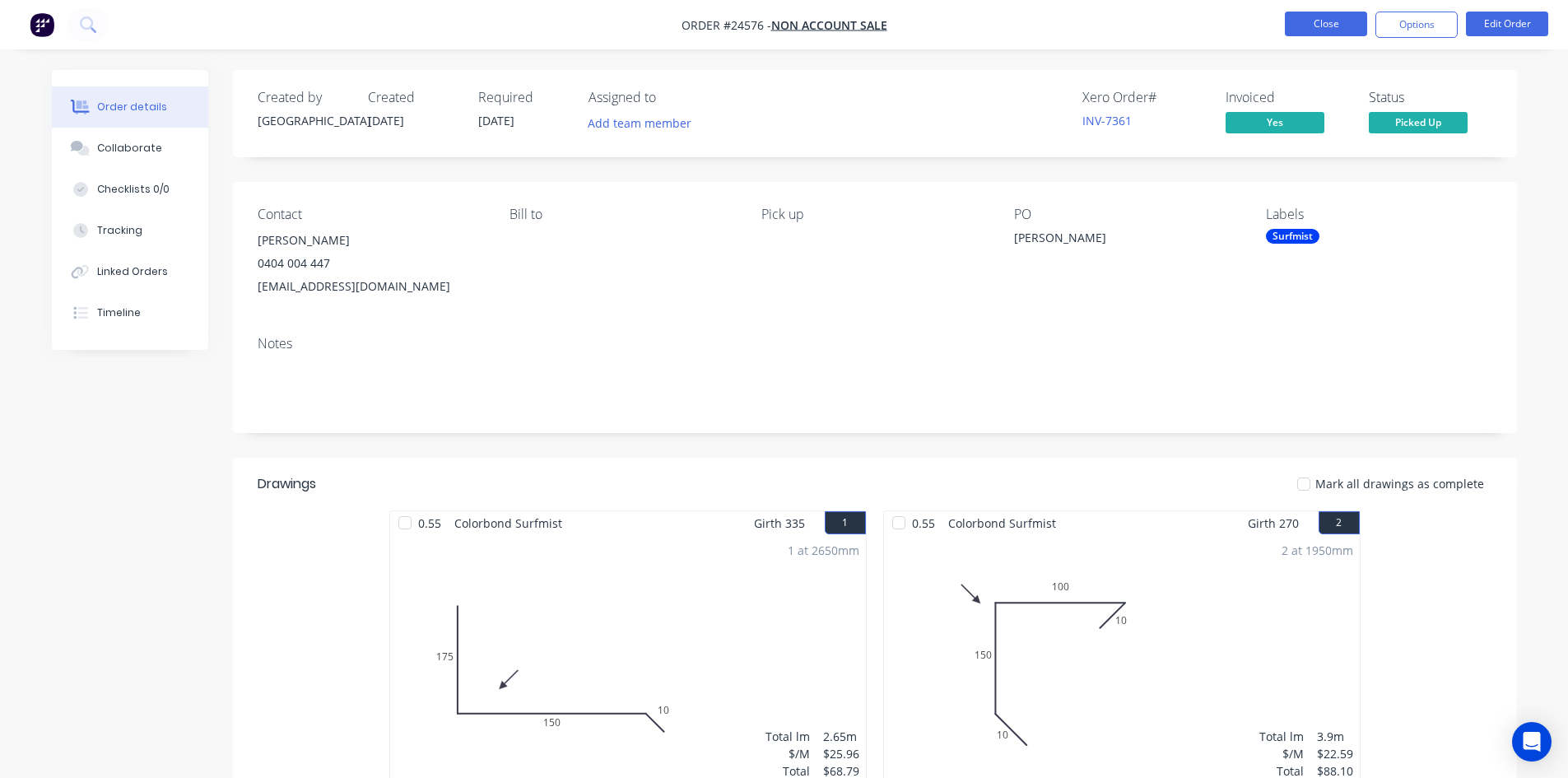
click at [1317, 25] on button "Close" at bounding box center [1325, 23] width 82 height 25
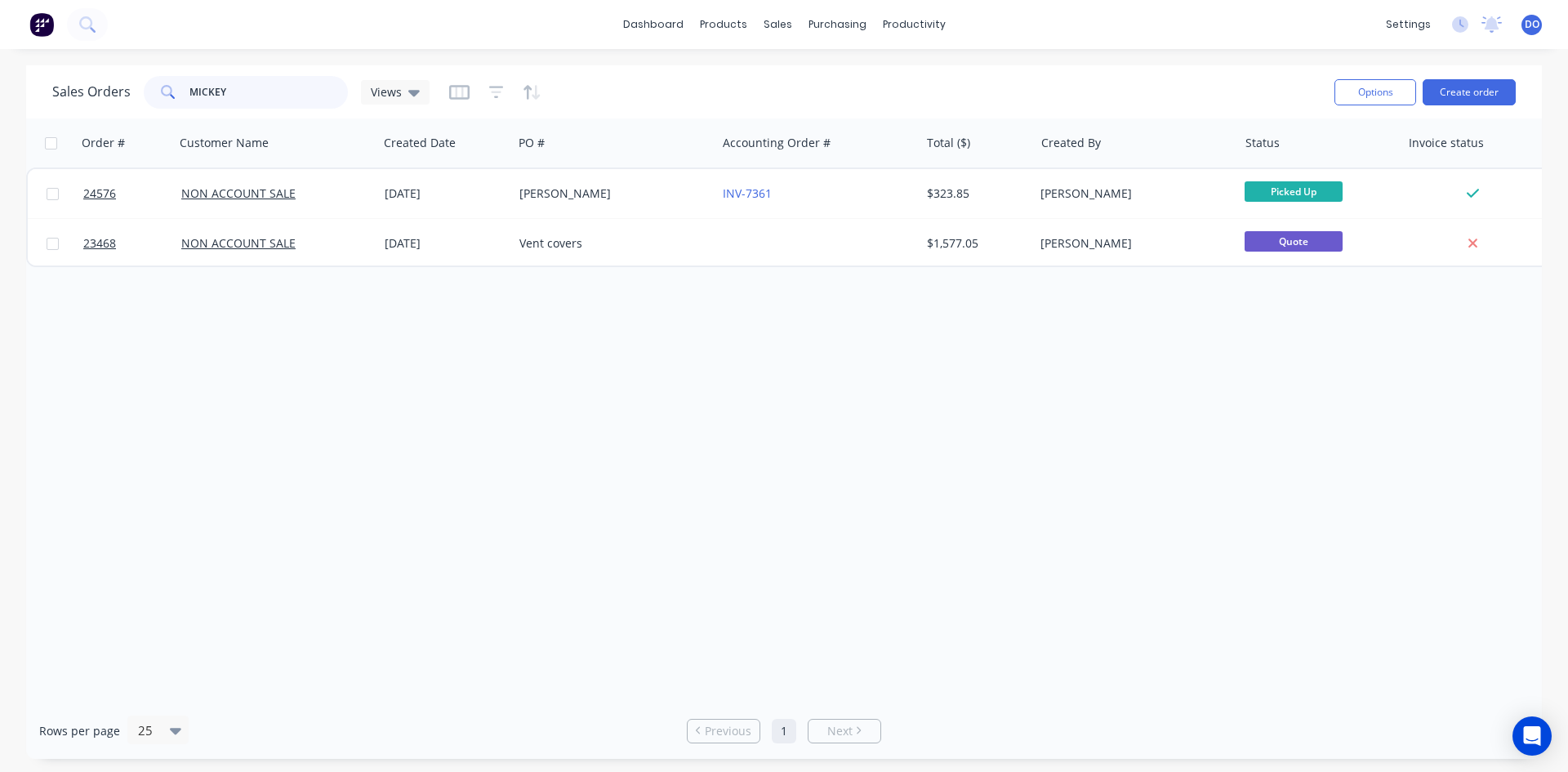
drag, startPoint x: 230, startPoint y: 83, endPoint x: 122, endPoint y: 94, distance: 108.6
click at [122, 94] on div "Sales Orders MICKEY Views" at bounding box center [241, 92] width 377 height 33
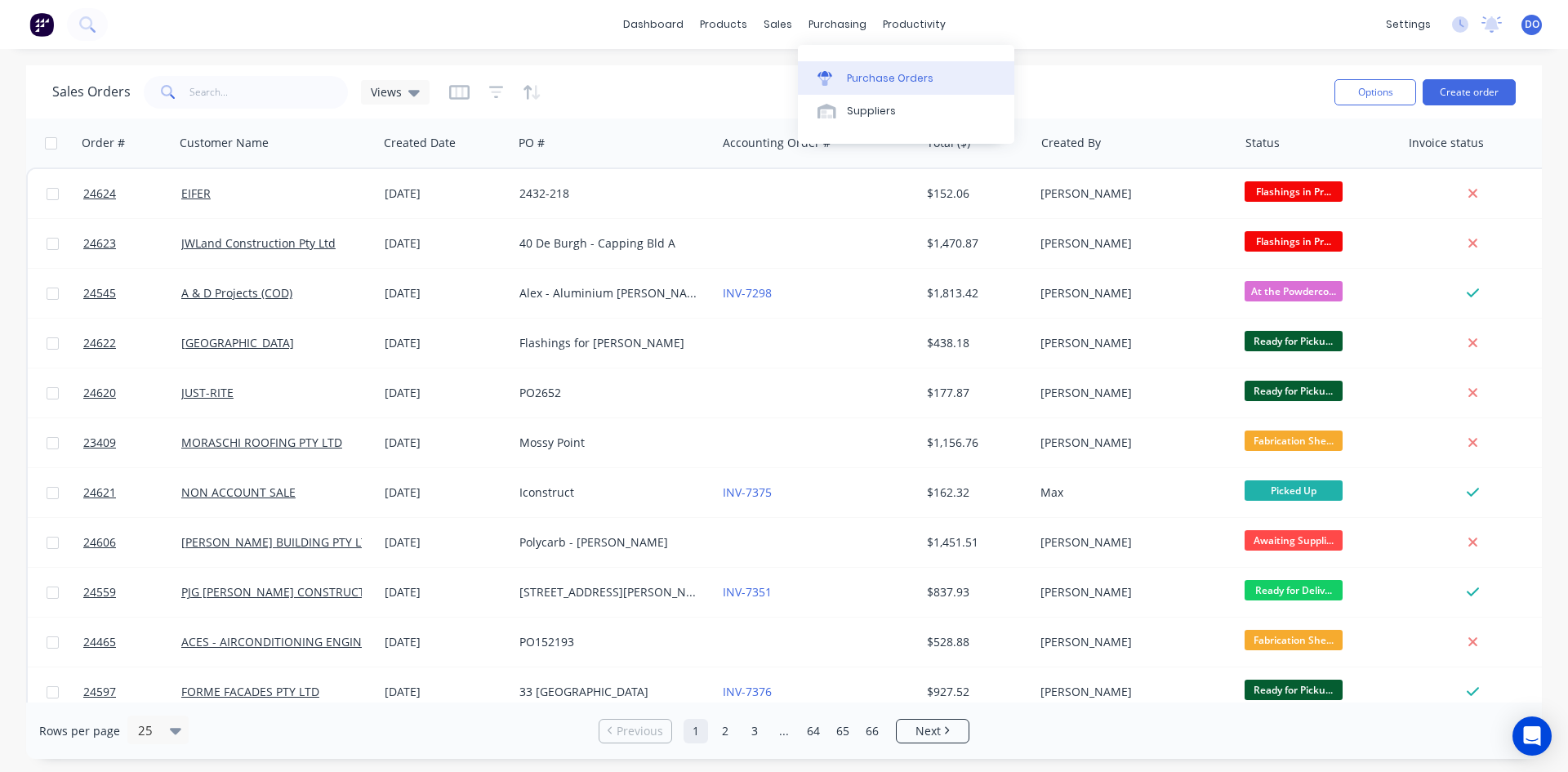
click at [841, 86] on link "Purchase Orders" at bounding box center [906, 77] width 217 height 33
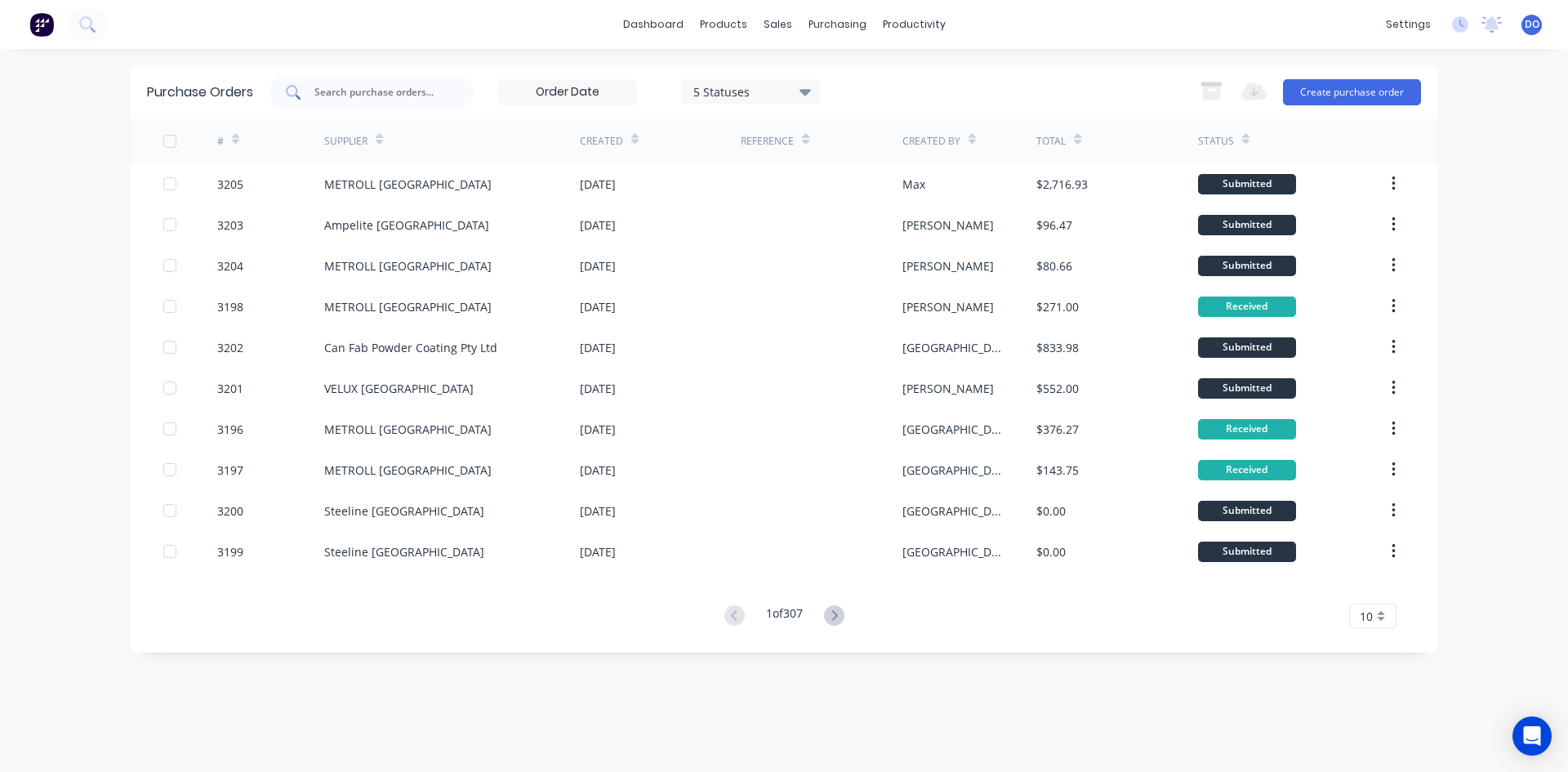
click at [340, 90] on input "text" at bounding box center [381, 92] width 136 height 16
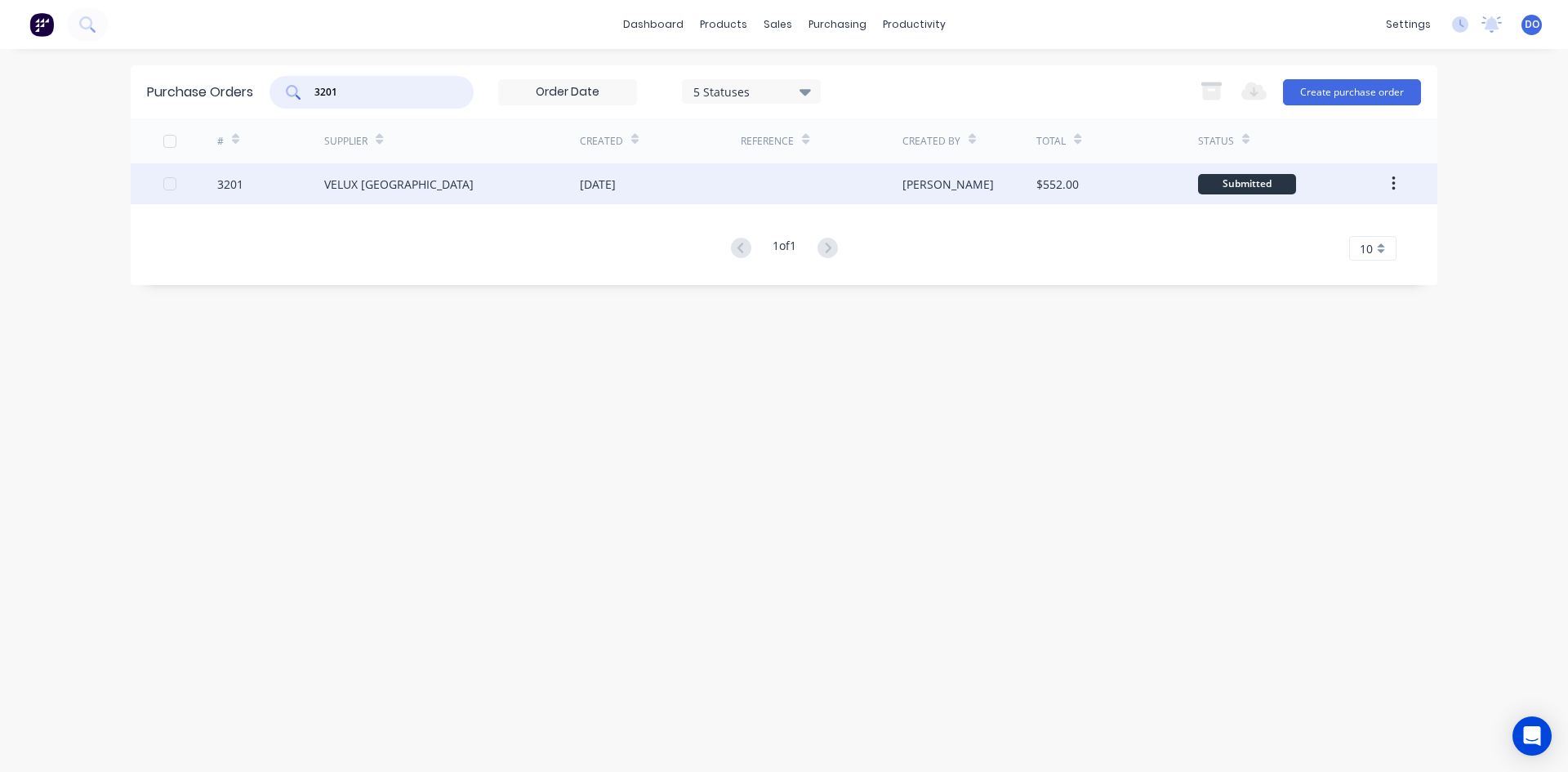
type input "3201"
click at [321, 175] on div "3201" at bounding box center [271, 184] width 107 height 41
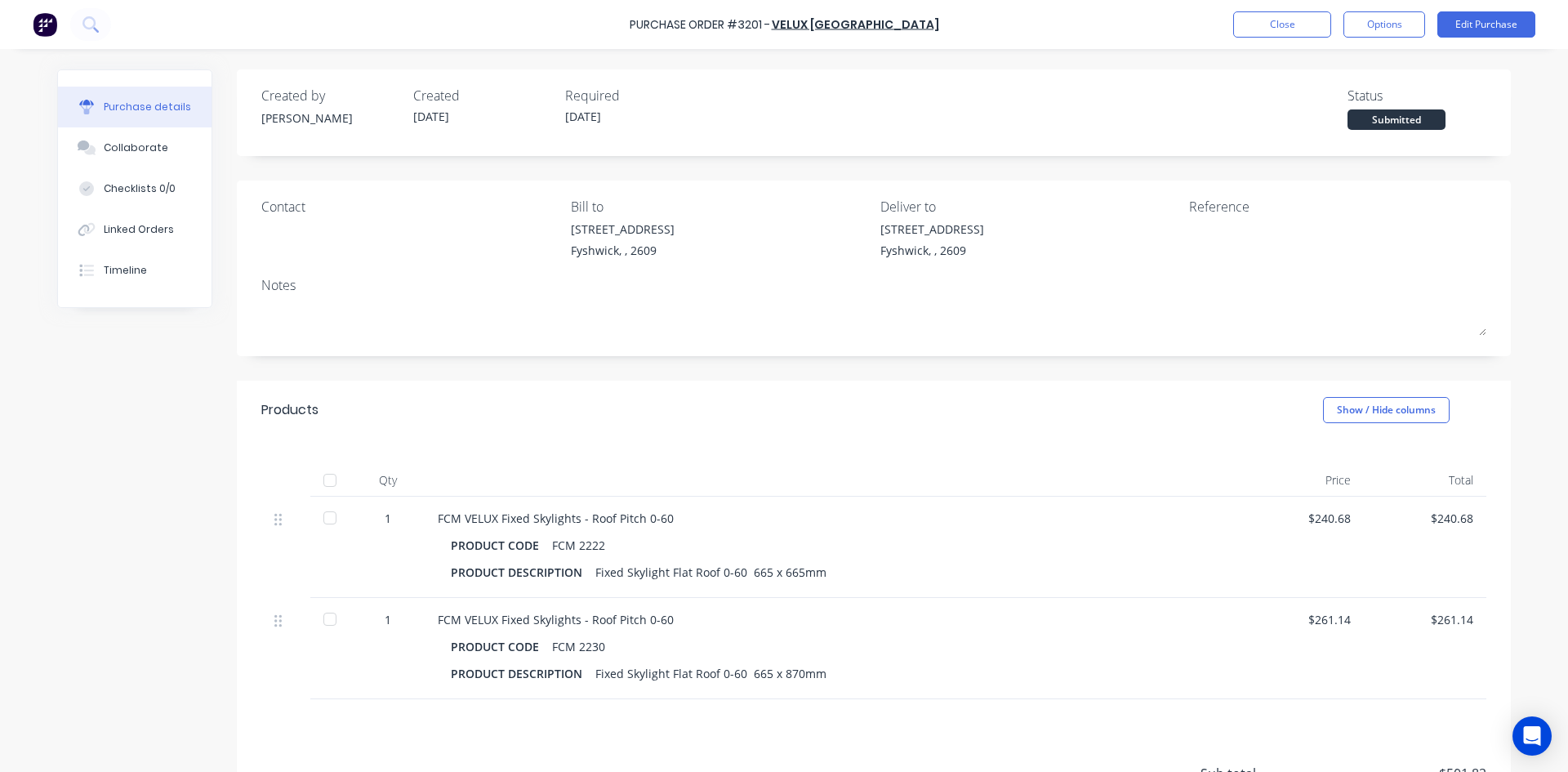
click at [325, 521] on div at bounding box center [330, 518] width 33 height 33
click at [325, 626] on div at bounding box center [330, 619] width 33 height 33
click at [145, 235] on div "Linked Orders" at bounding box center [139, 229] width 70 height 15
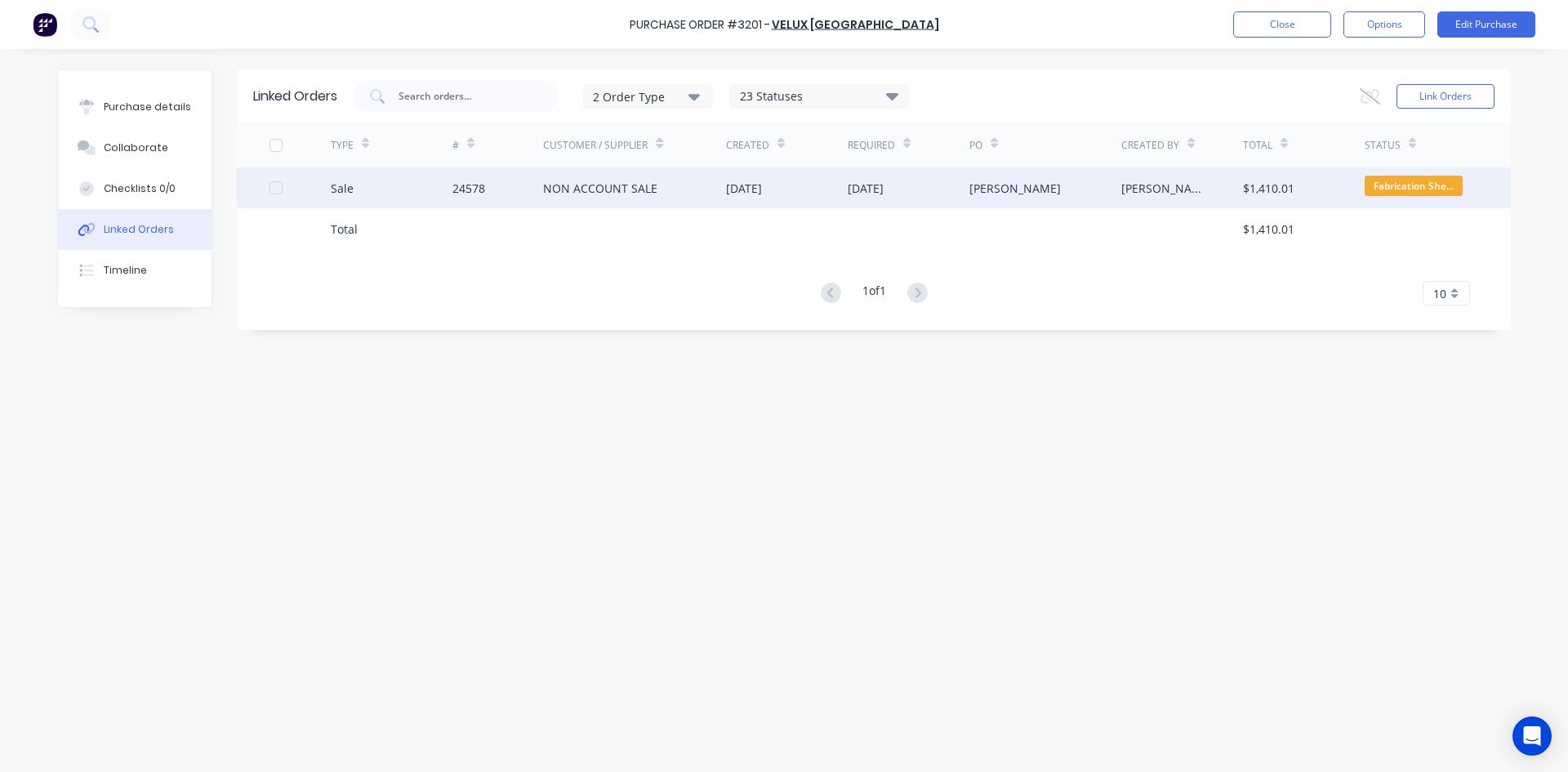
click at [445, 190] on div "Sale" at bounding box center [392, 188] width 122 height 41
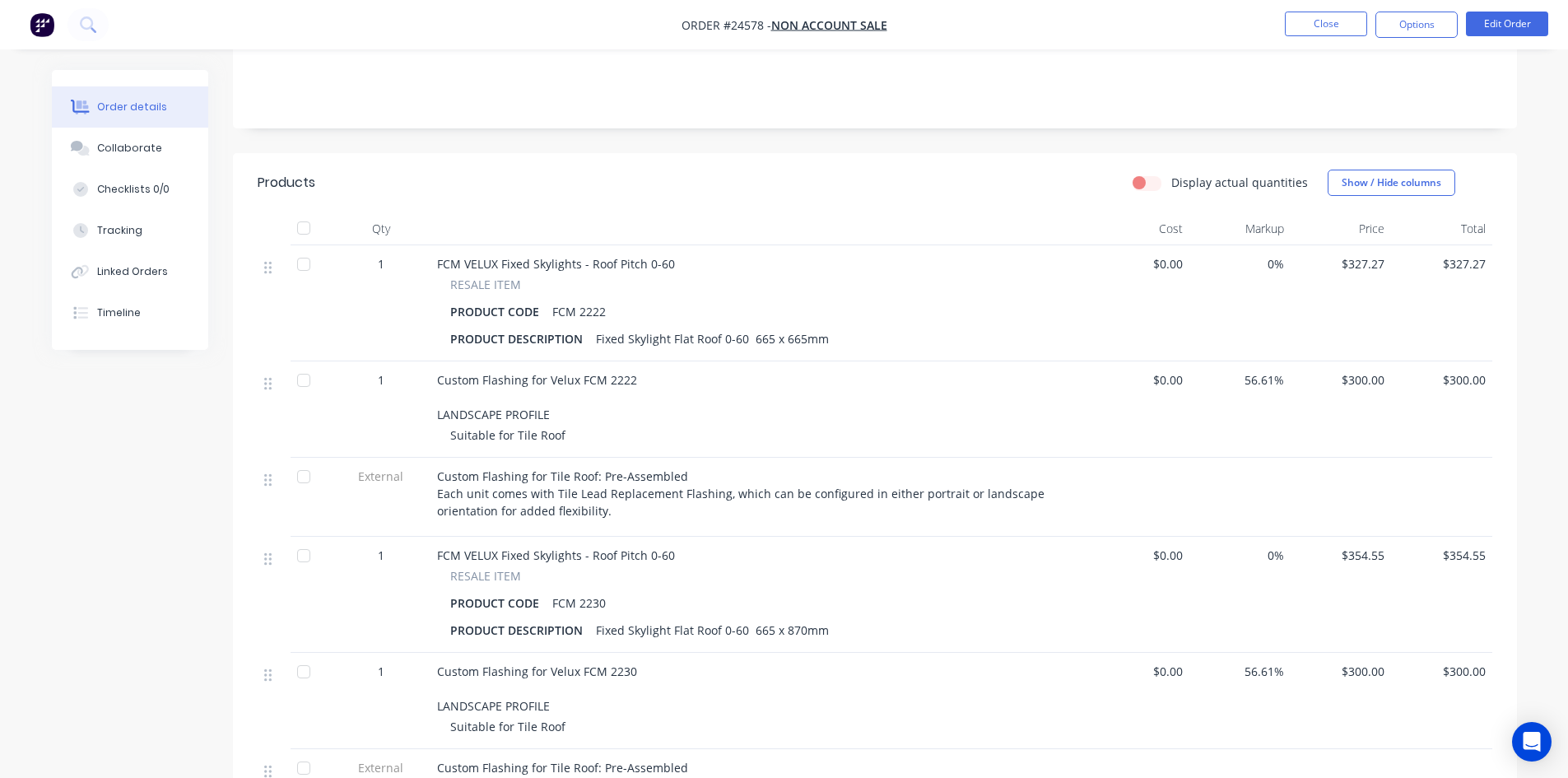
scroll to position [328, 0]
click at [301, 247] on div at bounding box center [304, 263] width 33 height 33
click at [307, 538] on div at bounding box center [304, 554] width 33 height 33
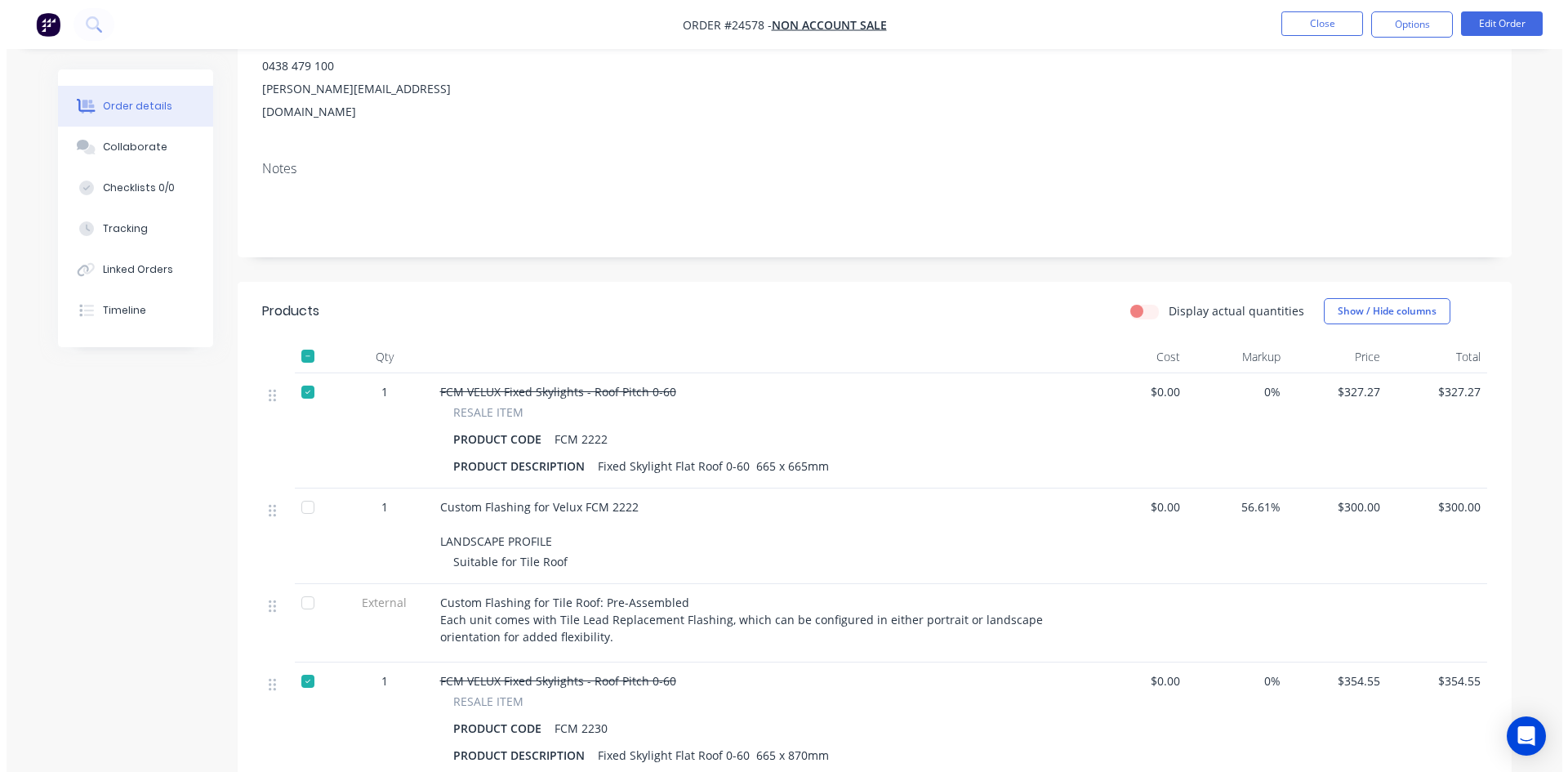
scroll to position [0, 0]
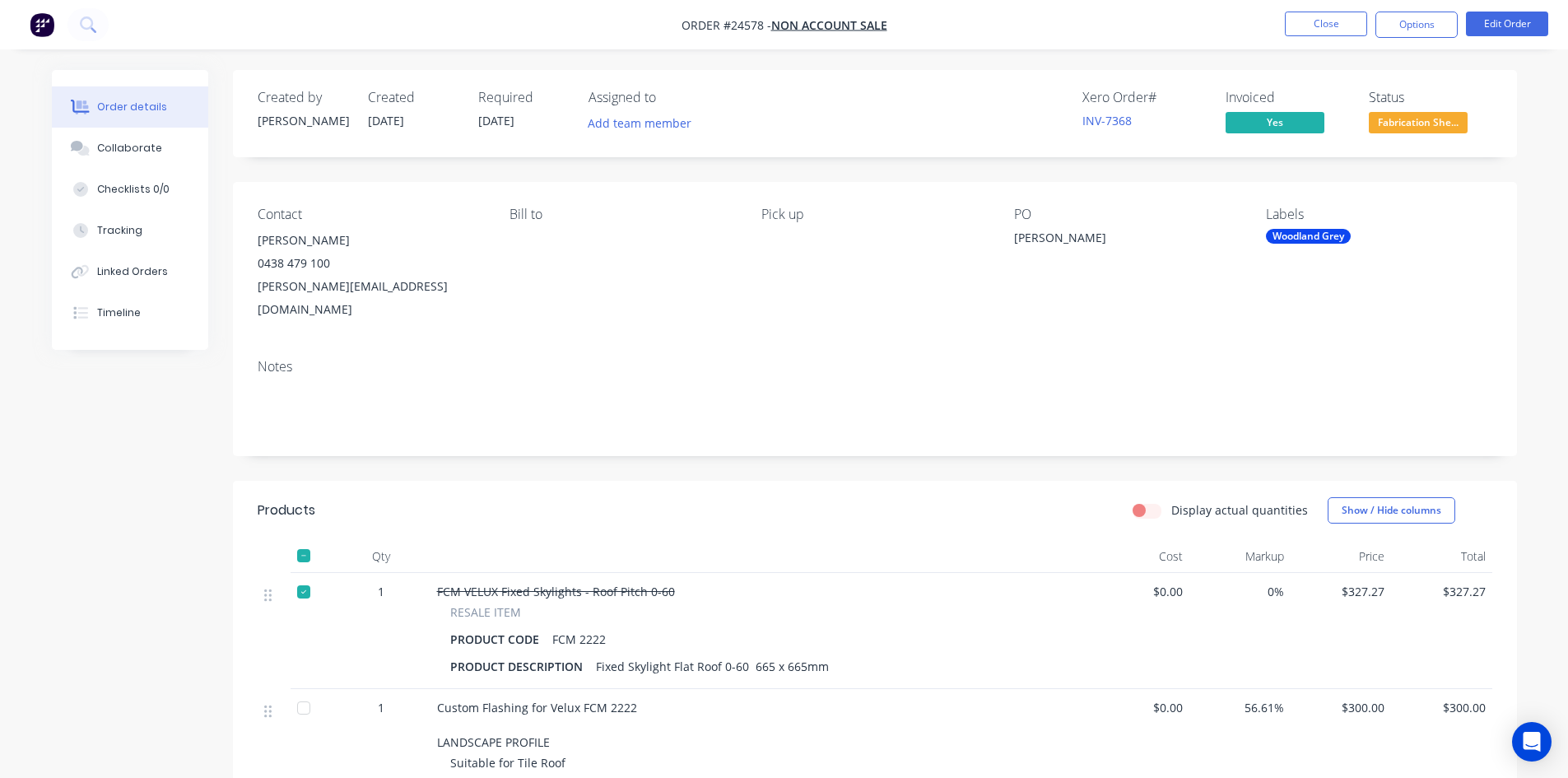
click at [1314, 38] on nav "Order #24578 - NON ACCOUNT SALE Close Options Edit Order" at bounding box center [784, 24] width 1568 height 49
click at [1314, 39] on nav "Order #24578 - NON ACCOUNT SALE Close Options Edit Order" at bounding box center [784, 24] width 1568 height 49
click at [1319, 30] on button "Close" at bounding box center [1325, 23] width 82 height 25
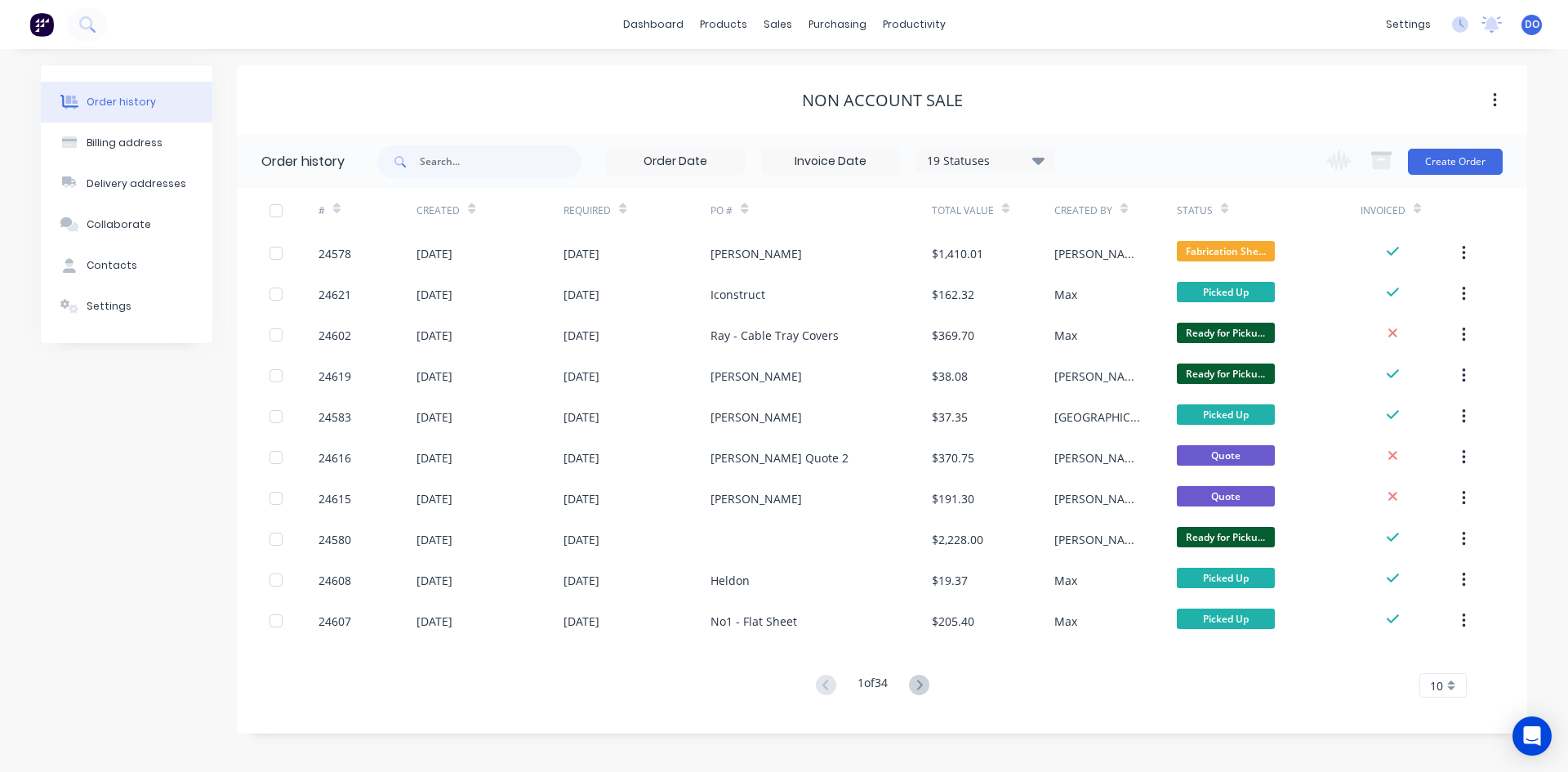
click at [1004, 697] on div "1 of 34 10 5 10 15 20 25 30 35" at bounding box center [873, 686] width 1271 height 24
click at [856, 19] on div "purchasing" at bounding box center [837, 24] width 74 height 25
click at [851, 67] on link "Purchase Orders" at bounding box center [906, 77] width 217 height 33
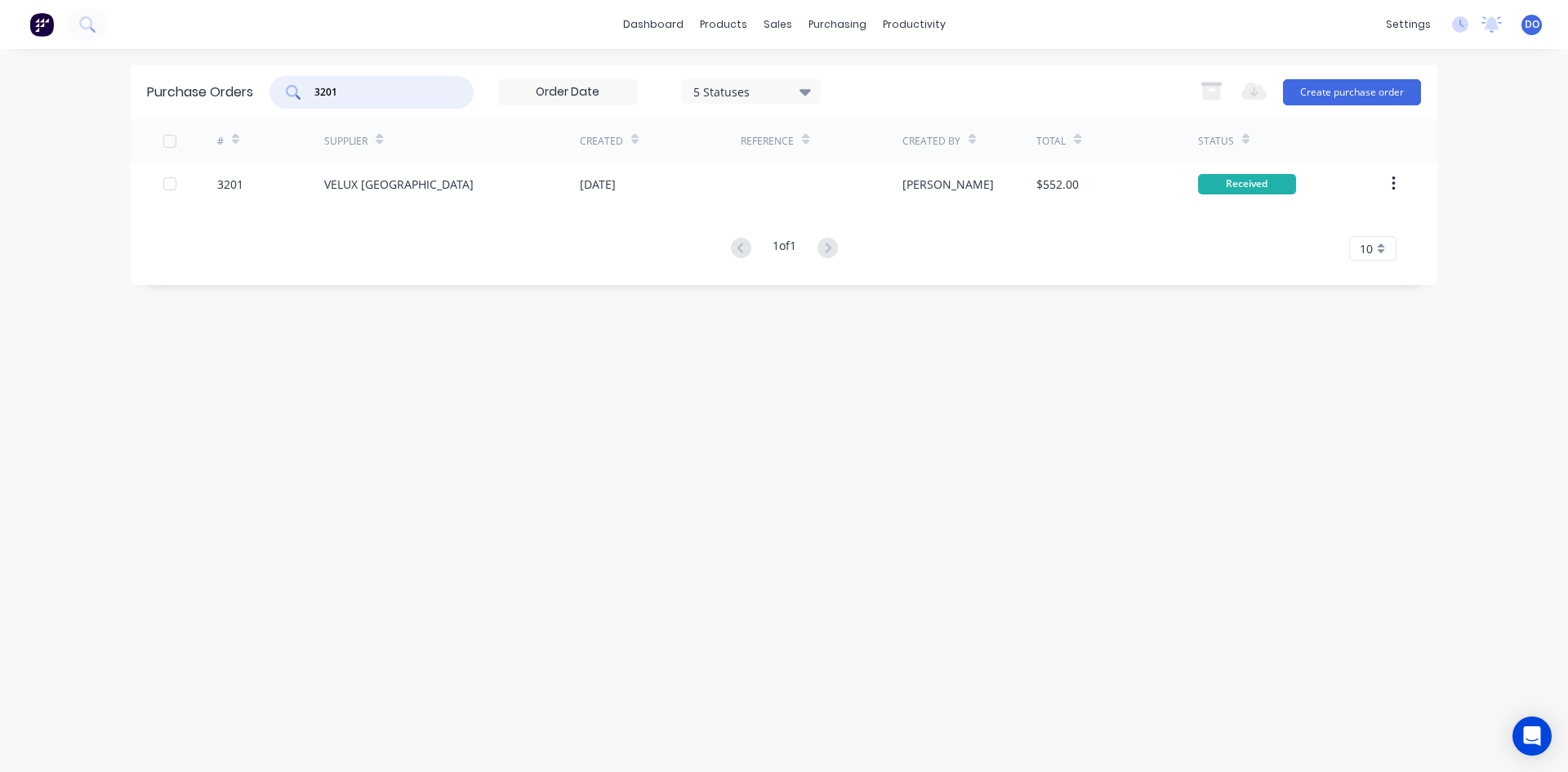
drag, startPoint x: 407, startPoint y: 87, endPoint x: 339, endPoint y: 104, distance: 70.1
click at [339, 104] on div "3201" at bounding box center [372, 92] width 205 height 33
type input "3204"
click at [352, 162] on div "Supplier" at bounding box center [451, 141] width 255 height 45
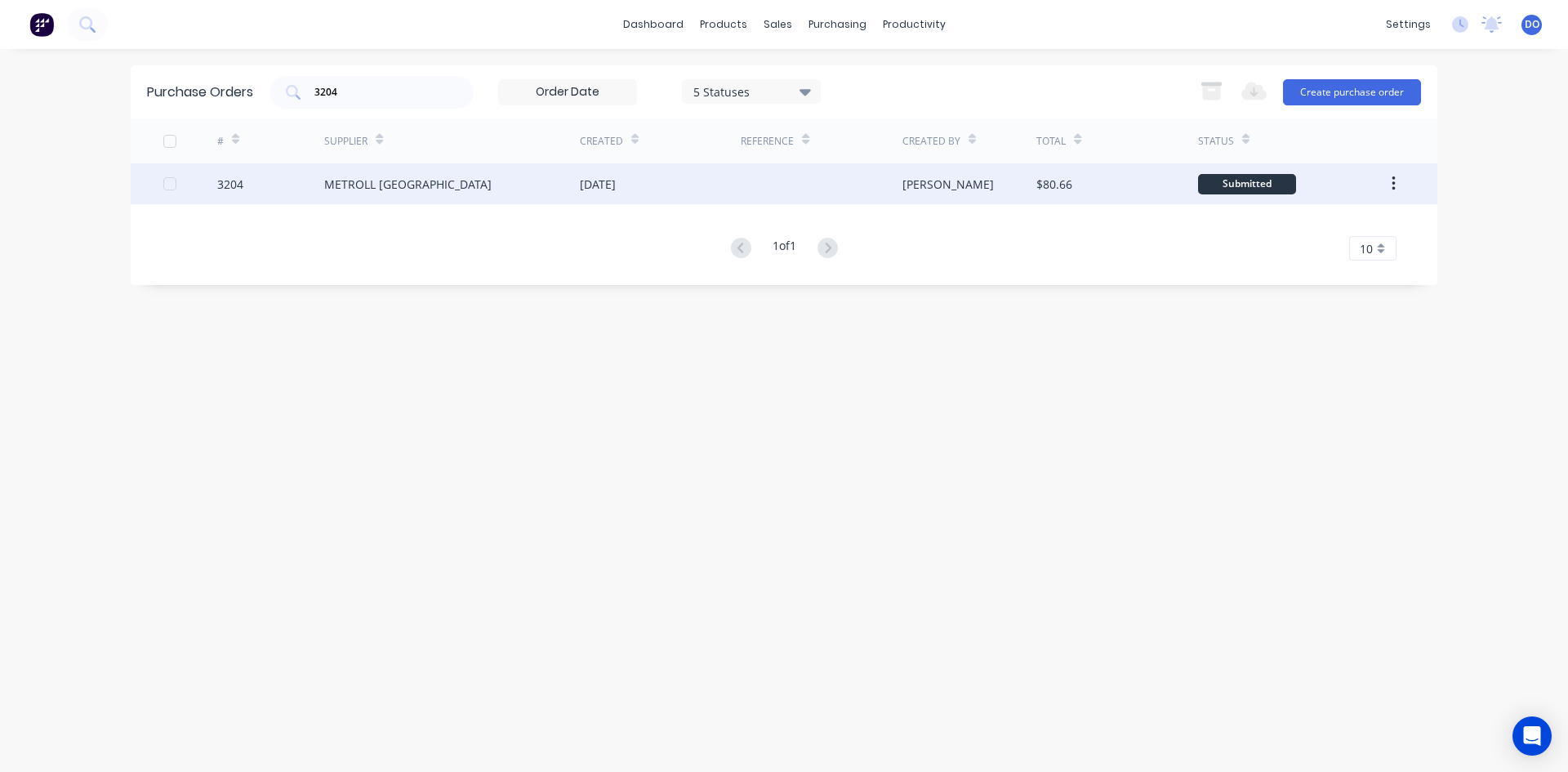
click at [354, 193] on div "METROLL CANBERRA" at bounding box center [451, 184] width 255 height 41
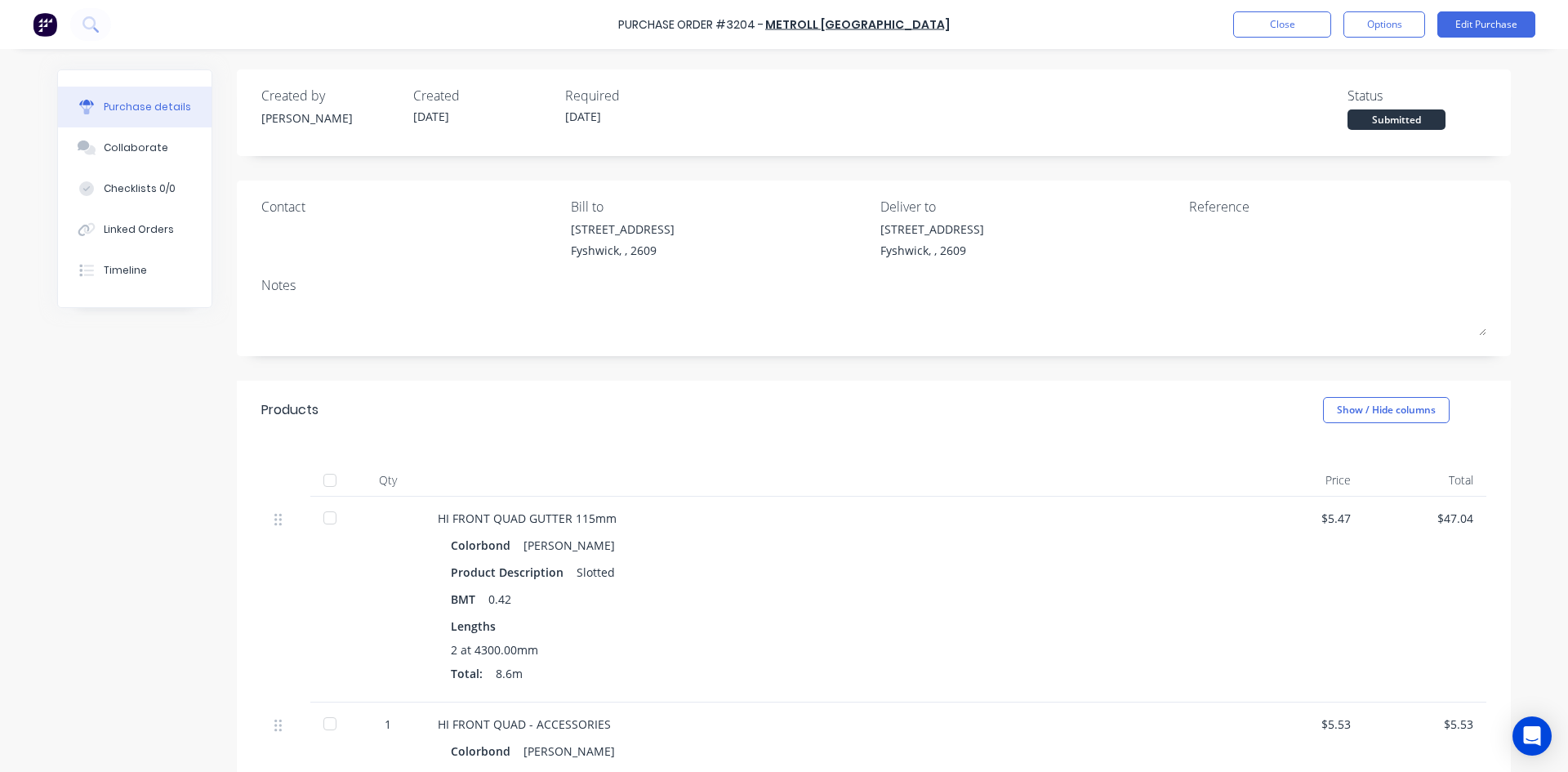
click at [322, 524] on div at bounding box center [330, 518] width 33 height 33
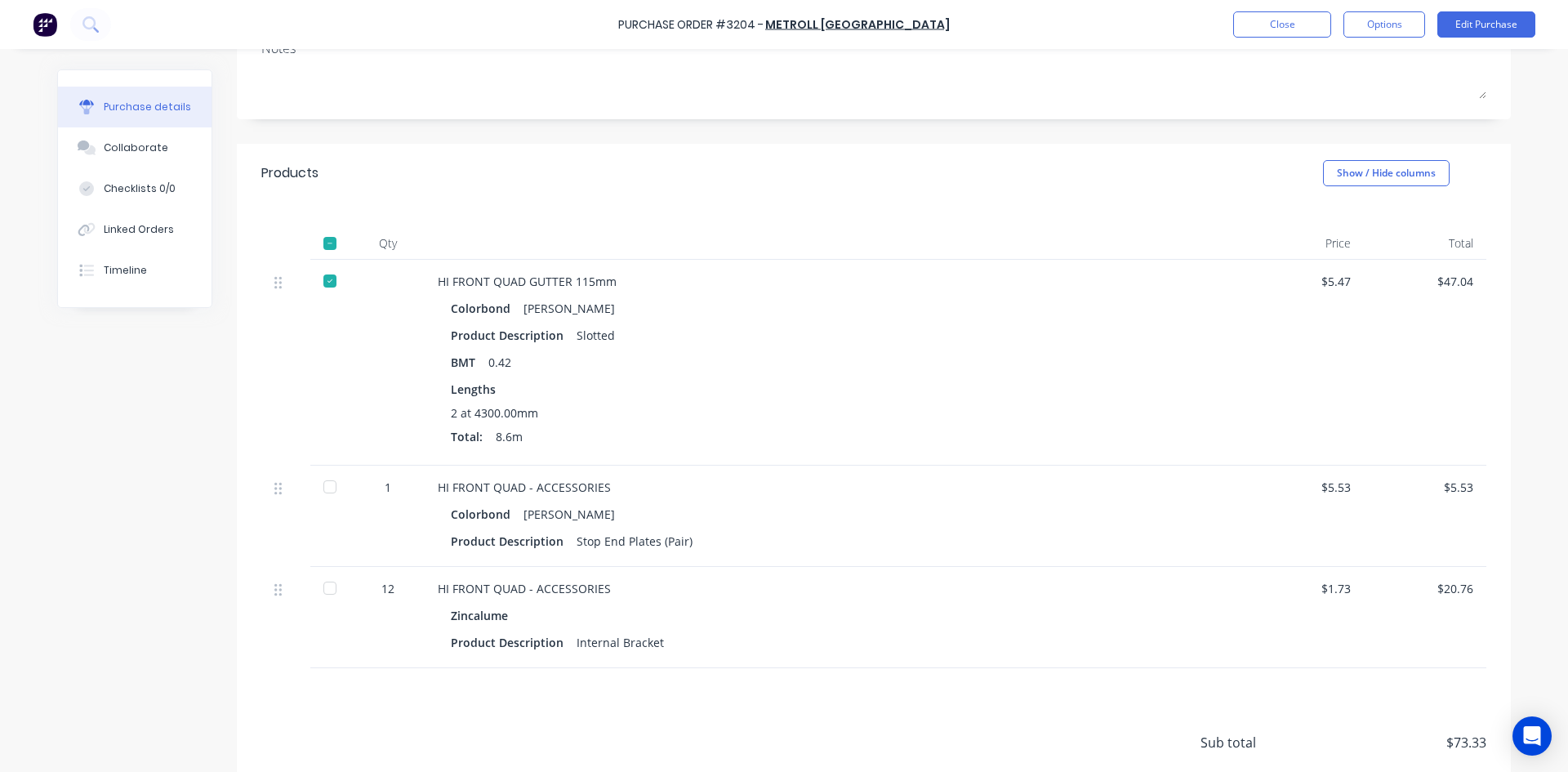
scroll to position [245, 0]
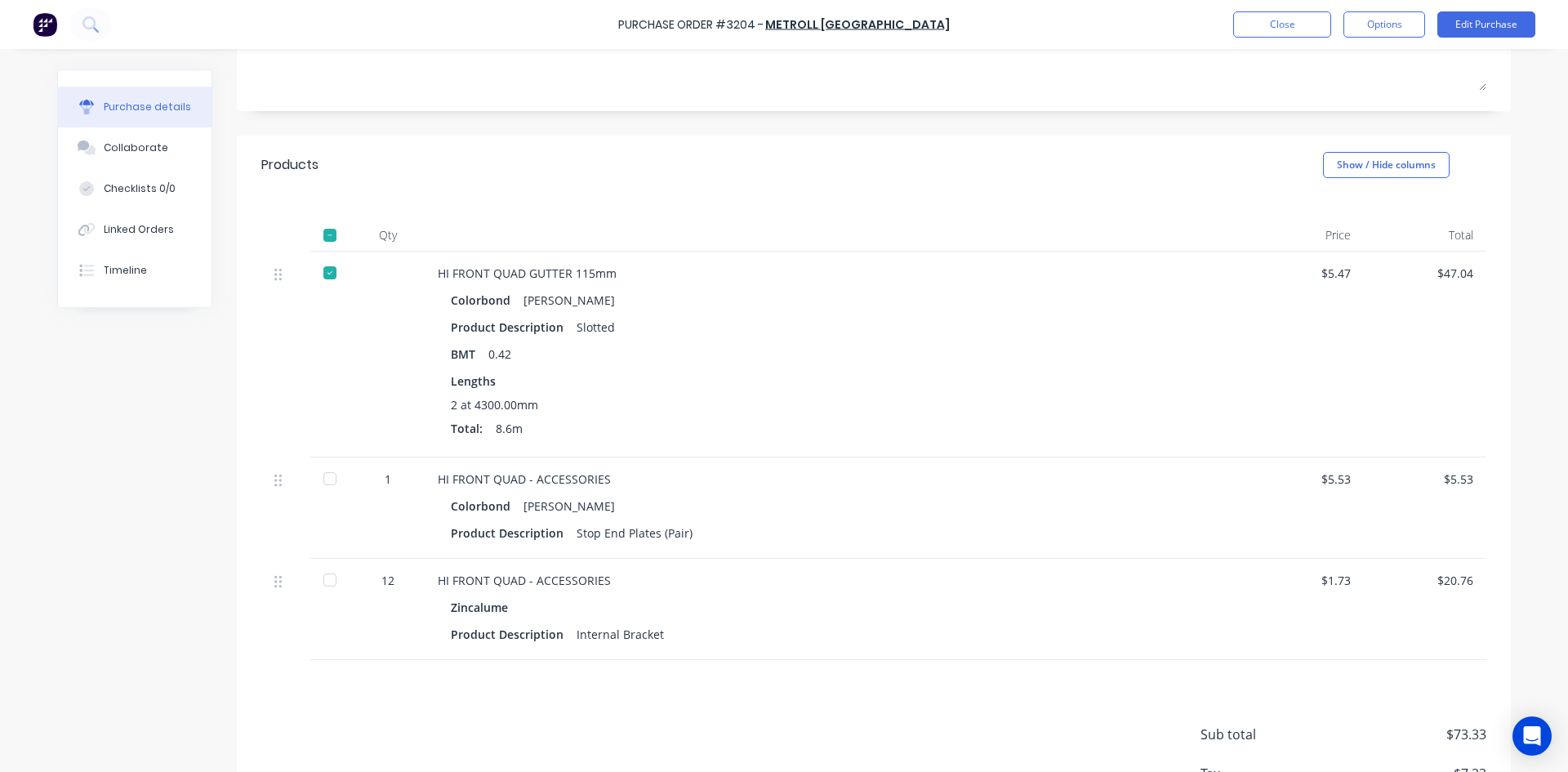
click at [326, 476] on div at bounding box center [330, 479] width 33 height 33
click at [325, 585] on div at bounding box center [330, 580] width 33 height 33
click at [172, 230] on button "Linked Orders" at bounding box center [134, 230] width 154 height 41
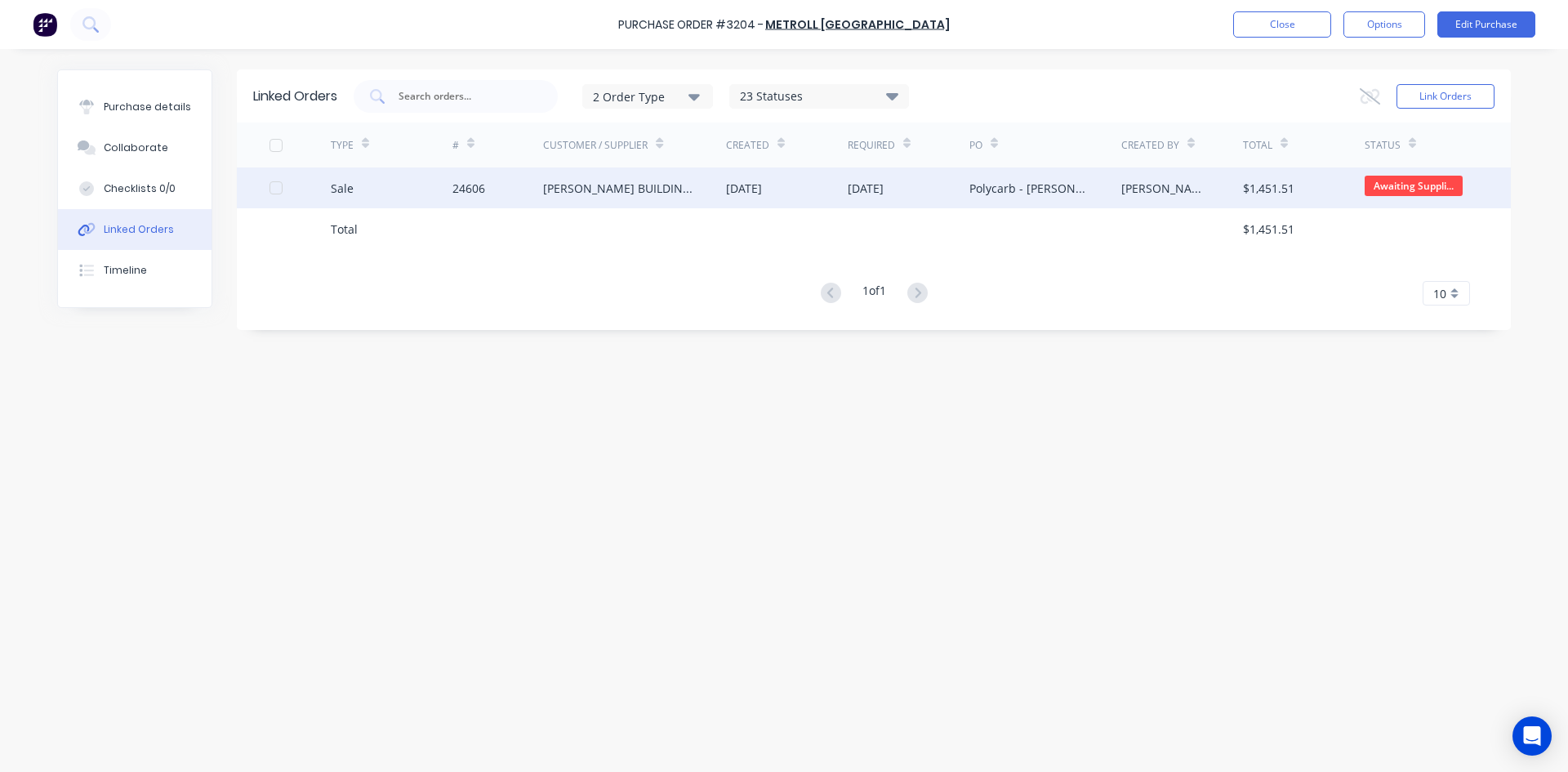
click at [516, 189] on div "24606" at bounding box center [498, 188] width 91 height 41
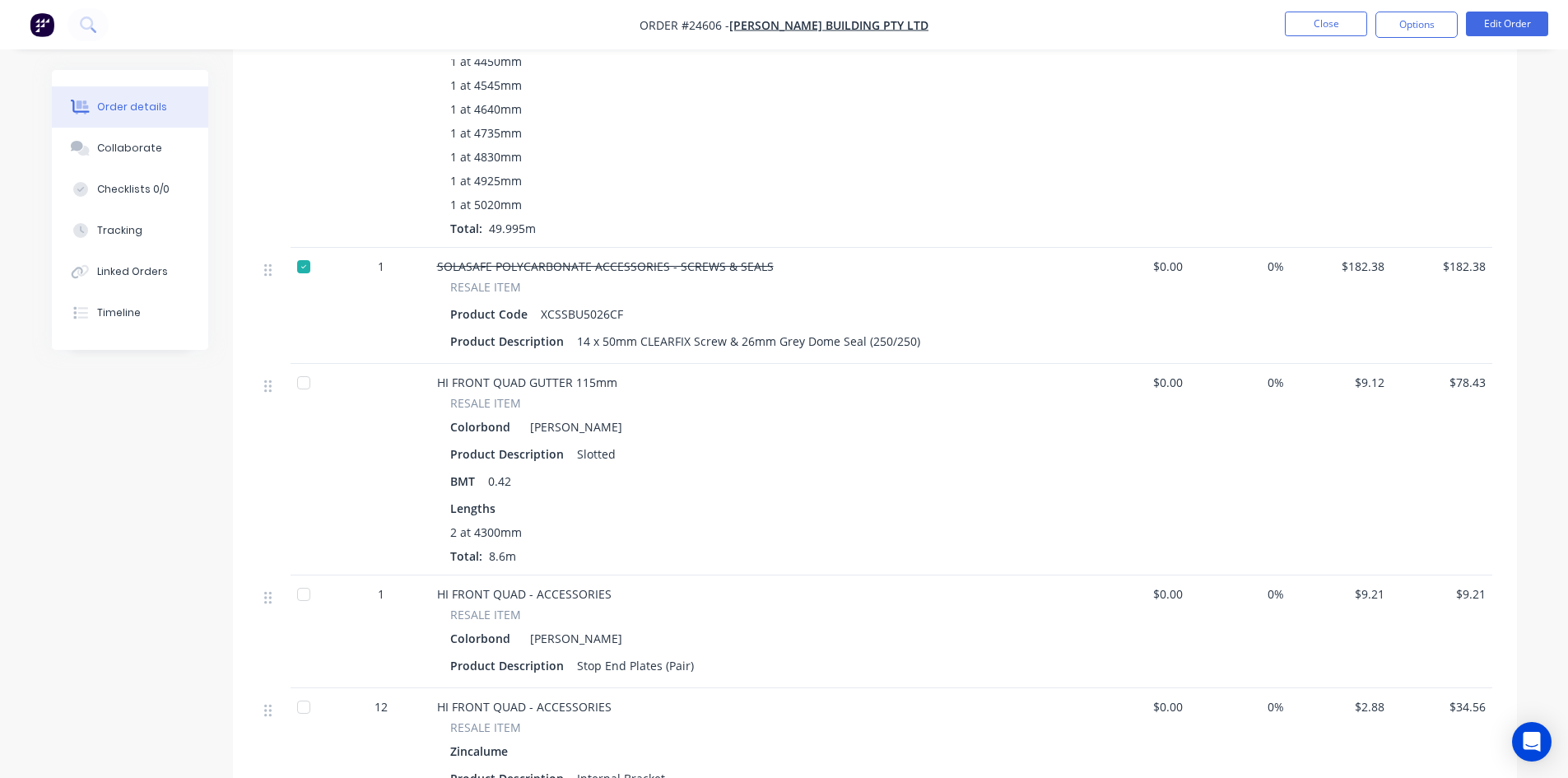
scroll to position [741, 0]
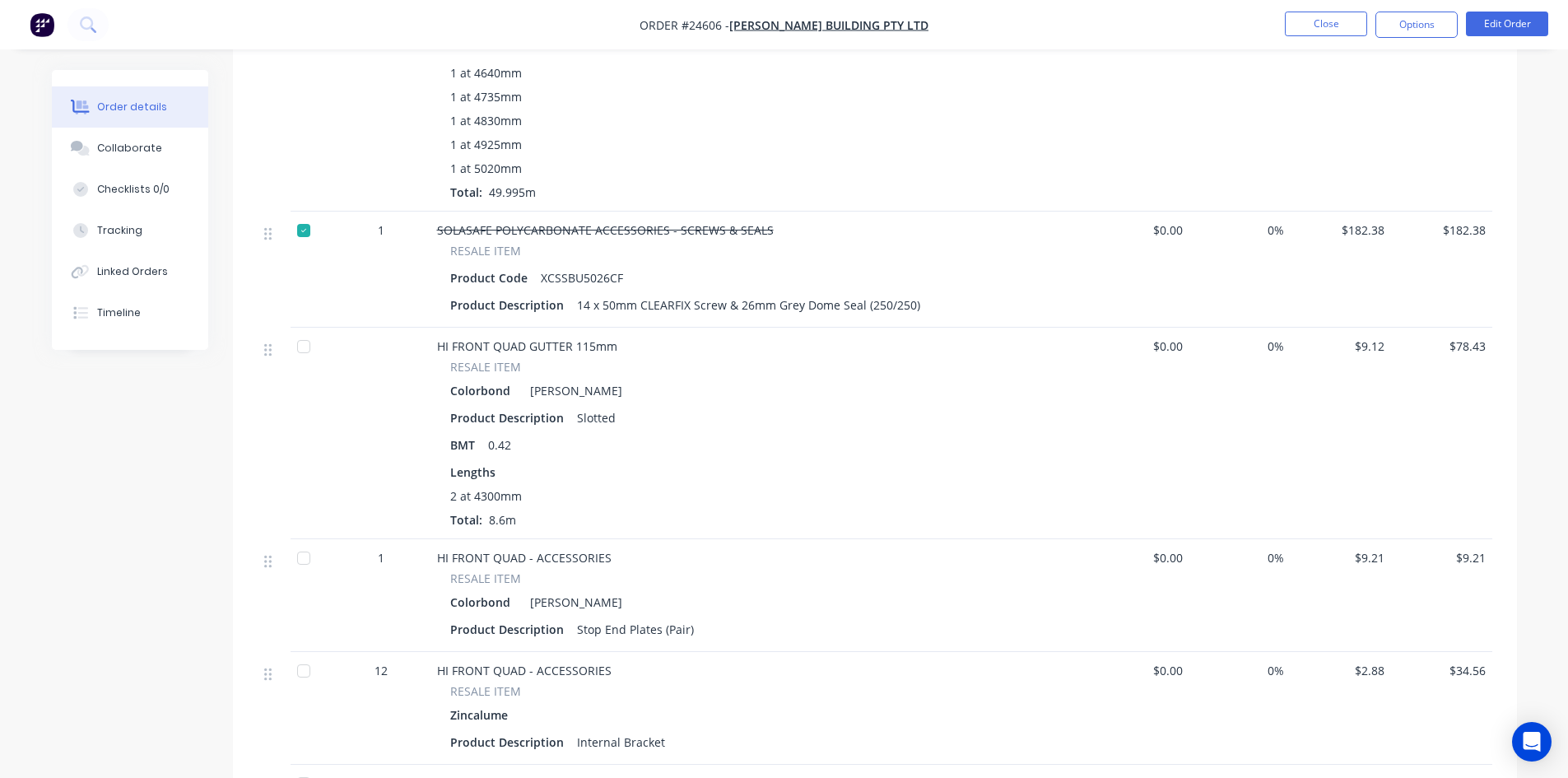
click at [298, 349] on div at bounding box center [304, 347] width 33 height 33
click at [301, 563] on div at bounding box center [304, 558] width 33 height 33
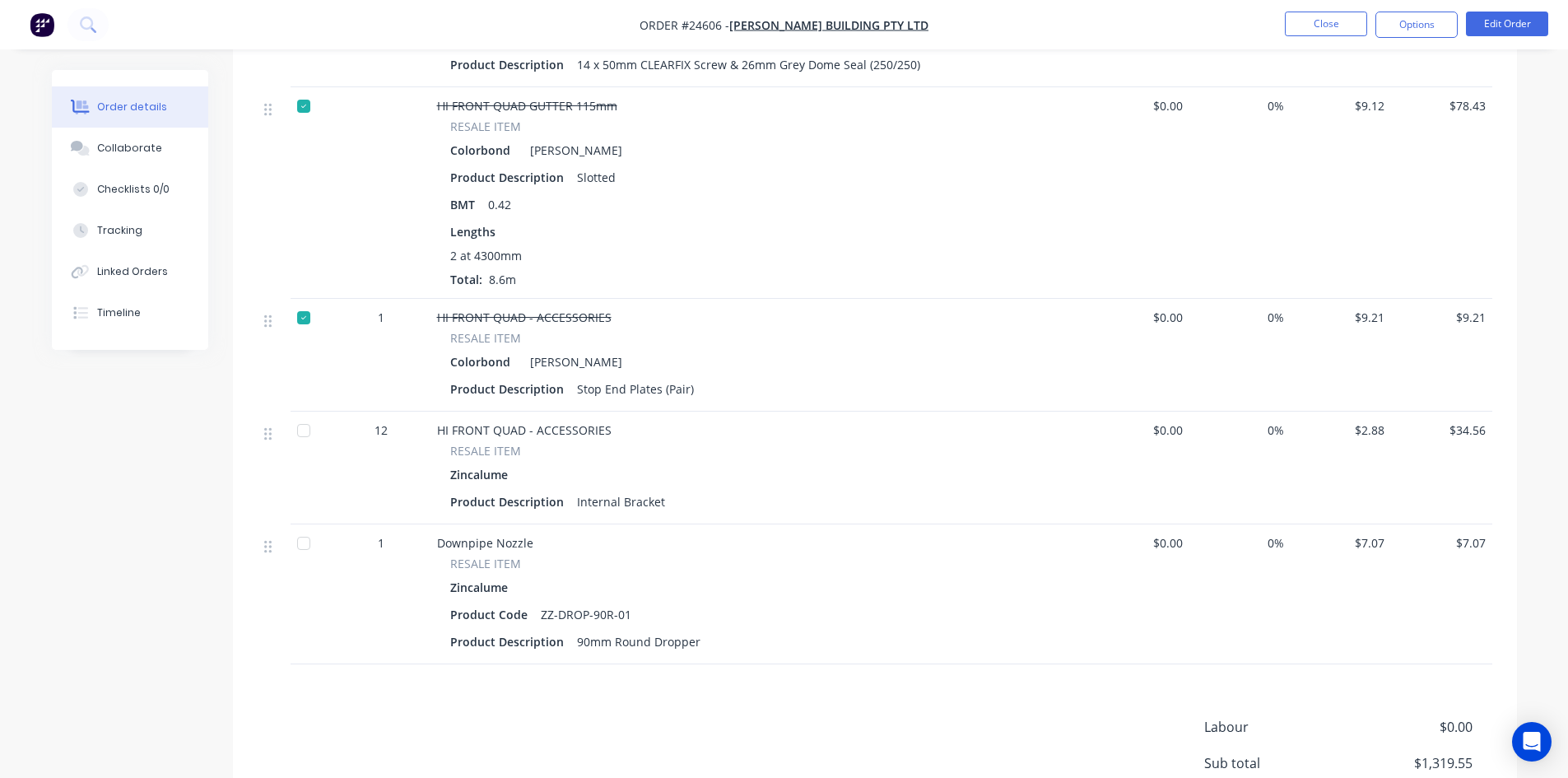
scroll to position [988, 0]
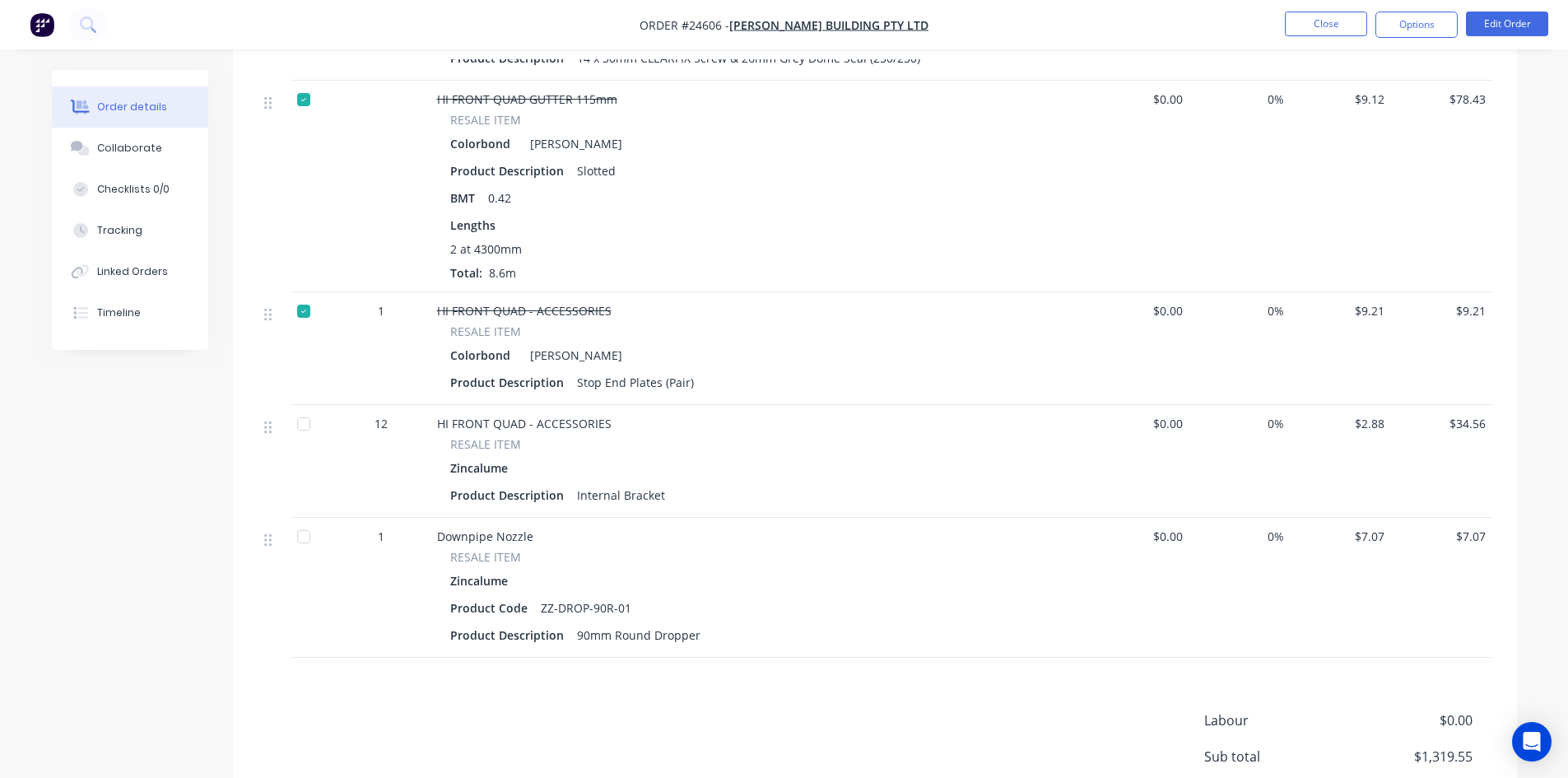
click at [315, 421] on div at bounding box center [304, 424] width 33 height 33
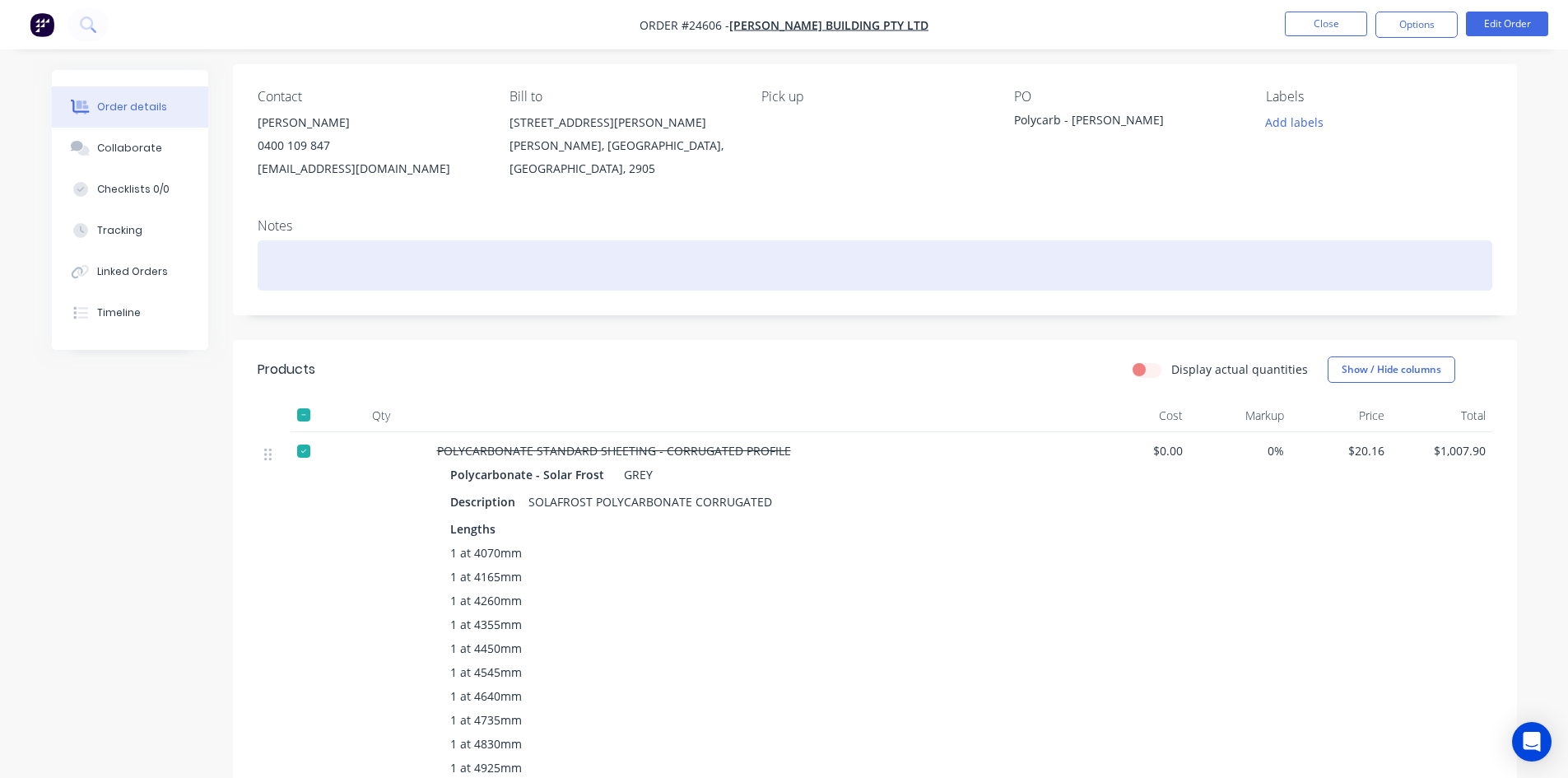
scroll to position [0, 0]
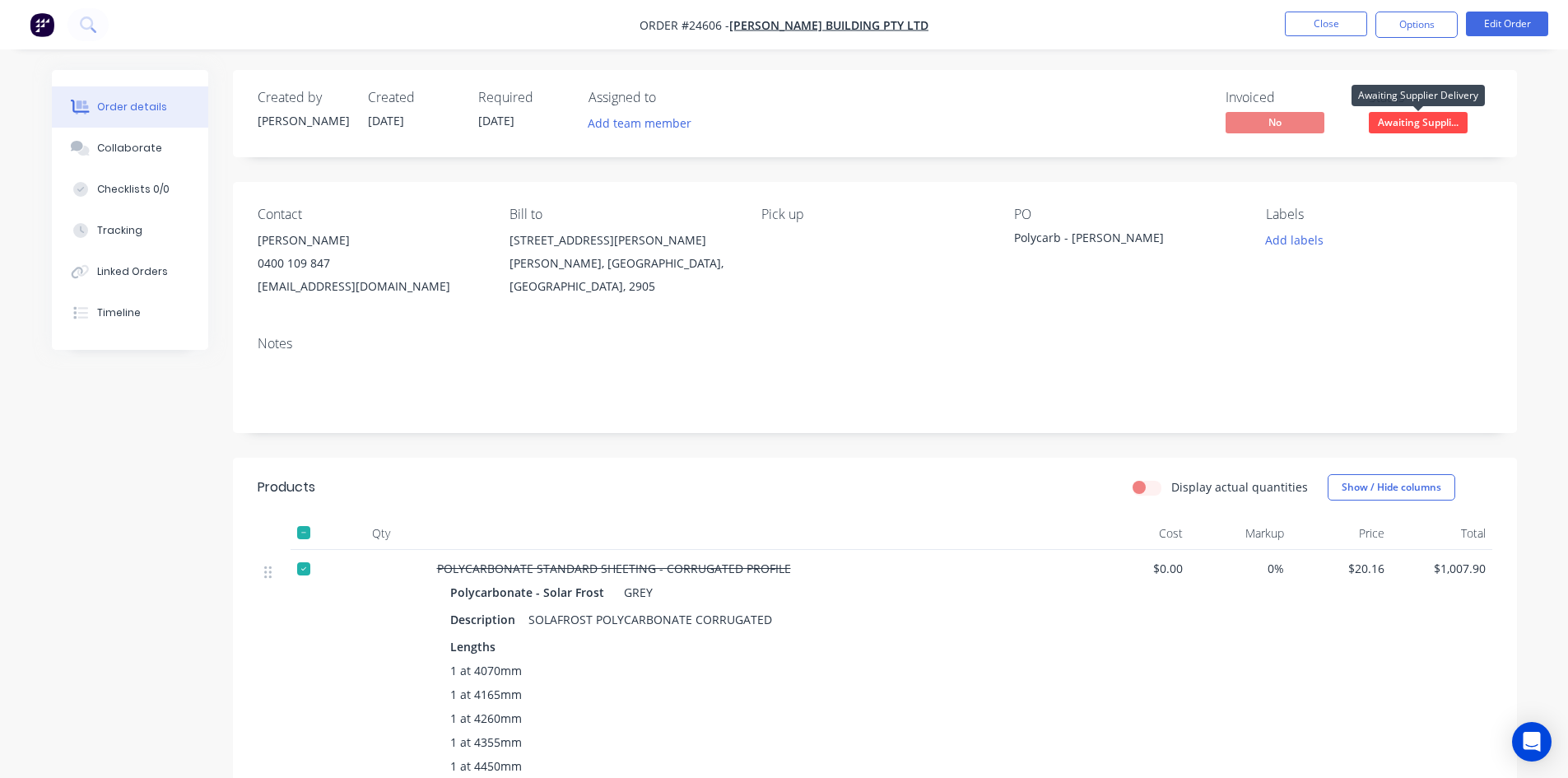
click at [1402, 126] on span "Awaiting Suppli..." at bounding box center [1418, 122] width 99 height 21
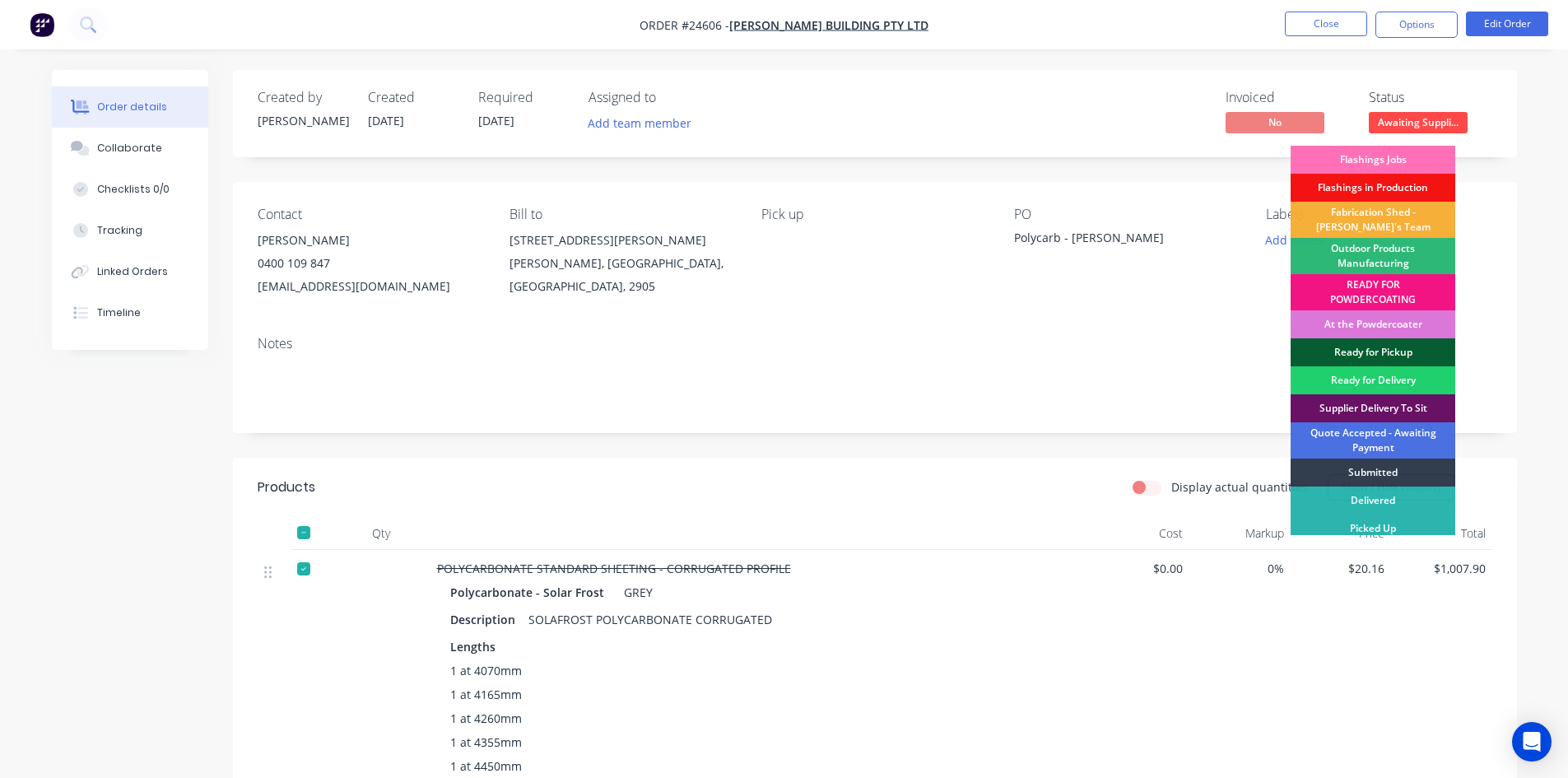
click at [1395, 351] on div "Ready for Pickup" at bounding box center [1373, 353] width 165 height 28
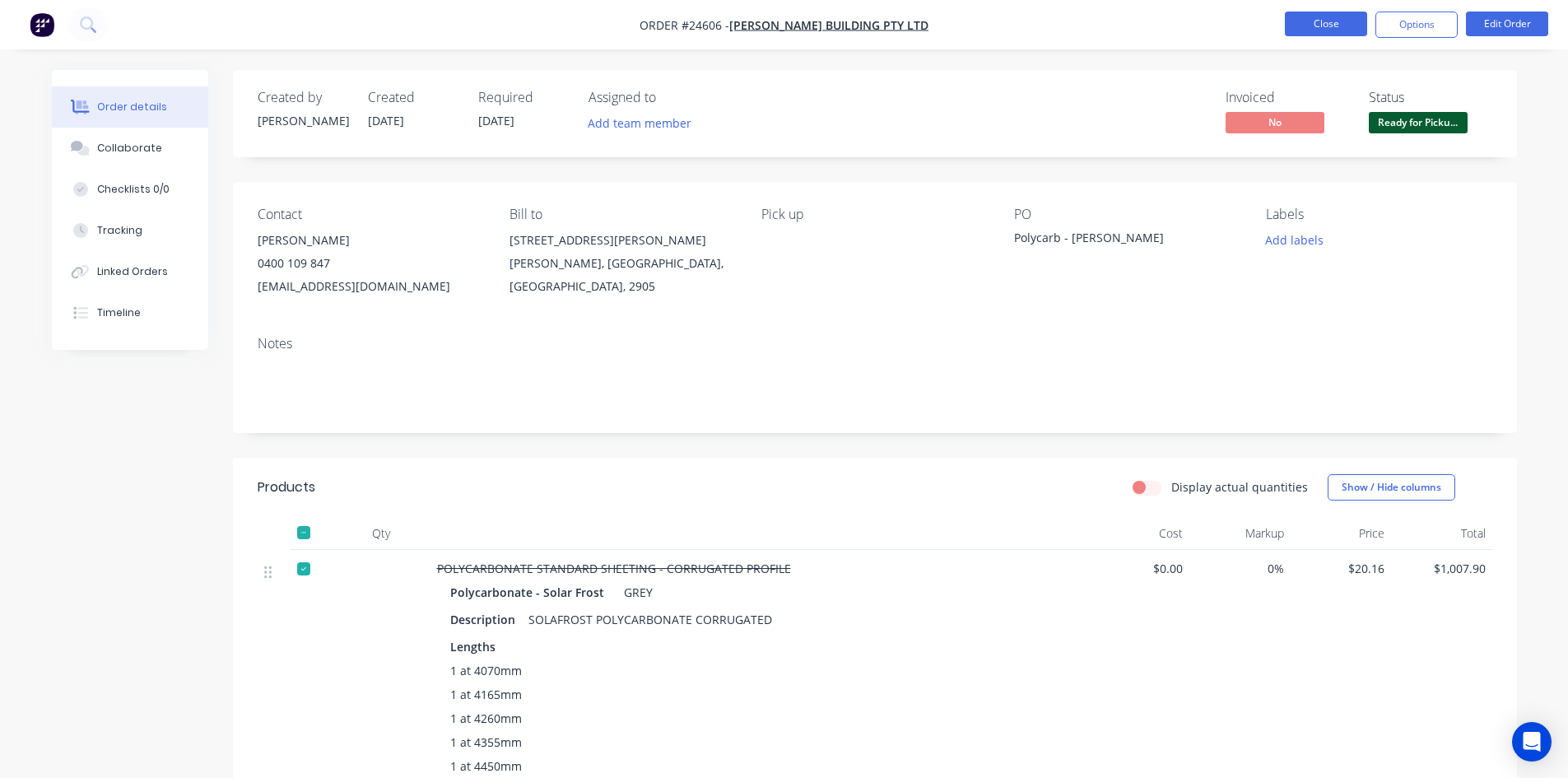
click at [1294, 18] on button "Close" at bounding box center [1325, 23] width 82 height 25
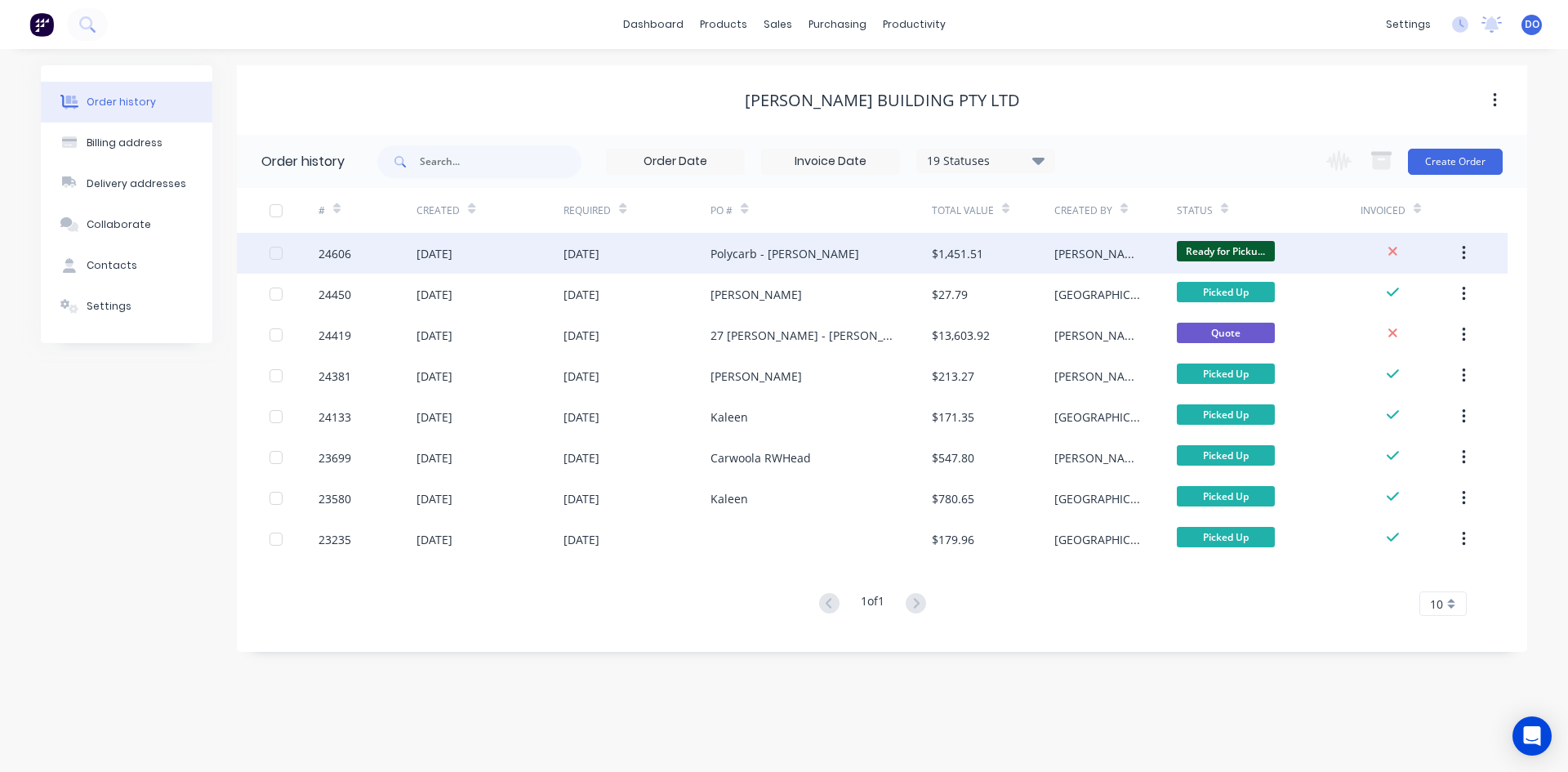
click at [966, 242] on div "$1,451.51" at bounding box center [993, 254] width 123 height 41
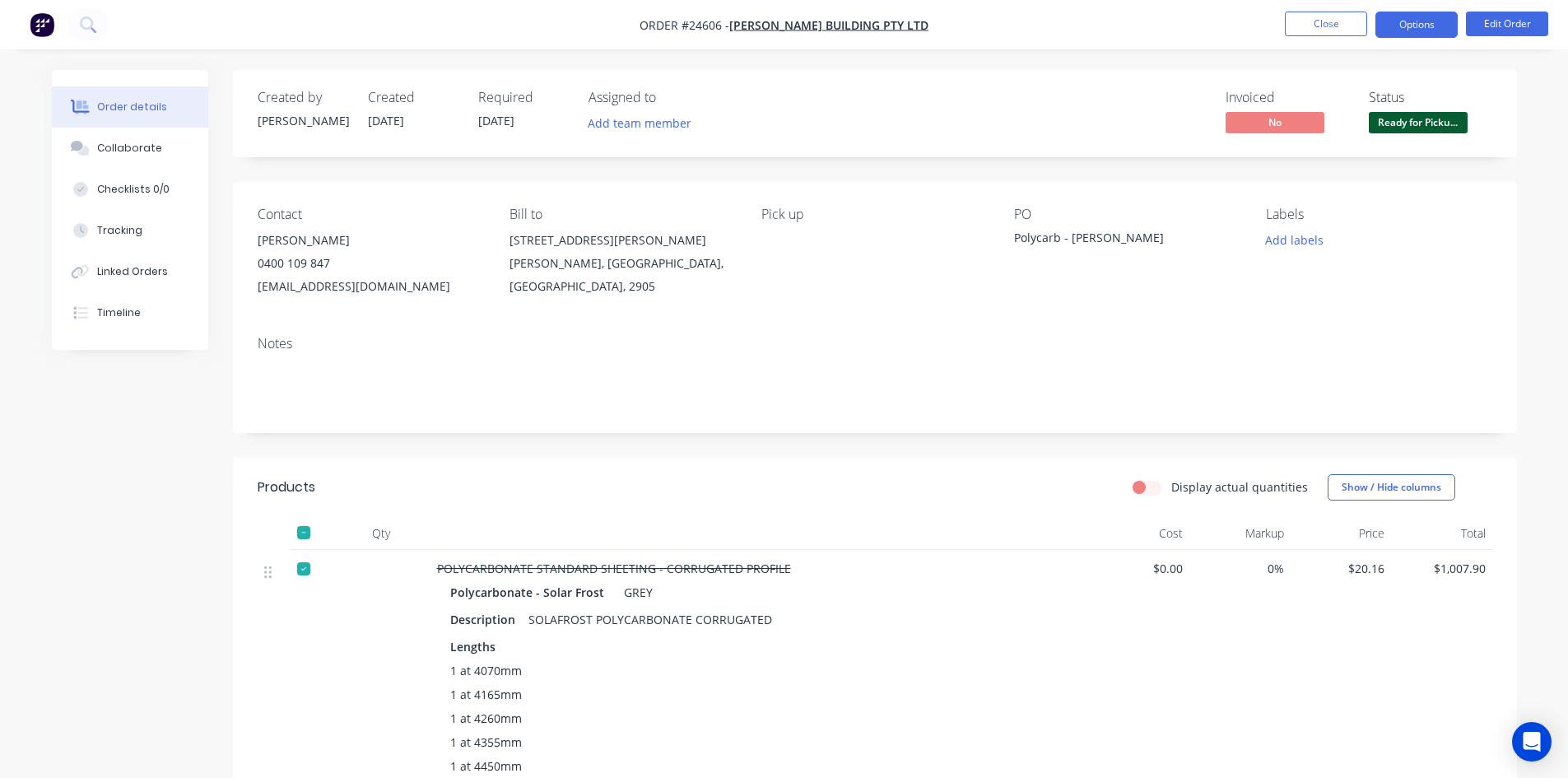
click at [1418, 13] on button "Options" at bounding box center [1416, 24] width 82 height 26
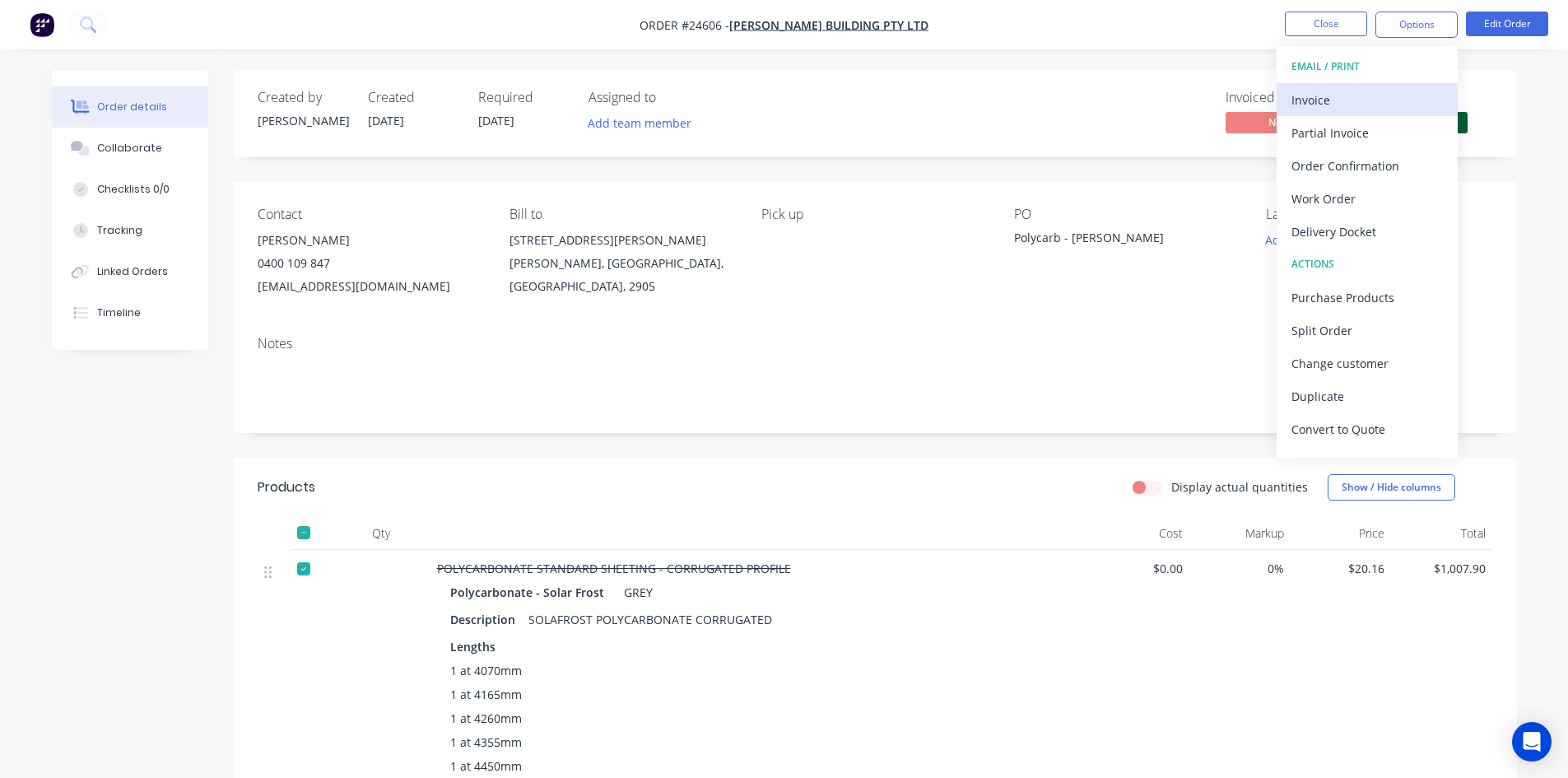
click at [1353, 92] on div "Invoice" at bounding box center [1367, 100] width 152 height 24
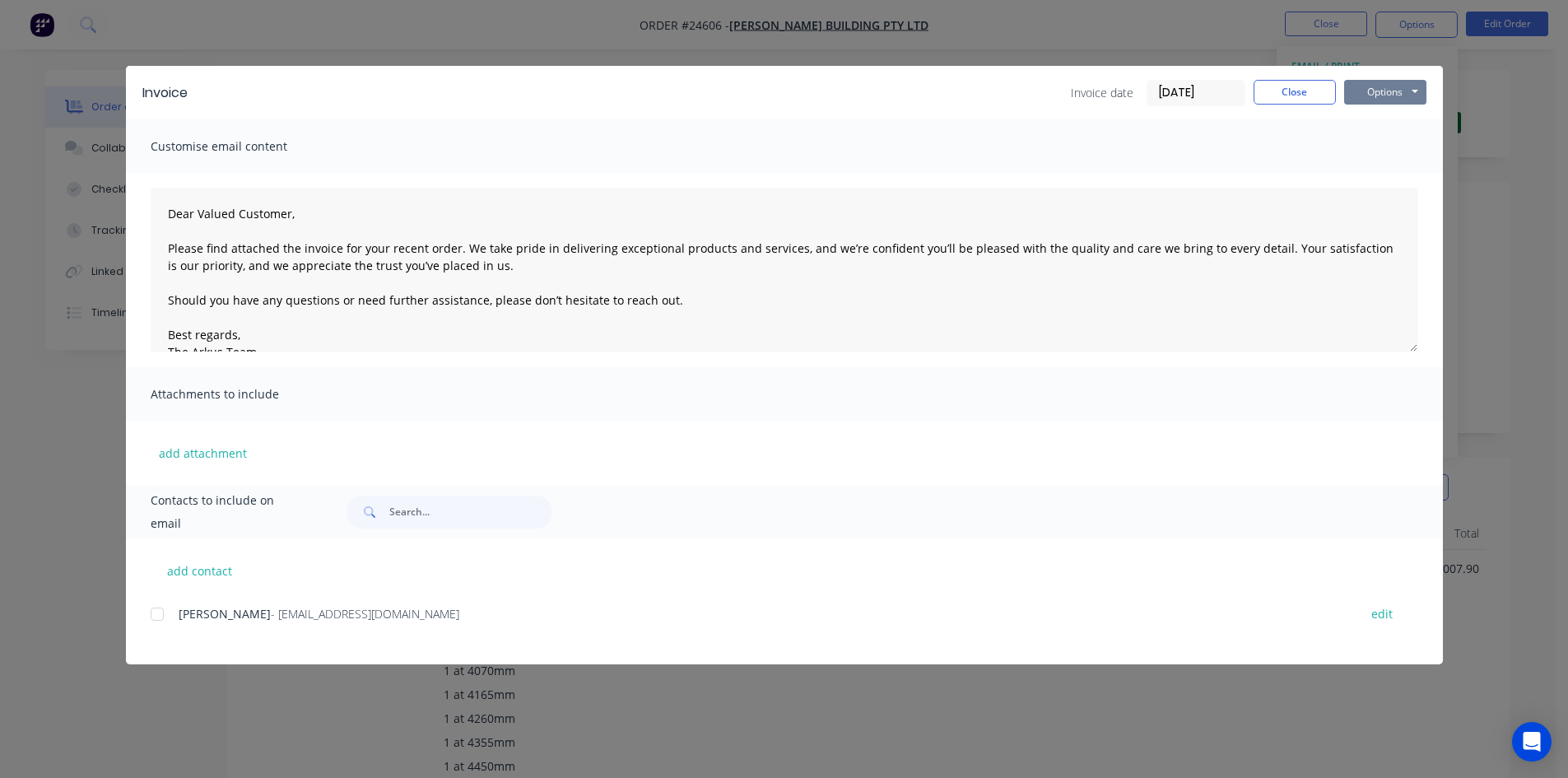
click at [1364, 94] on button "Options" at bounding box center [1385, 92] width 82 height 25
click at [1368, 149] on button "Print" at bounding box center [1397, 148] width 106 height 27
click at [1305, 93] on button "Close" at bounding box center [1294, 92] width 82 height 25
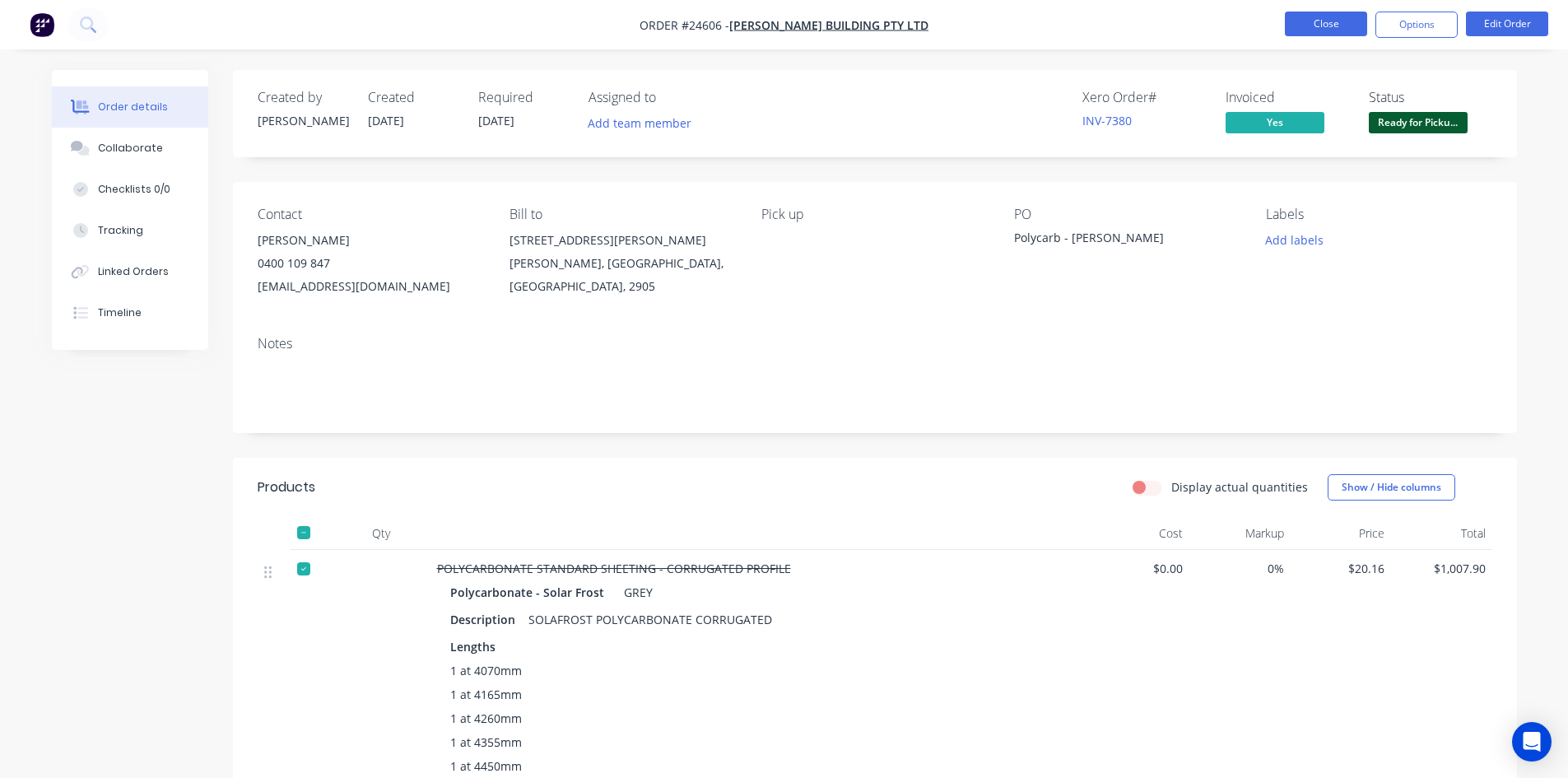
click at [1341, 13] on button "Close" at bounding box center [1325, 23] width 82 height 25
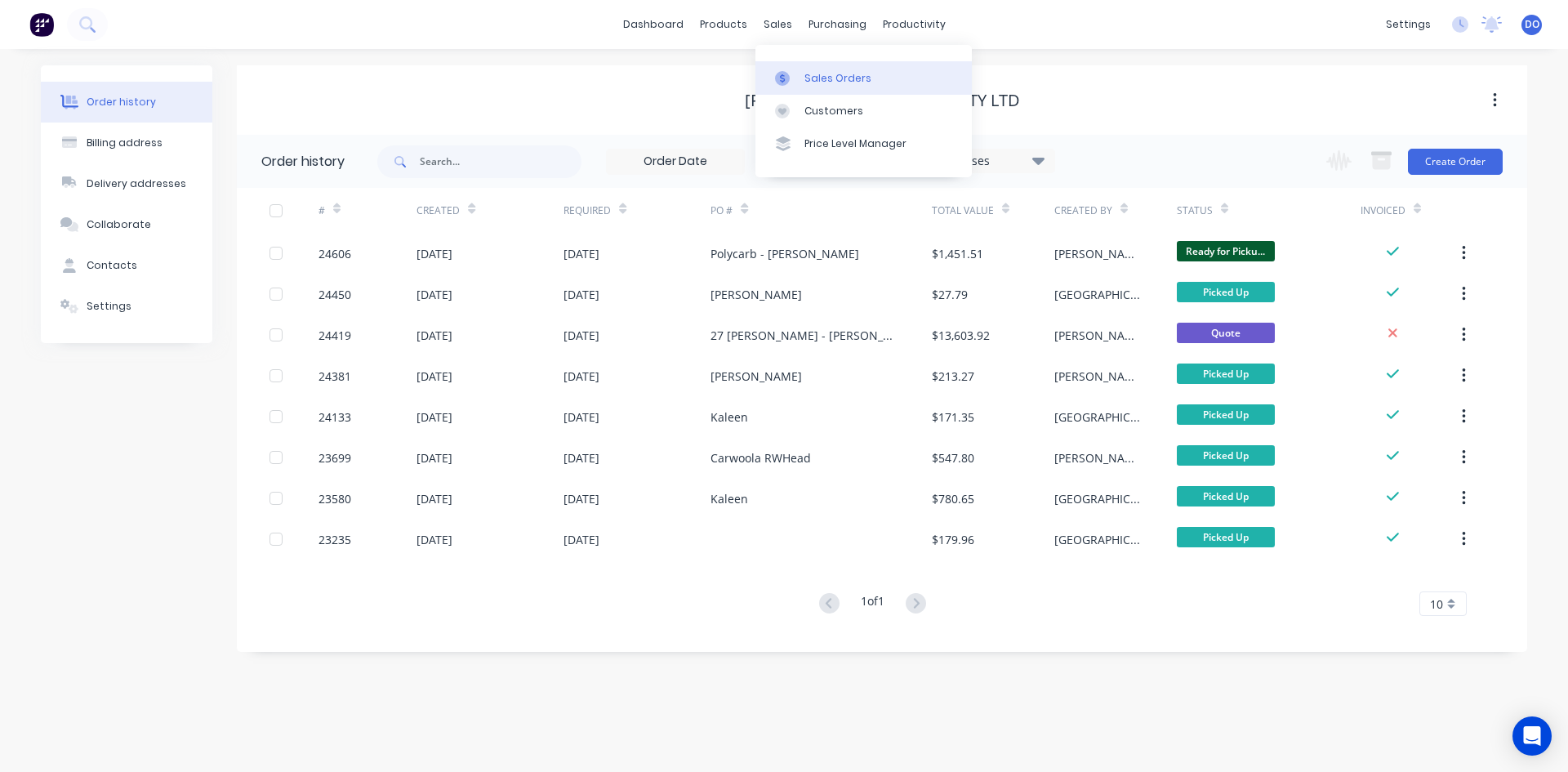
click at [795, 72] on div at bounding box center [787, 78] width 25 height 15
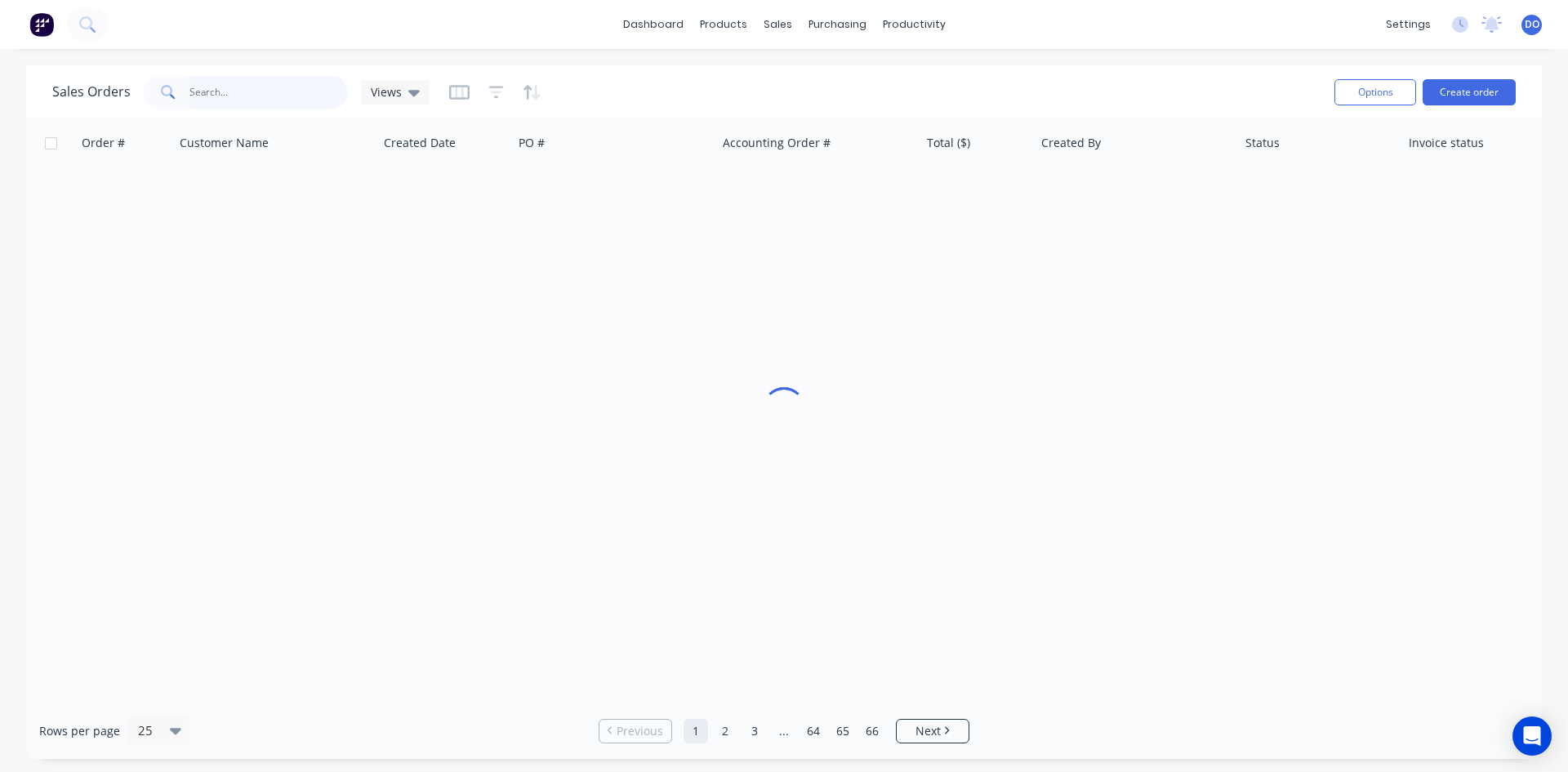
click at [256, 101] on input "text" at bounding box center [268, 92] width 159 height 33
click at [208, 83] on input "REBBECCA" at bounding box center [268, 92] width 159 height 33
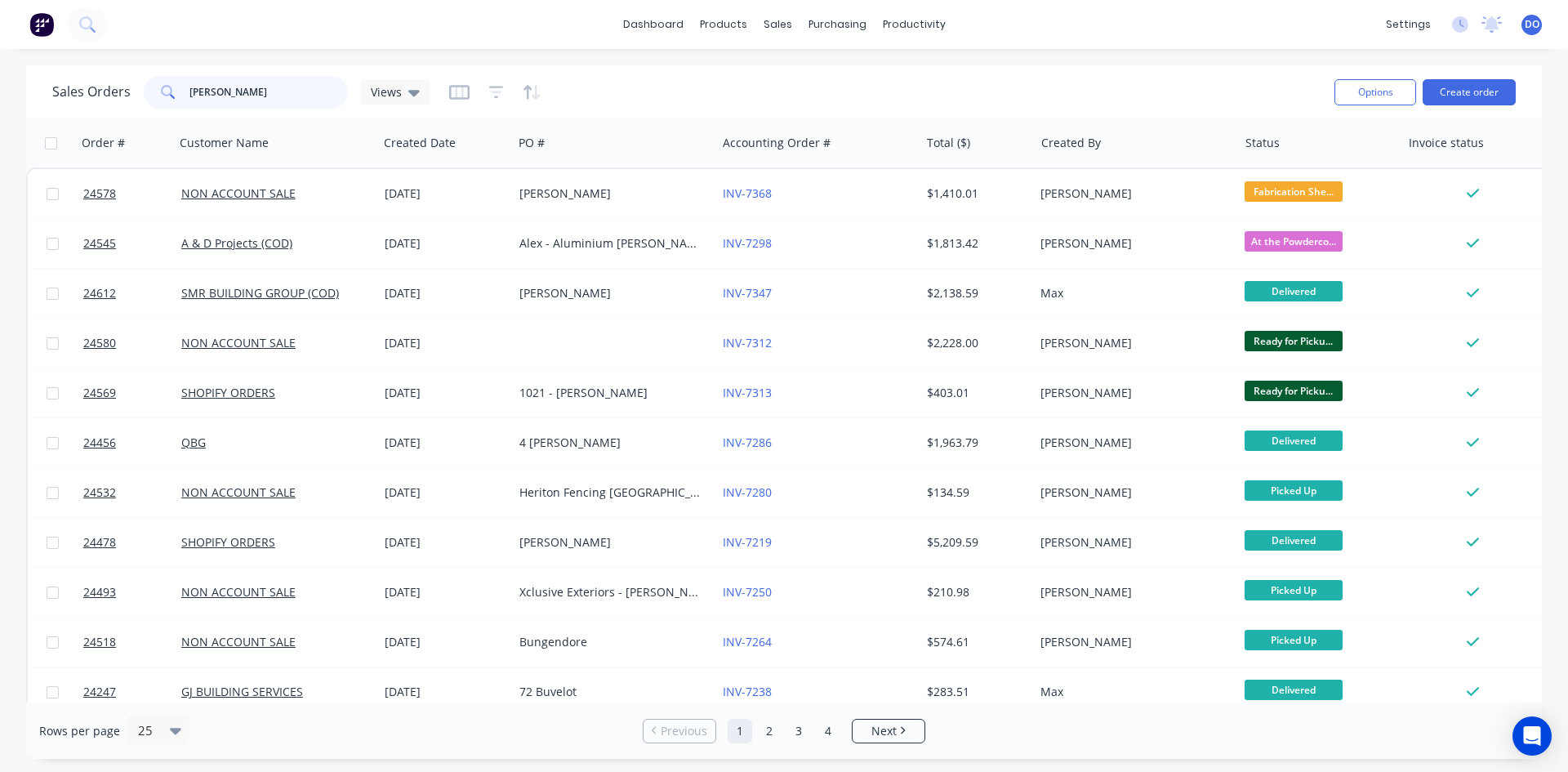
type input "REBECCA"
drag, startPoint x: 278, startPoint y: 96, endPoint x: 74, endPoint y: 111, distance: 204.6
click at [74, 111] on div "Sales Orders REBECCA Views" at bounding box center [687, 92] width 1270 height 40
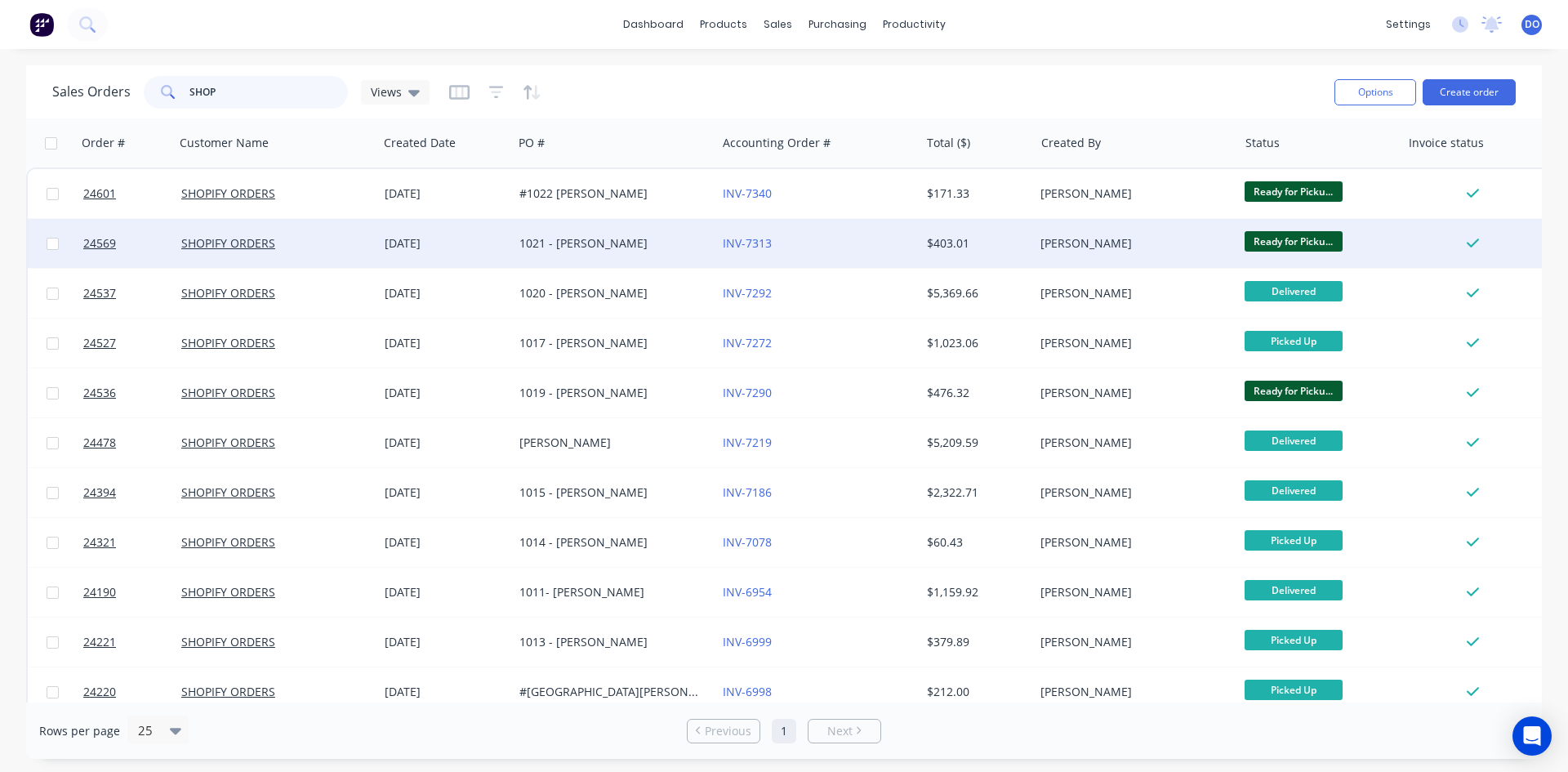
type input "SHOP"
click at [315, 237] on div "SHOPIFY ORDERS" at bounding box center [272, 243] width 181 height 16
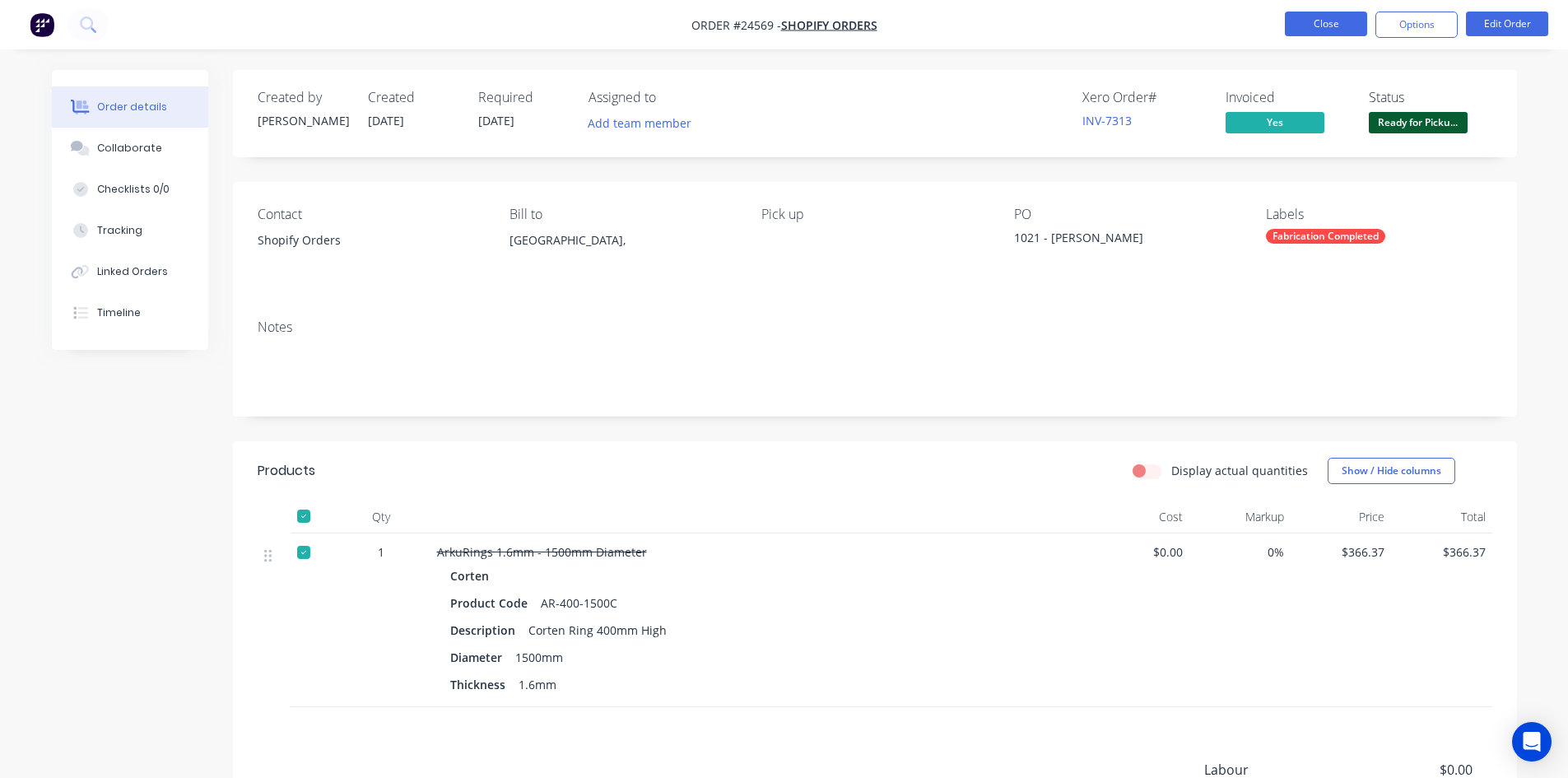
click at [1299, 20] on button "Close" at bounding box center [1325, 23] width 82 height 25
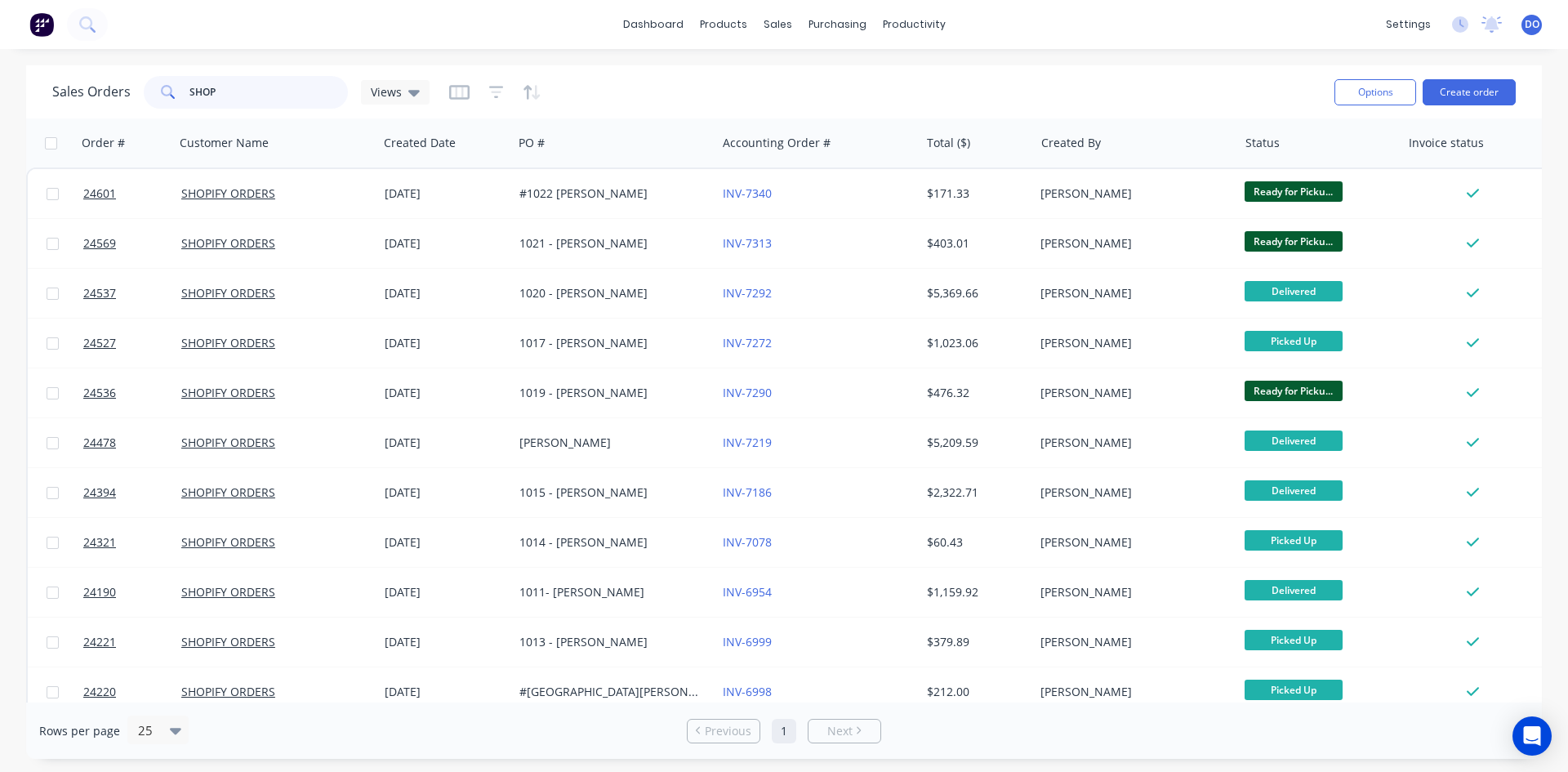
click at [241, 87] on input "SHOP" at bounding box center [268, 92] width 159 height 33
type input "S"
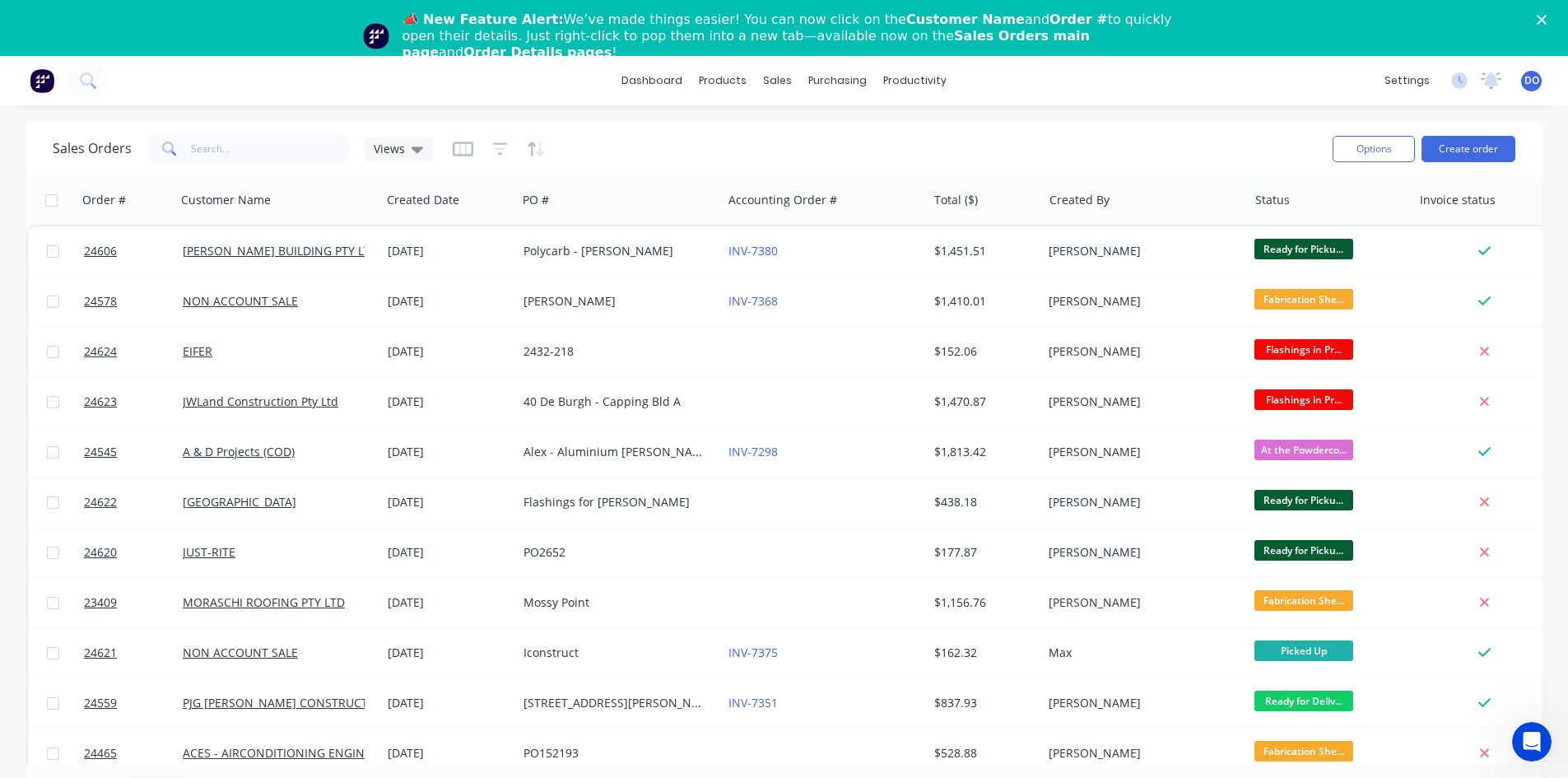
scroll to position [33, 0]
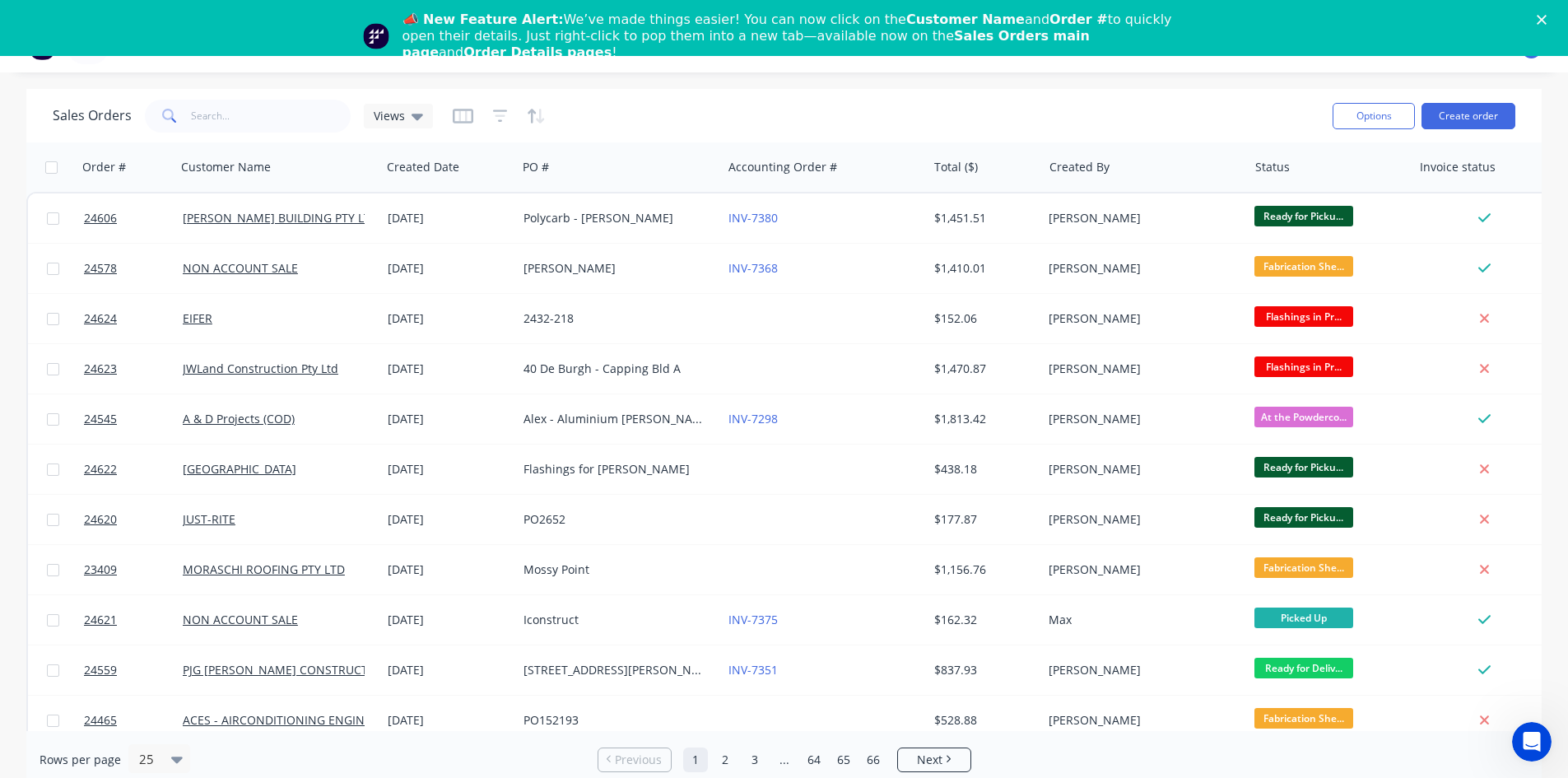
click at [1551, 13] on div "📣 New Feature Alert: We’ve made things easier! You can now click on the Custome…" at bounding box center [784, 36] width 1568 height 59
click at [1546, 17] on icon "Close" at bounding box center [1541, 19] width 10 height 10
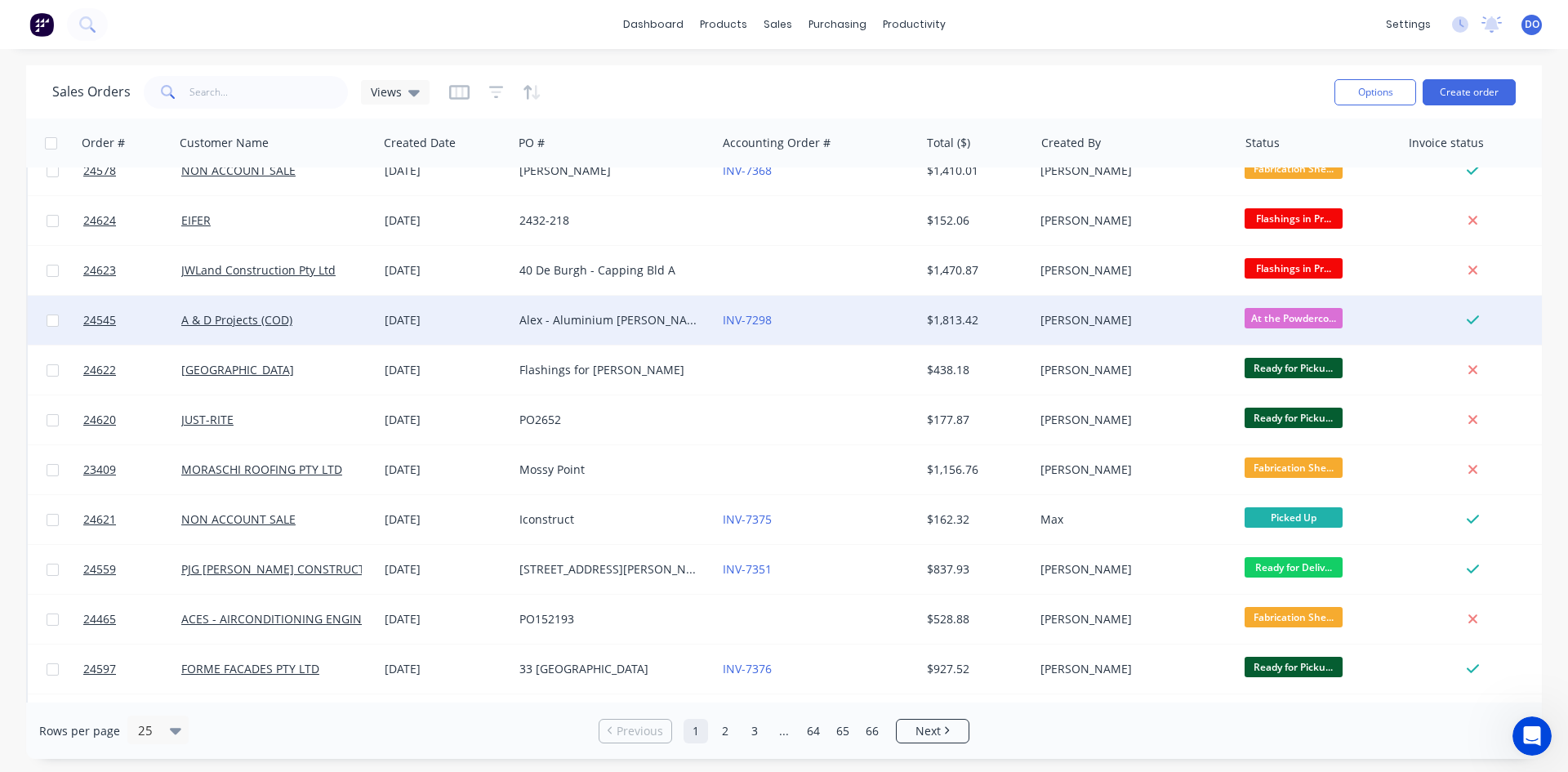
scroll to position [82, 0]
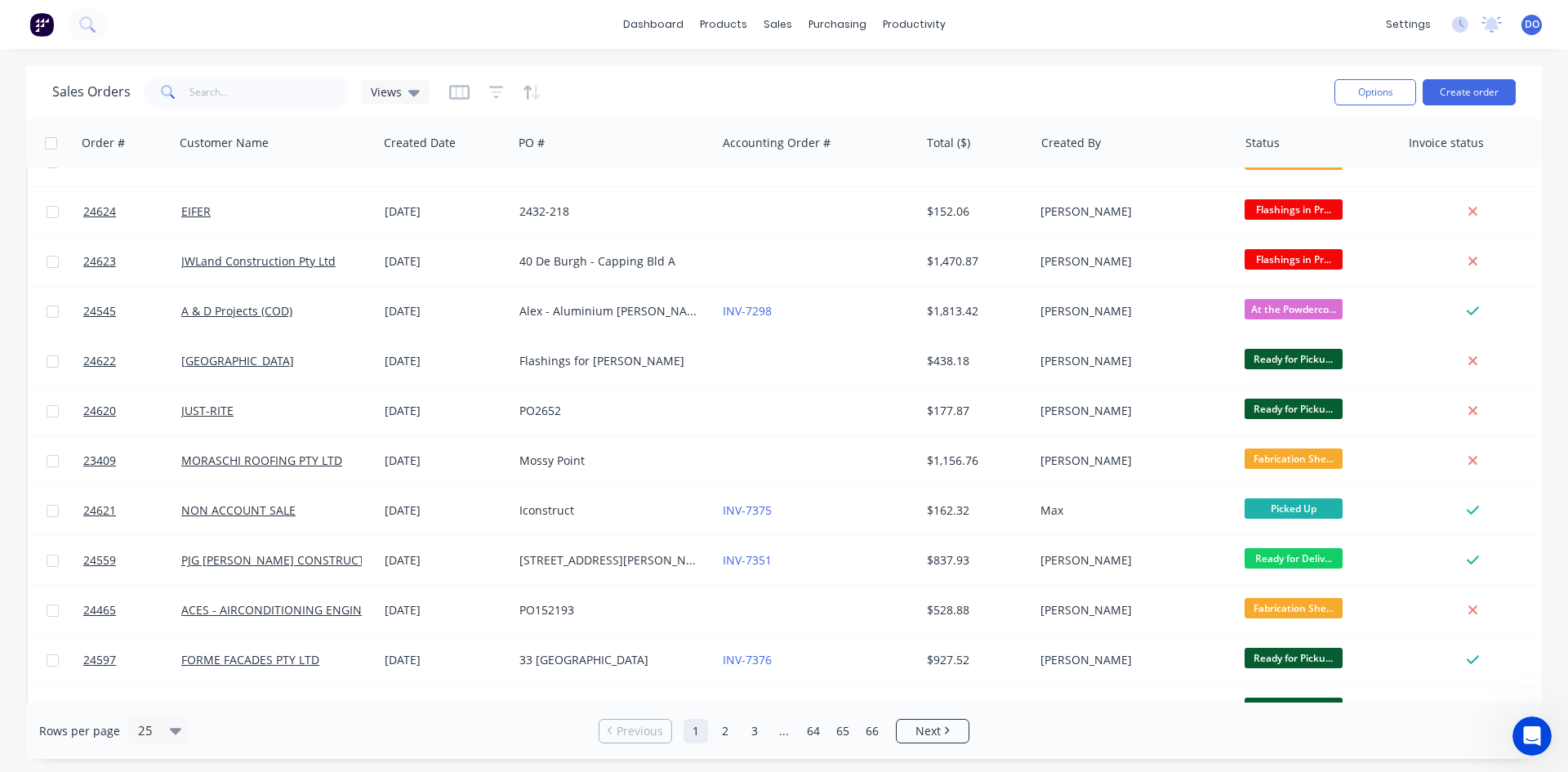
click at [1174, 81] on div "Sales Orders Views" at bounding box center [687, 92] width 1270 height 40
type input "0488831457"
click at [711, 113] on div "Sales Orders 0488831457 Views Options Create order" at bounding box center [784, 92] width 1516 height 53
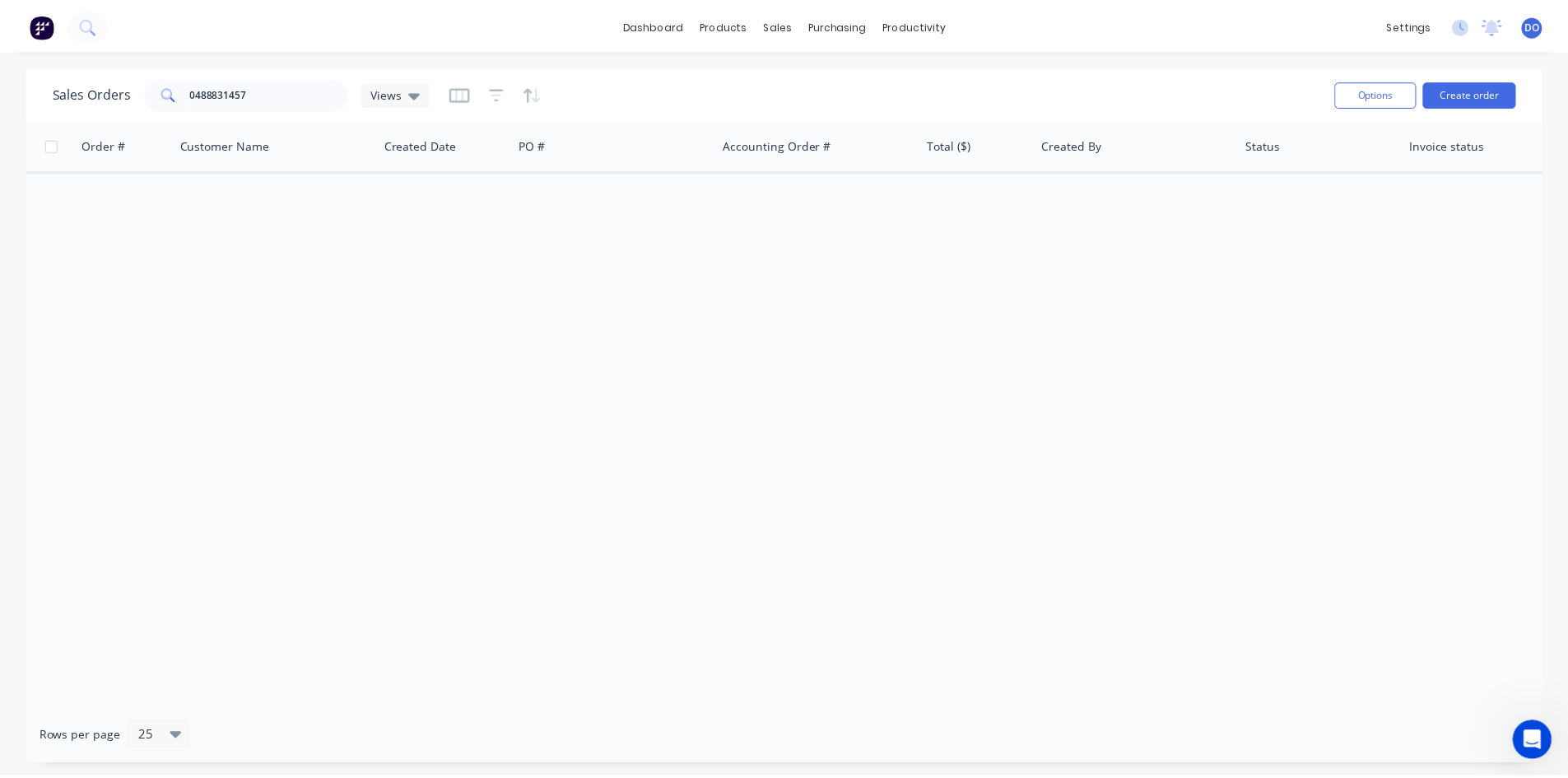
scroll to position [0, 0]
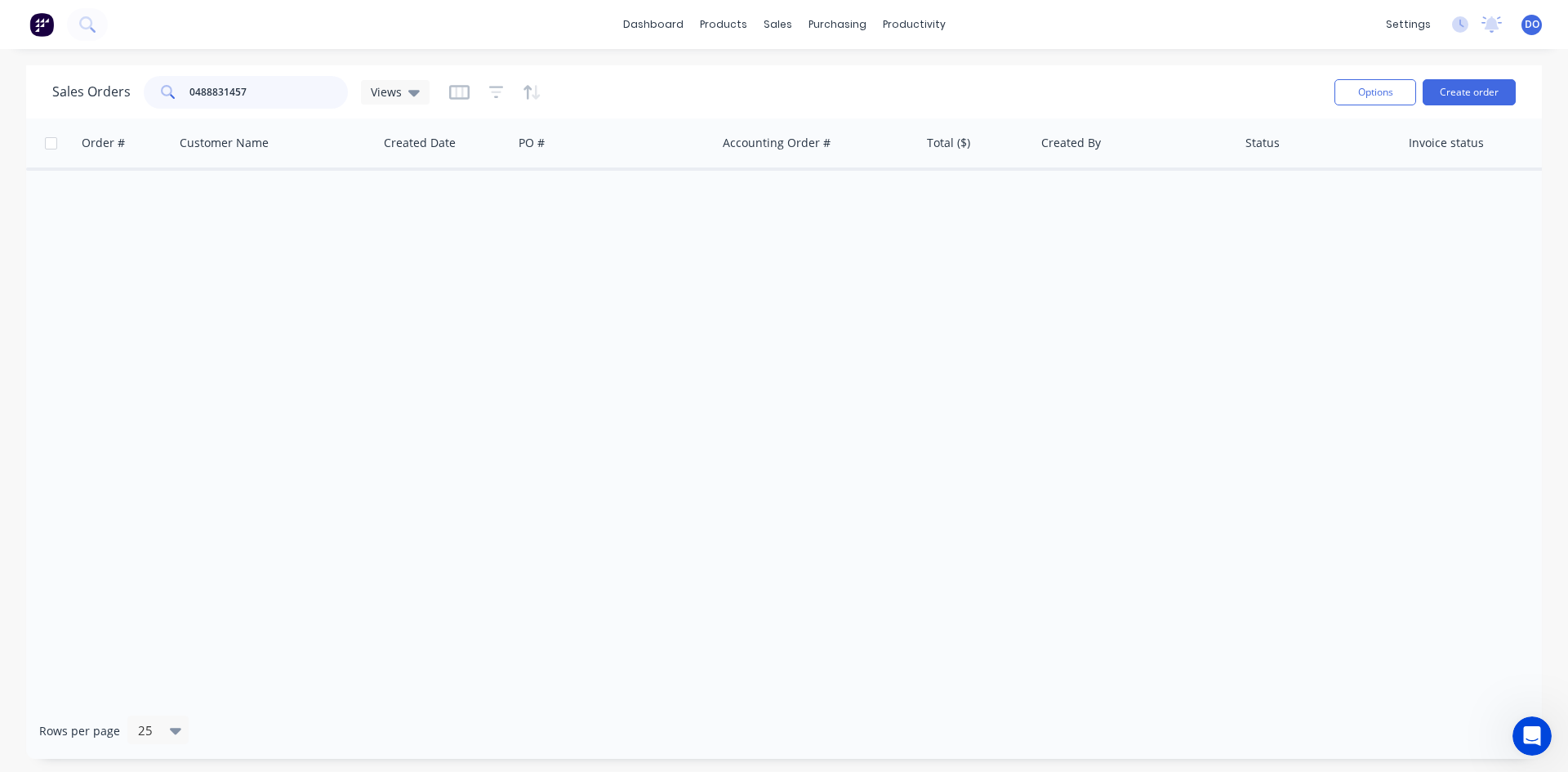
drag, startPoint x: 267, startPoint y: 85, endPoint x: 90, endPoint y: 81, distance: 177.0
click at [90, 81] on div "Sales Orders 0488831457 Views" at bounding box center [241, 92] width 377 height 33
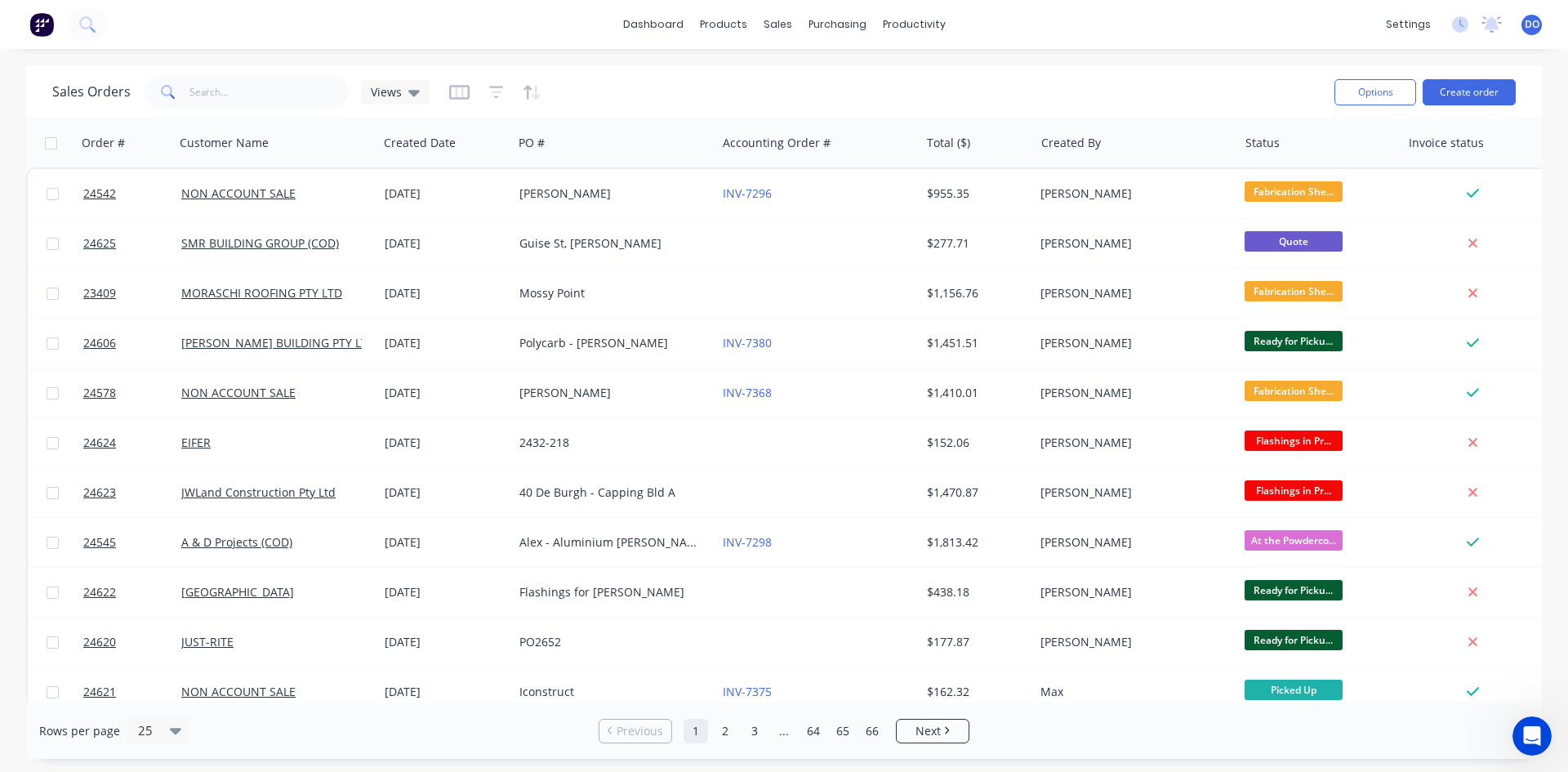
click at [304, 35] on div "dashboard products sales purchasing productivity dashboard products Product Cat…" at bounding box center [784, 24] width 1568 height 49
click at [300, 103] on input "text" at bounding box center [268, 92] width 159 height 33
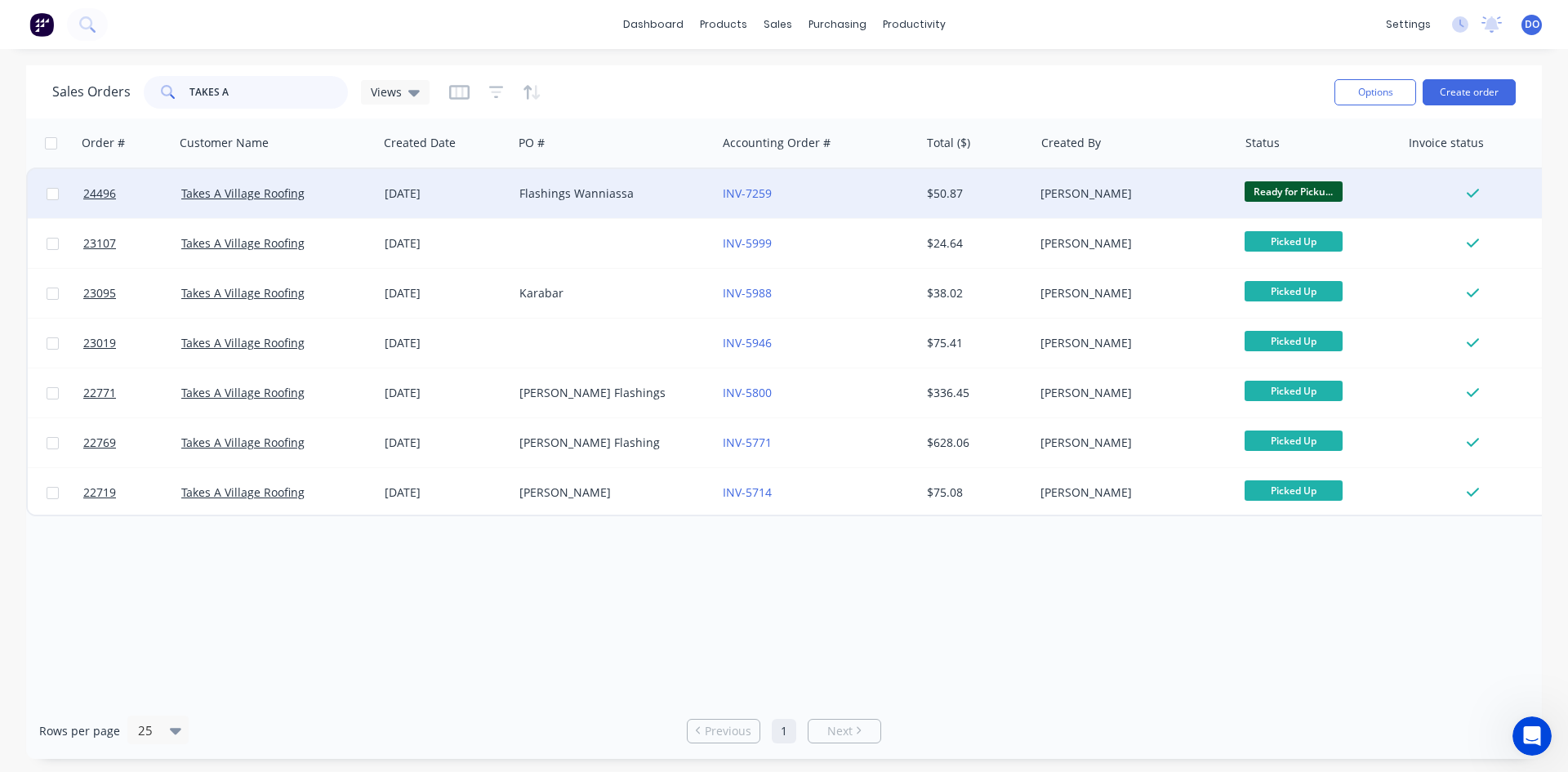
type input "TAKES A"
click at [609, 205] on div "Flashings Wanniassa" at bounding box center [615, 193] width 204 height 49
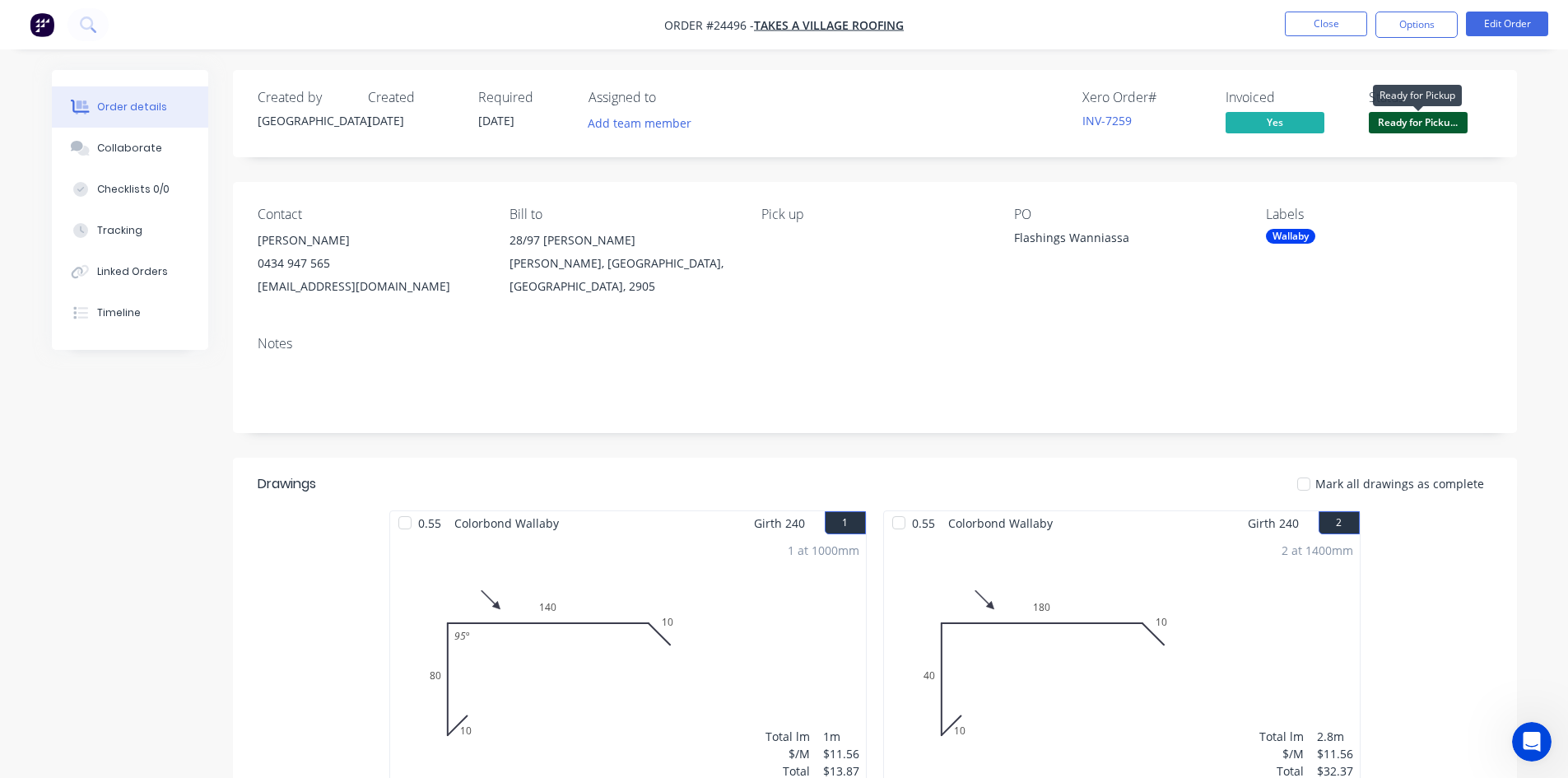
click at [1397, 119] on span "Ready for Picku..." at bounding box center [1418, 122] width 99 height 21
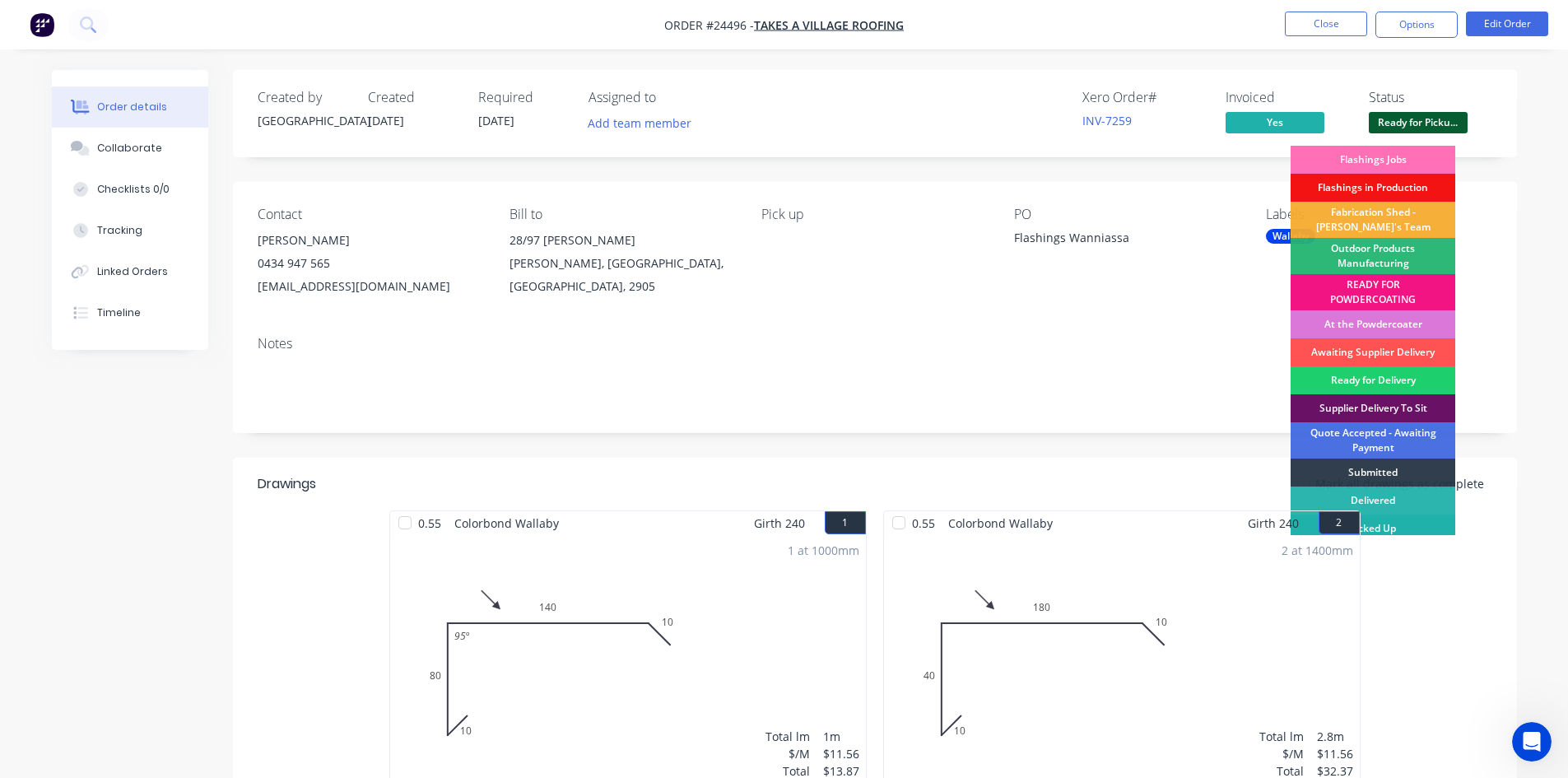
click at [1412, 528] on div "Picked Up" at bounding box center [1373, 528] width 165 height 28
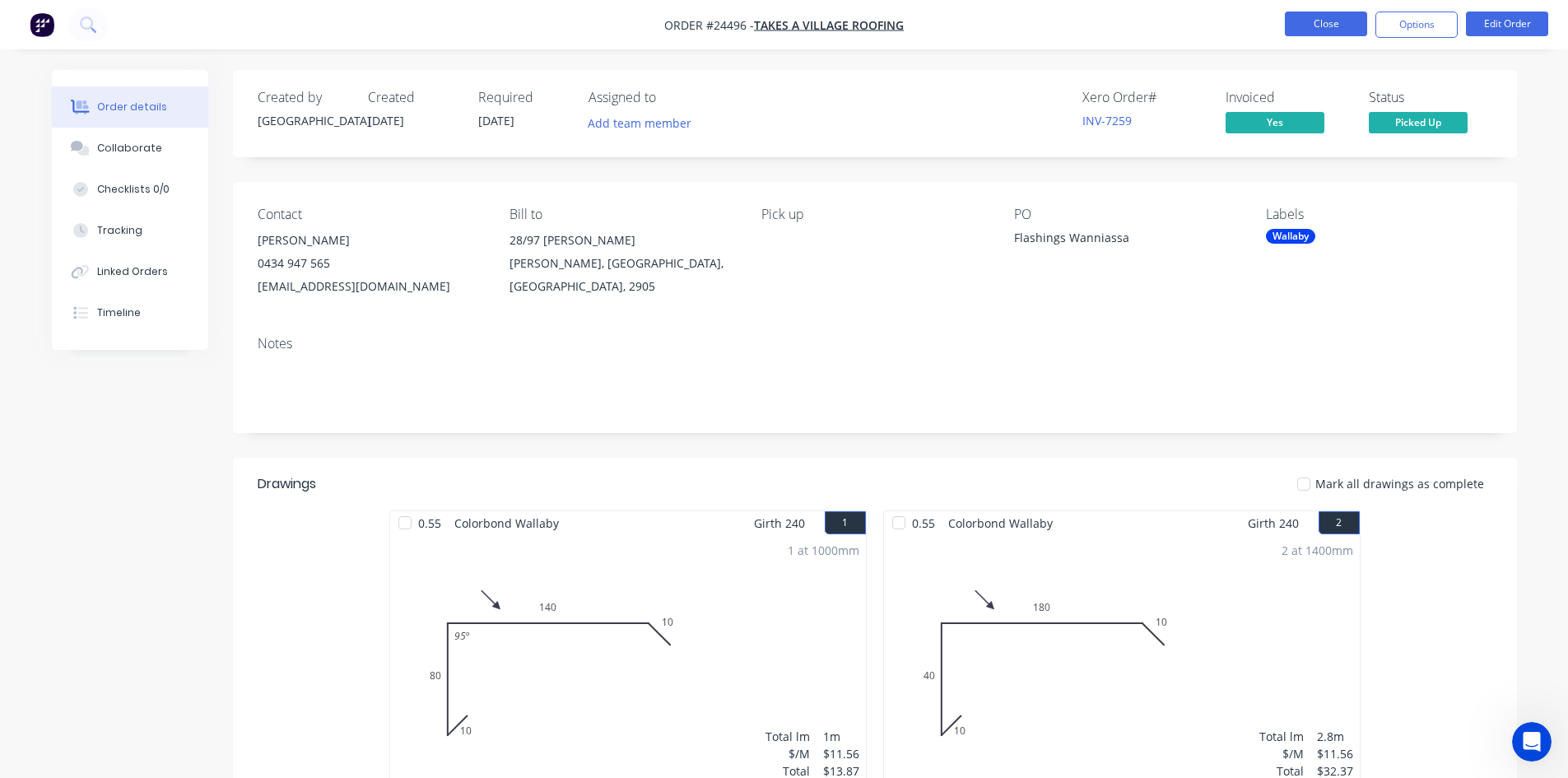
click at [1349, 14] on button "Close" at bounding box center [1325, 23] width 82 height 25
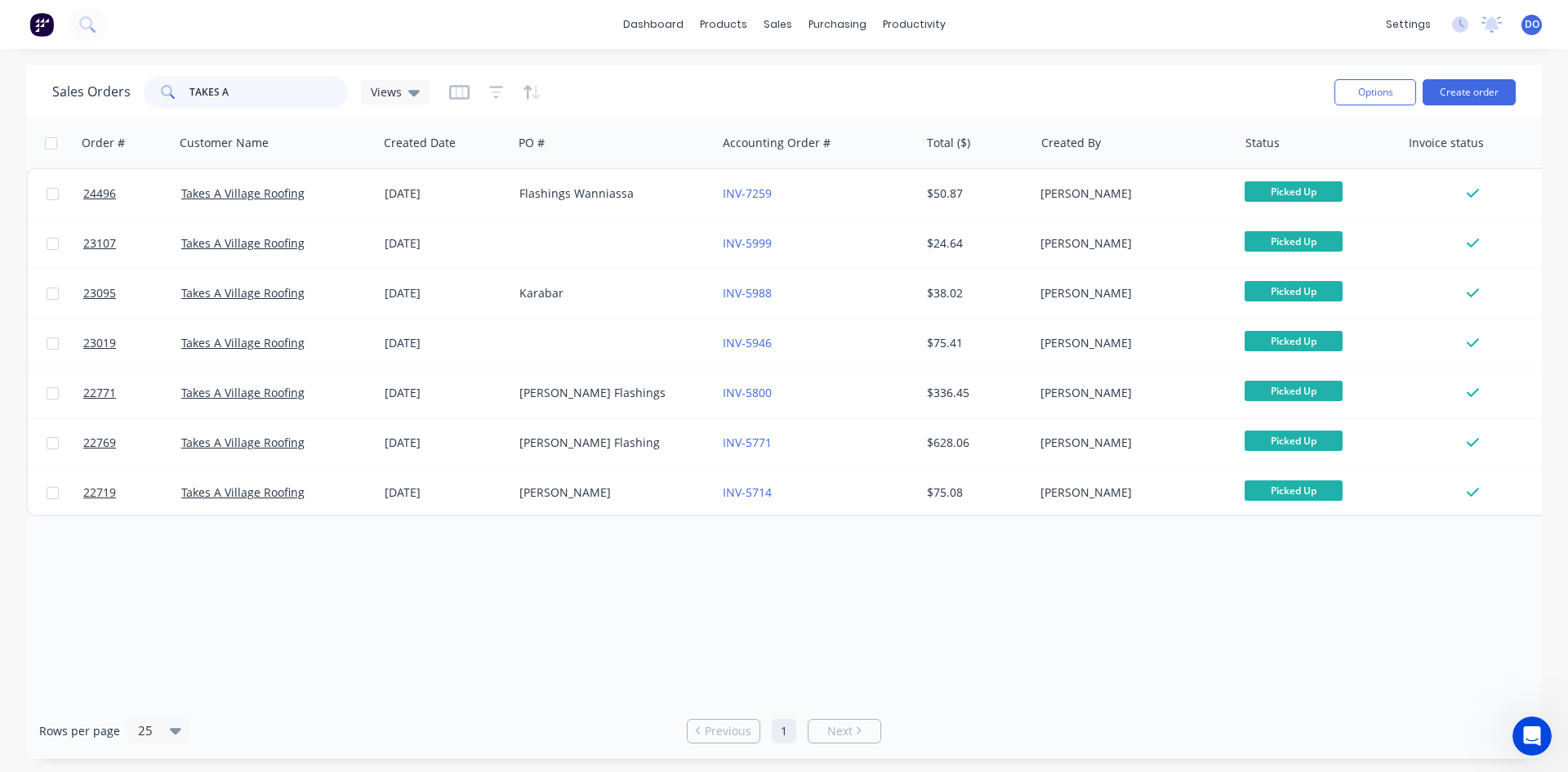
drag, startPoint x: 250, startPoint y: 84, endPoint x: 125, endPoint y: 77, distance: 125.2
click at [125, 77] on div "Sales Orders TAKES A Views" at bounding box center [241, 92] width 377 height 33
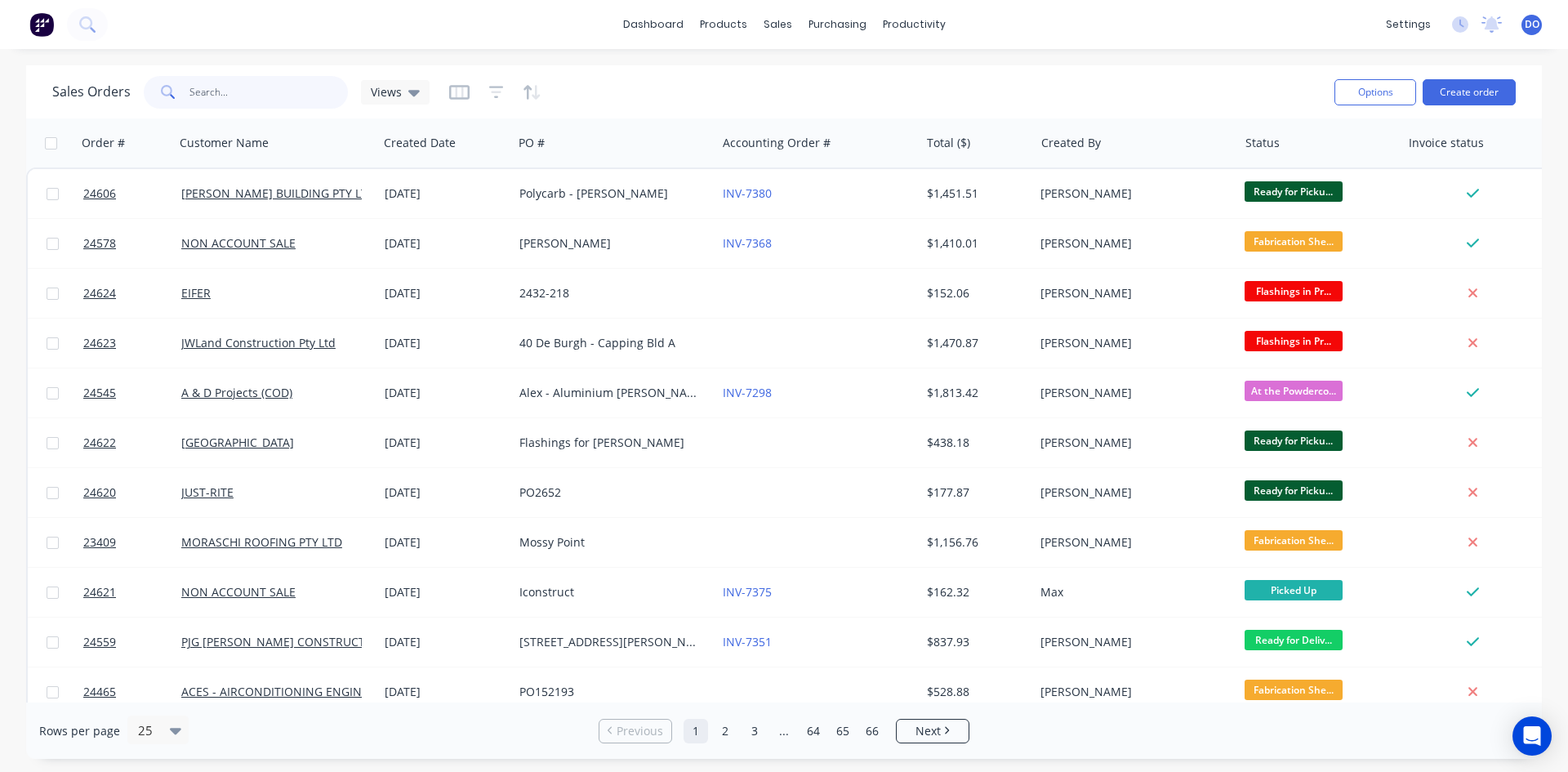
click at [225, 100] on input "text" at bounding box center [268, 92] width 159 height 33
click at [186, 113] on div "Sales Orders Views Options Create order" at bounding box center [784, 92] width 1516 height 53
click at [190, 94] on input "text" at bounding box center [268, 92] width 159 height 33
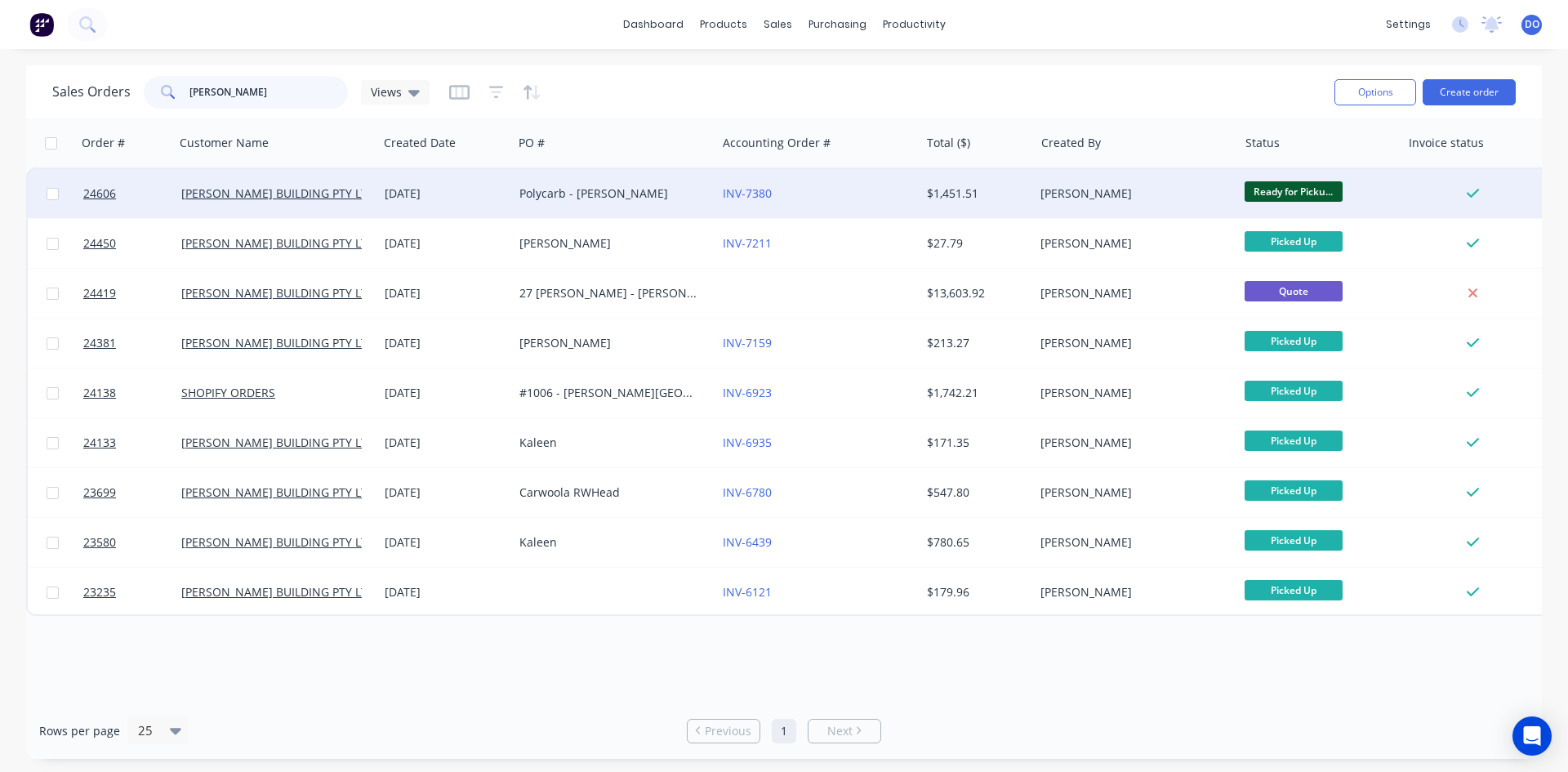
type input "[PERSON_NAME]"
click at [600, 207] on div "Polycarb - [PERSON_NAME]" at bounding box center [615, 193] width 204 height 49
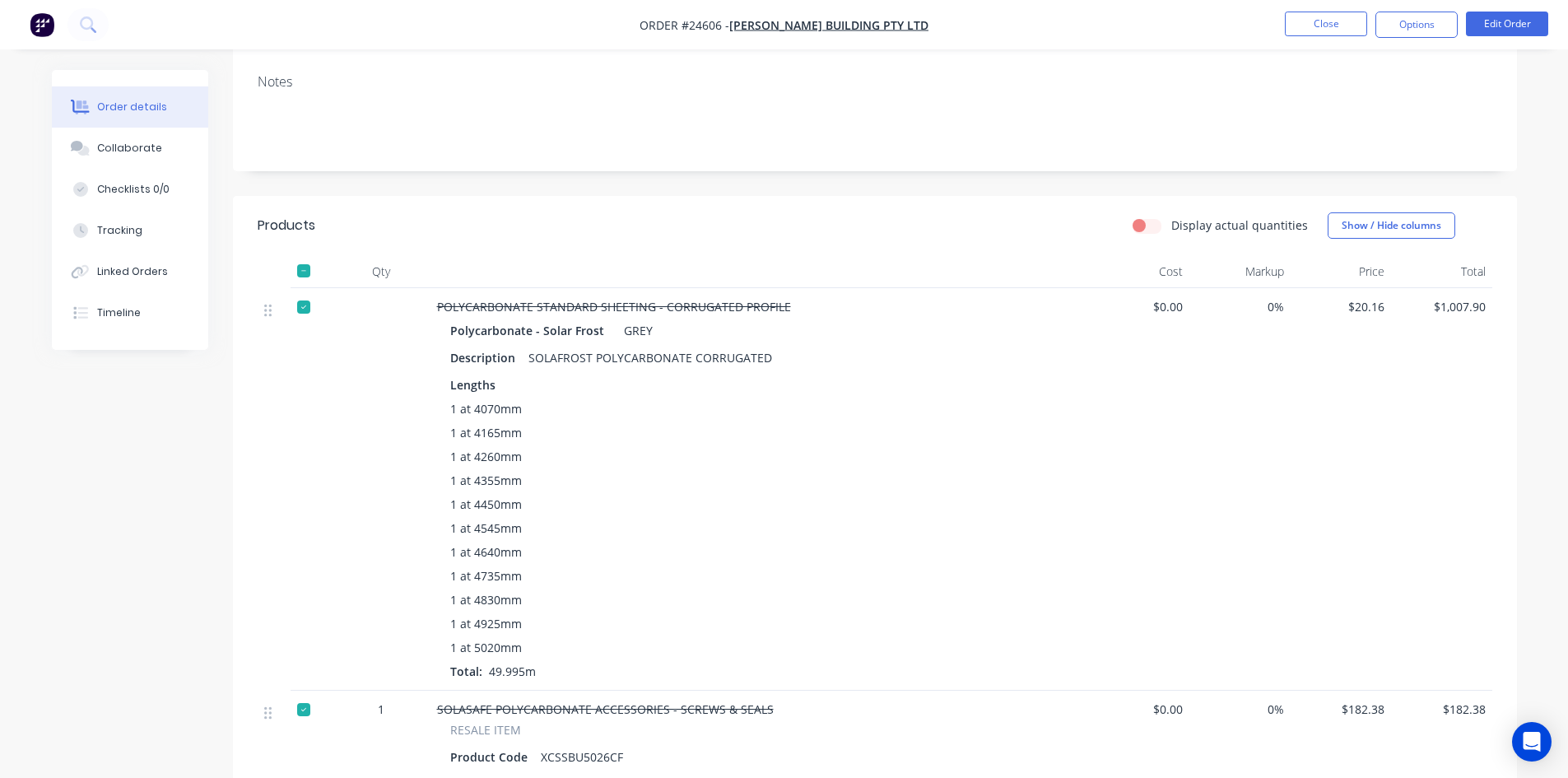
scroll to position [91, 0]
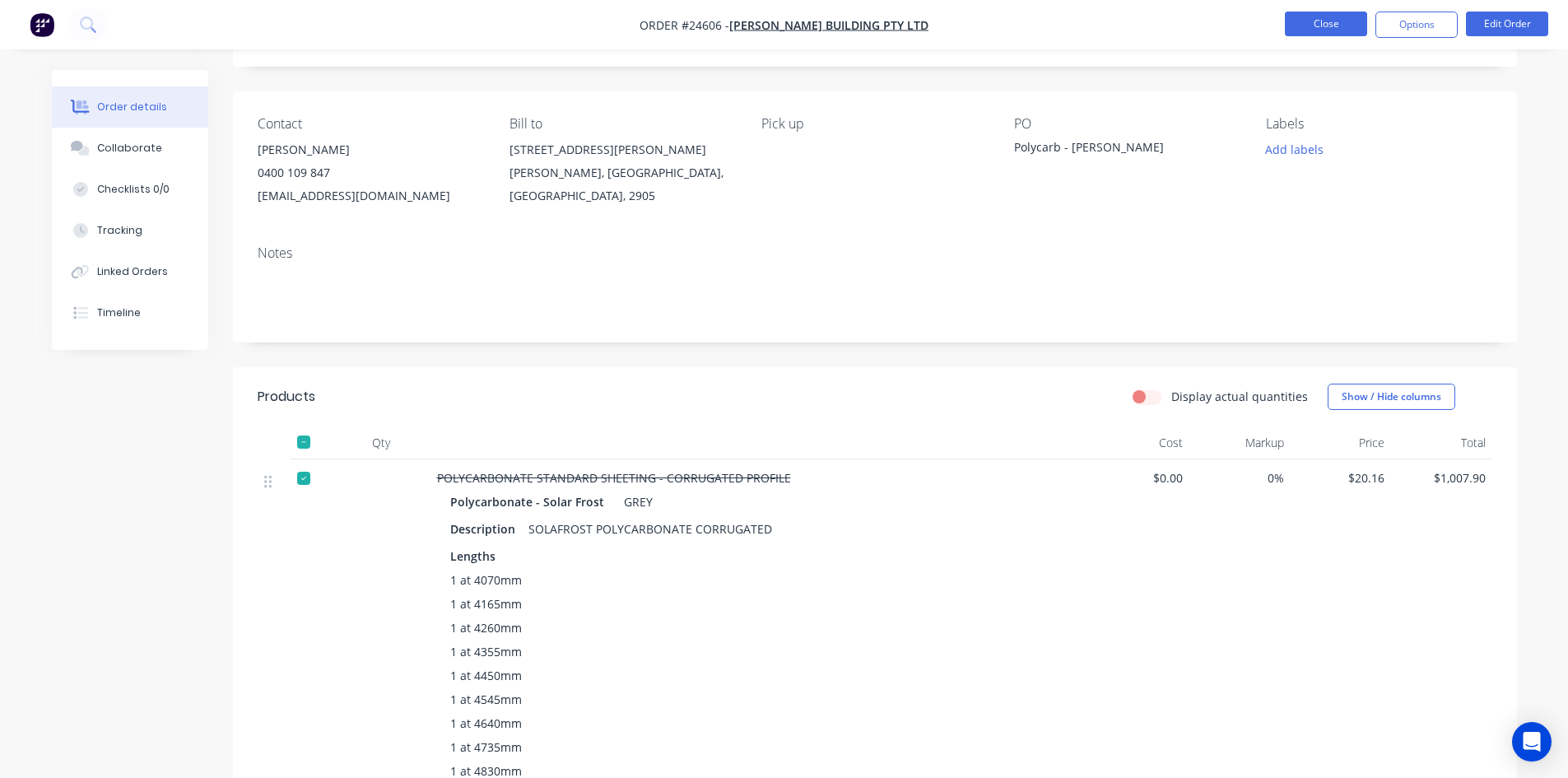
click at [1337, 24] on button "Close" at bounding box center [1325, 23] width 82 height 25
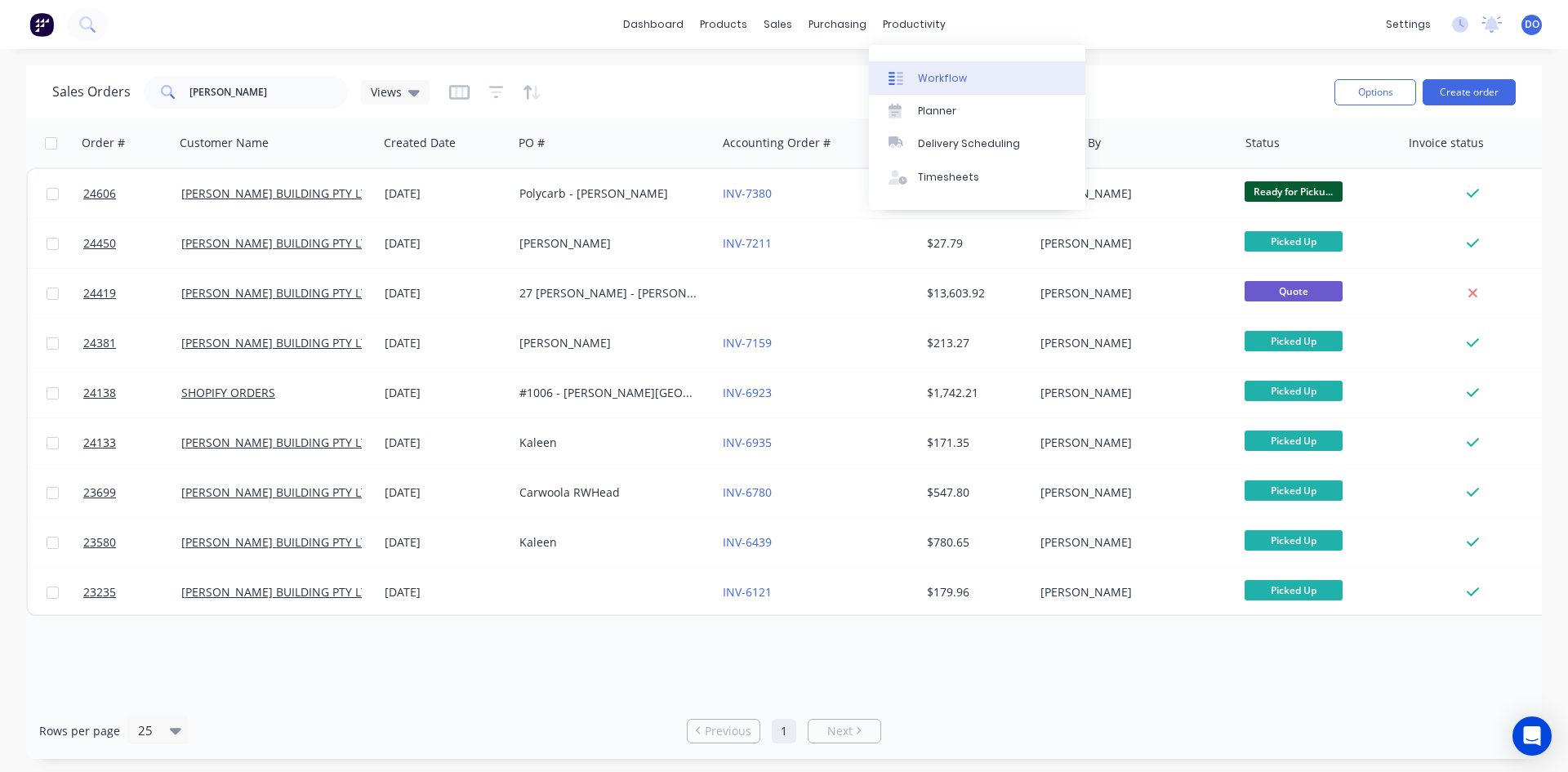
click at [920, 76] on div "Workflow" at bounding box center [942, 78] width 49 height 15
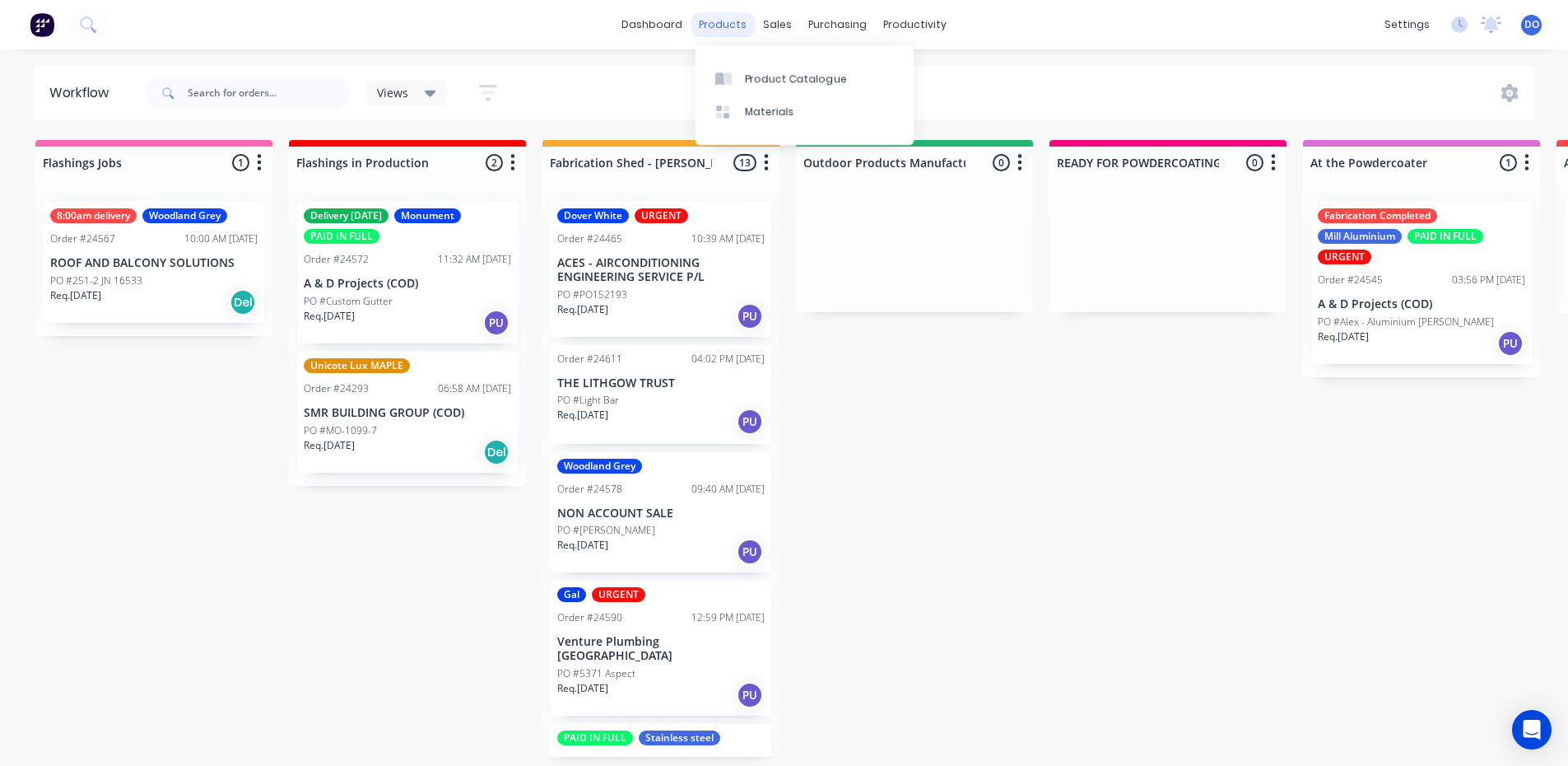
click at [754, 18] on div "products" at bounding box center [722, 24] width 64 height 25
click at [766, 16] on div "sales" at bounding box center [777, 24] width 45 height 25
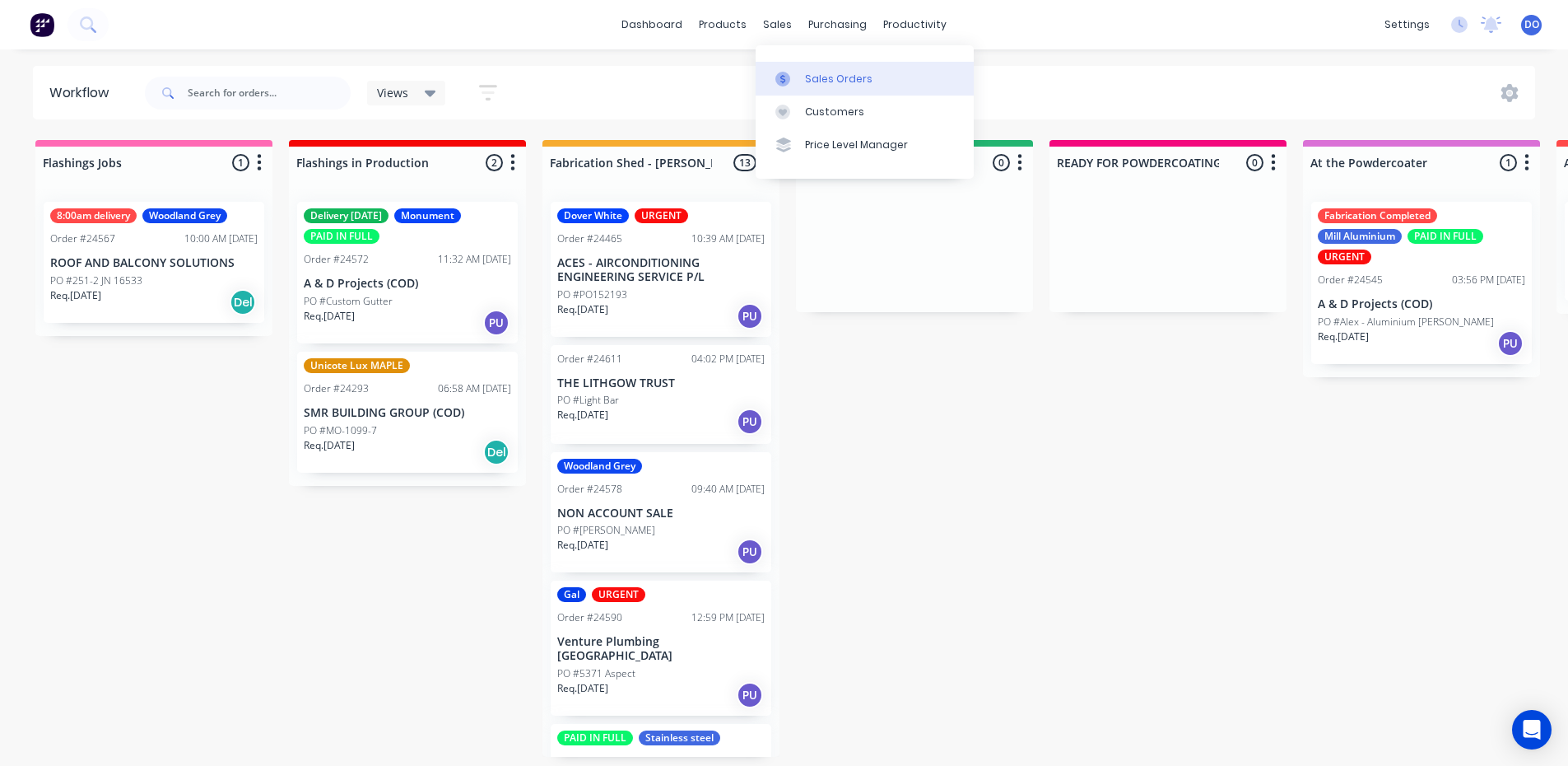
click at [797, 68] on link "Sales Orders" at bounding box center [865, 78] width 218 height 33
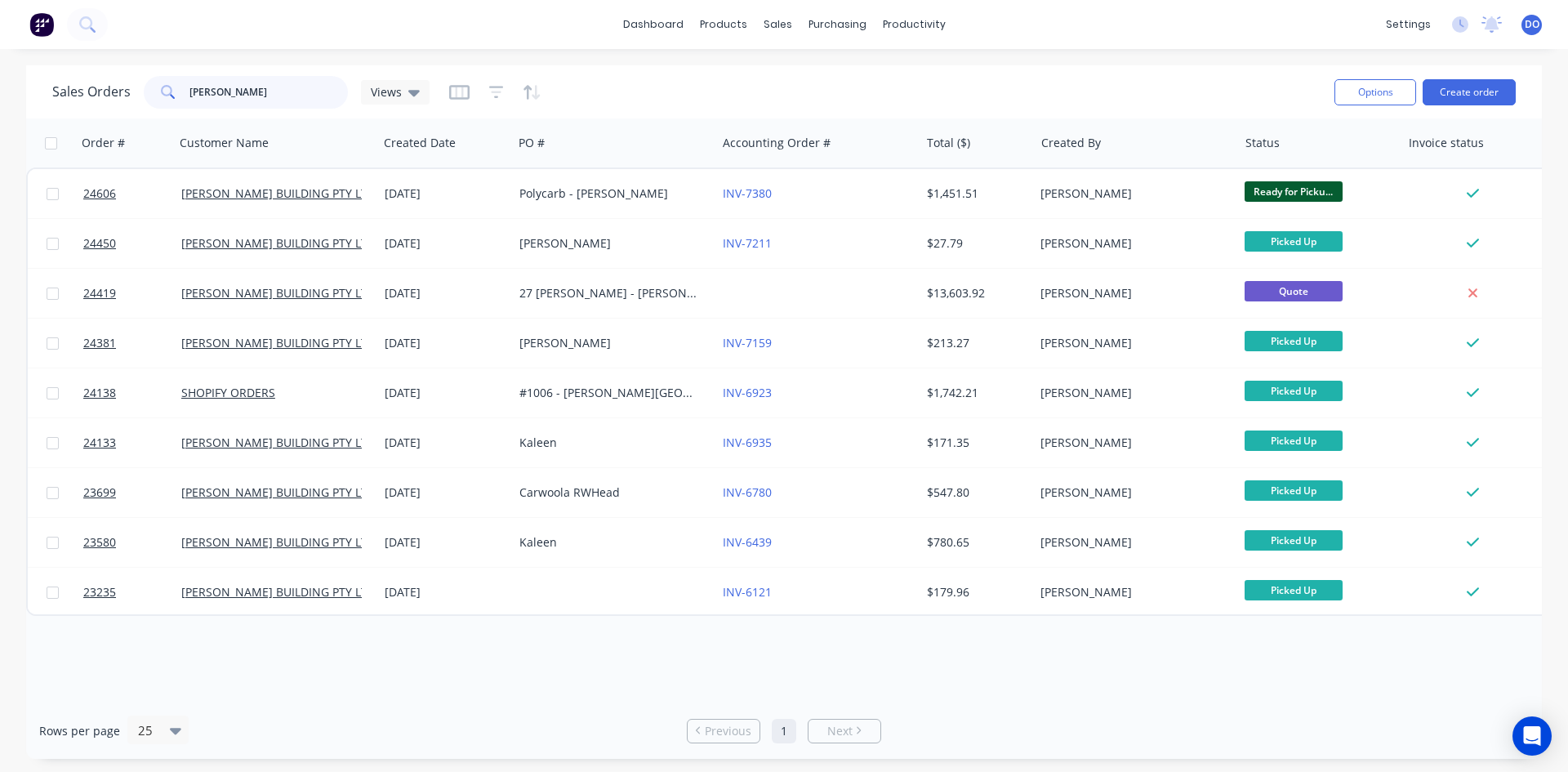
click at [145, 89] on div "BURLEY" at bounding box center [246, 92] width 205 height 33
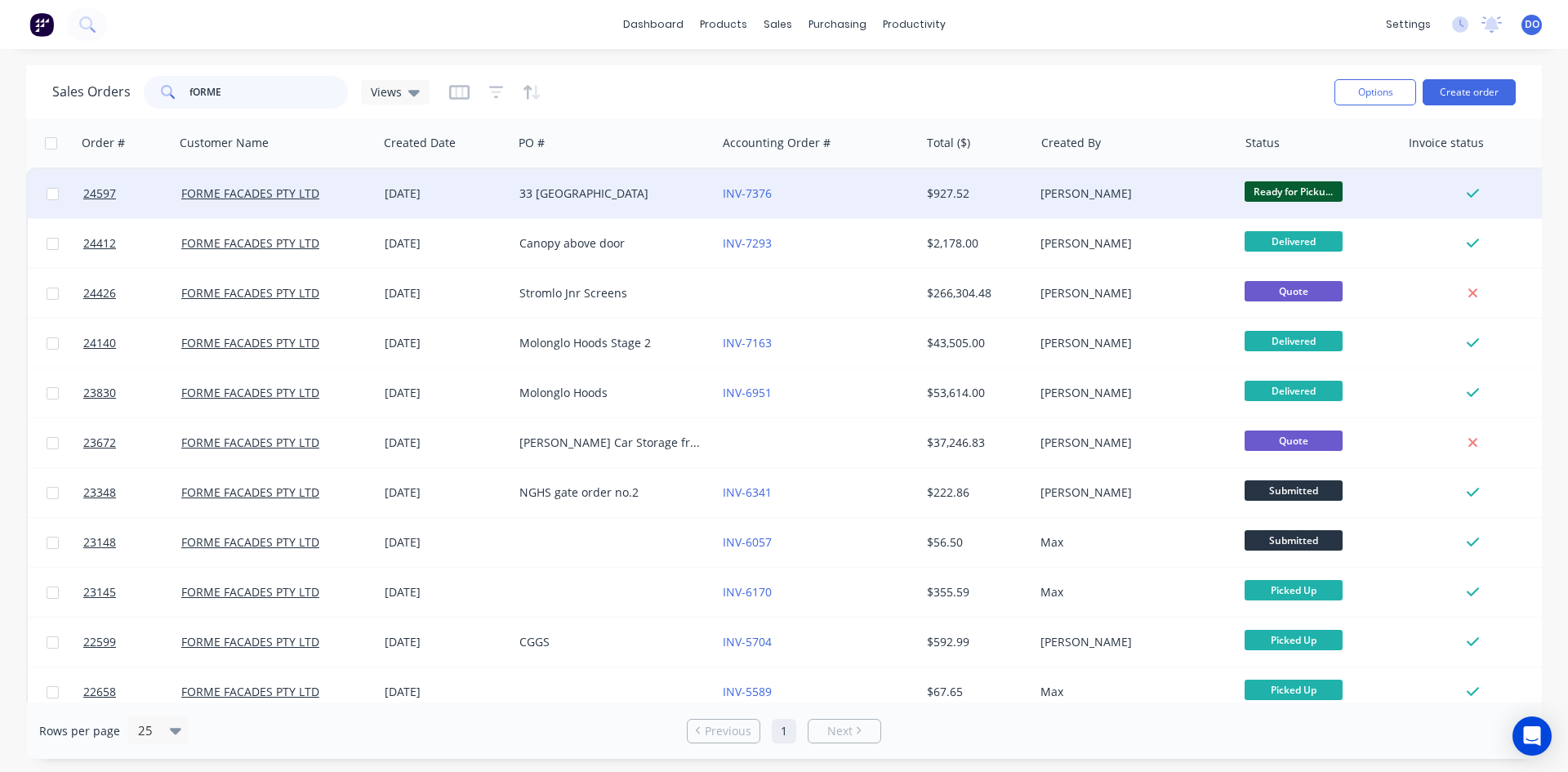
type input "fORME"
click at [634, 199] on div "33 [GEOGRAPHIC_DATA]" at bounding box center [609, 193] width 181 height 16
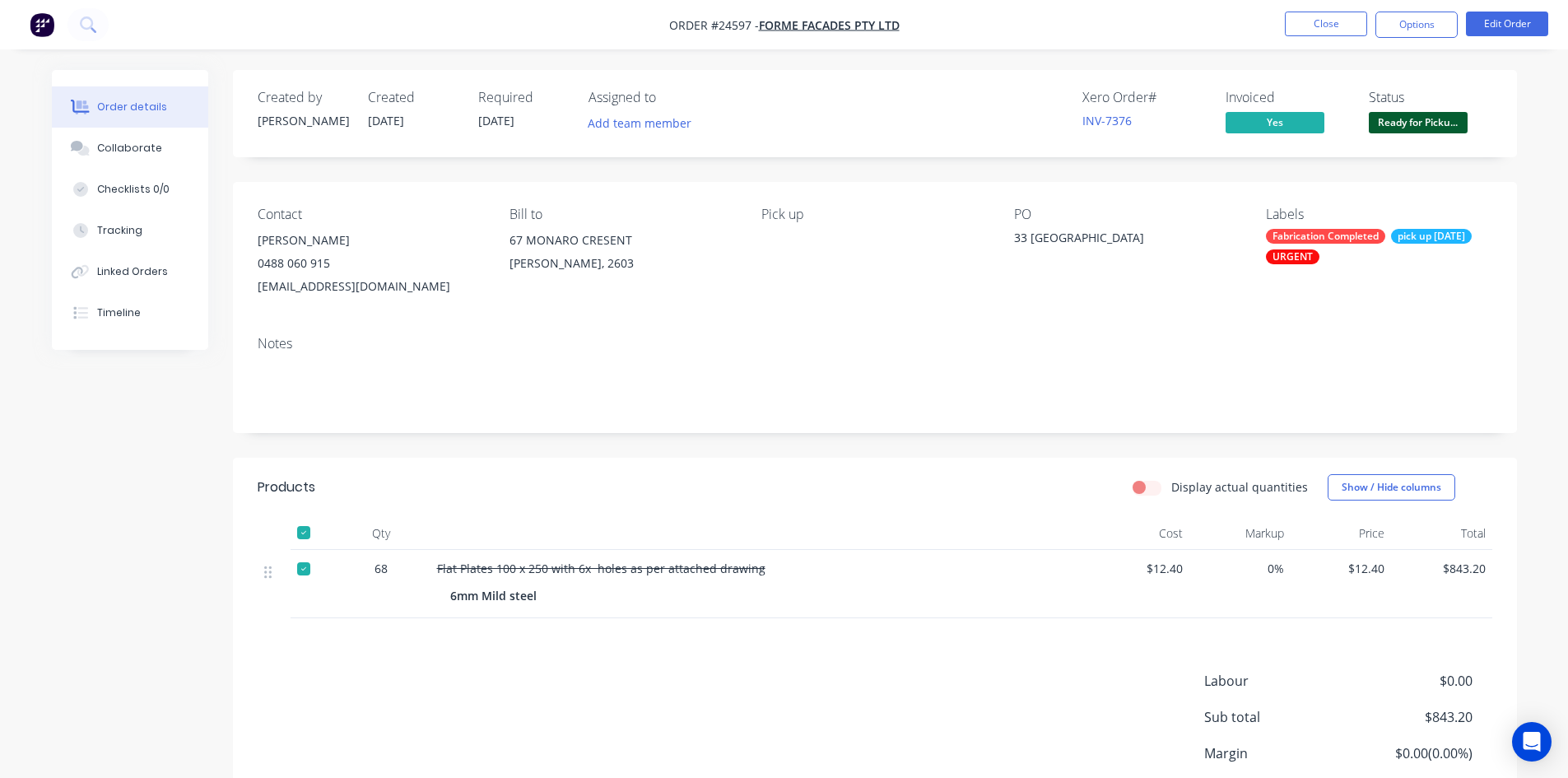
click at [1408, 130] on span "Ready for Picku..." at bounding box center [1418, 122] width 99 height 21
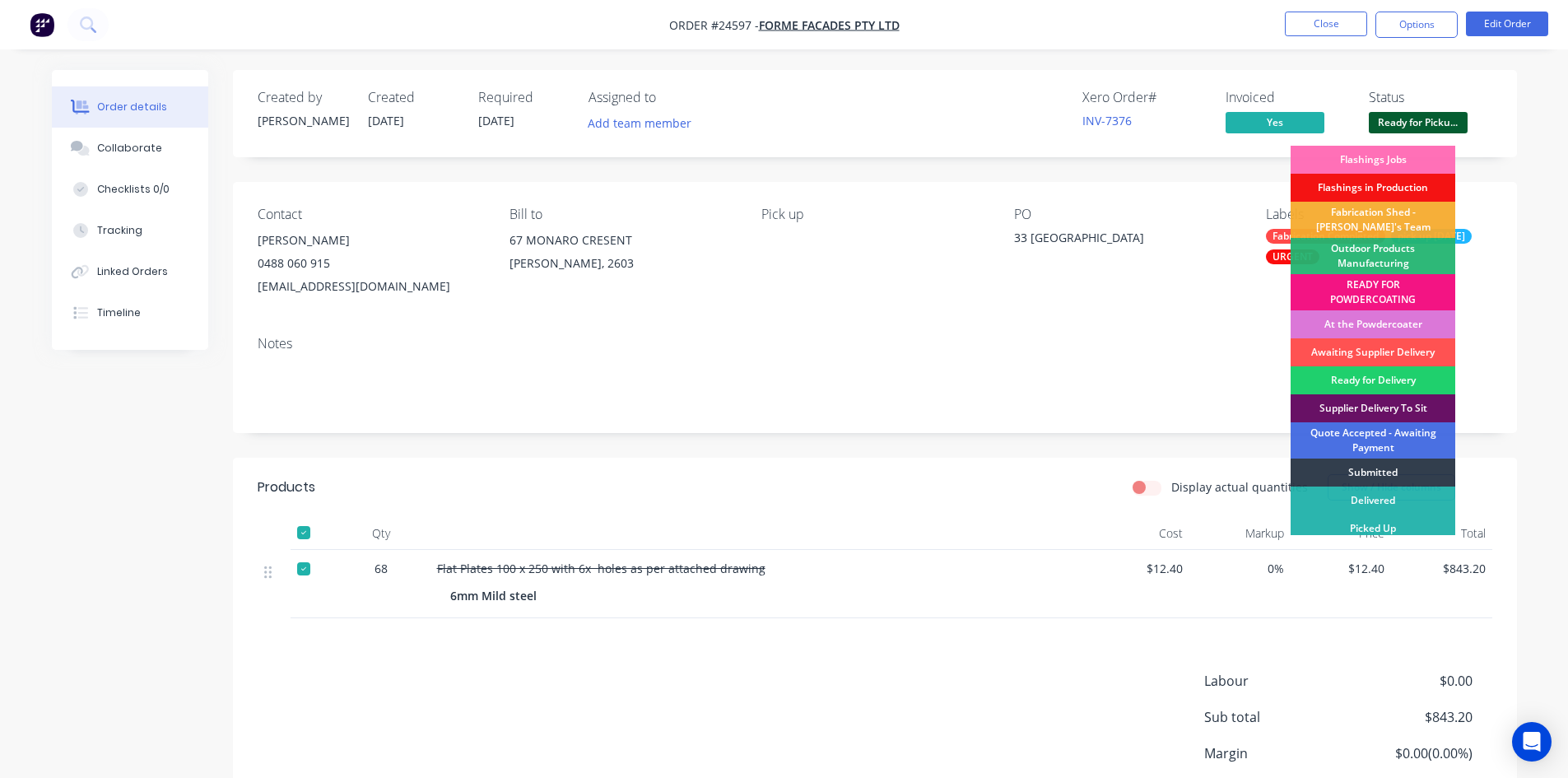
click at [1424, 511] on div "Delivered" at bounding box center [1373, 501] width 165 height 28
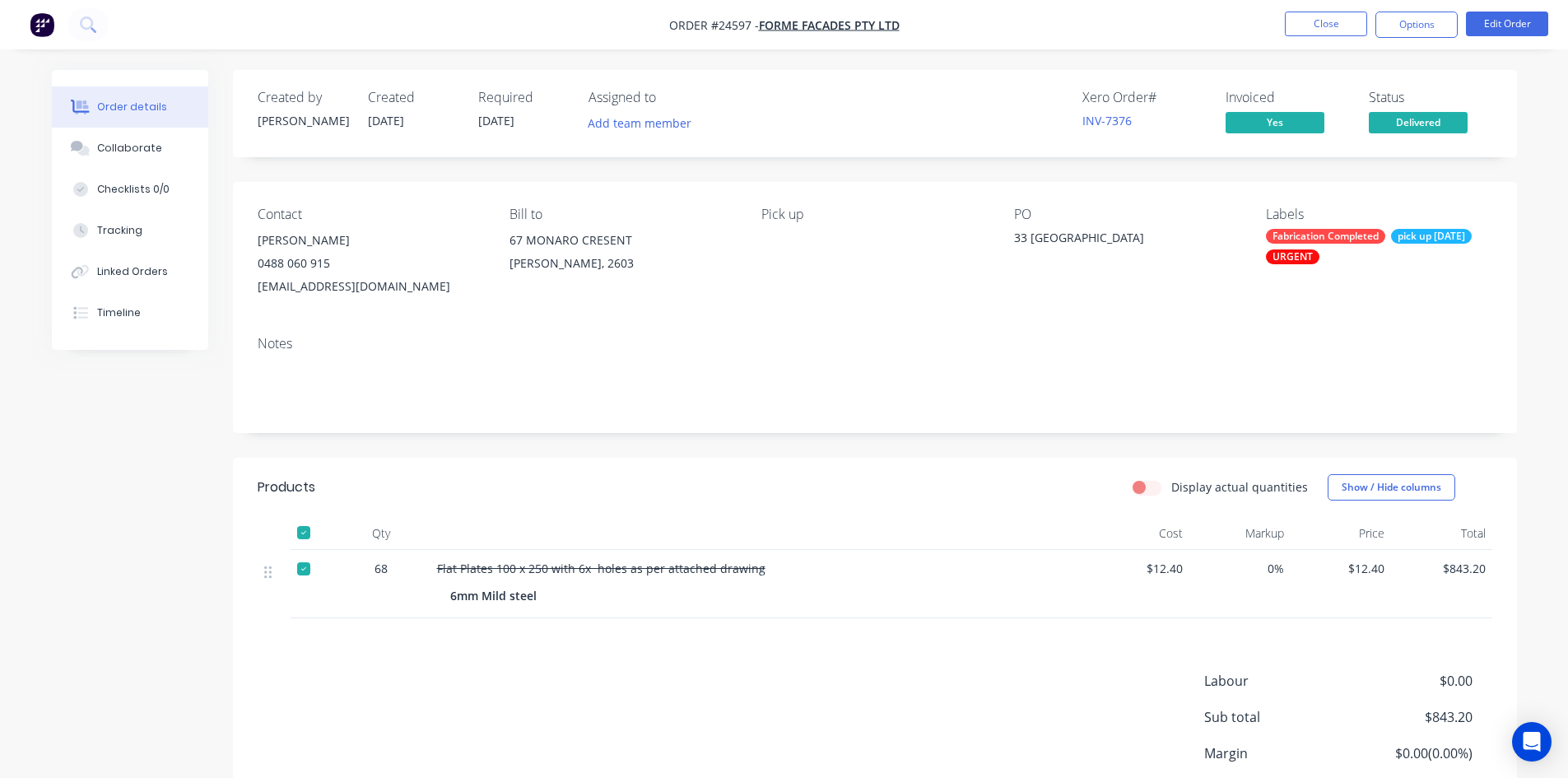
click at [1394, 120] on span "Delivered" at bounding box center [1418, 122] width 99 height 21
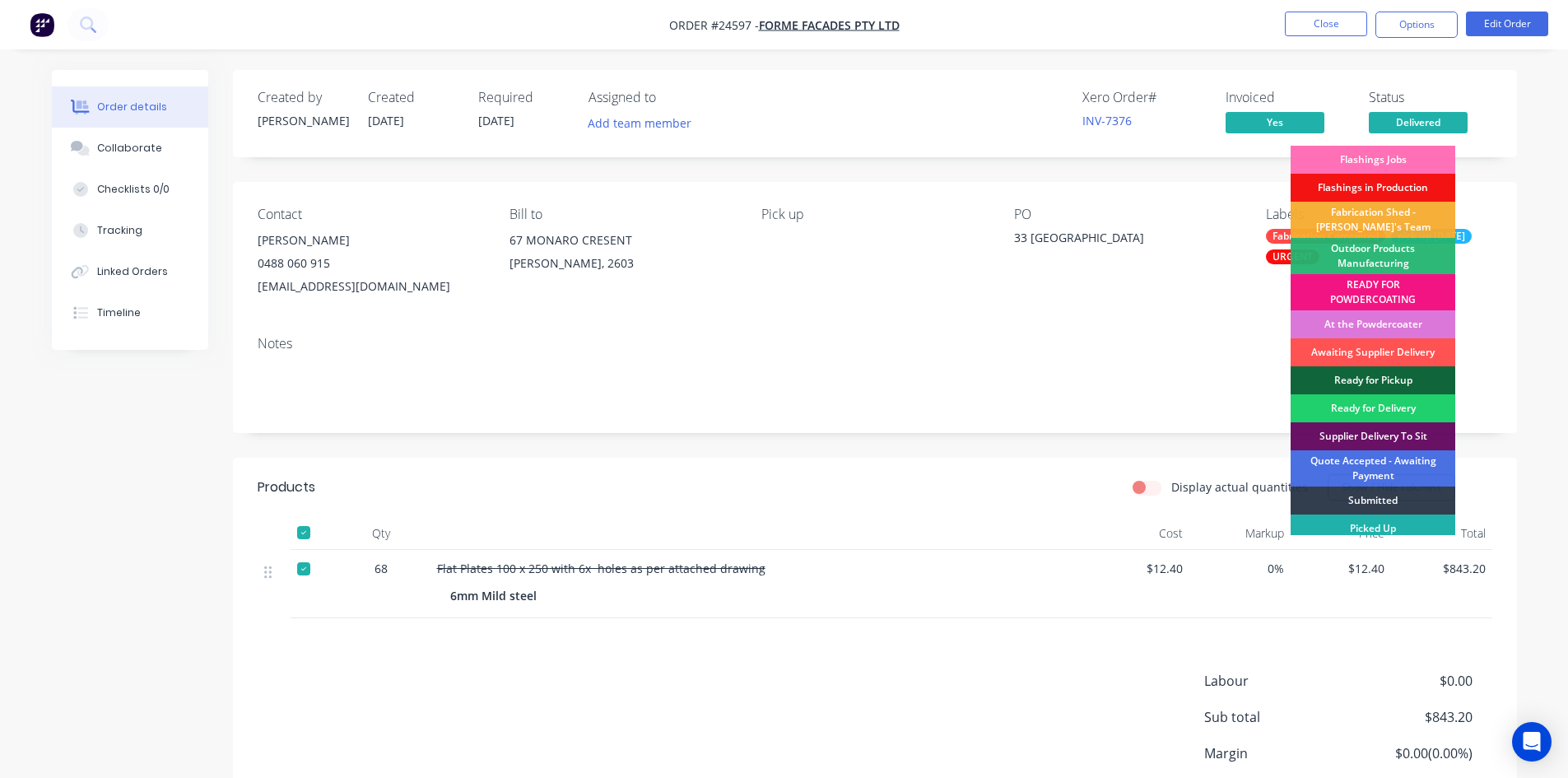
click at [1402, 522] on div "Picked Up" at bounding box center [1373, 528] width 165 height 28
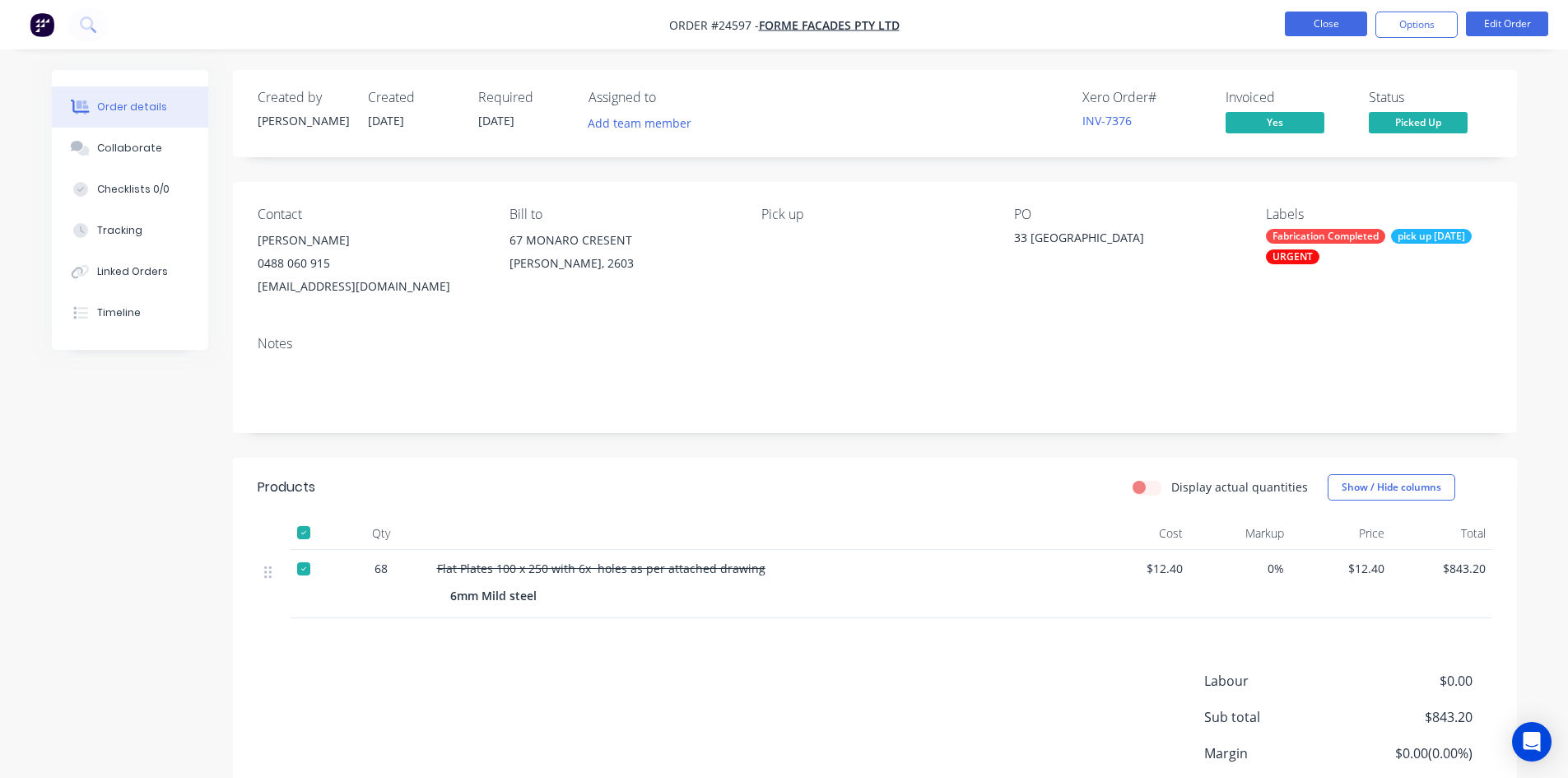
click at [1306, 17] on button "Close" at bounding box center [1325, 23] width 82 height 25
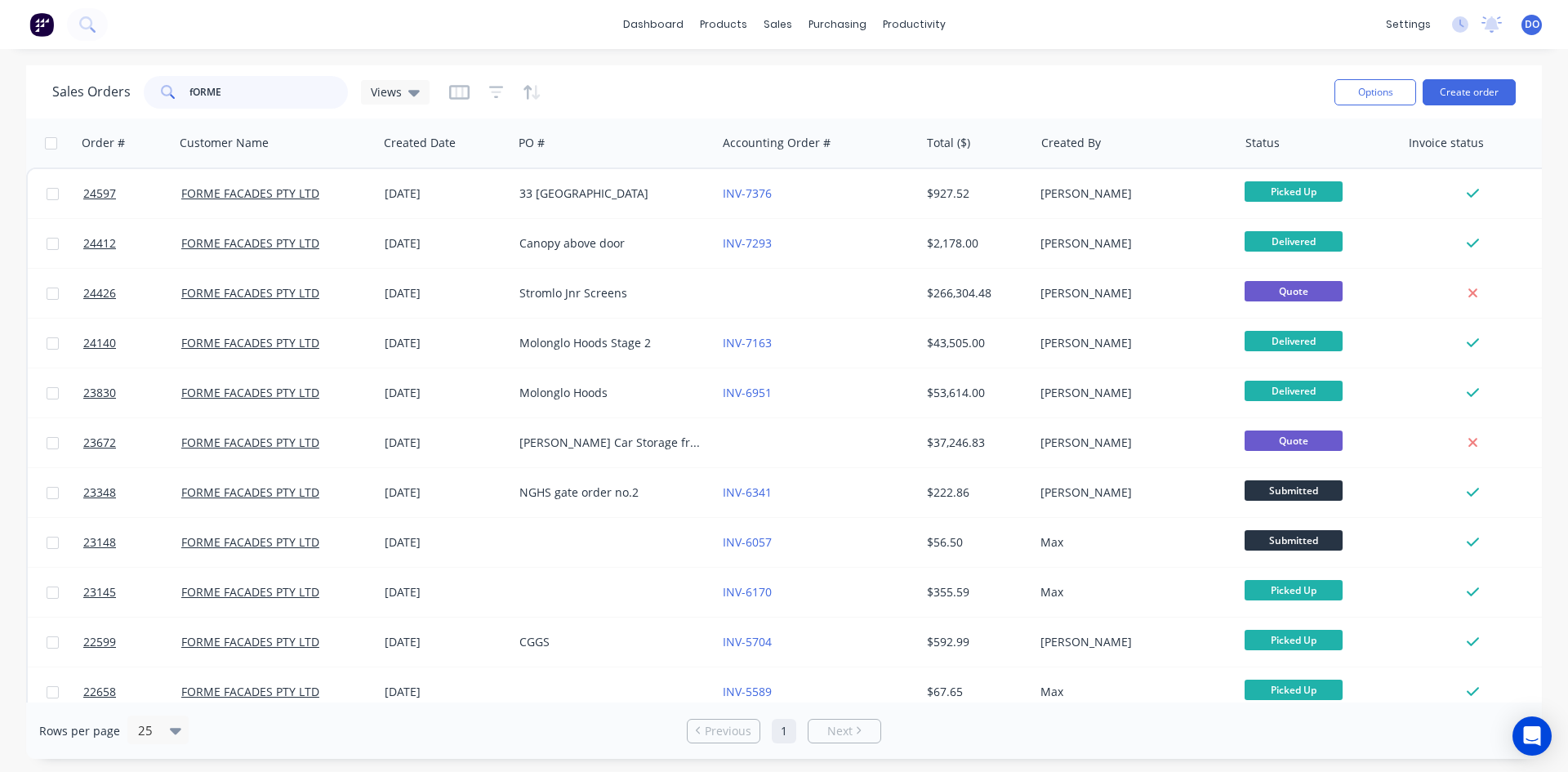
drag, startPoint x: 265, startPoint y: 84, endPoint x: 150, endPoint y: 70, distance: 115.8
click at [150, 70] on div "Sales Orders fORME Views Options Create order" at bounding box center [784, 92] width 1516 height 53
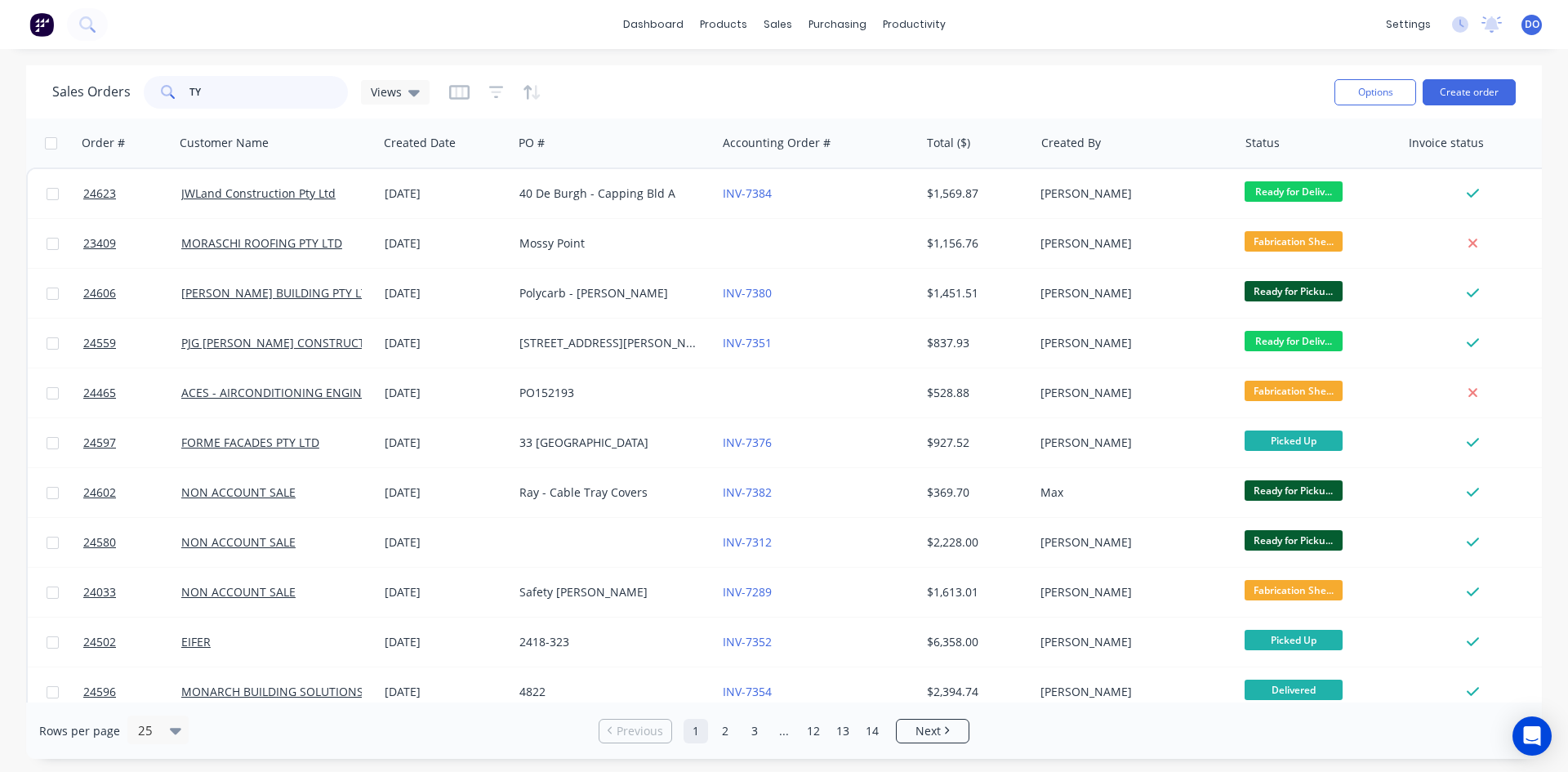
type input "TY"
click at [1484, 89] on button "Create order" at bounding box center [1469, 92] width 93 height 26
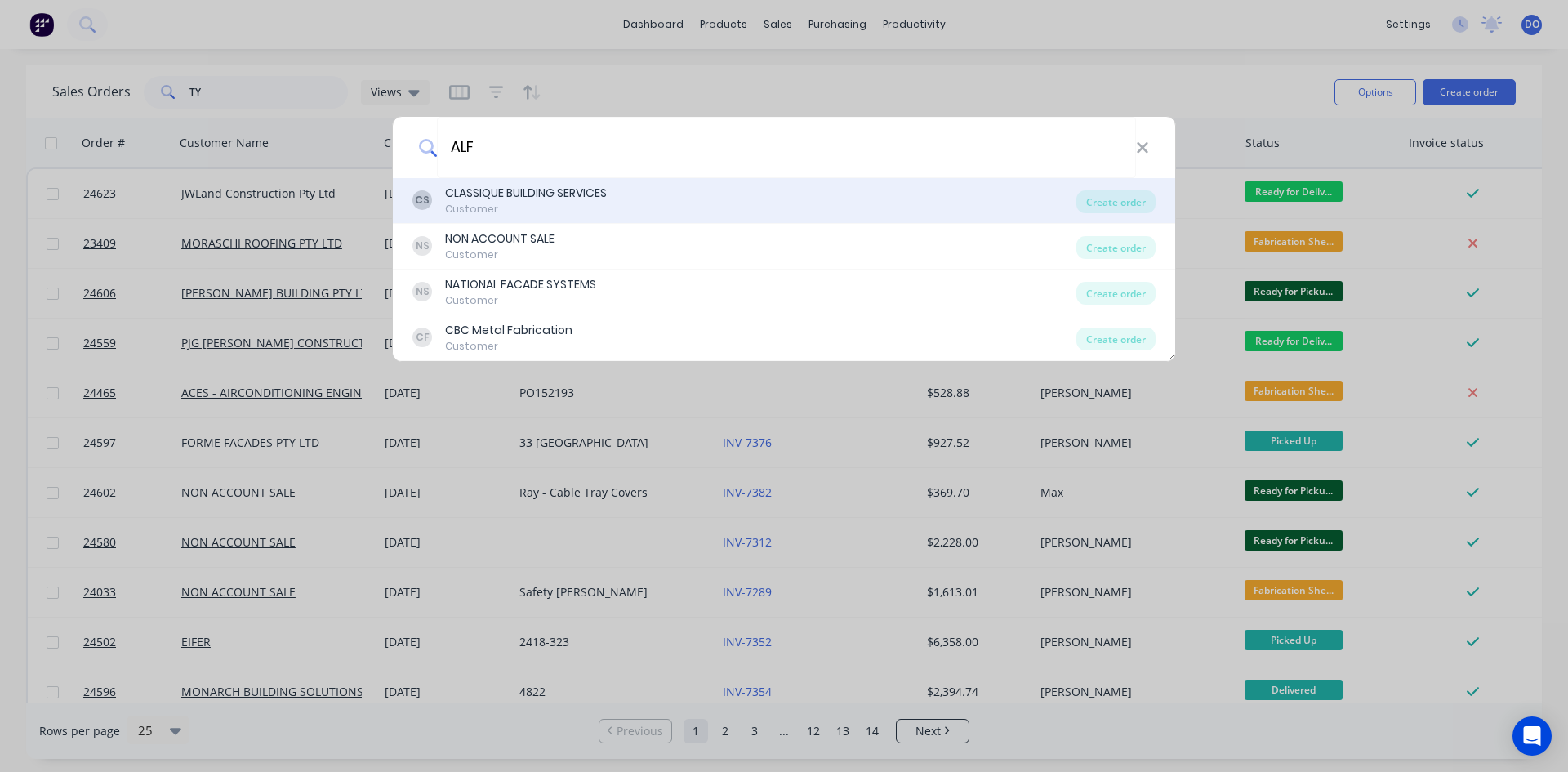
type input "ALF"
click at [636, 198] on div "CS CLASSIQUE BUILDING SERVICES Customer" at bounding box center [744, 200] width 664 height 32
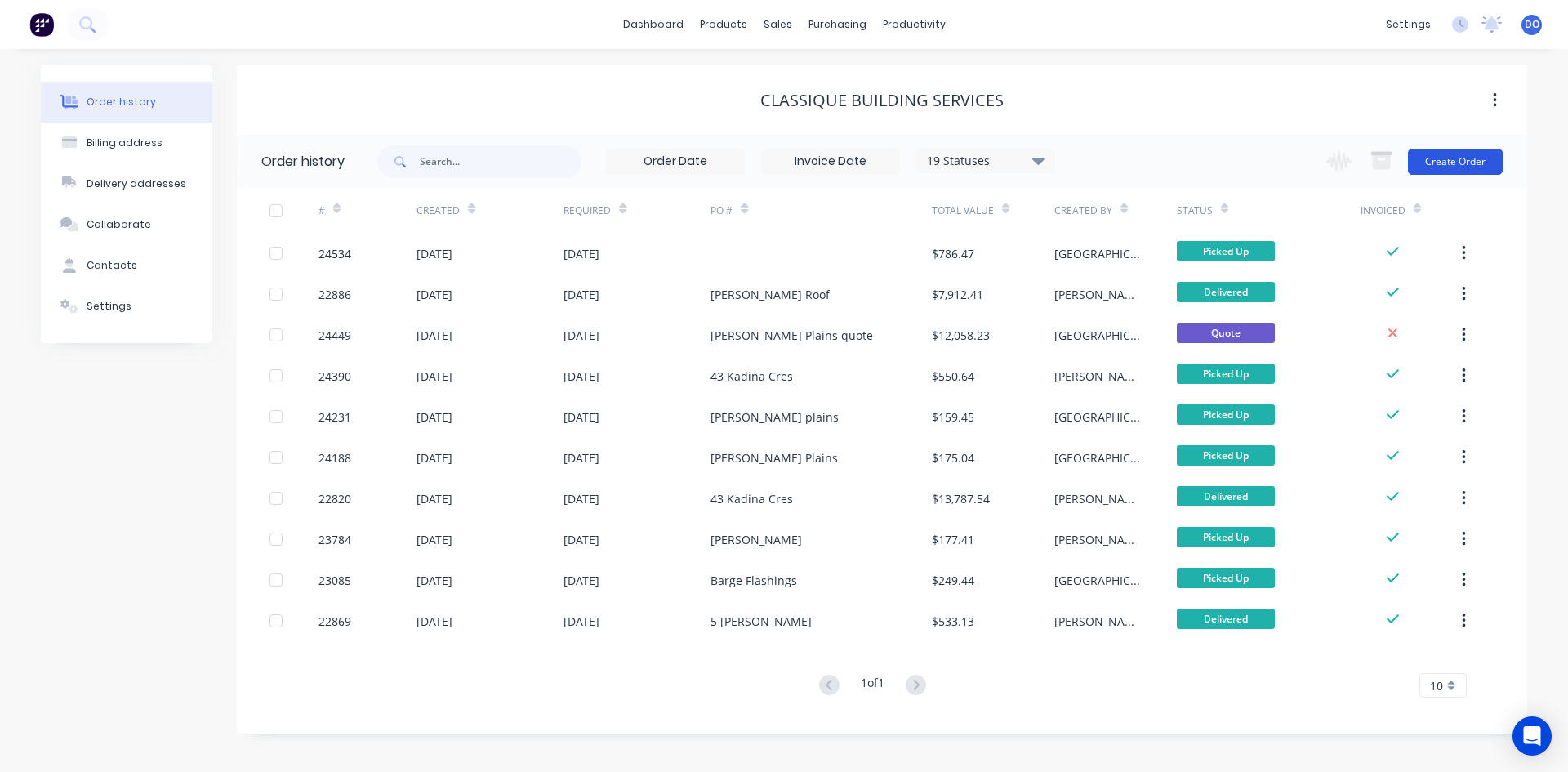
click at [1497, 153] on button "Create Order" at bounding box center [1455, 162] width 95 height 26
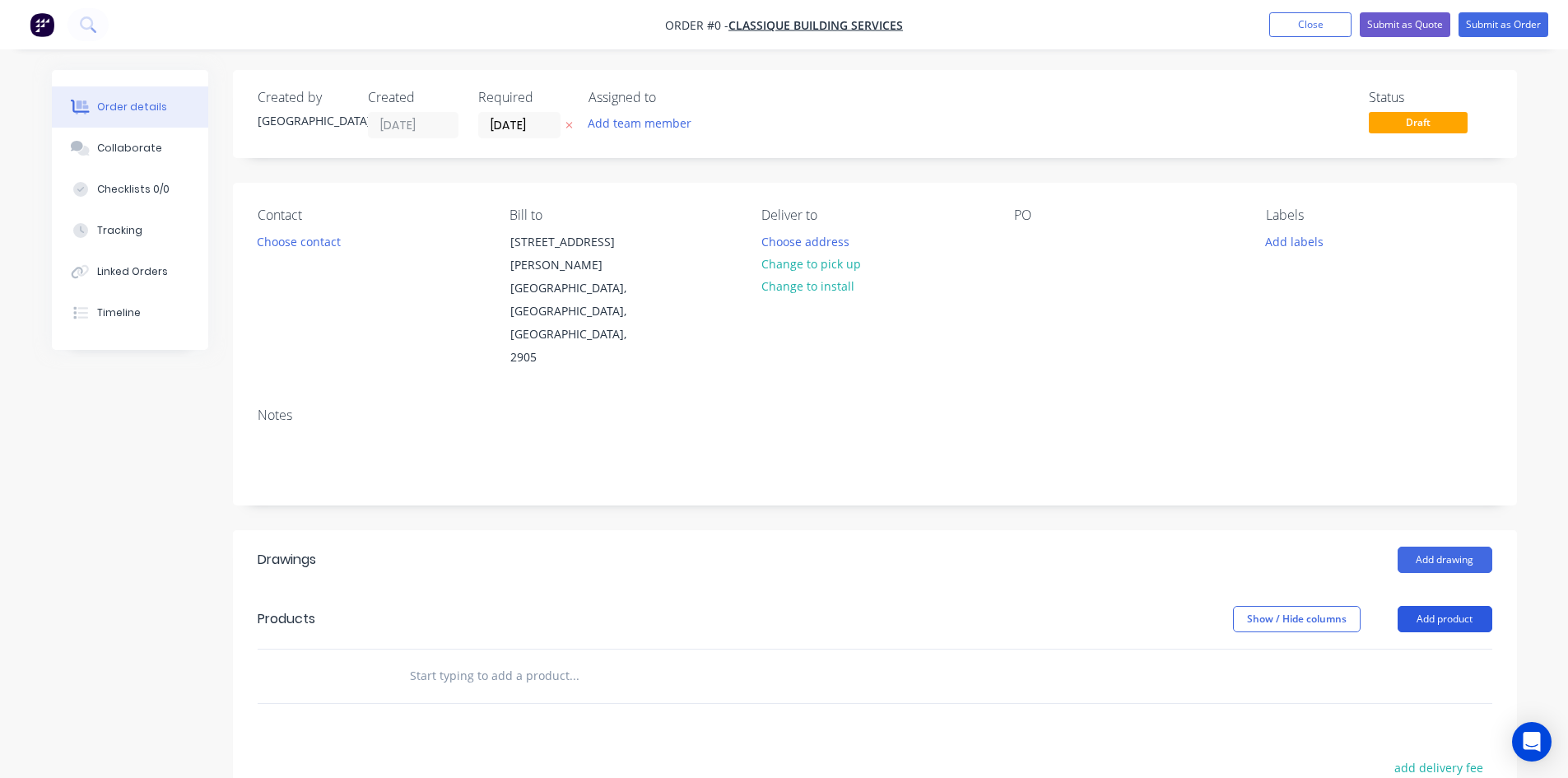
click at [1435, 606] on button "Add product" at bounding box center [1444, 619] width 94 height 26
click at [1433, 649] on div "Product catalogue" at bounding box center [1414, 661] width 126 height 24
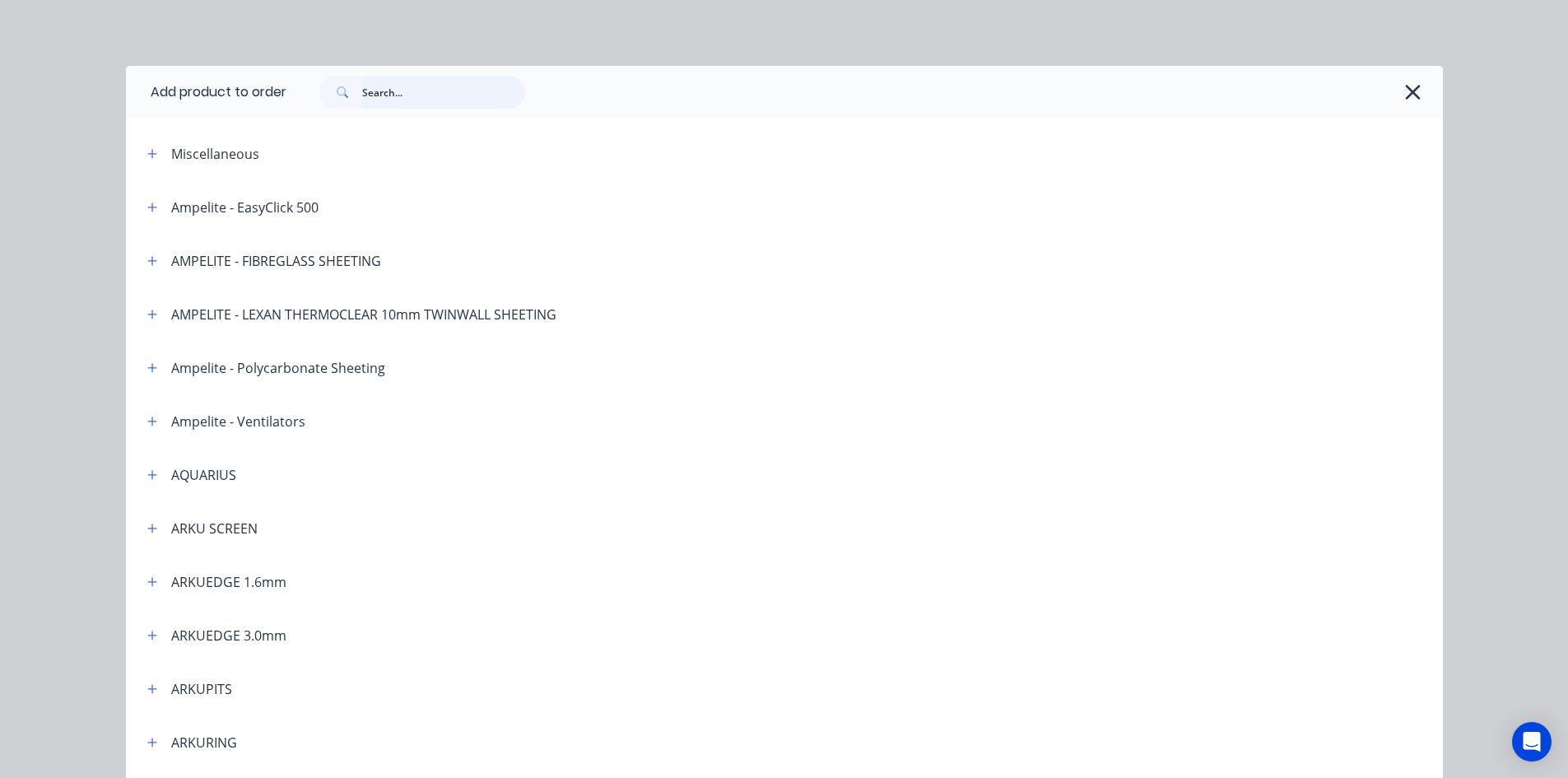
click at [437, 99] on input "text" at bounding box center [444, 92] width 163 height 33
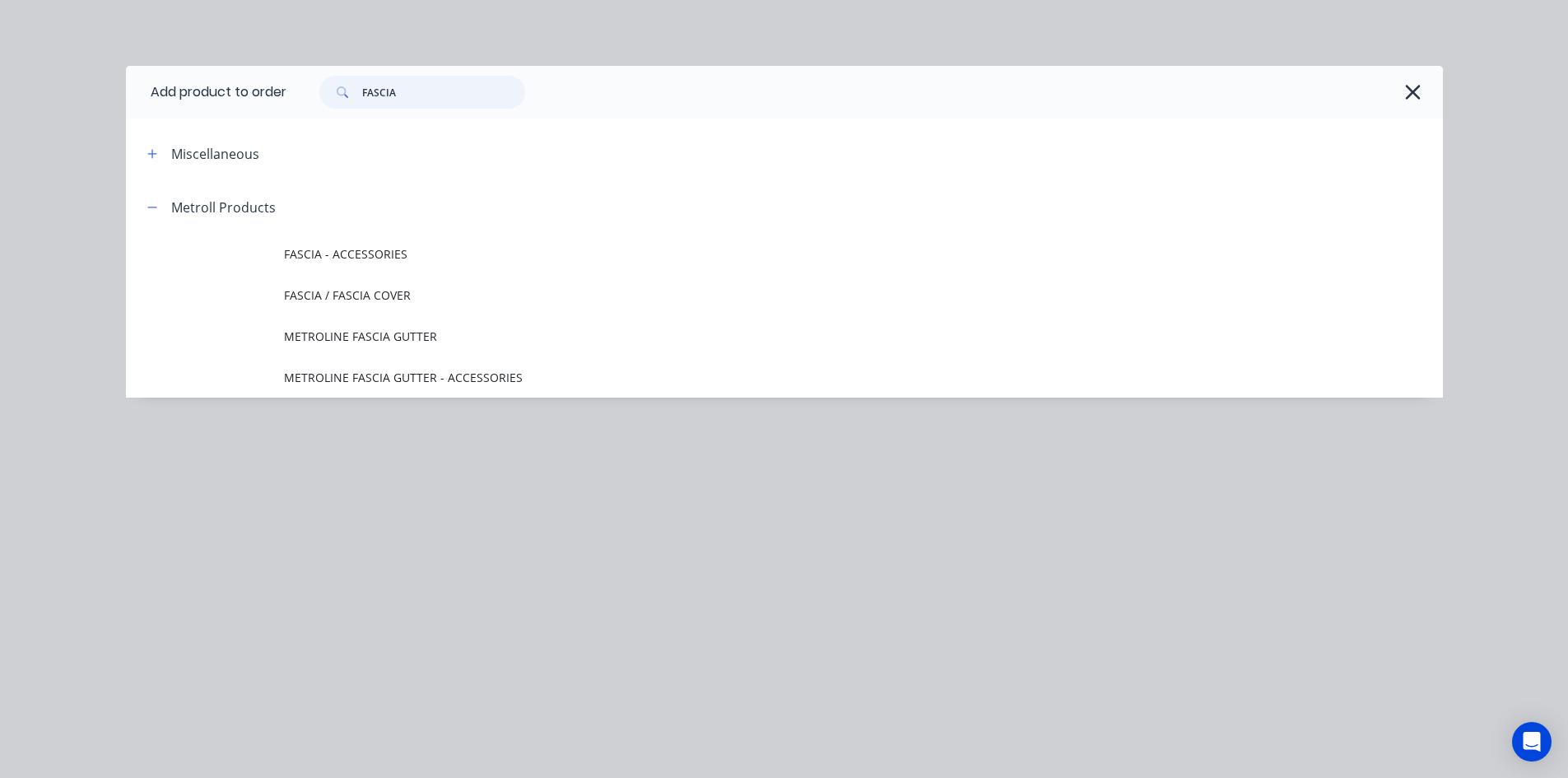
type input "FASCIA"
click at [304, 285] on td "FASCIA / FASCIA COVER" at bounding box center [864, 295] width 1159 height 42
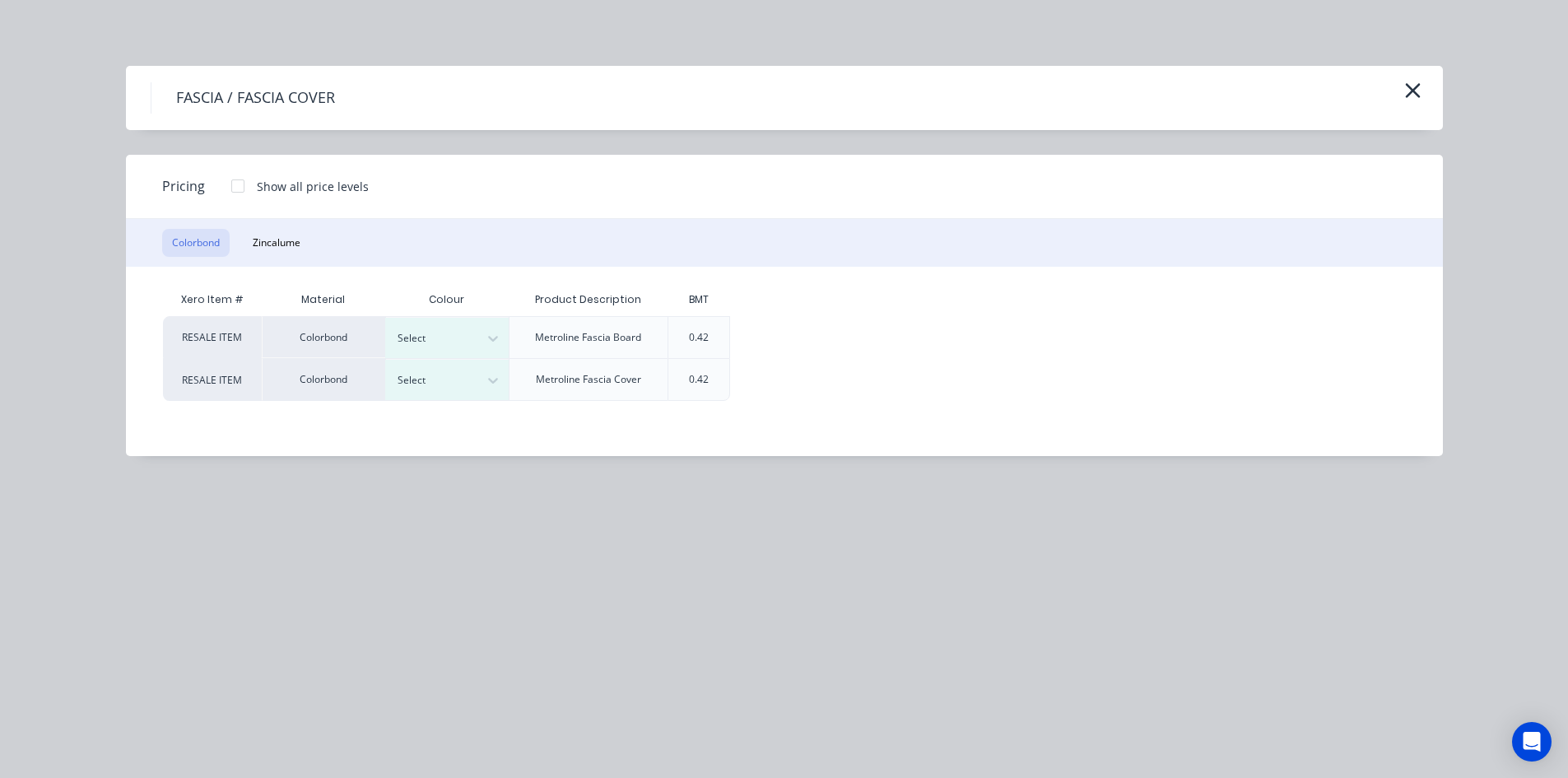
click at [239, 182] on div at bounding box center [238, 186] width 33 height 33
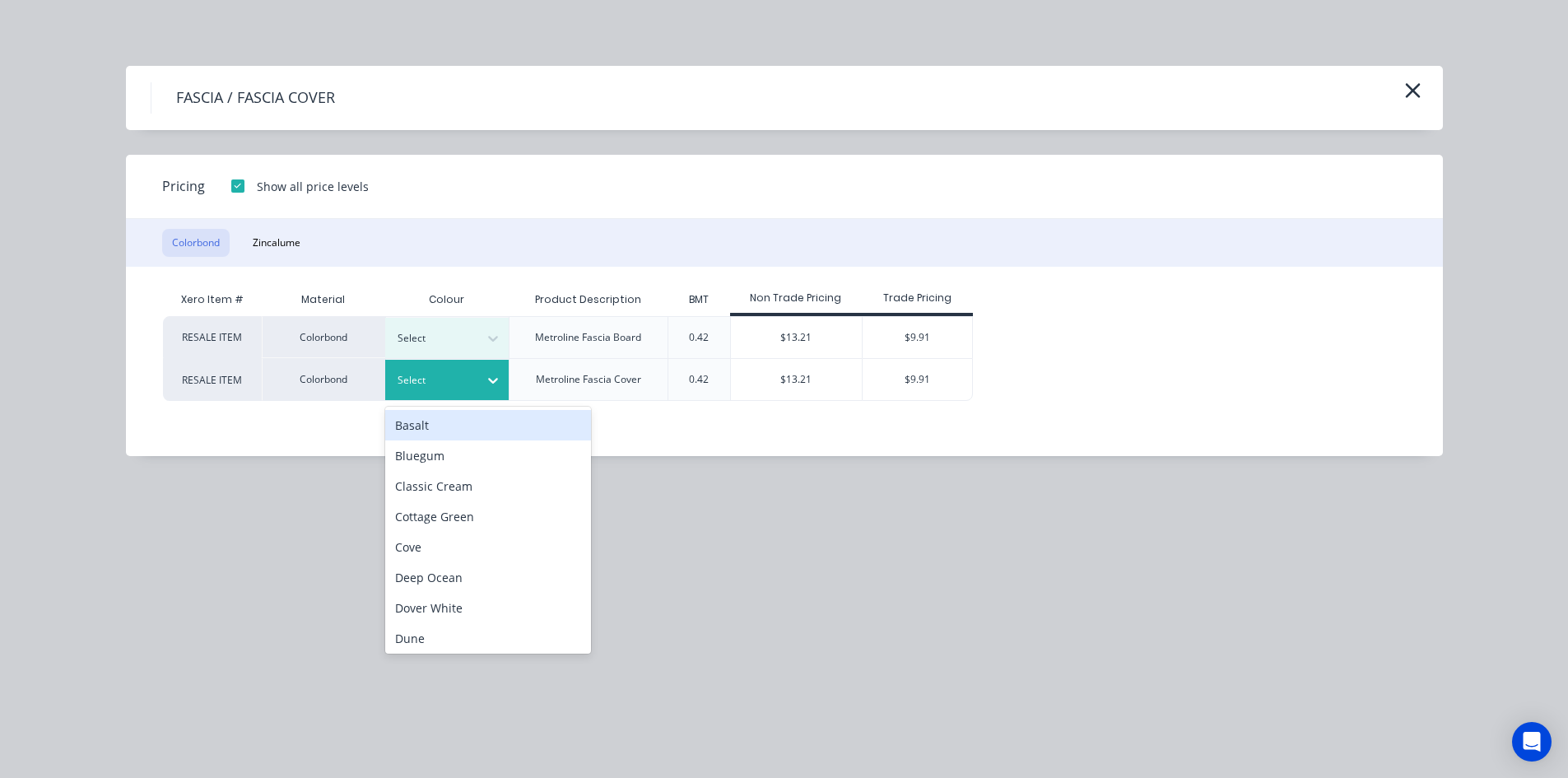
click at [441, 373] on div at bounding box center [435, 380] width 75 height 18
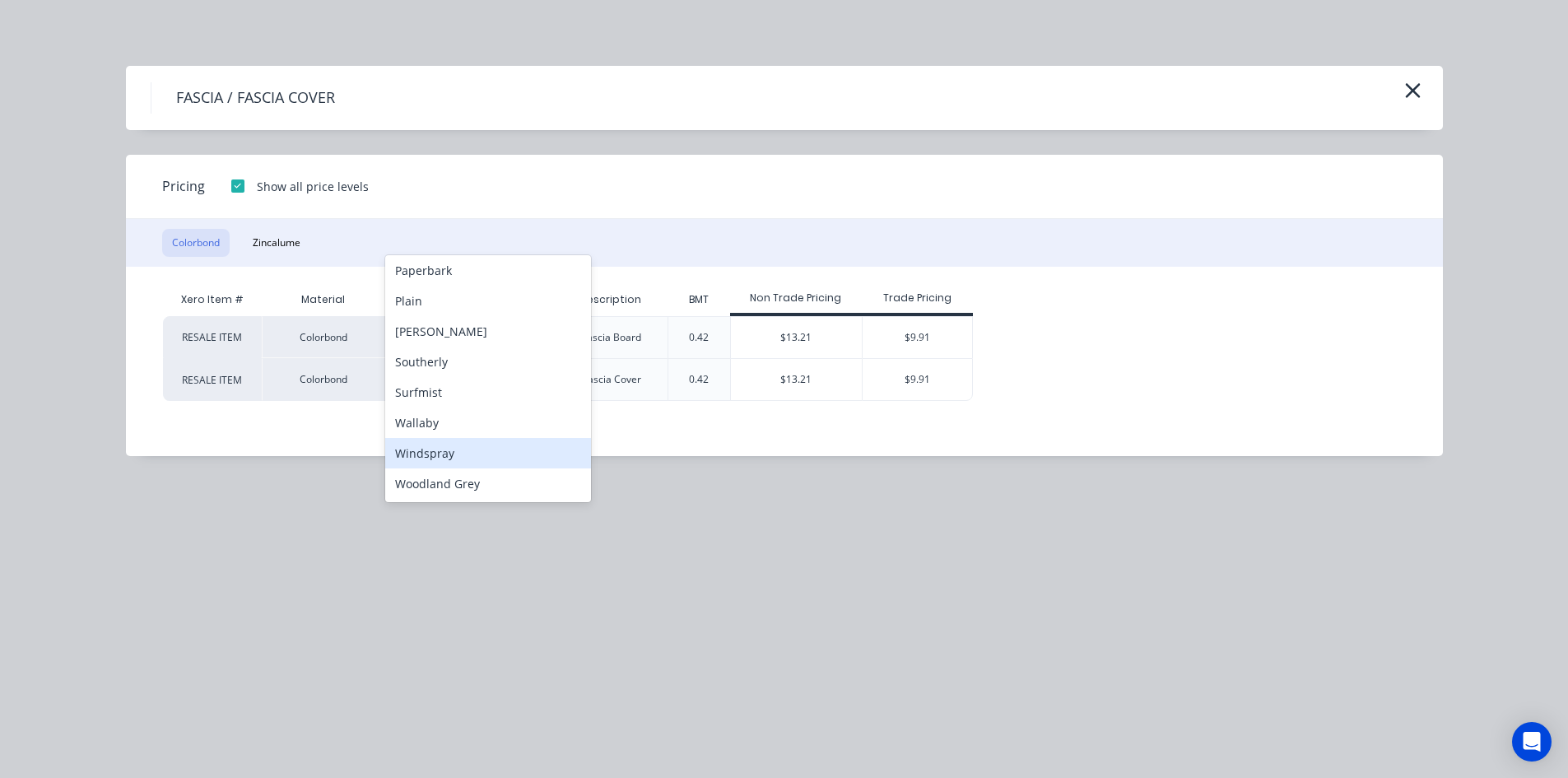
scroll to position [247, 0]
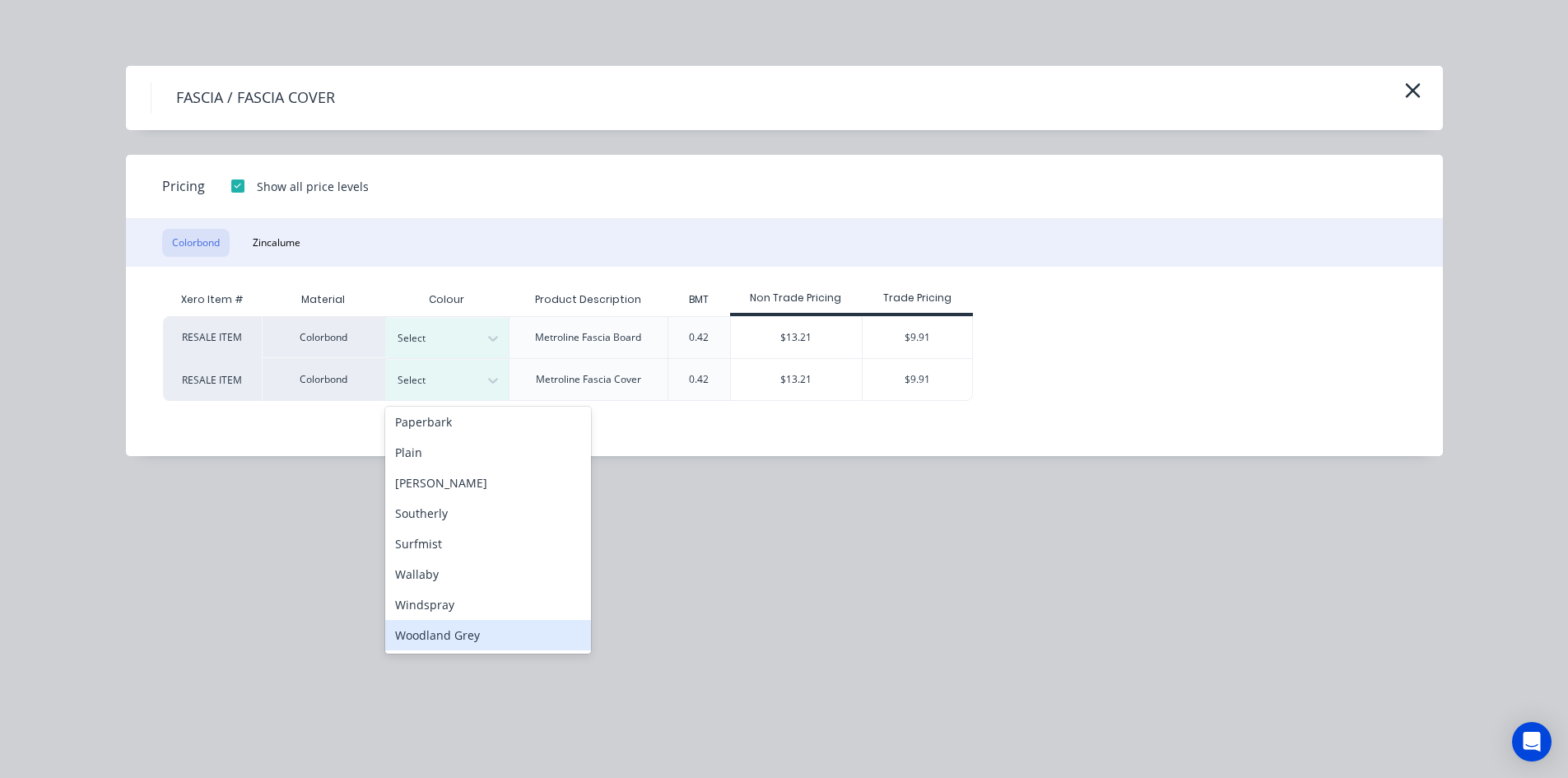
click at [473, 645] on div "Woodland Grey" at bounding box center [489, 634] width 206 height 30
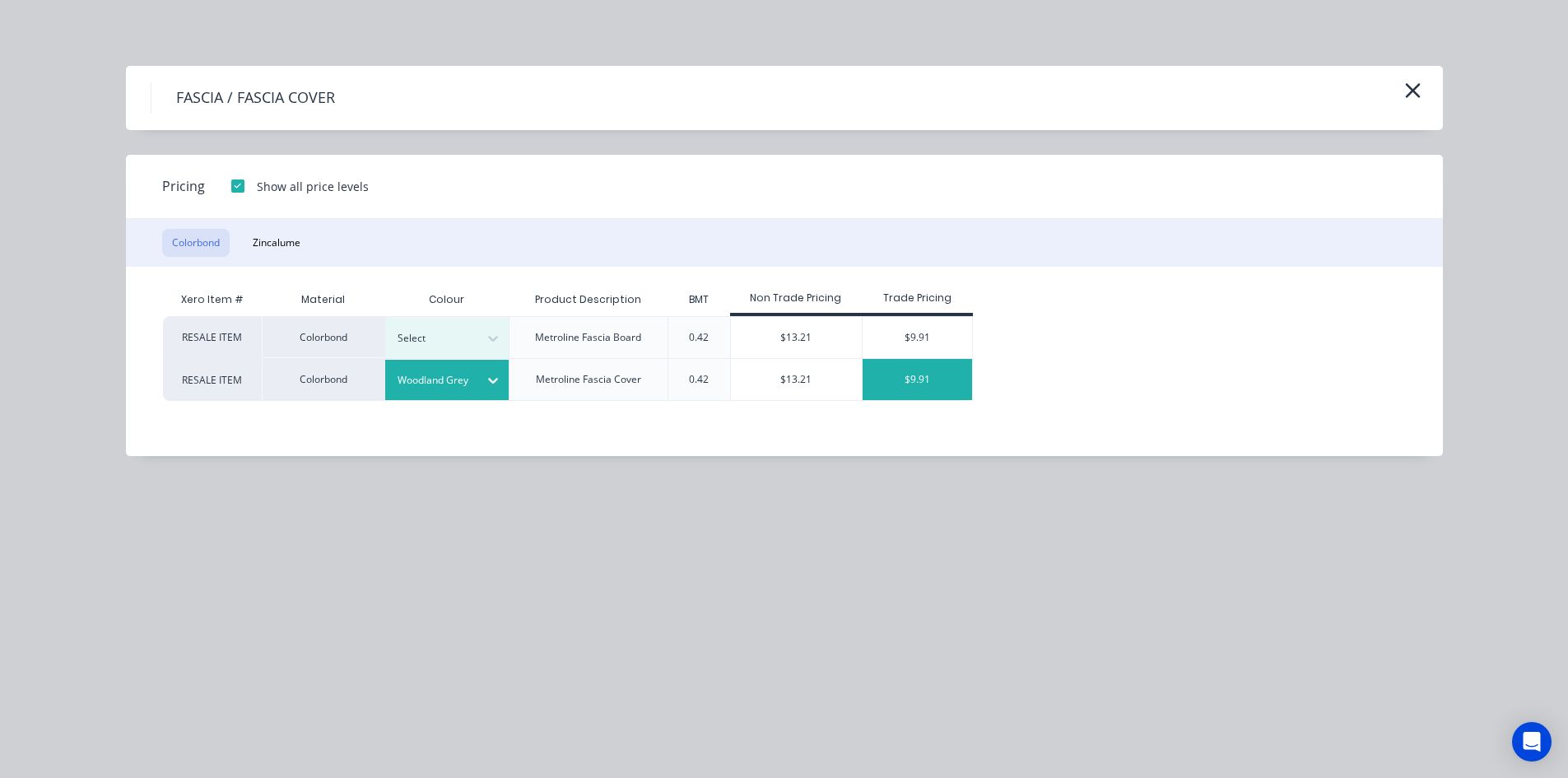
click at [912, 368] on div "$9.91" at bounding box center [917, 379] width 109 height 42
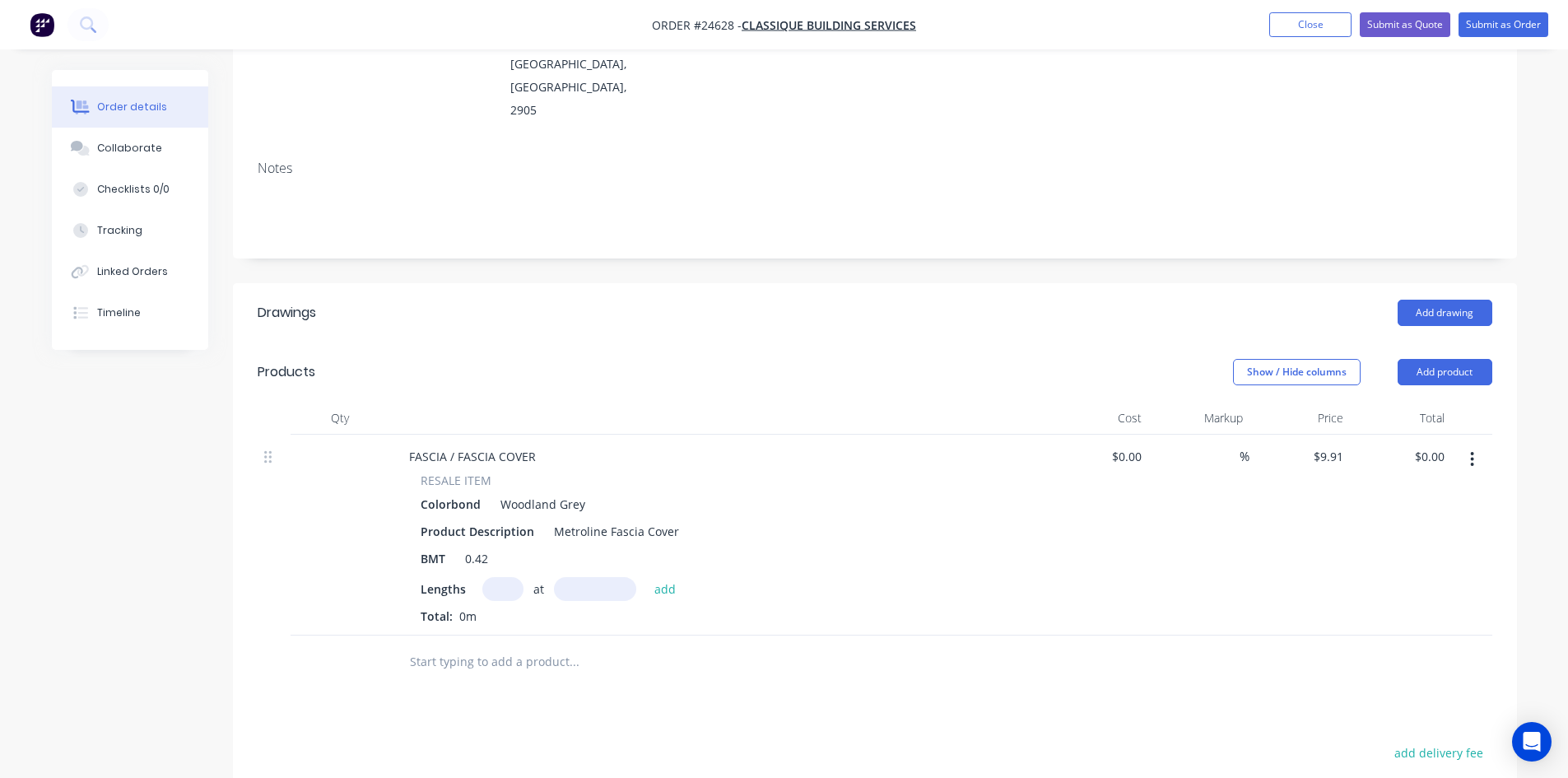
click at [501, 577] on input "text" at bounding box center [503, 589] width 42 height 24
type input "1"
type input "4200"
click at [646, 577] on button "add" at bounding box center [665, 588] width 39 height 23
type input "$41.62"
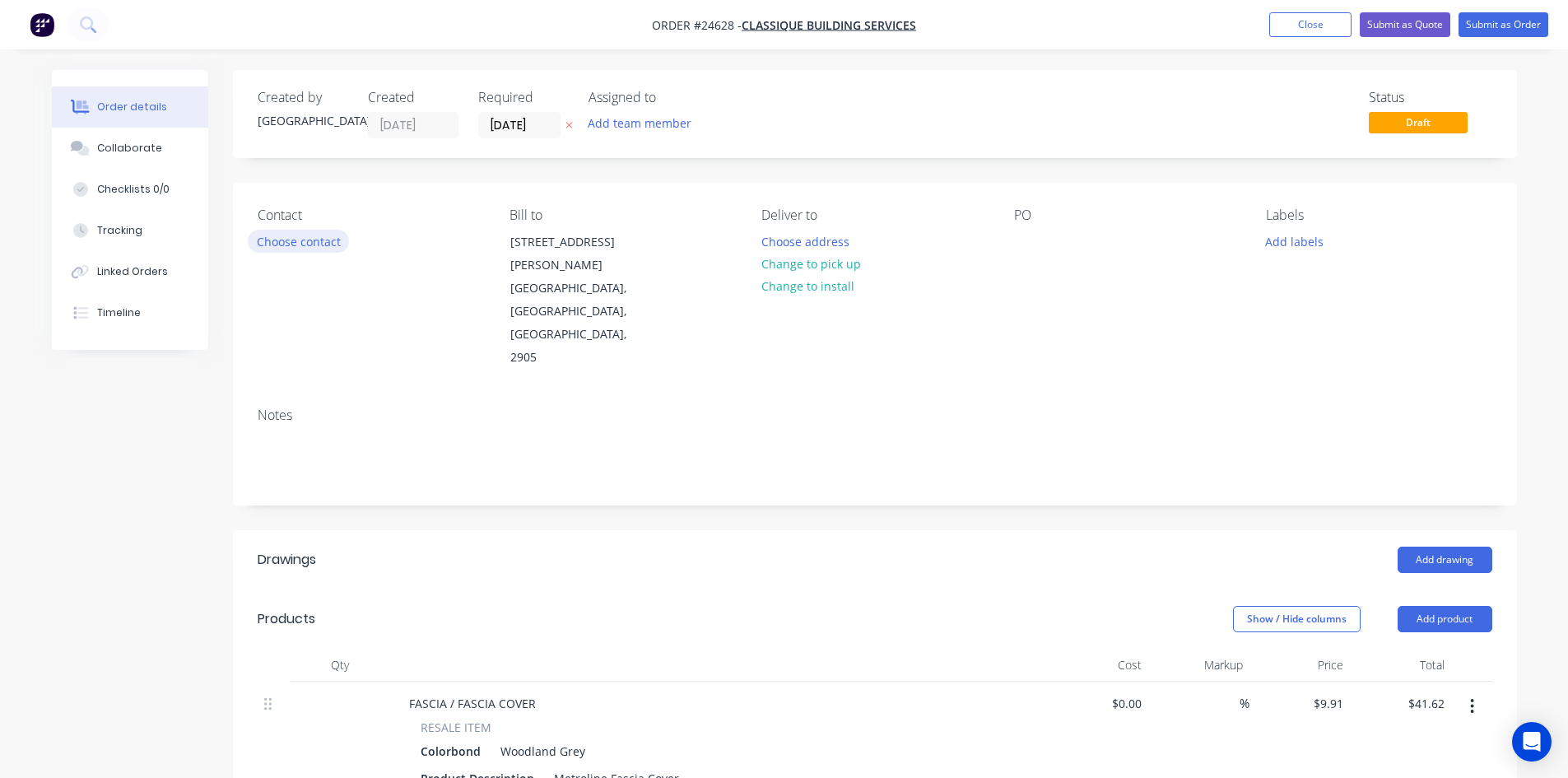
click at [308, 245] on button "Choose contact" at bounding box center [298, 241] width 101 height 23
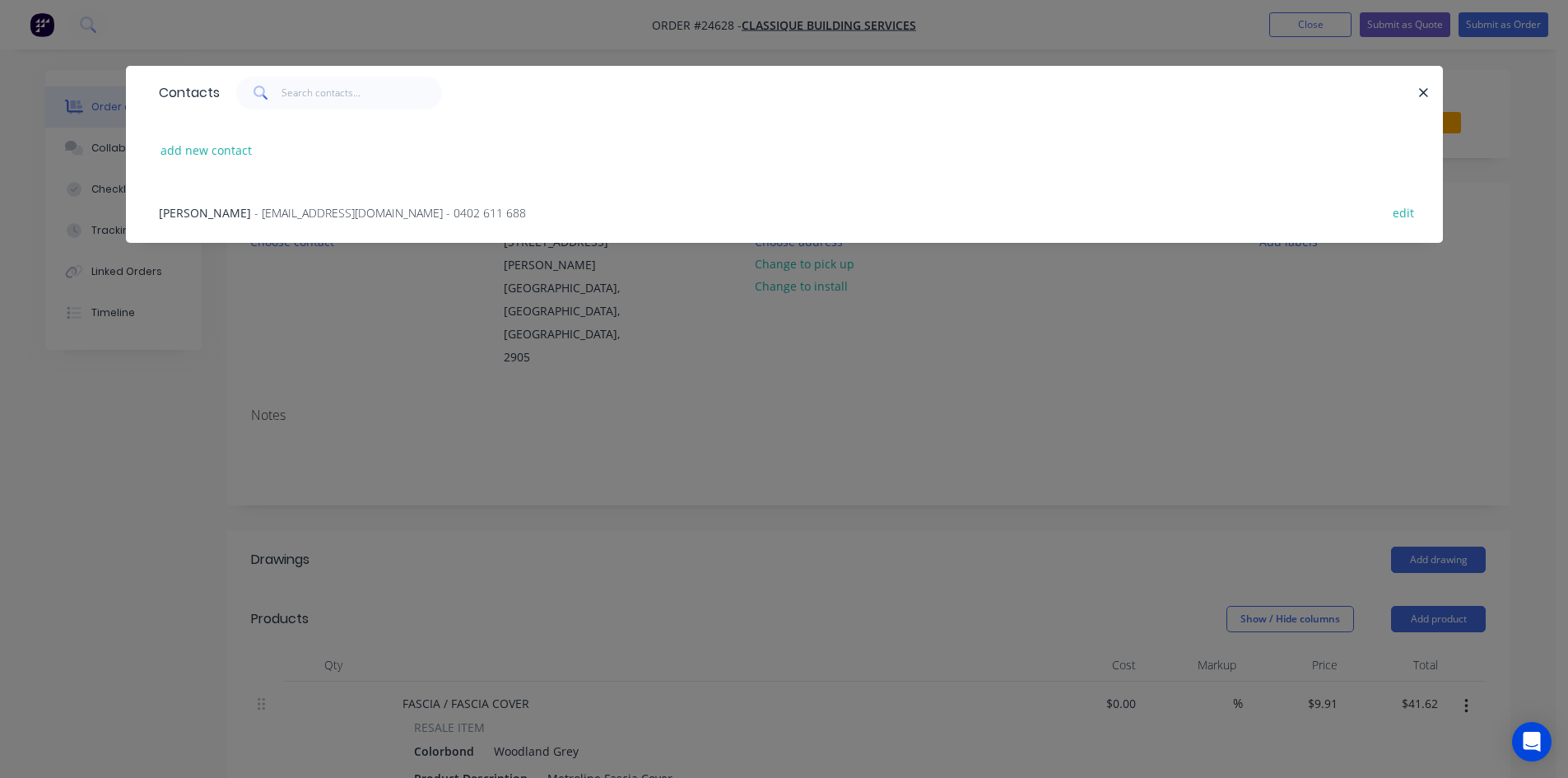
drag, startPoint x: 331, startPoint y: 223, endPoint x: 341, endPoint y: 227, distance: 10.8
click at [337, 225] on div "Alf George - alfgeorge3@bigpond.com - 0402 611 688 edit" at bounding box center [784, 211] width 1267 height 62
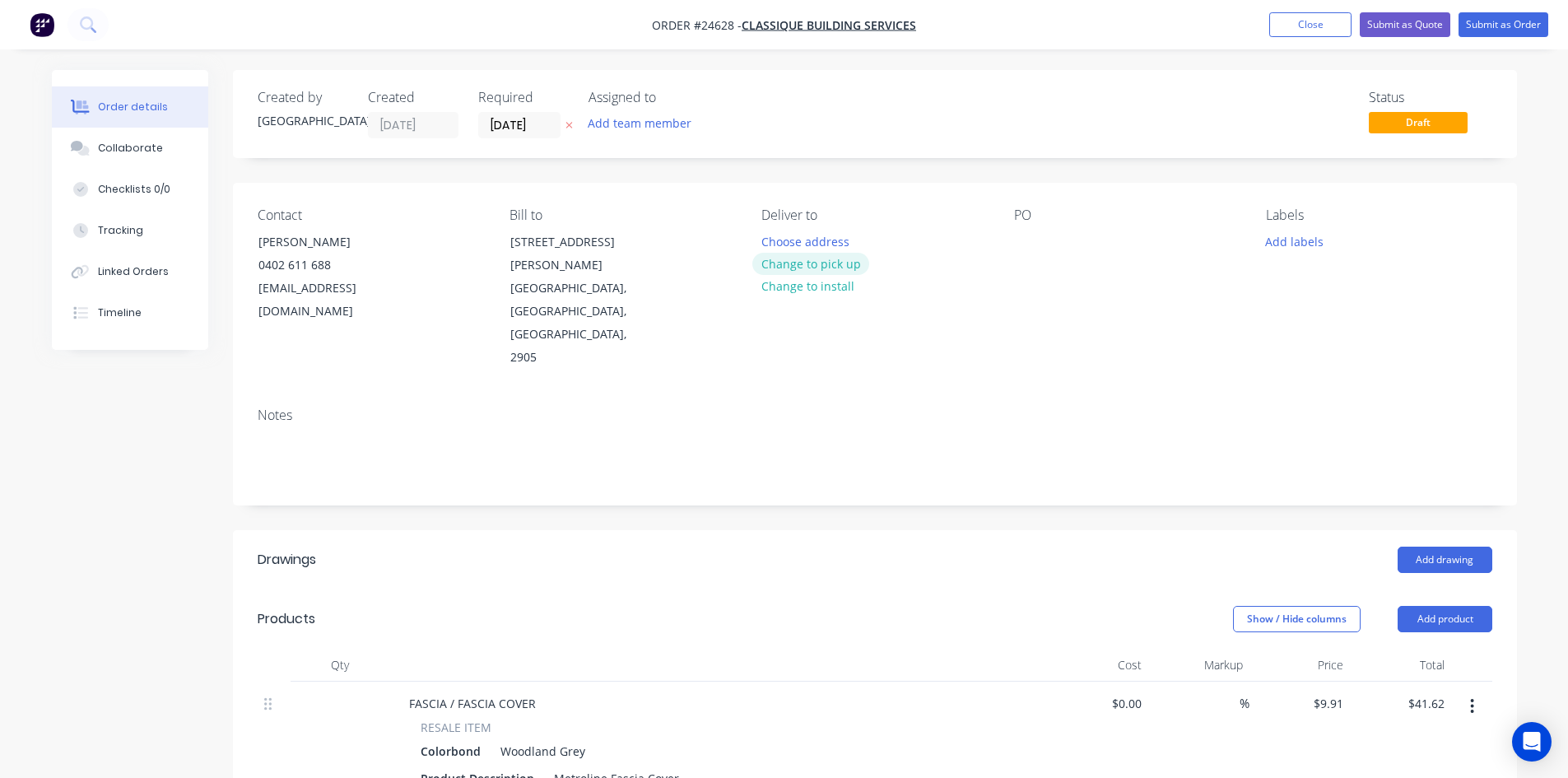
click at [768, 266] on button "Change to pick up" at bounding box center [810, 264] width 117 height 23
click at [1473, 23] on button "Submit as Order" at bounding box center [1504, 24] width 90 height 25
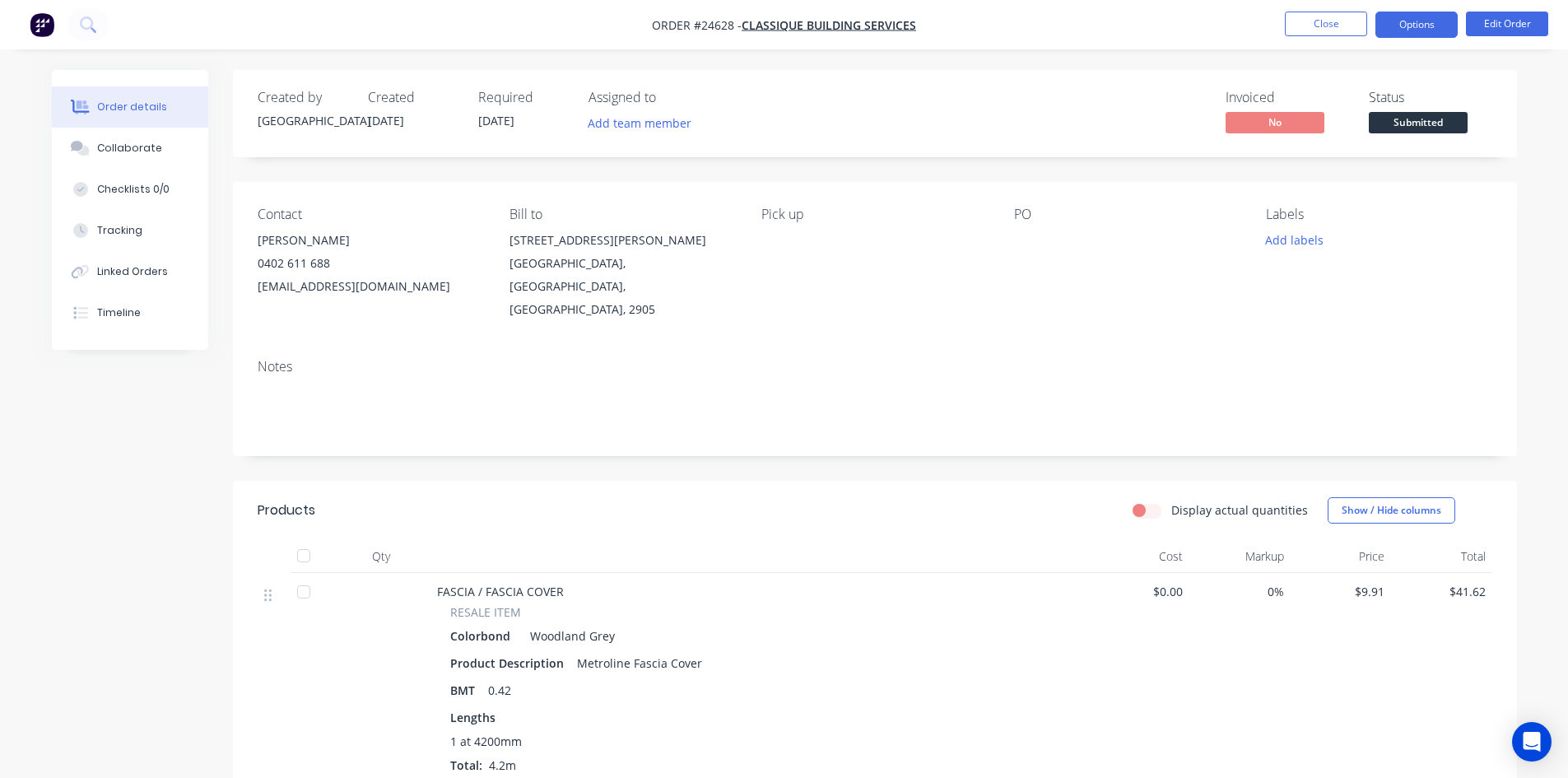
click at [1437, 18] on button "Options" at bounding box center [1416, 24] width 82 height 26
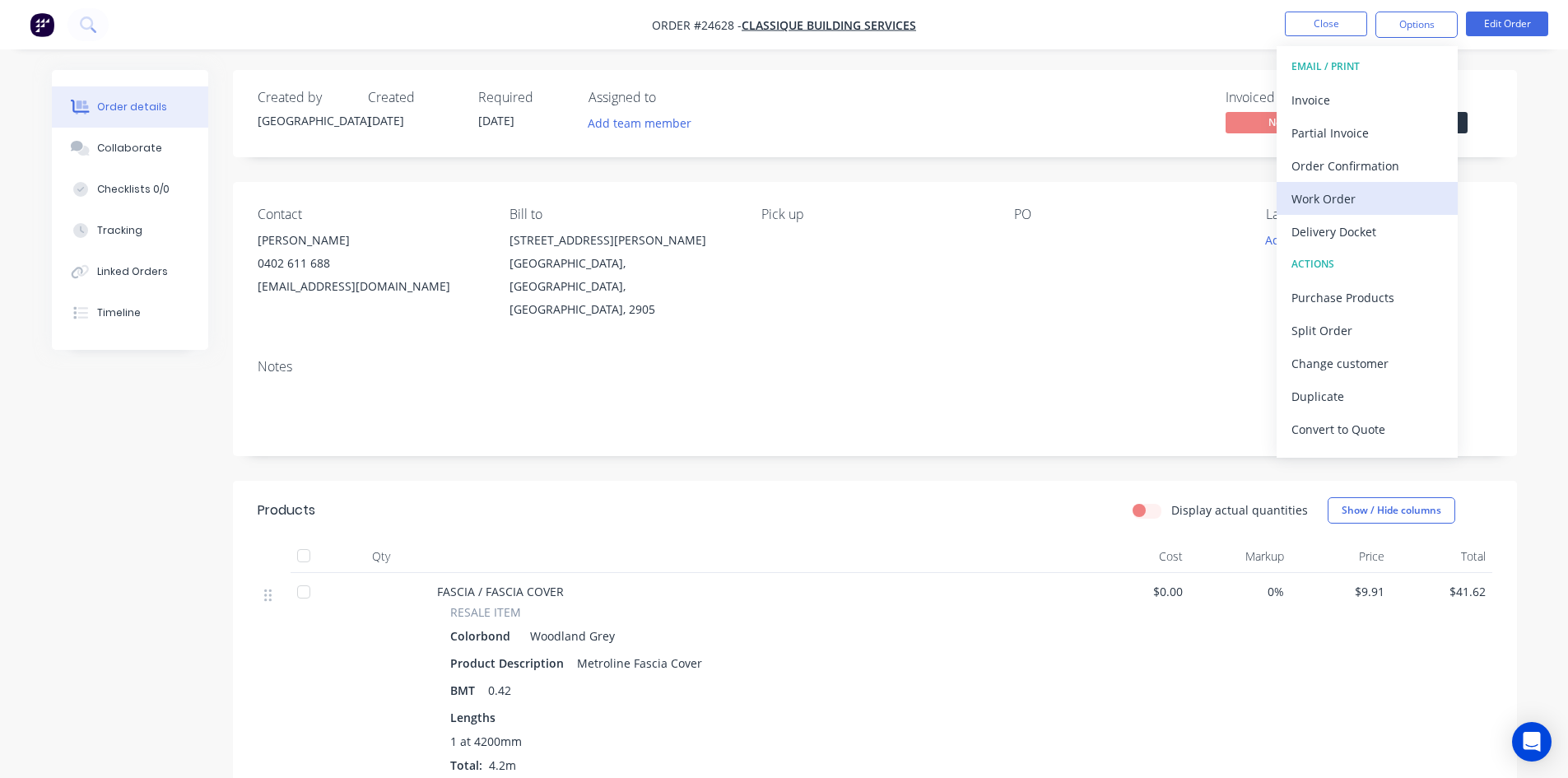
click at [1364, 194] on div "Work Order" at bounding box center [1367, 199] width 152 height 24
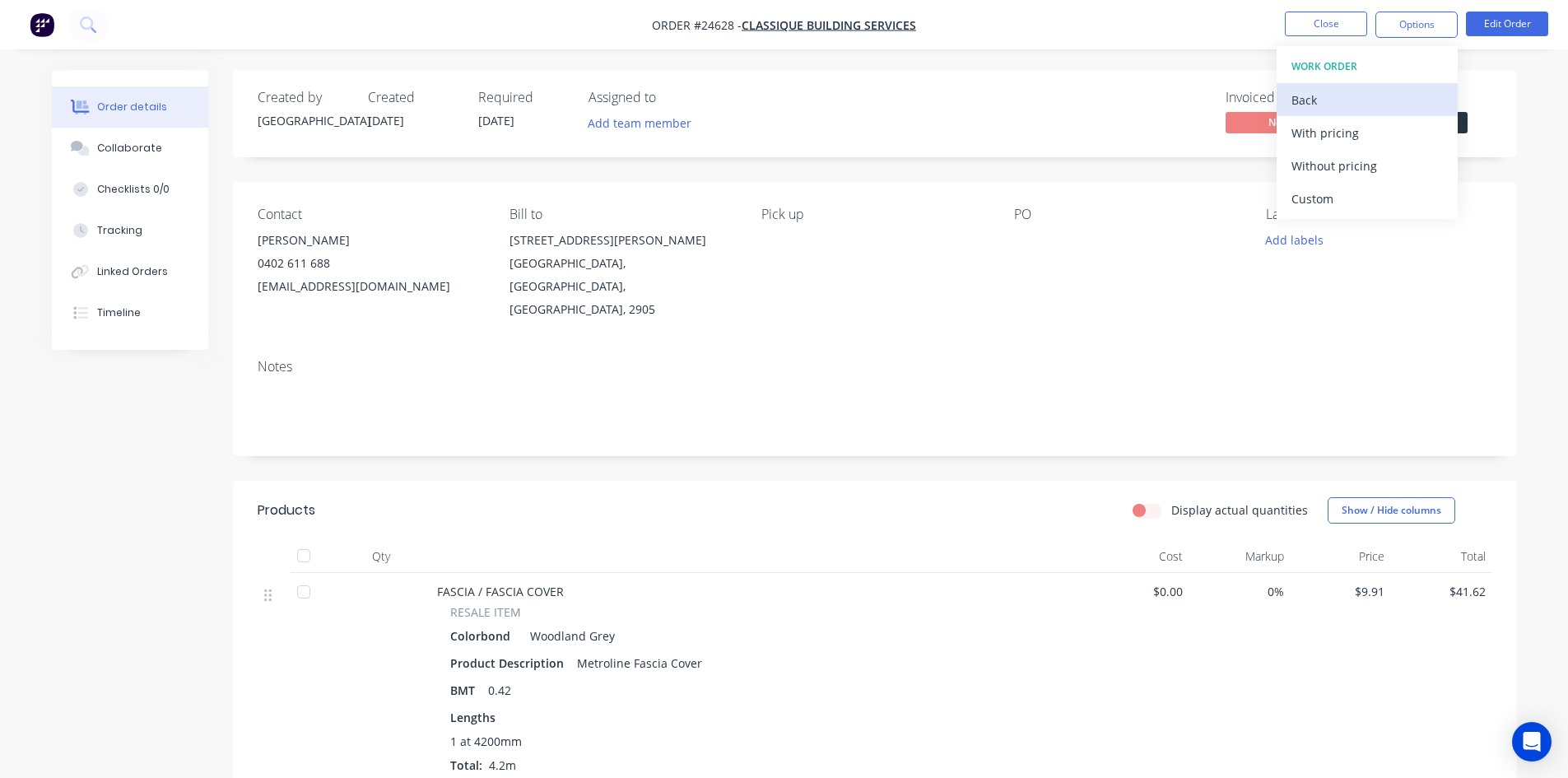
click at [1346, 93] on div "Back" at bounding box center [1367, 100] width 152 height 24
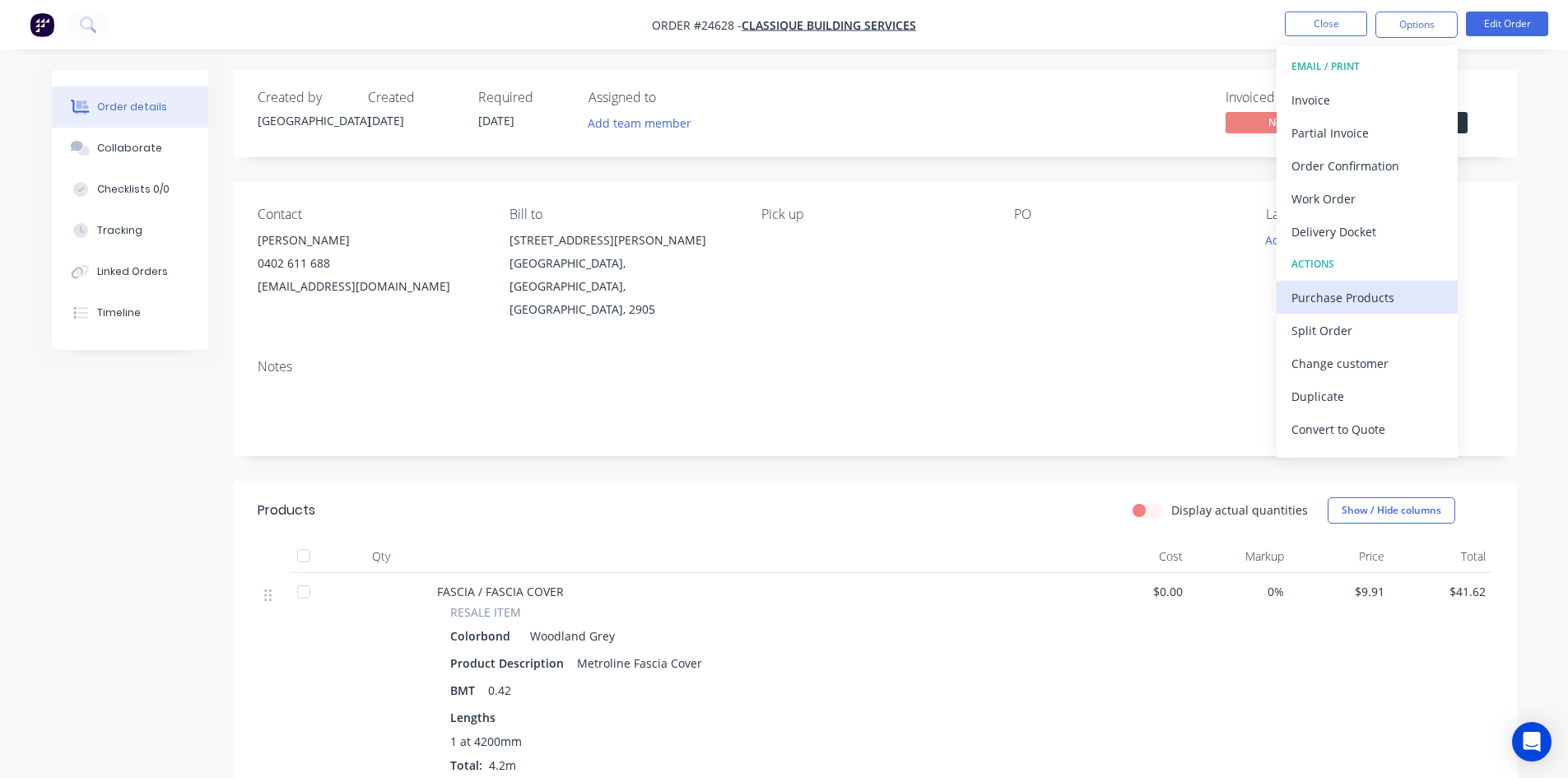
click at [1335, 297] on div "Purchase Products" at bounding box center [1367, 298] width 152 height 24
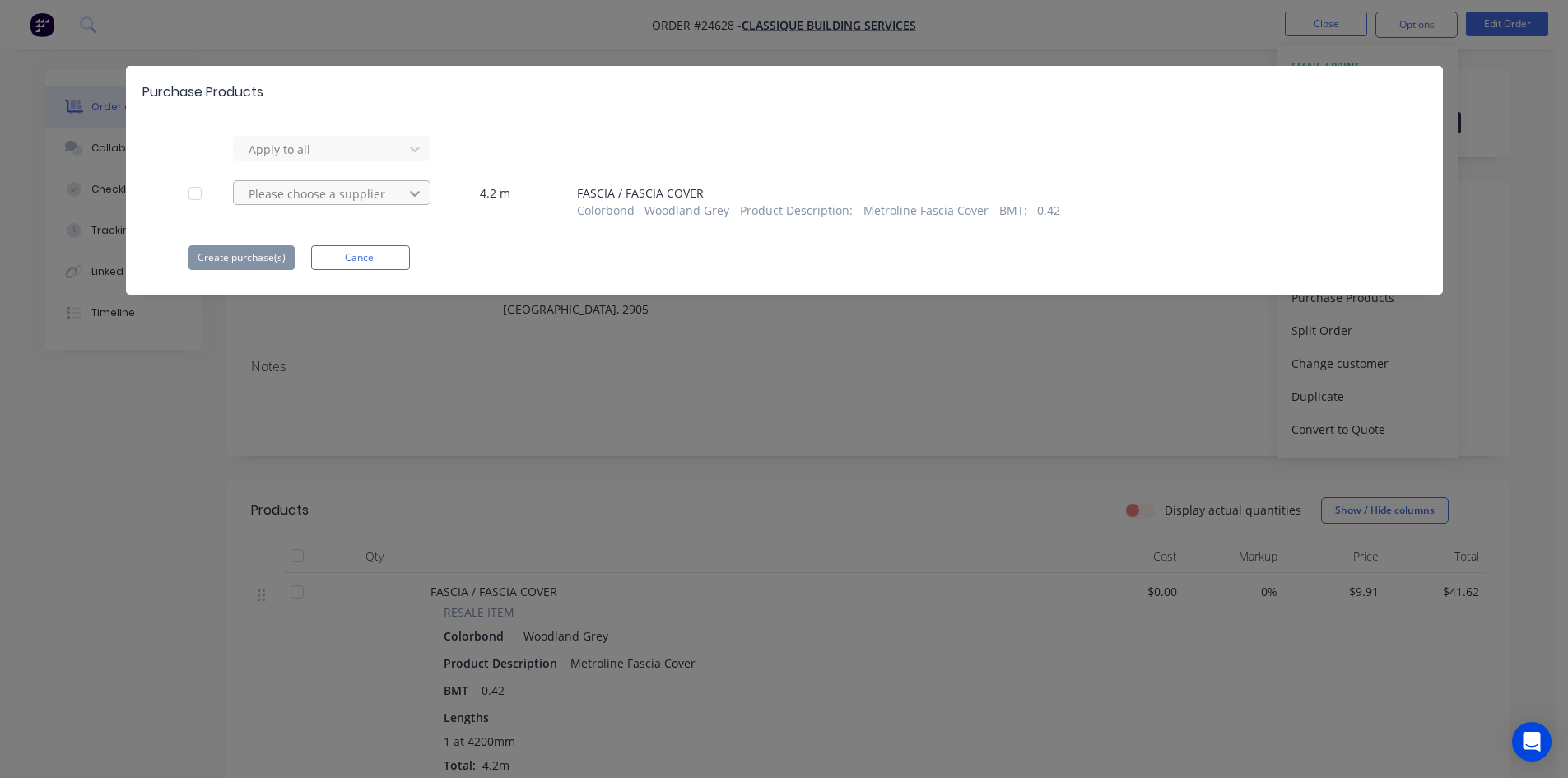
click at [420, 157] on icon at bounding box center [414, 148] width 16 height 16
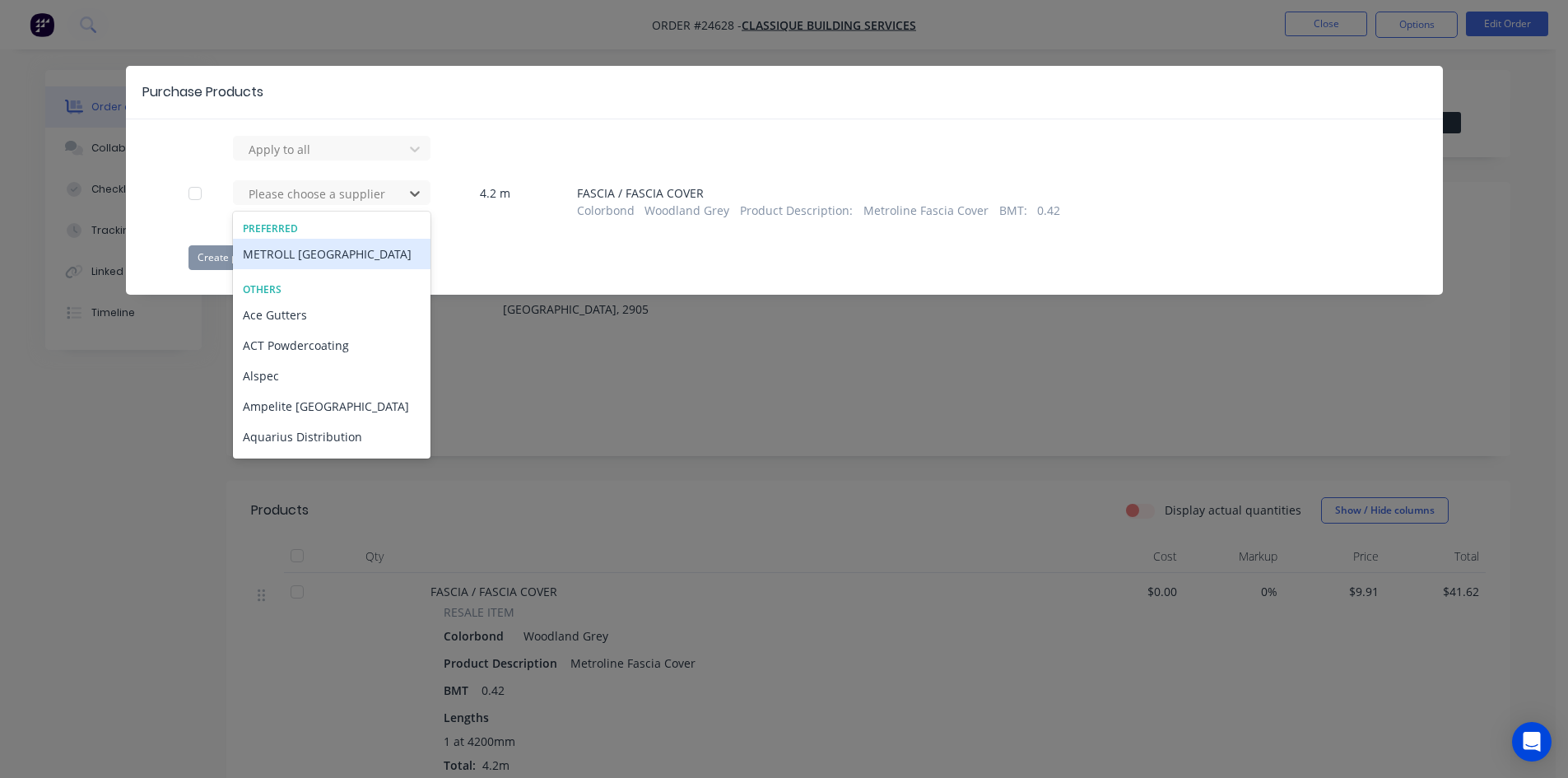
click at [363, 254] on div "METROLL CANBERRA" at bounding box center [332, 254] width 198 height 30
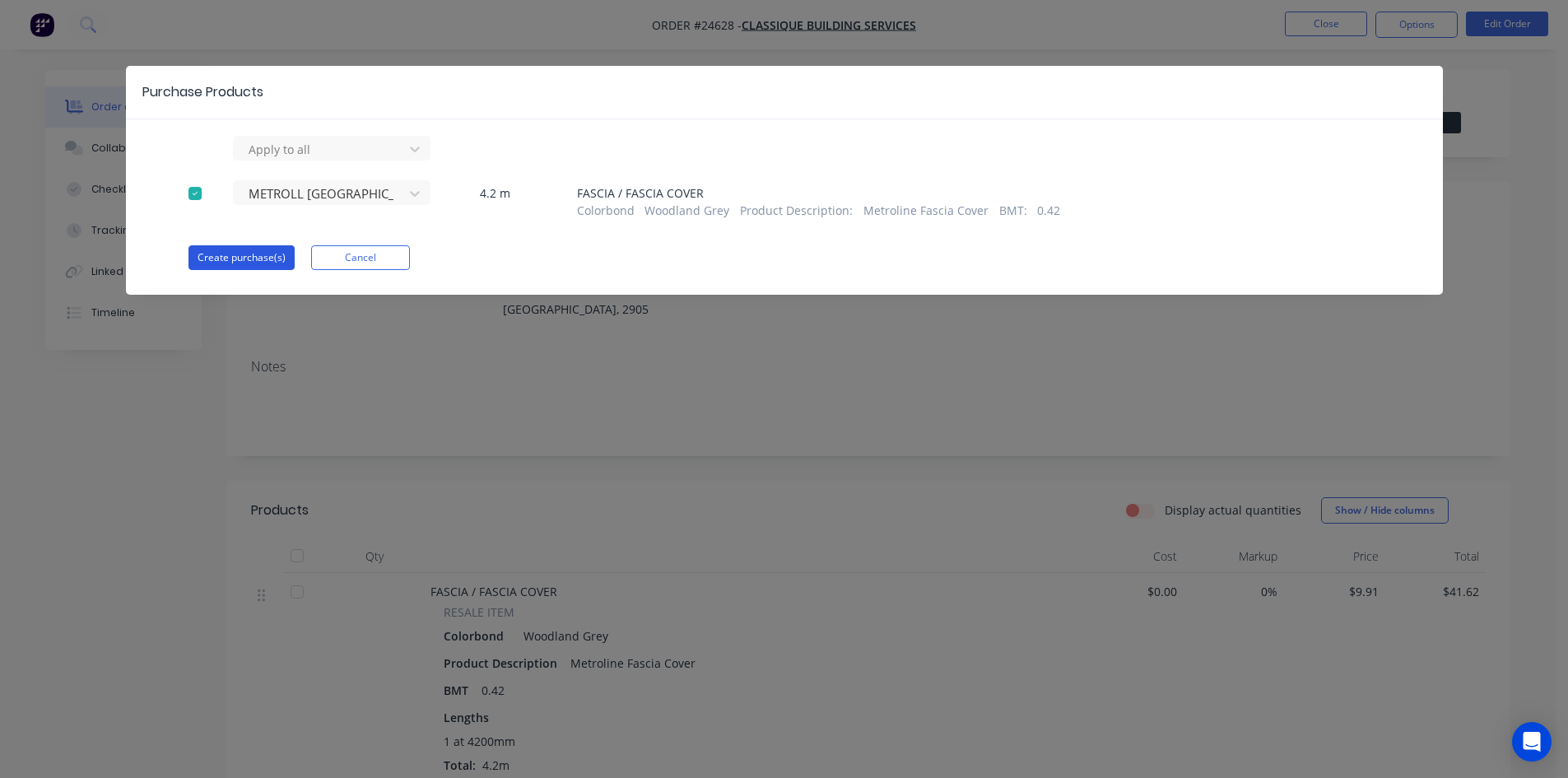
click at [255, 256] on button "Create purchase(s)" at bounding box center [242, 257] width 107 height 25
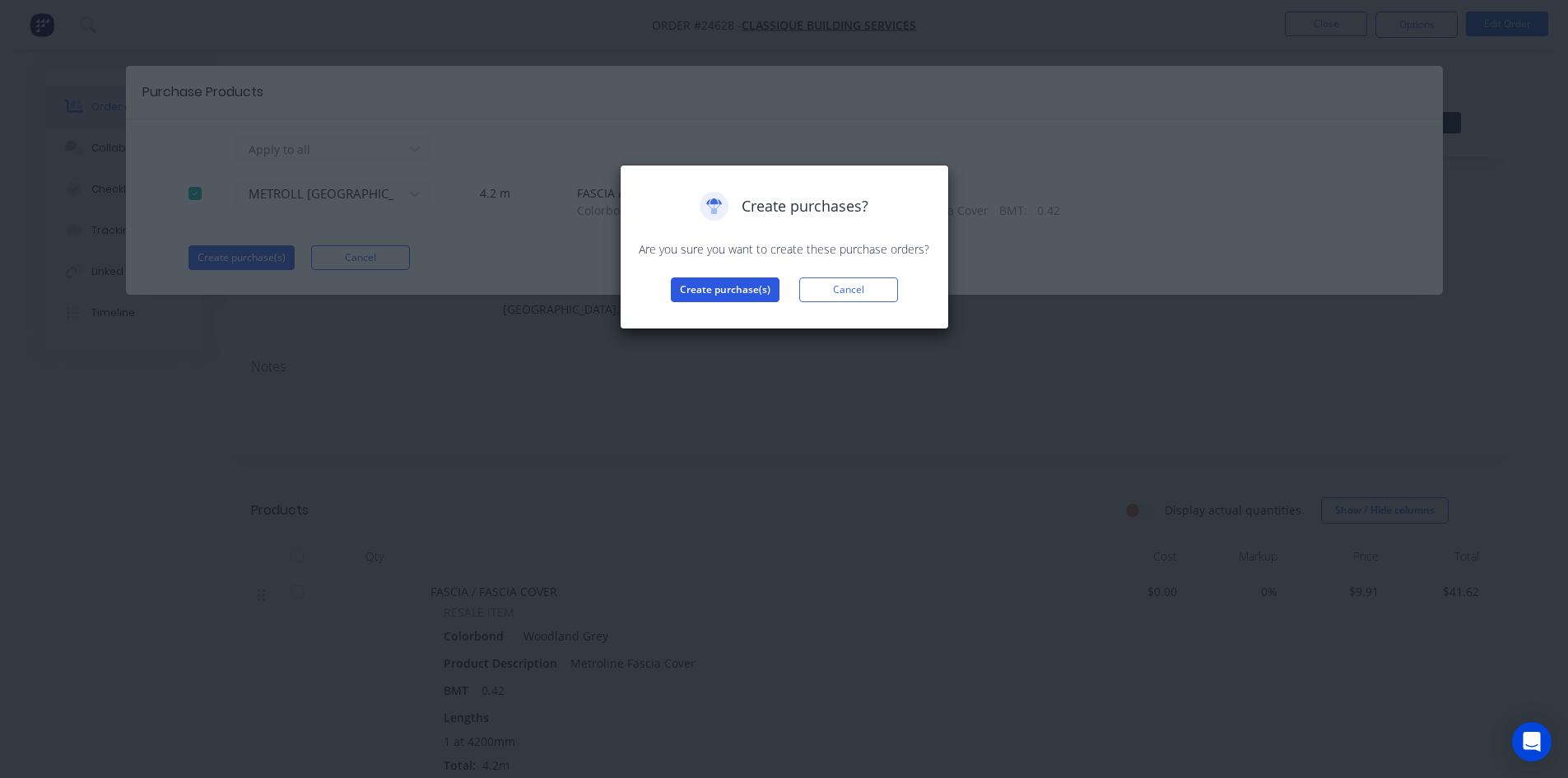
click at [688, 283] on button "Create purchase(s)" at bounding box center [724, 289] width 108 height 25
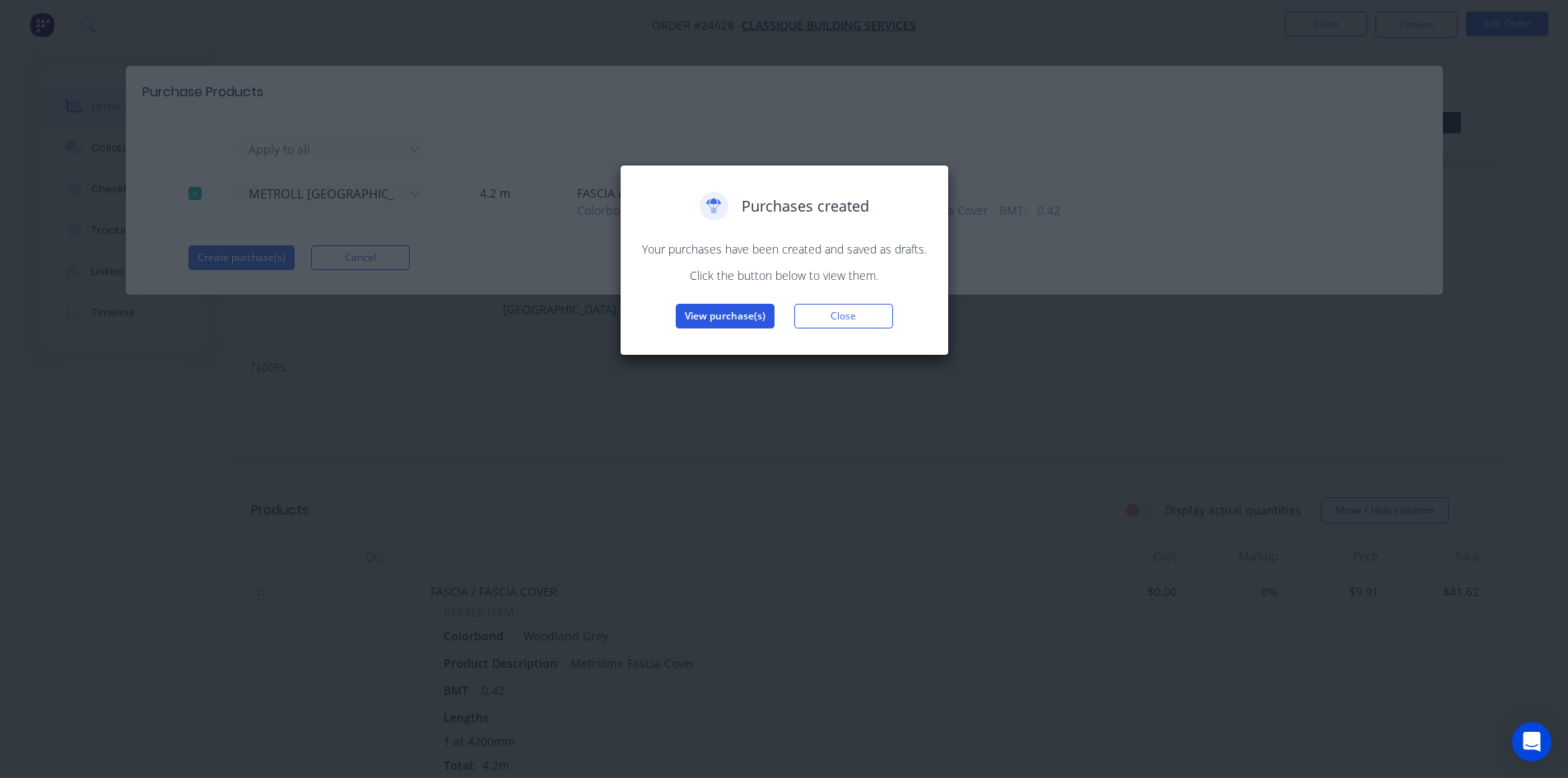
click at [715, 308] on button "View purchase(s)" at bounding box center [725, 316] width 99 height 25
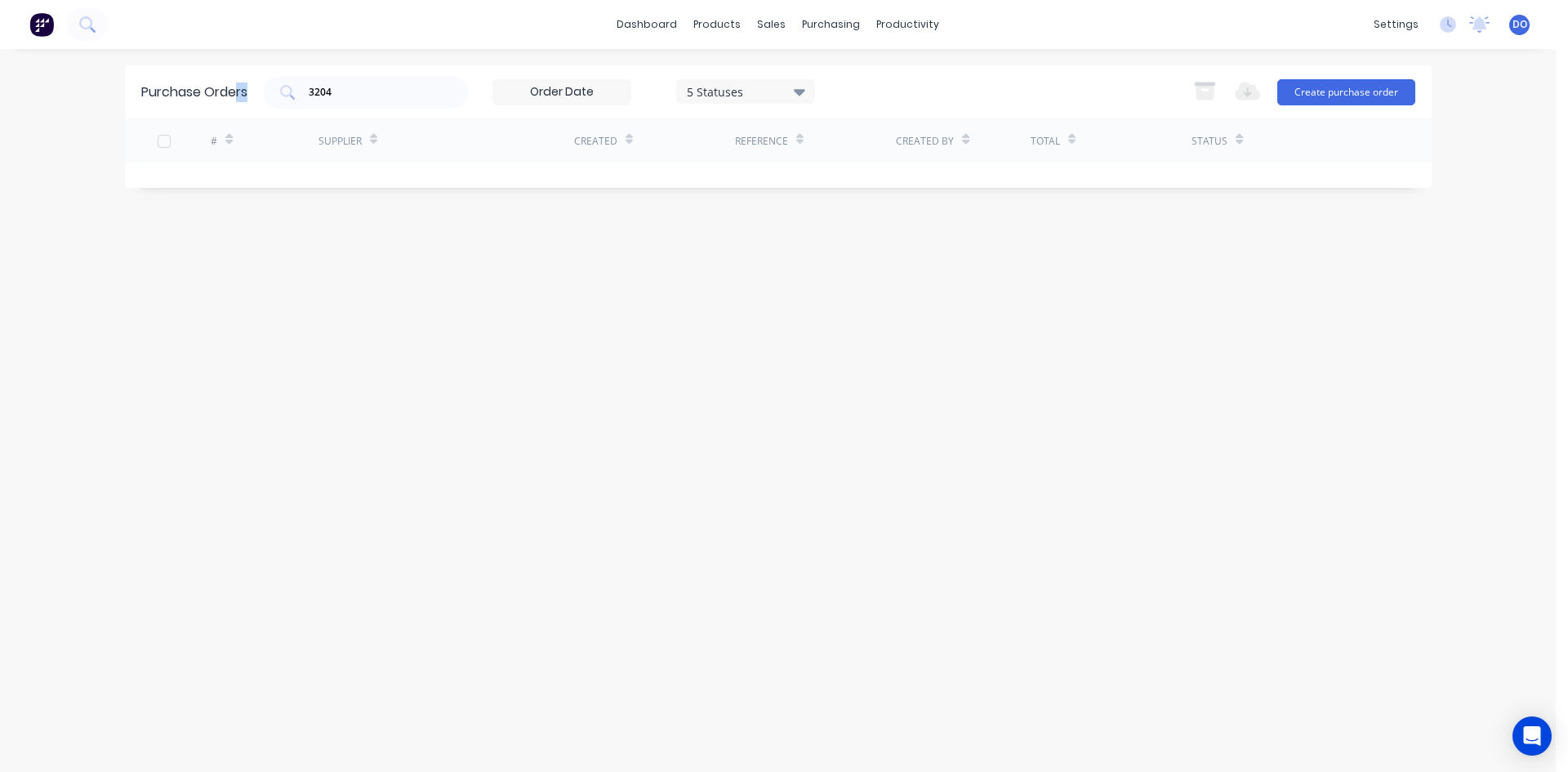
drag, startPoint x: 401, startPoint y: 75, endPoint x: 238, endPoint y: 81, distance: 163.1
click at [238, 81] on div "Purchase Orders 3204 5 Statuses 5 Statuses Export to Excel (XLSX) Create purcha…" at bounding box center [778, 92] width 1307 height 53
click at [388, 90] on input "3204" at bounding box center [375, 92] width 136 height 16
type input "3"
click at [716, 192] on div "[DATE]" at bounding box center [654, 184] width 161 height 41
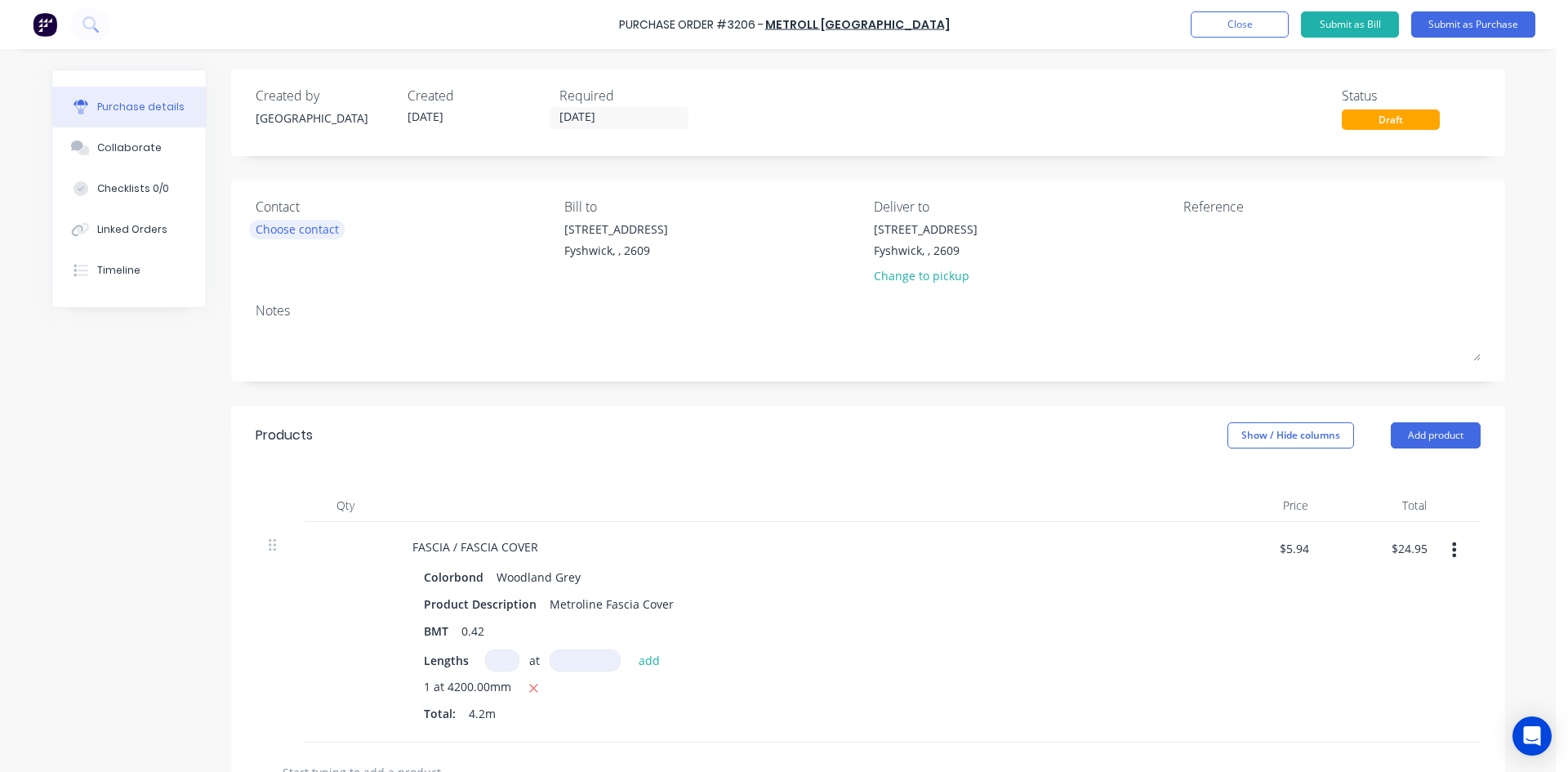
click at [304, 234] on div "Choose contact" at bounding box center [297, 230] width 83 height 17
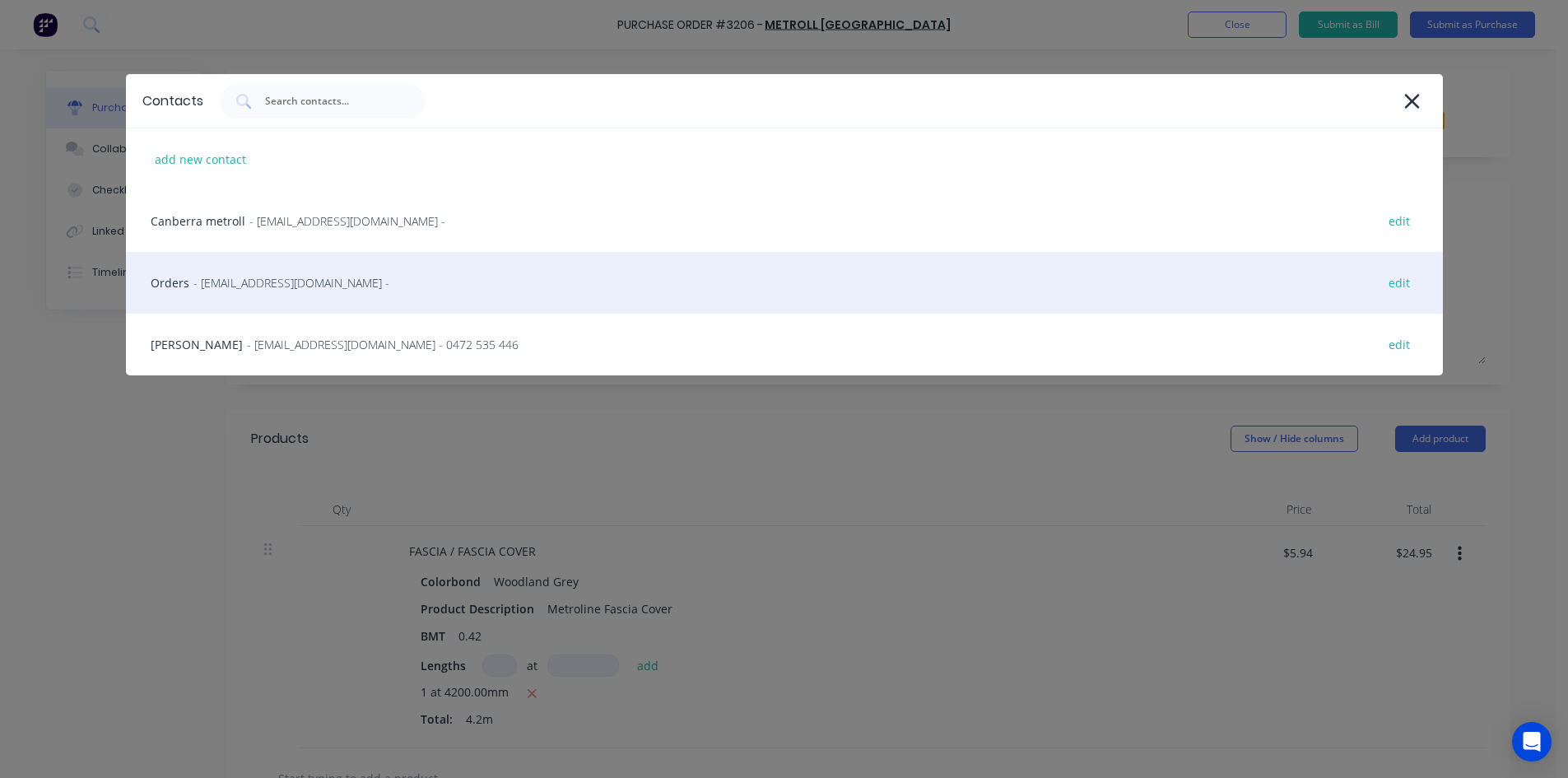
click at [299, 281] on span "- sales@sydney.metroll.com.au -" at bounding box center [291, 282] width 196 height 17
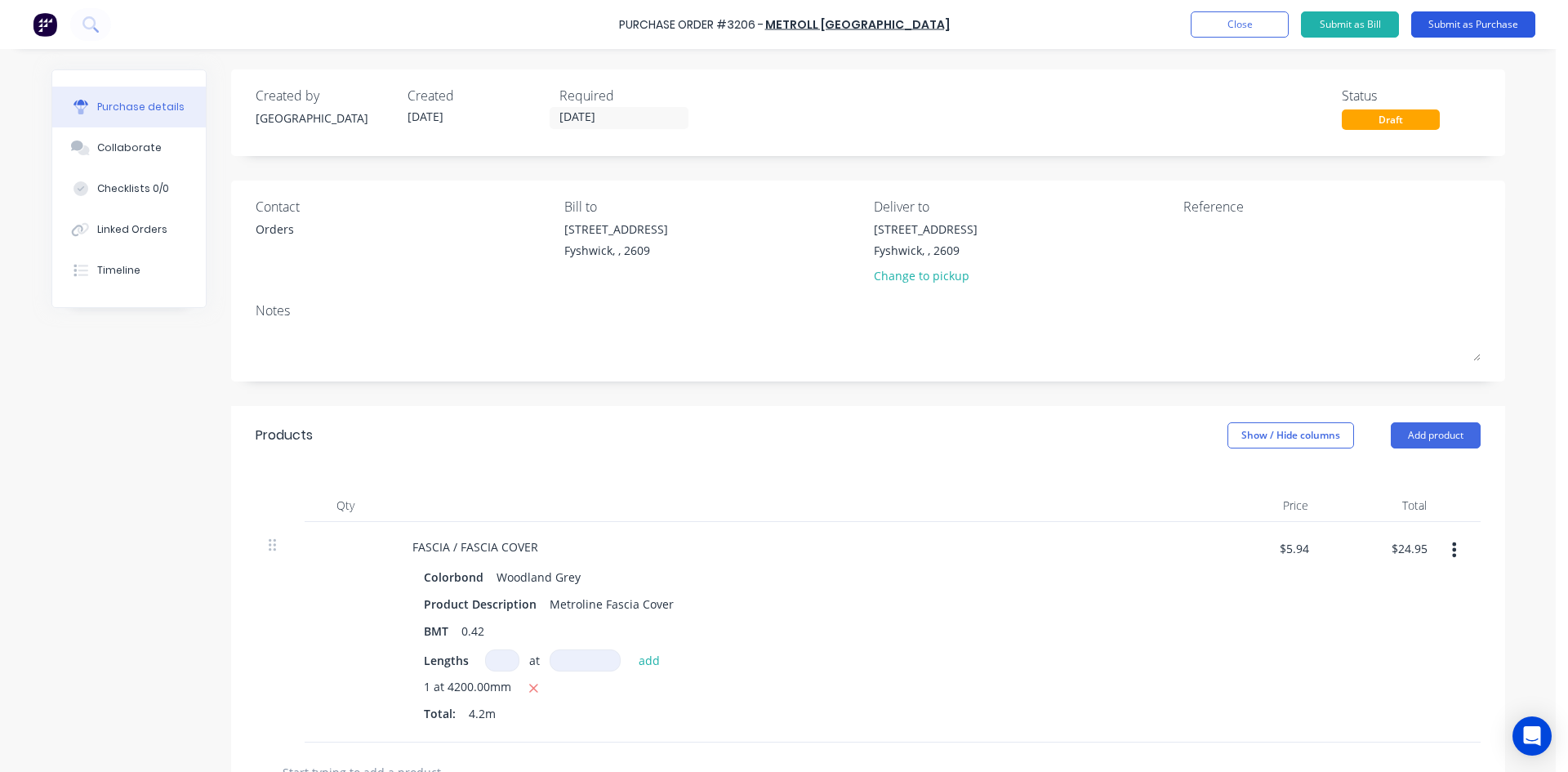
click at [1419, 20] on button "Submit as Purchase" at bounding box center [1473, 24] width 124 height 26
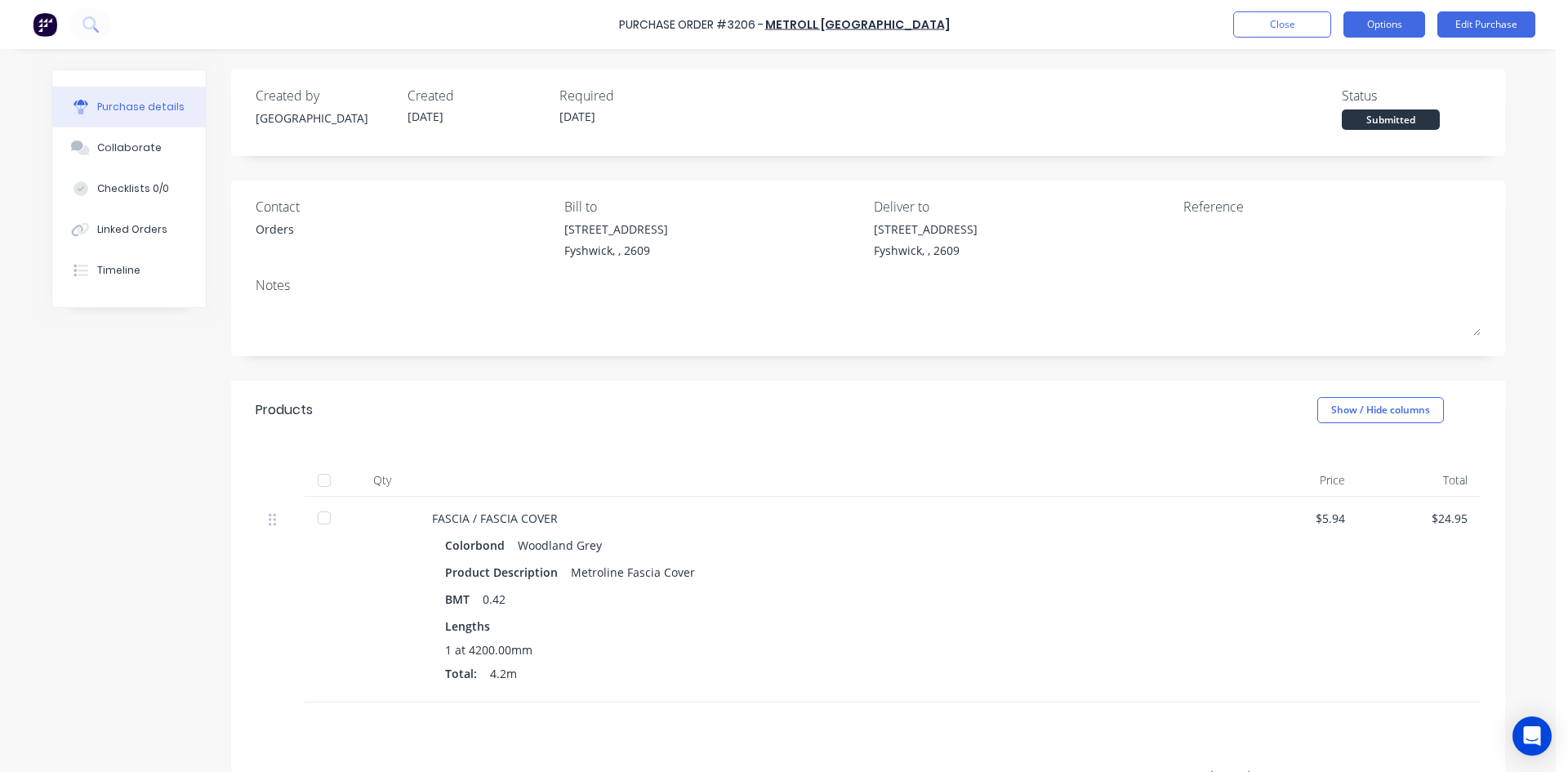
click at [1369, 25] on button "Options" at bounding box center [1384, 24] width 82 height 26
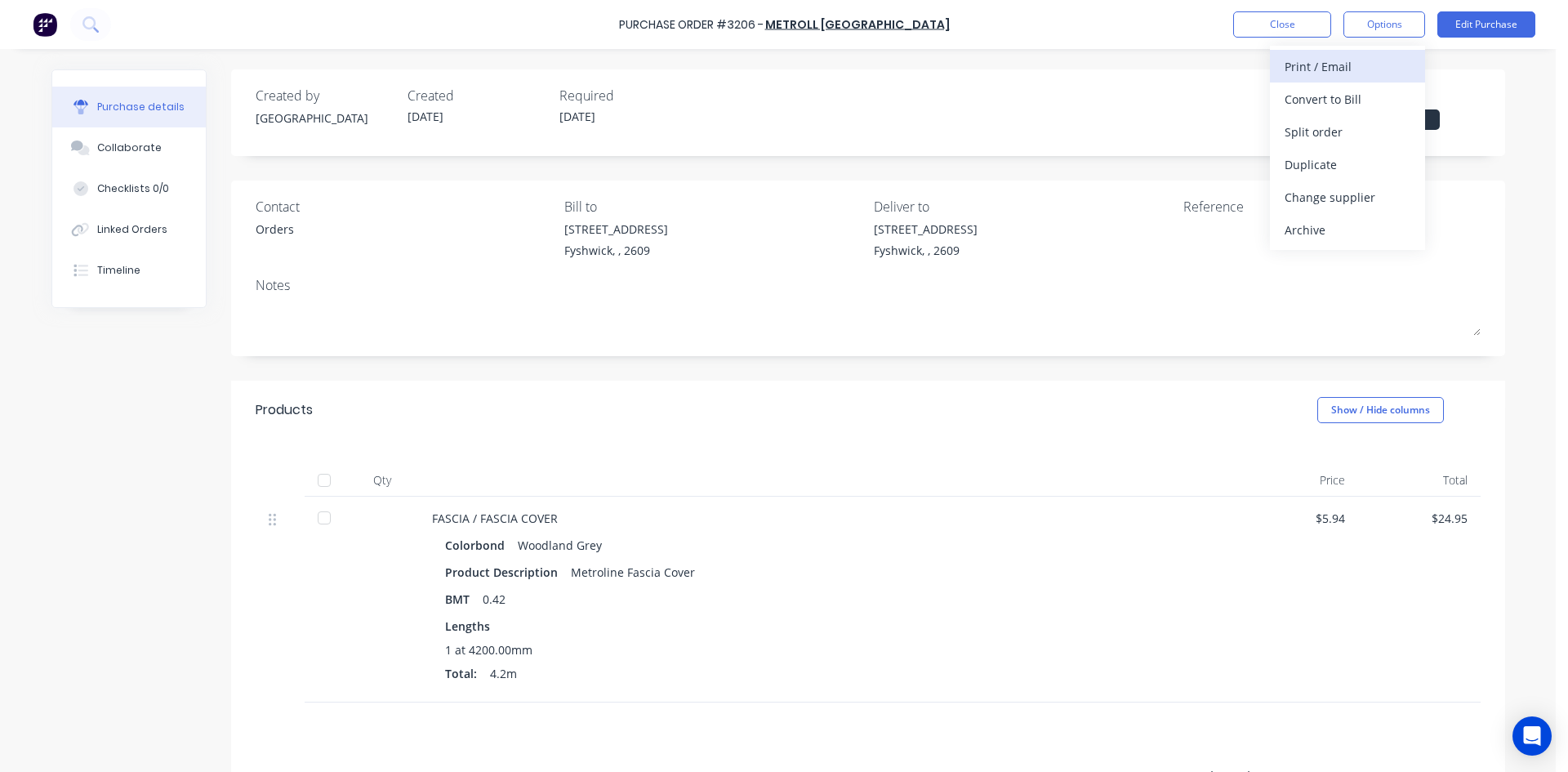
click at [1325, 66] on div "Print / Email" at bounding box center [1348, 67] width 126 height 24
click at [1314, 130] on div "Without pricing" at bounding box center [1348, 132] width 126 height 24
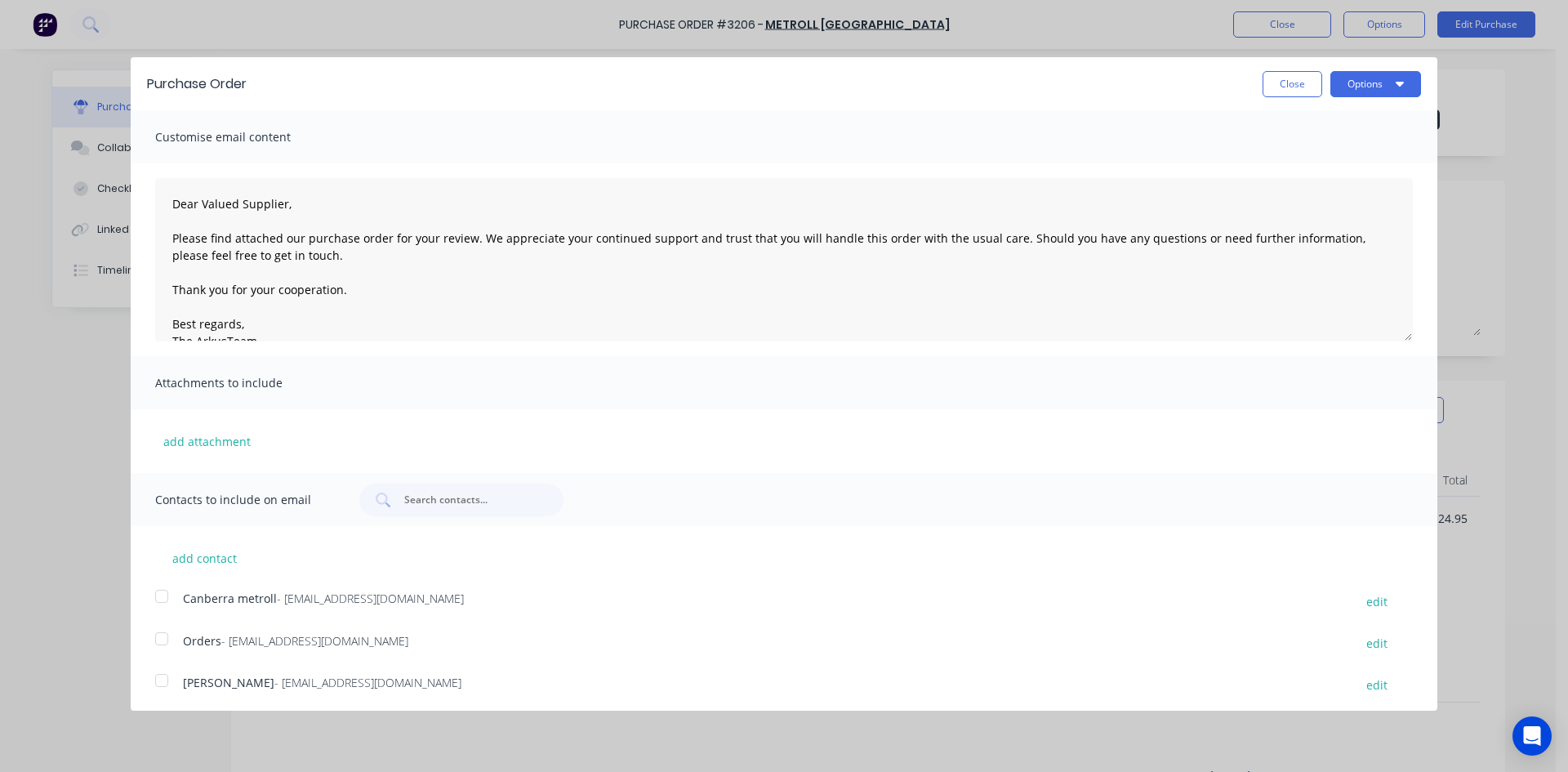
click at [161, 641] on div at bounding box center [162, 639] width 33 height 33
click at [1396, 77] on icon "button" at bounding box center [1400, 83] width 9 height 13
click at [1365, 155] on div "Email" at bounding box center [1344, 158] width 126 height 24
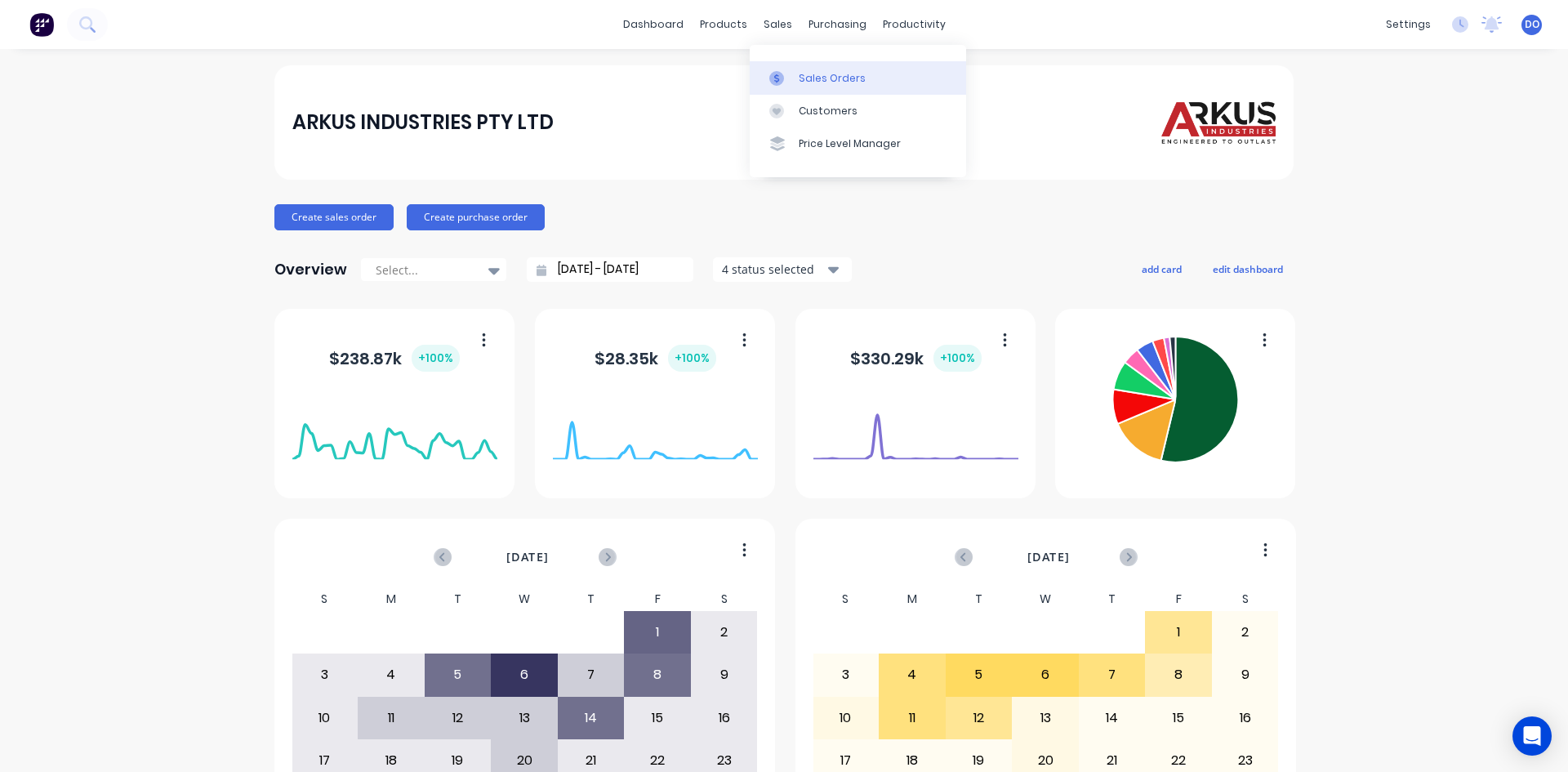
click at [793, 84] on div at bounding box center [781, 78] width 25 height 15
